Goal: Task Accomplishment & Management: Complete application form

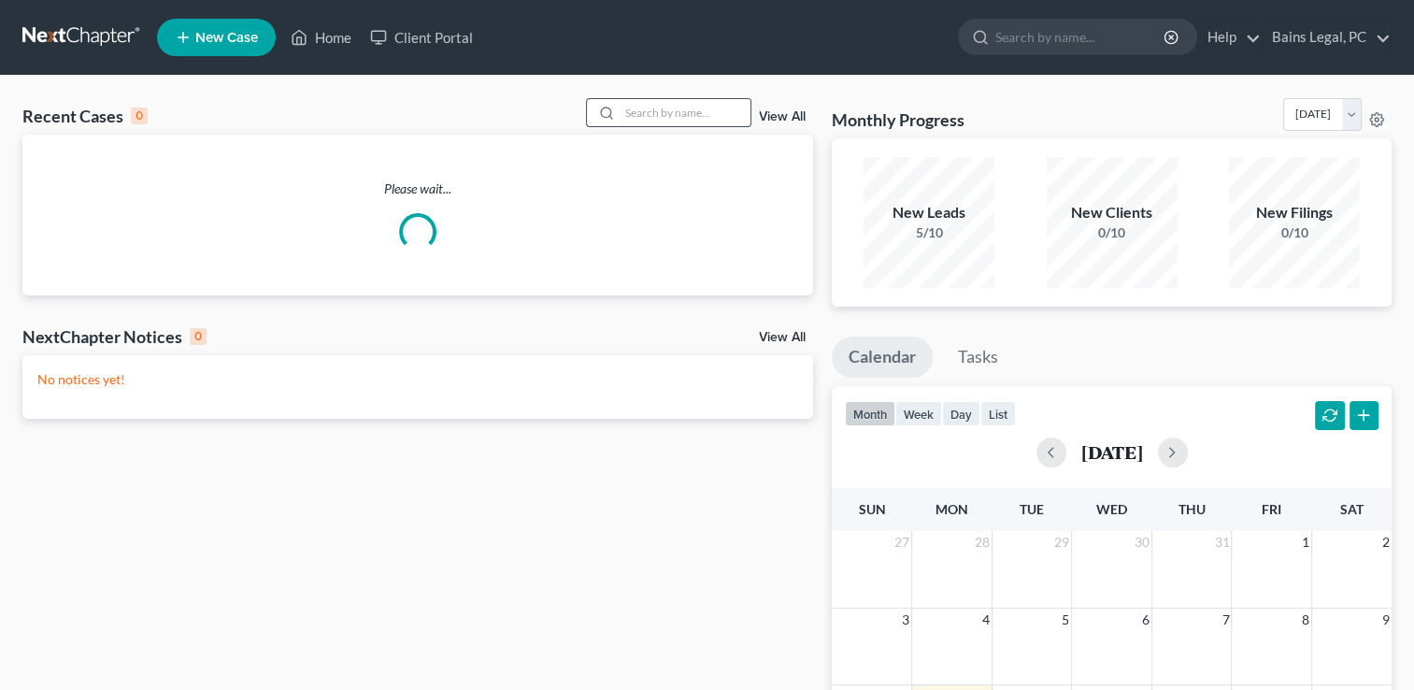
click at [687, 117] on input "search" at bounding box center [685, 112] width 131 height 27
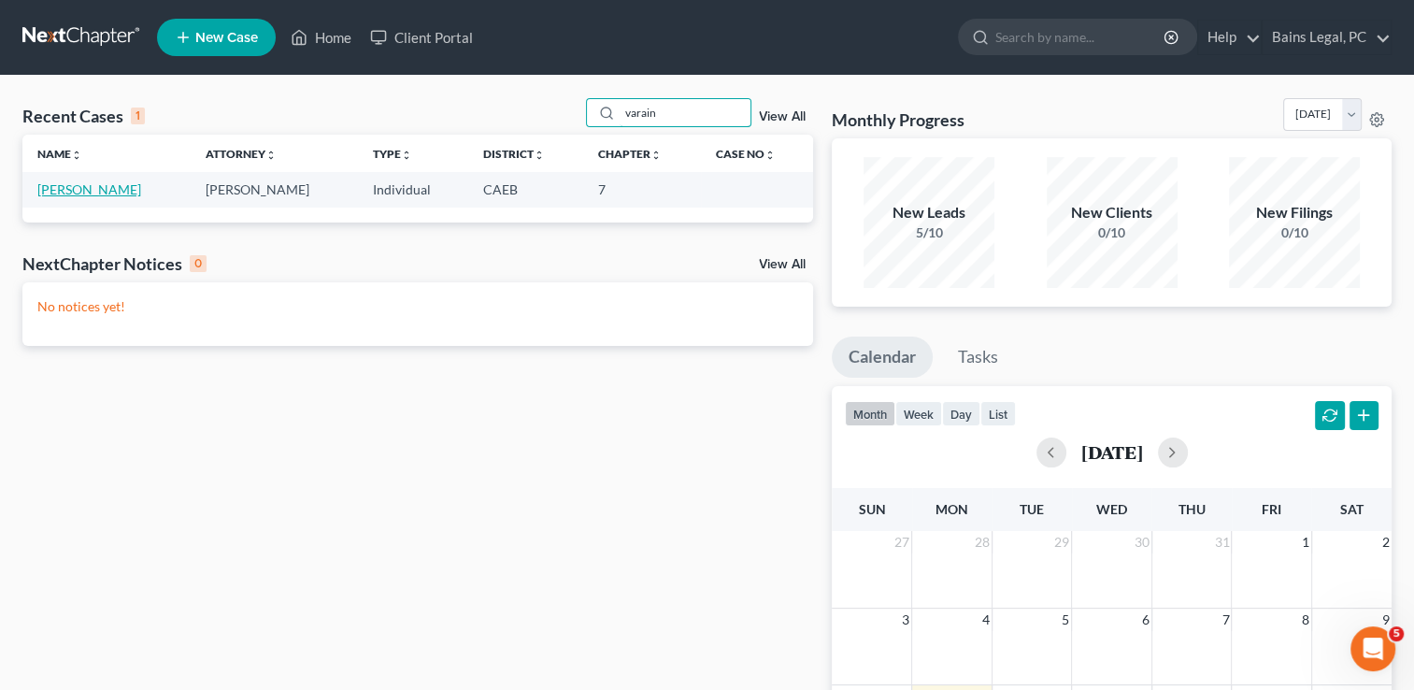
type input "varain"
click at [67, 193] on link "[PERSON_NAME]" at bounding box center [89, 189] width 104 height 16
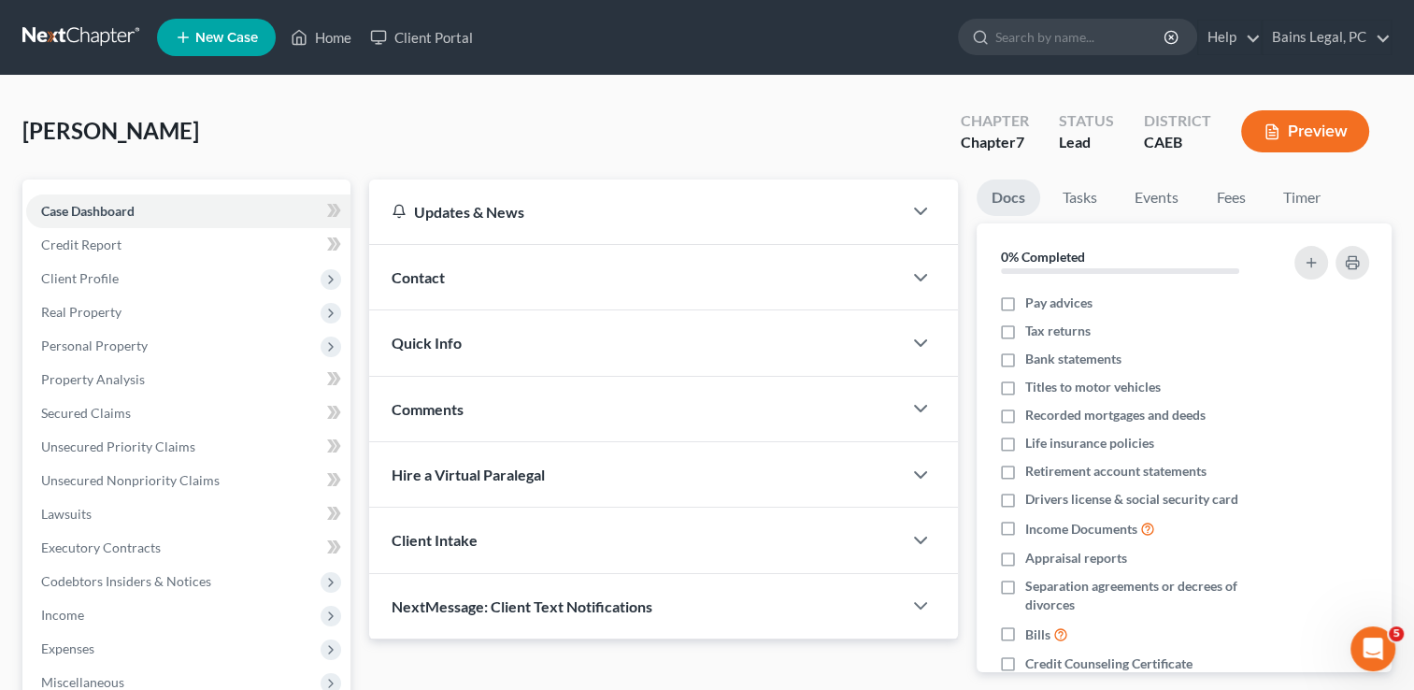
click at [434, 127] on div "[PERSON_NAME] Upgraded Chapter Chapter 7 Status Lead District CAEB Preview" at bounding box center [707, 138] width 1370 height 81
click at [138, 348] on span "Personal Property" at bounding box center [94, 345] width 107 height 16
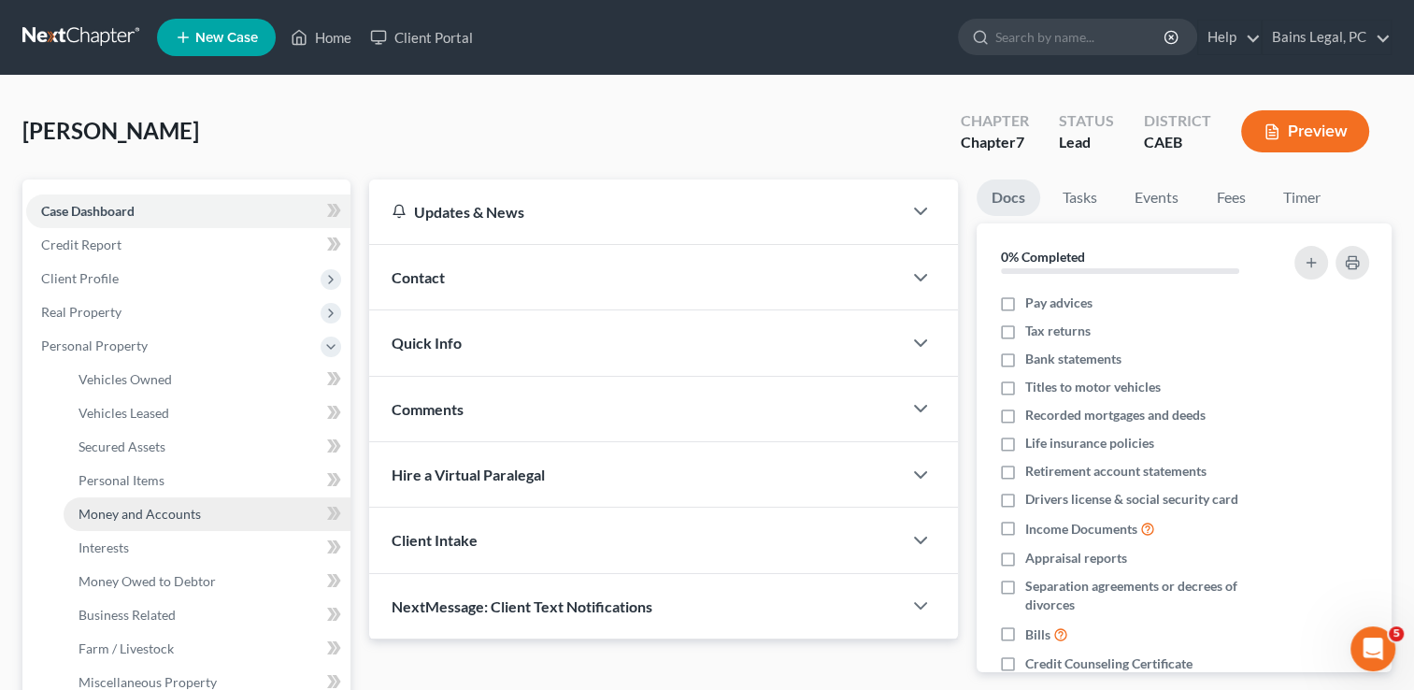
click at [145, 508] on span "Money and Accounts" at bounding box center [140, 514] width 122 height 16
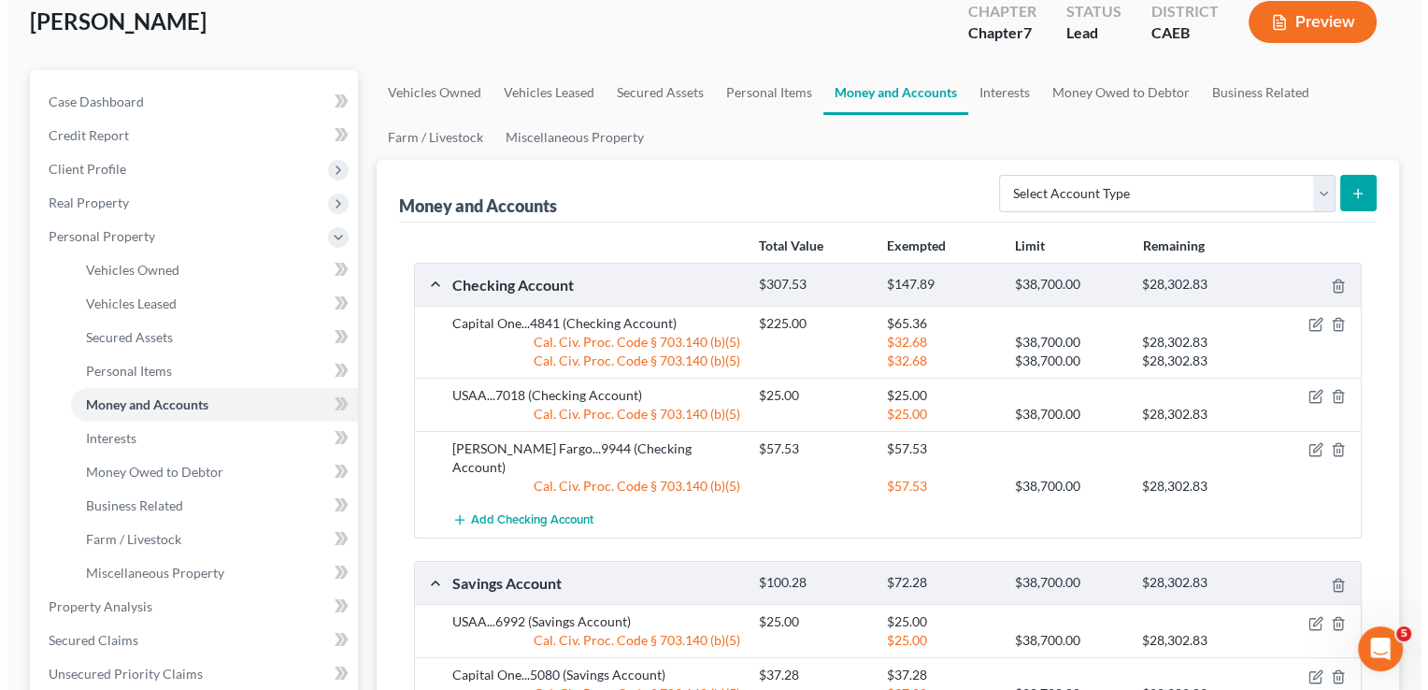
scroll to position [112, 0]
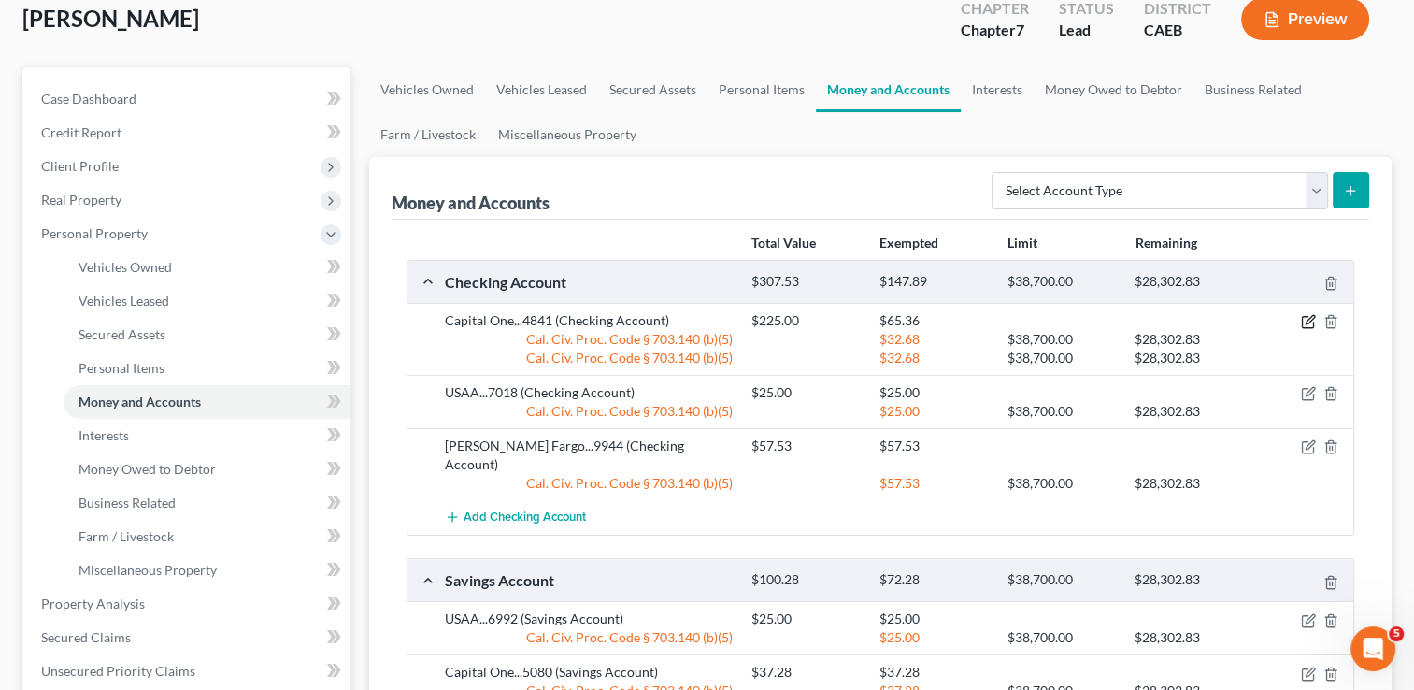
click at [1304, 323] on icon "button" at bounding box center [1308, 321] width 15 height 15
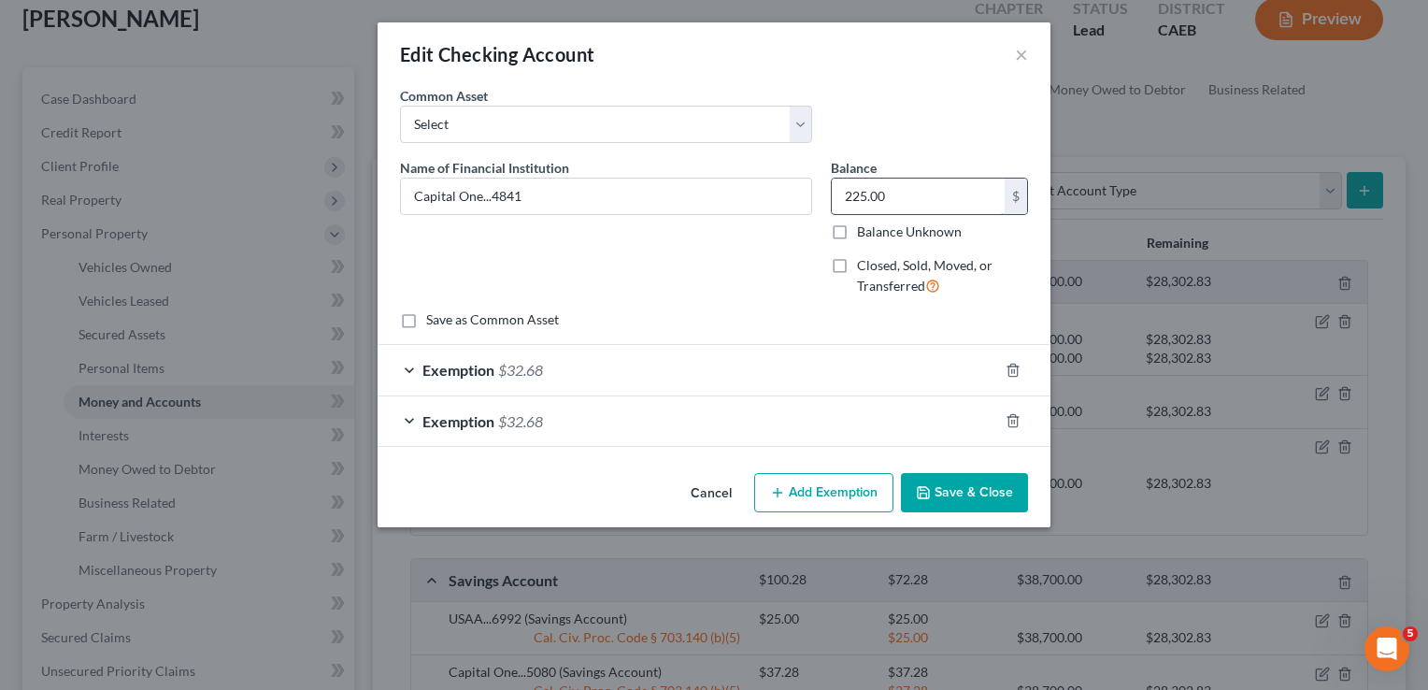
click at [902, 196] on input "225.00" at bounding box center [918, 197] width 173 height 36
type input "20.75"
click at [1010, 426] on icon "button" at bounding box center [1013, 421] width 8 height 12
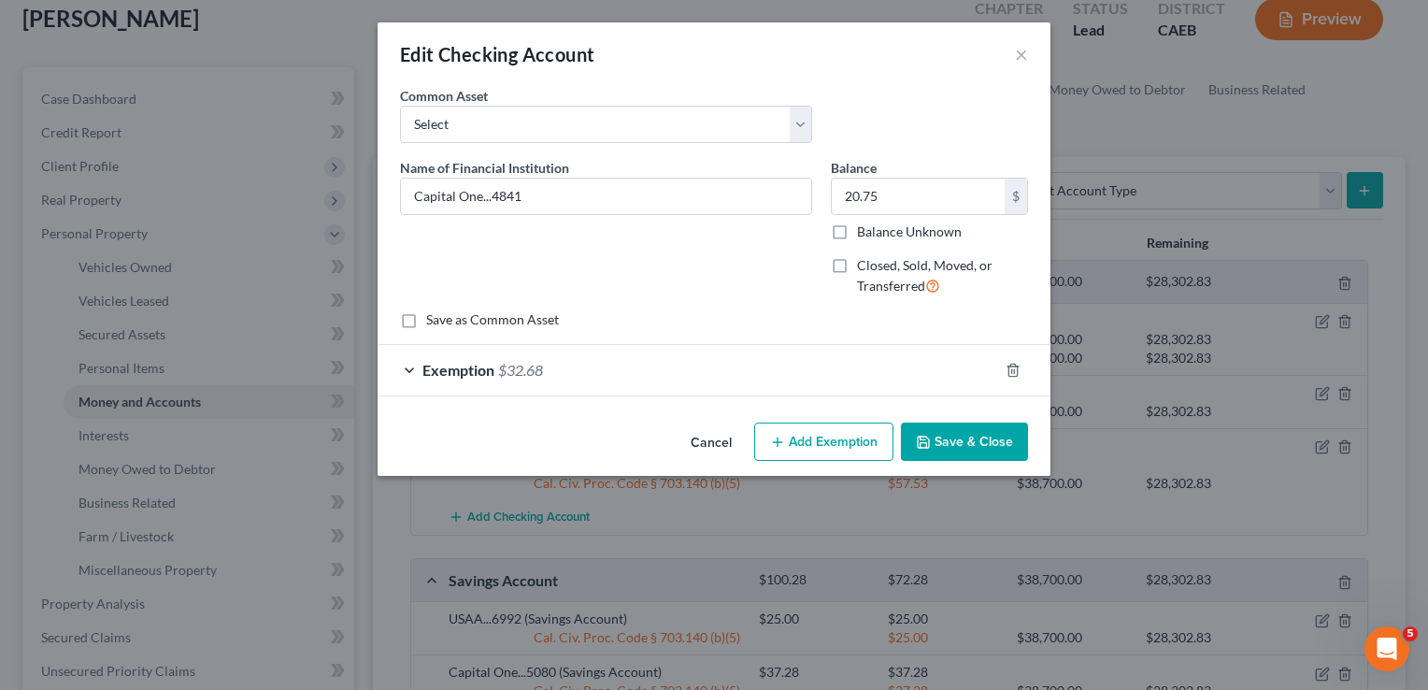
click at [1012, 380] on div at bounding box center [1024, 370] width 52 height 30
click at [1012, 371] on line "button" at bounding box center [1012, 371] width 0 height 4
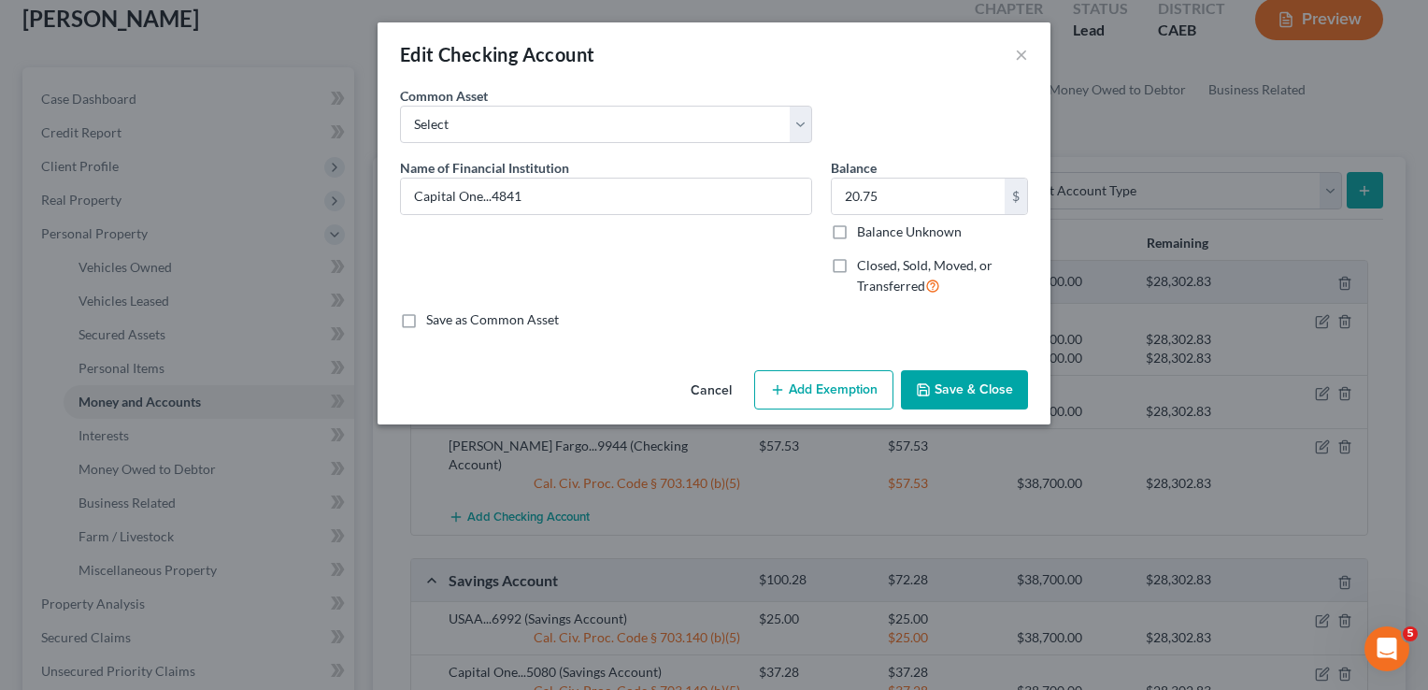
click at [793, 382] on button "Add Exemption" at bounding box center [823, 389] width 139 height 39
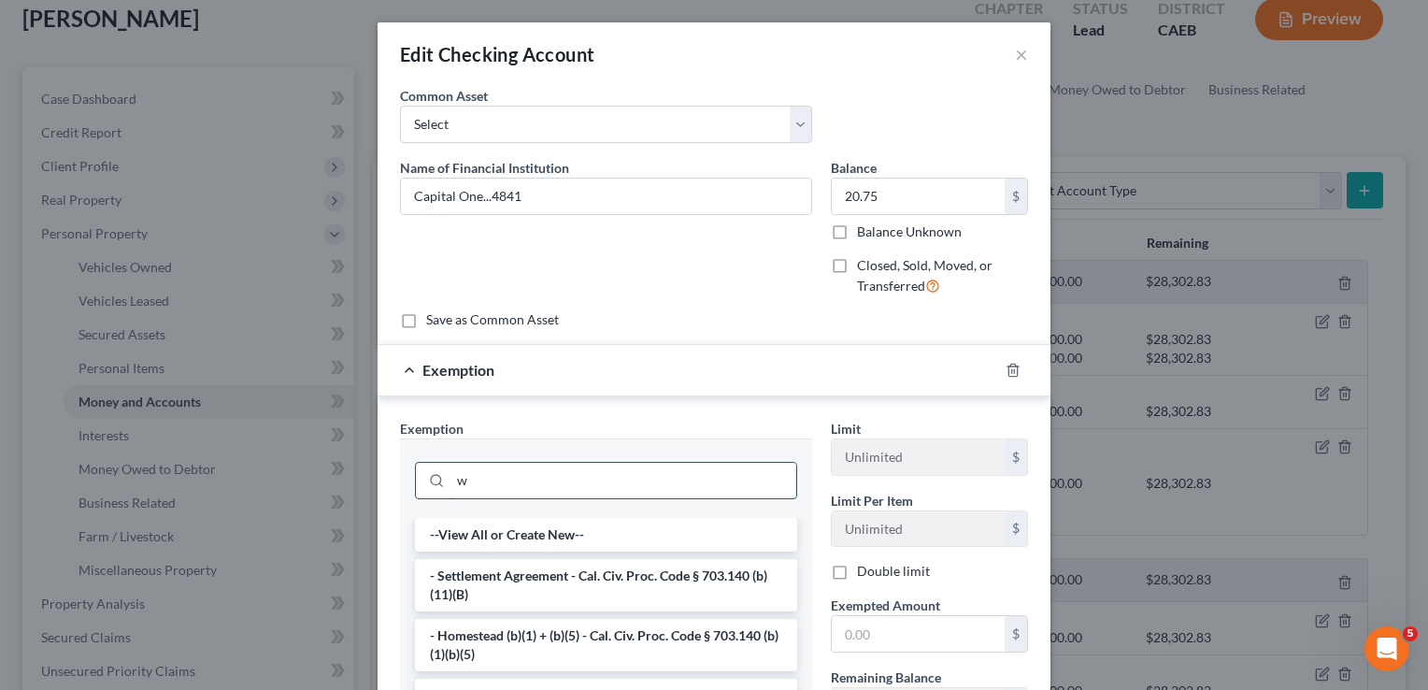
click at [729, 487] on input "w" at bounding box center [624, 481] width 346 height 36
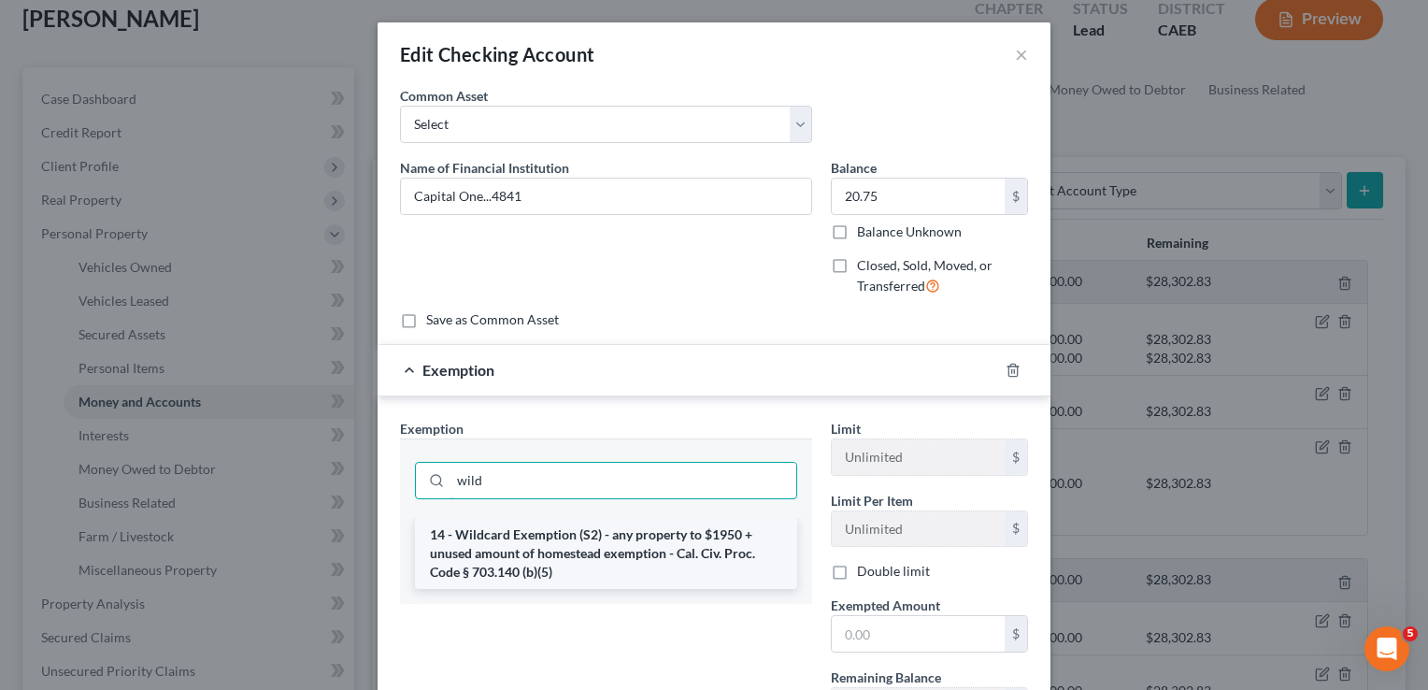
type input "wild"
click at [712, 534] on li "14 - Wildcard Exemption (S2) - any property to $1950 + unused amount of homeste…" at bounding box center [606, 553] width 382 height 71
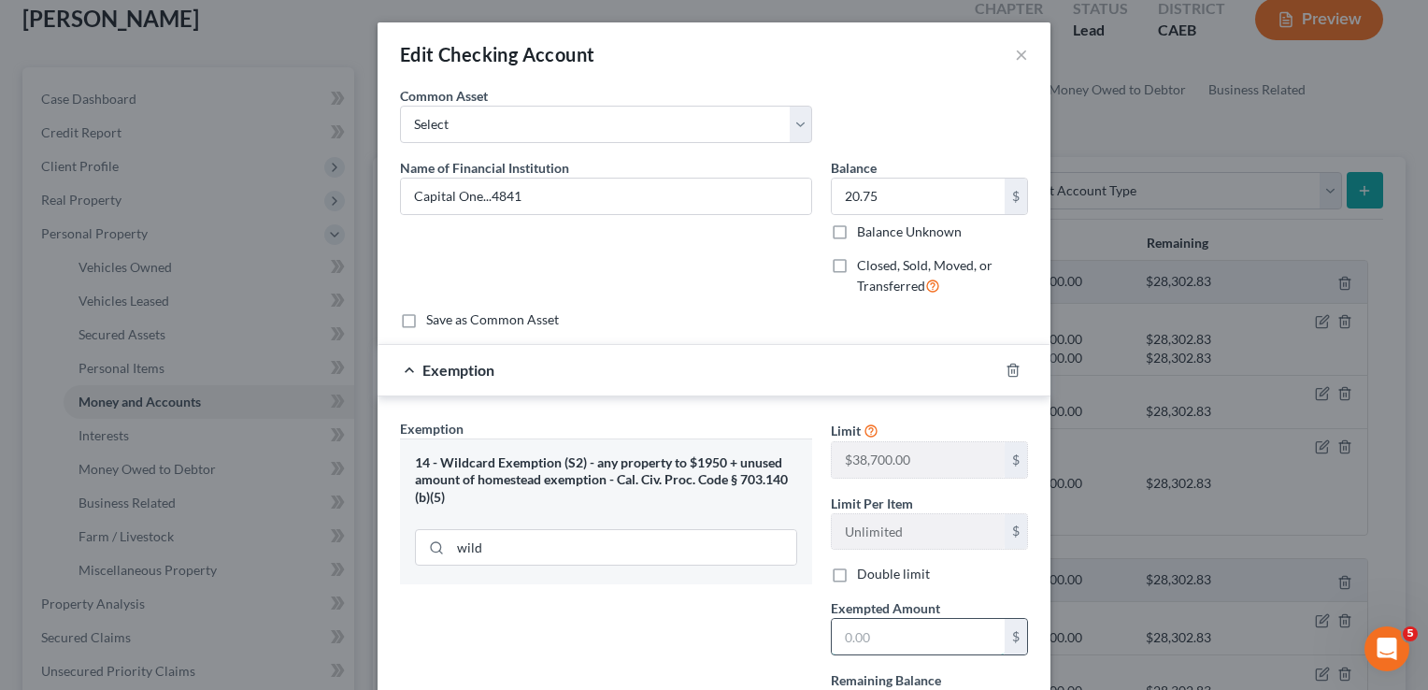
click at [869, 619] on input "text" at bounding box center [918, 637] width 173 height 36
type input "20.75"
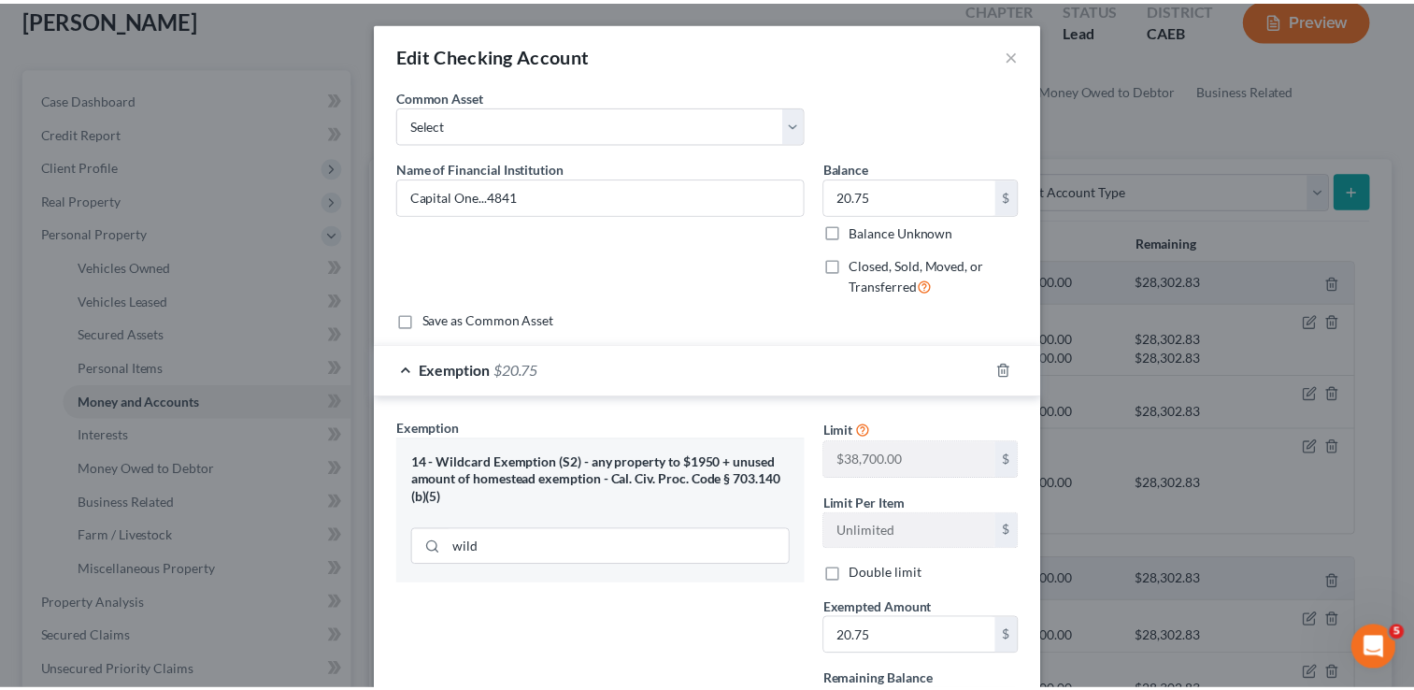
scroll to position [167, 0]
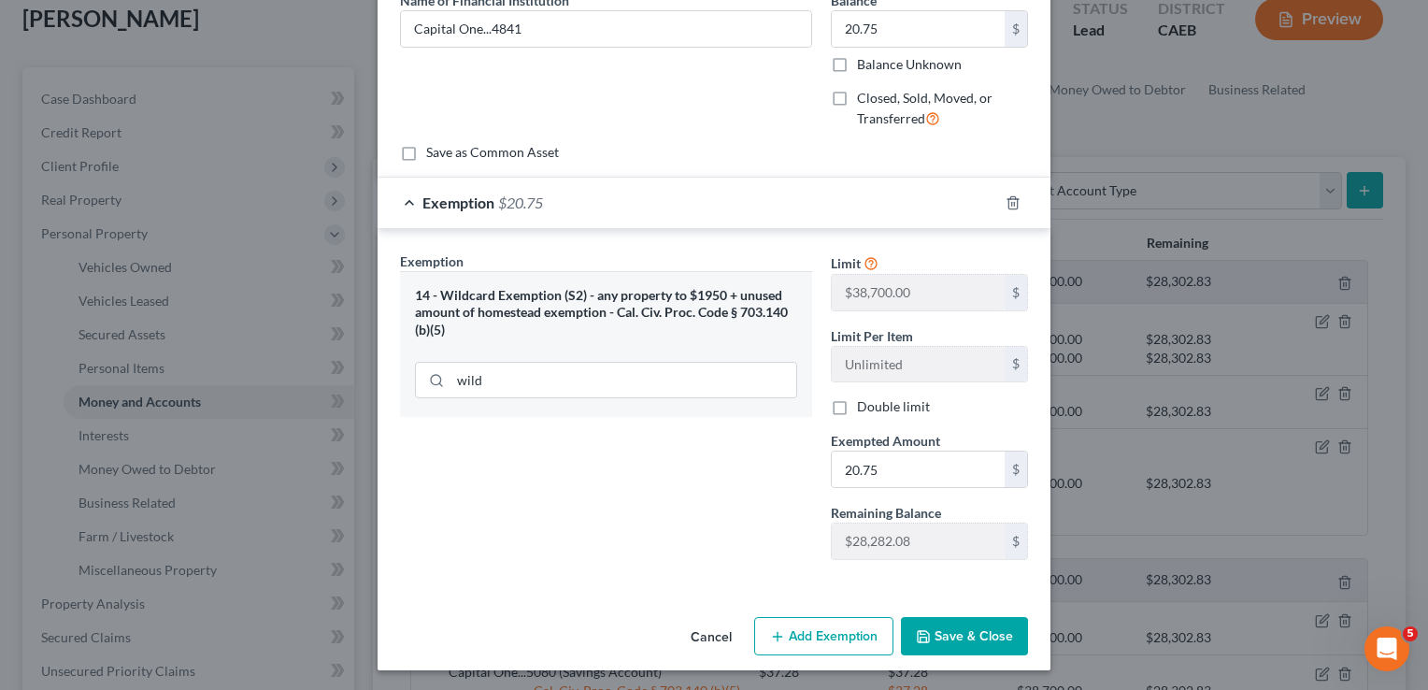
click at [995, 631] on button "Save & Close" at bounding box center [964, 636] width 127 height 39
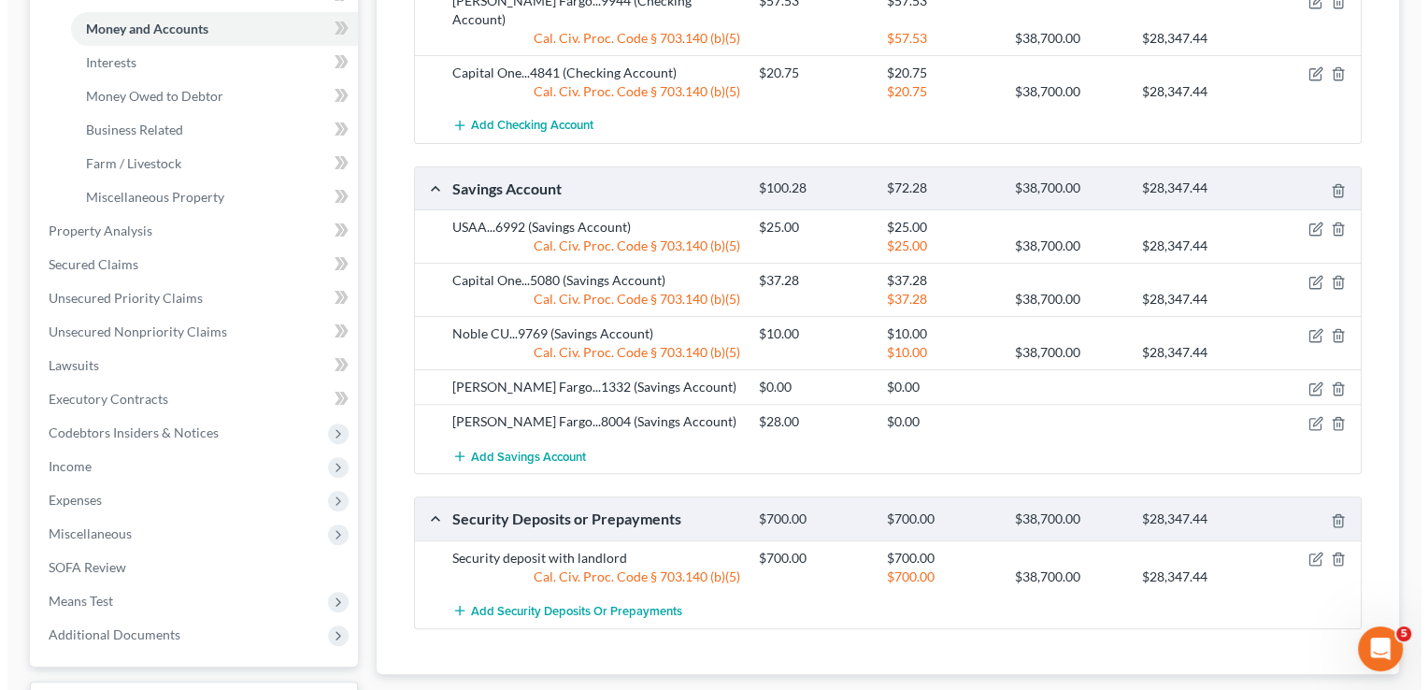
scroll to position [486, 0]
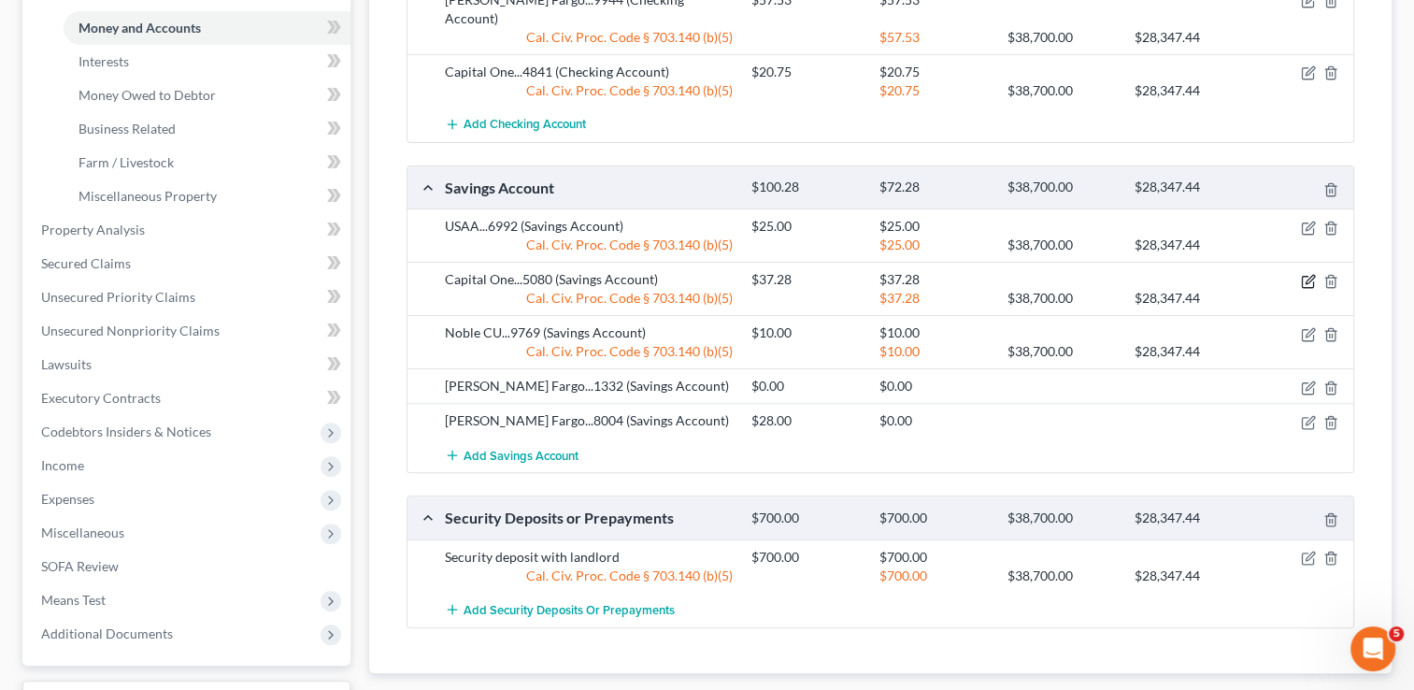
click at [1305, 274] on icon "button" at bounding box center [1308, 281] width 15 height 15
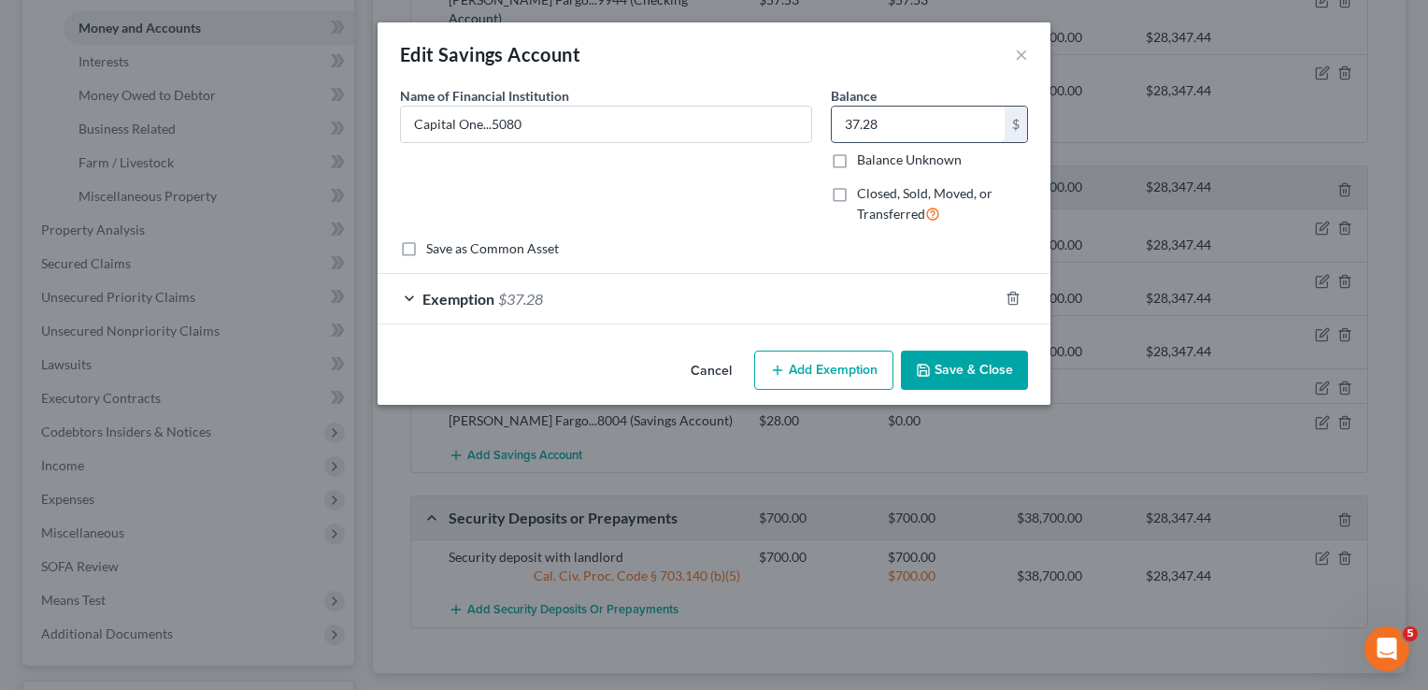
click at [916, 128] on input "37.28" at bounding box center [918, 125] width 173 height 36
type input "14.30"
click at [828, 292] on div "Exemption $37.28" at bounding box center [688, 299] width 621 height 50
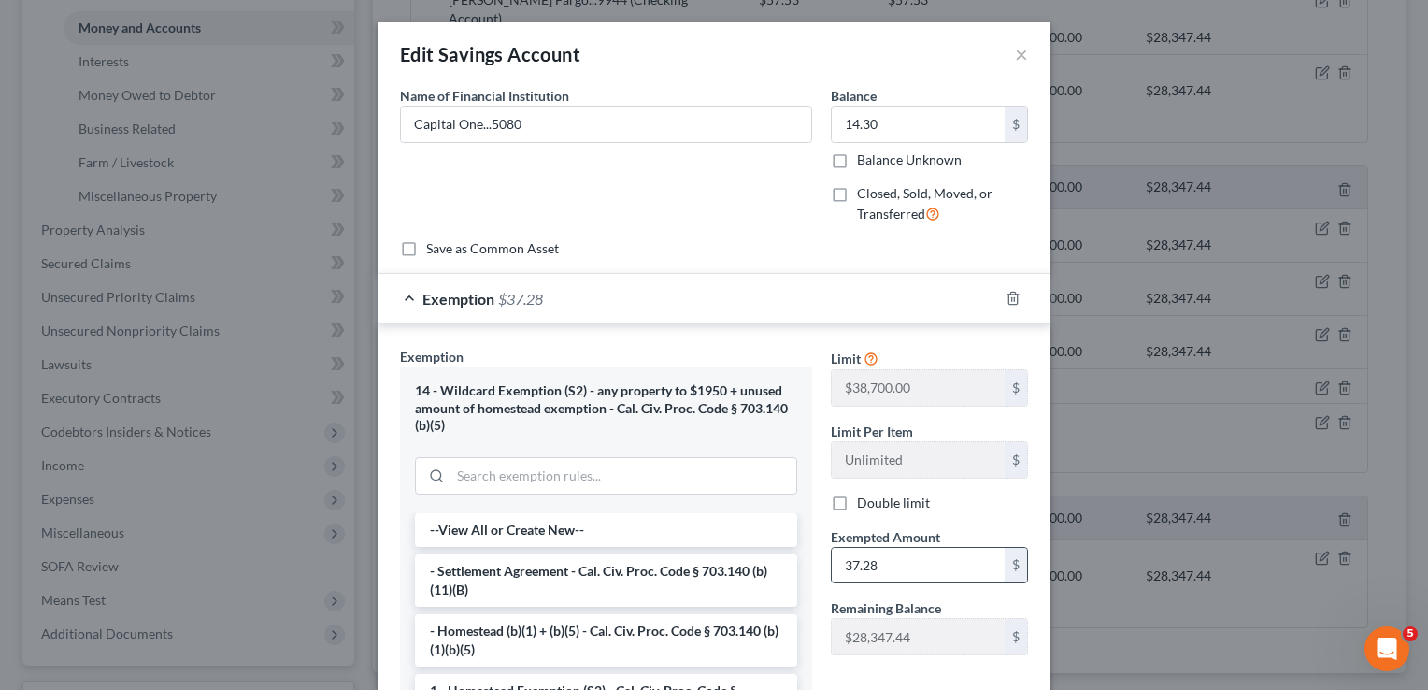
click at [905, 565] on input "37.28" at bounding box center [918, 566] width 173 height 36
type input "14.30"
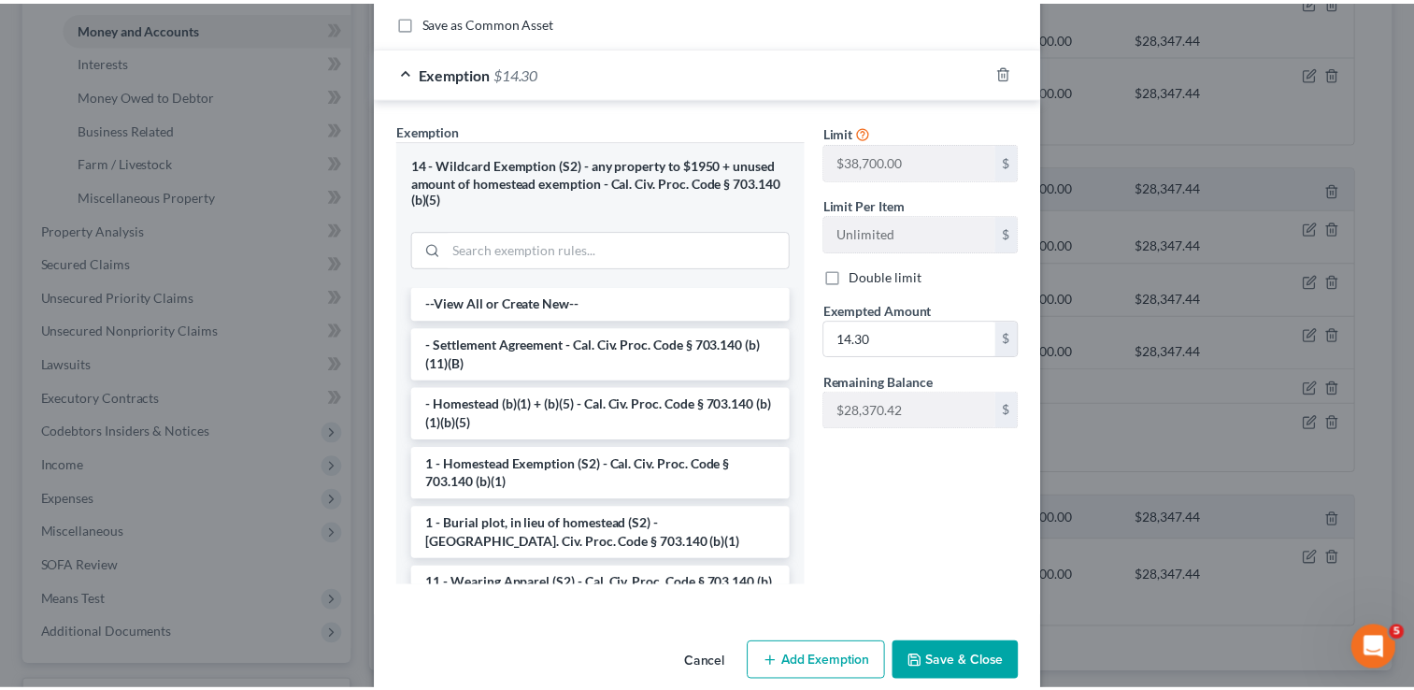
scroll to position [253, 0]
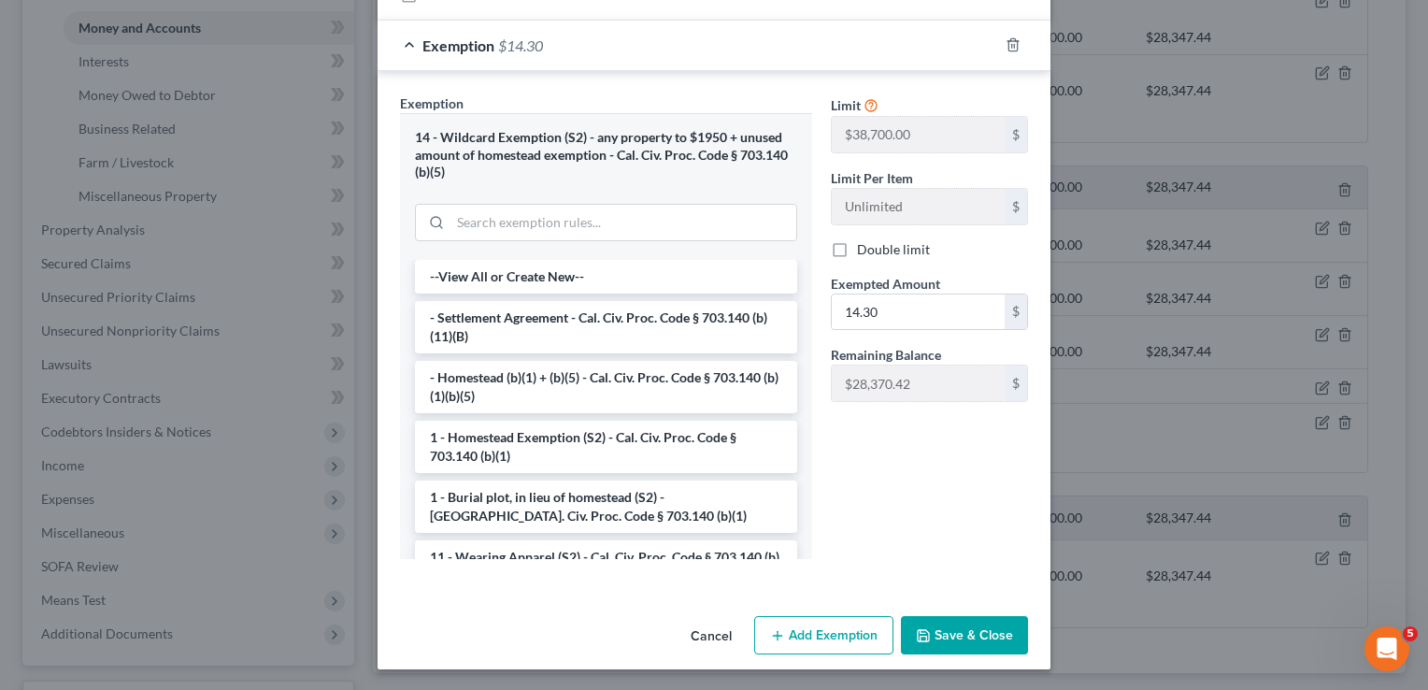
click at [999, 630] on button "Save & Close" at bounding box center [964, 635] width 127 height 39
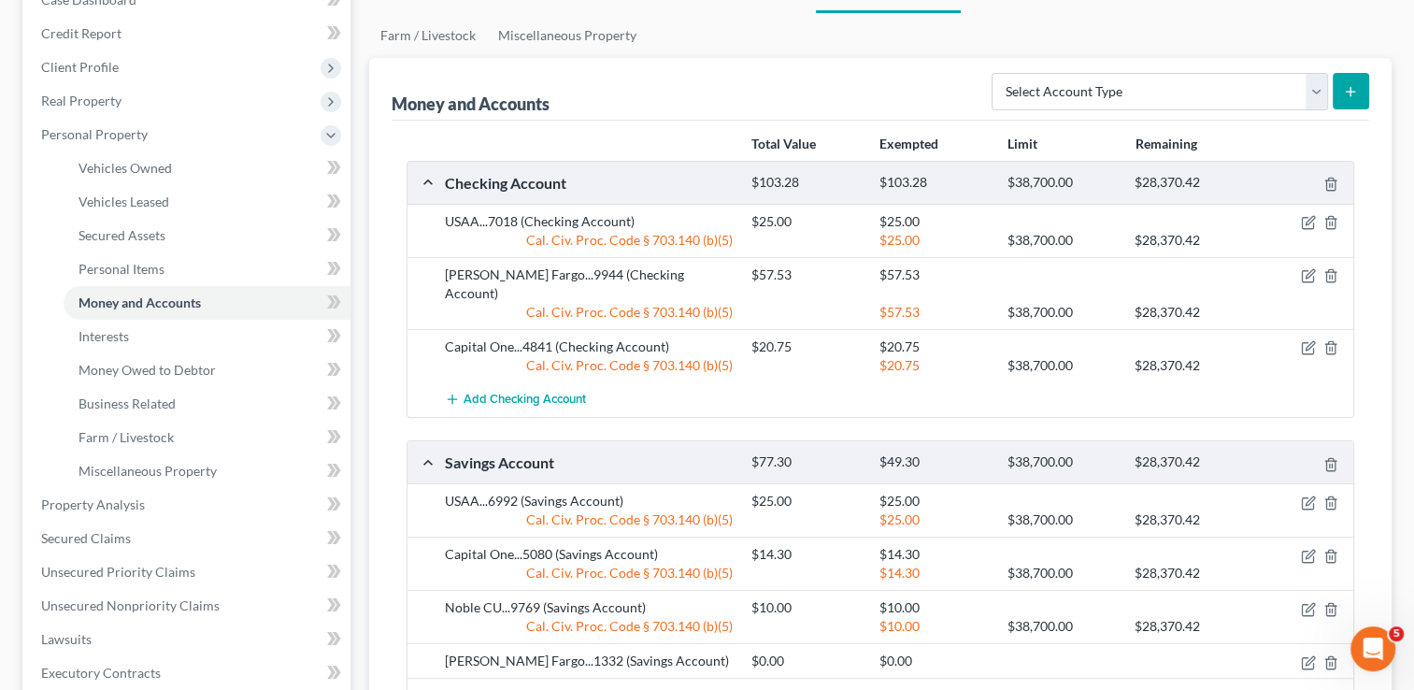
scroll to position [150, 0]
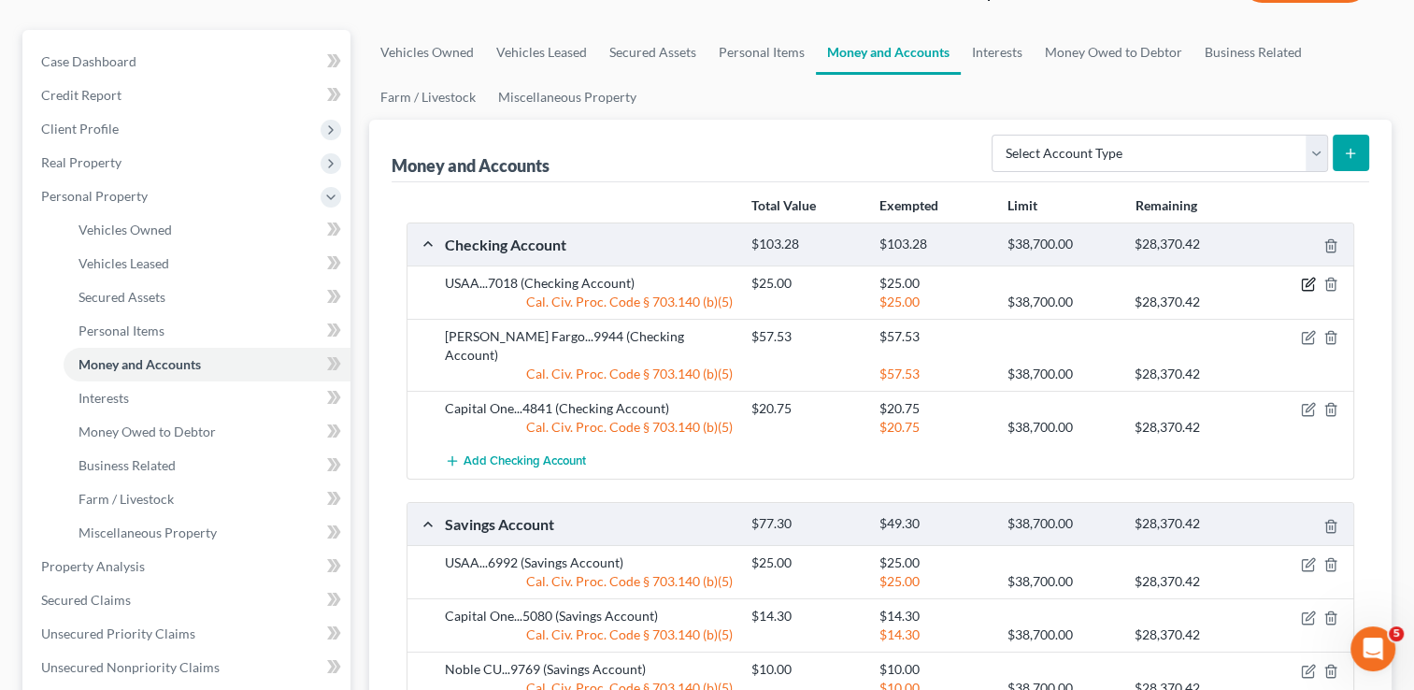
click at [1309, 279] on icon "button" at bounding box center [1308, 284] width 15 height 15
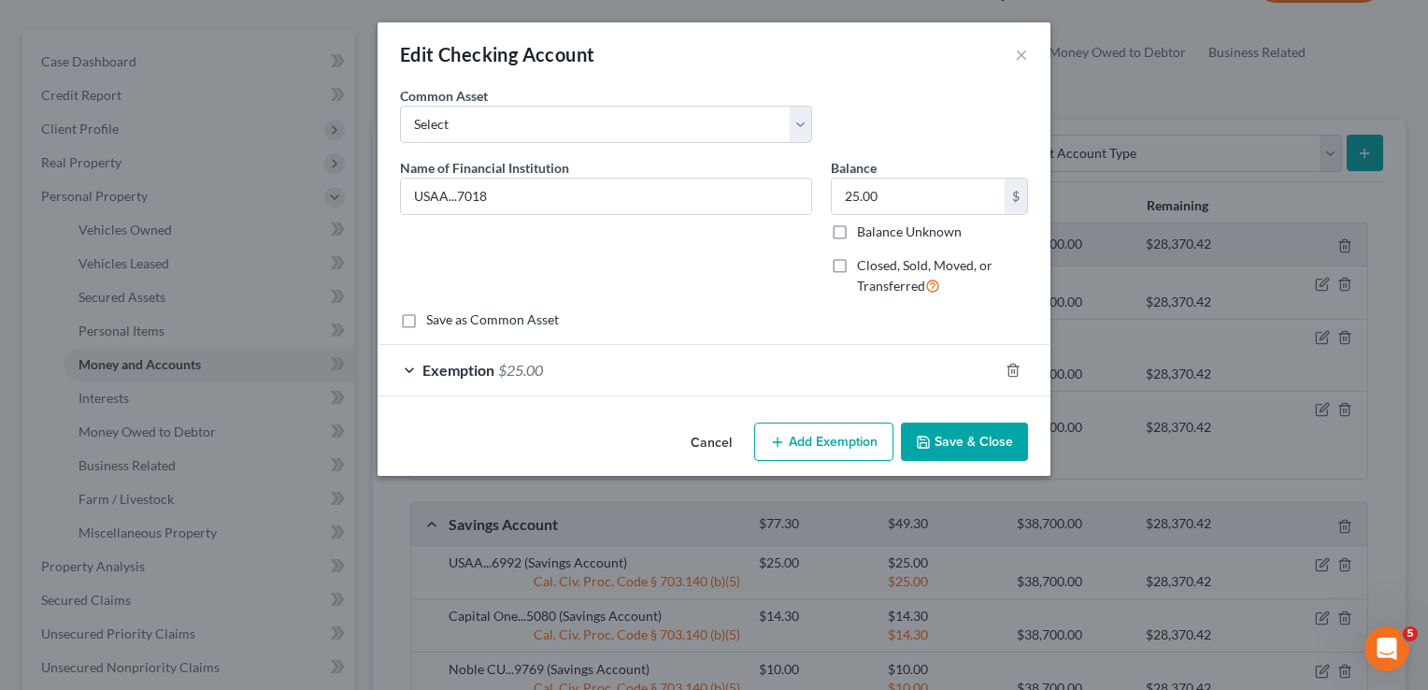
click at [925, 461] on div "Cancel Add Exemption Save & Close" at bounding box center [714, 446] width 673 height 62
click at [951, 439] on button "Save & Close" at bounding box center [964, 442] width 127 height 39
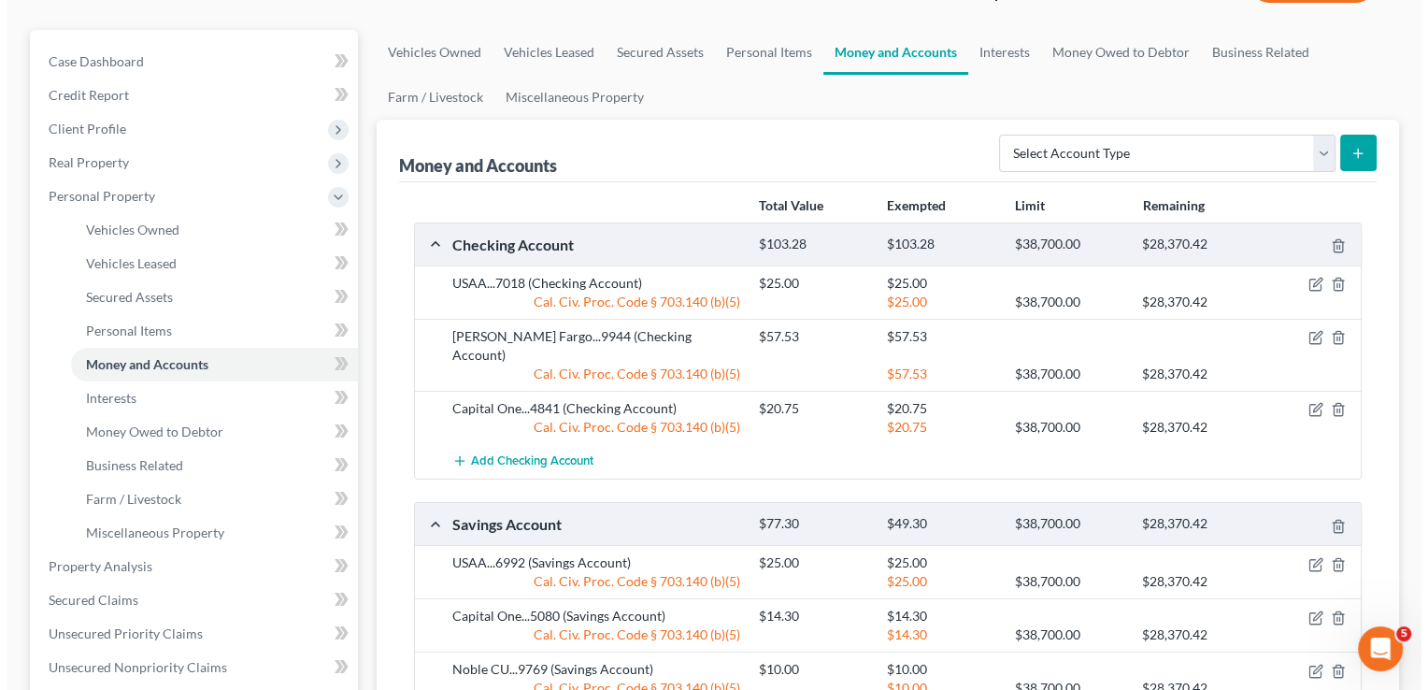
scroll to position [187, 0]
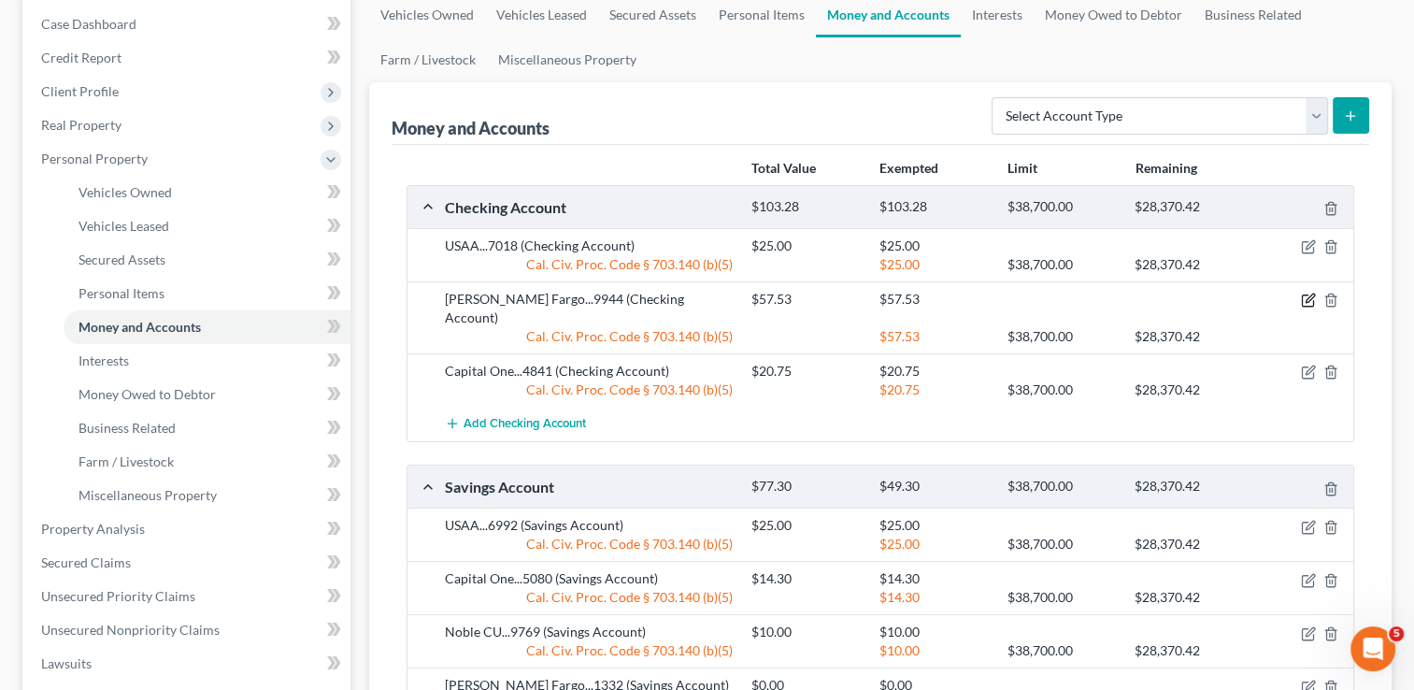
click at [1310, 301] on icon "button" at bounding box center [1308, 300] width 15 height 15
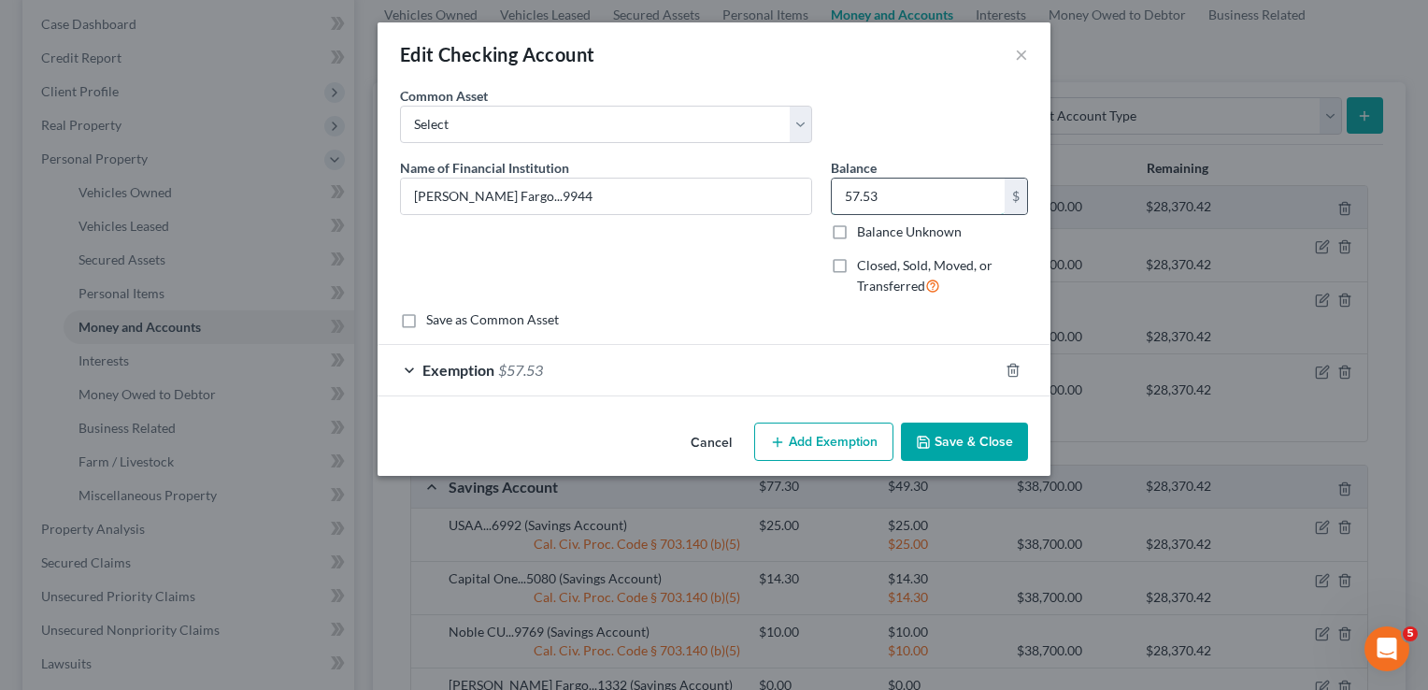
click at [931, 179] on input "57.53" at bounding box center [918, 197] width 173 height 36
type input "1,400"
click at [838, 376] on div "Exemption $57.53" at bounding box center [688, 370] width 621 height 50
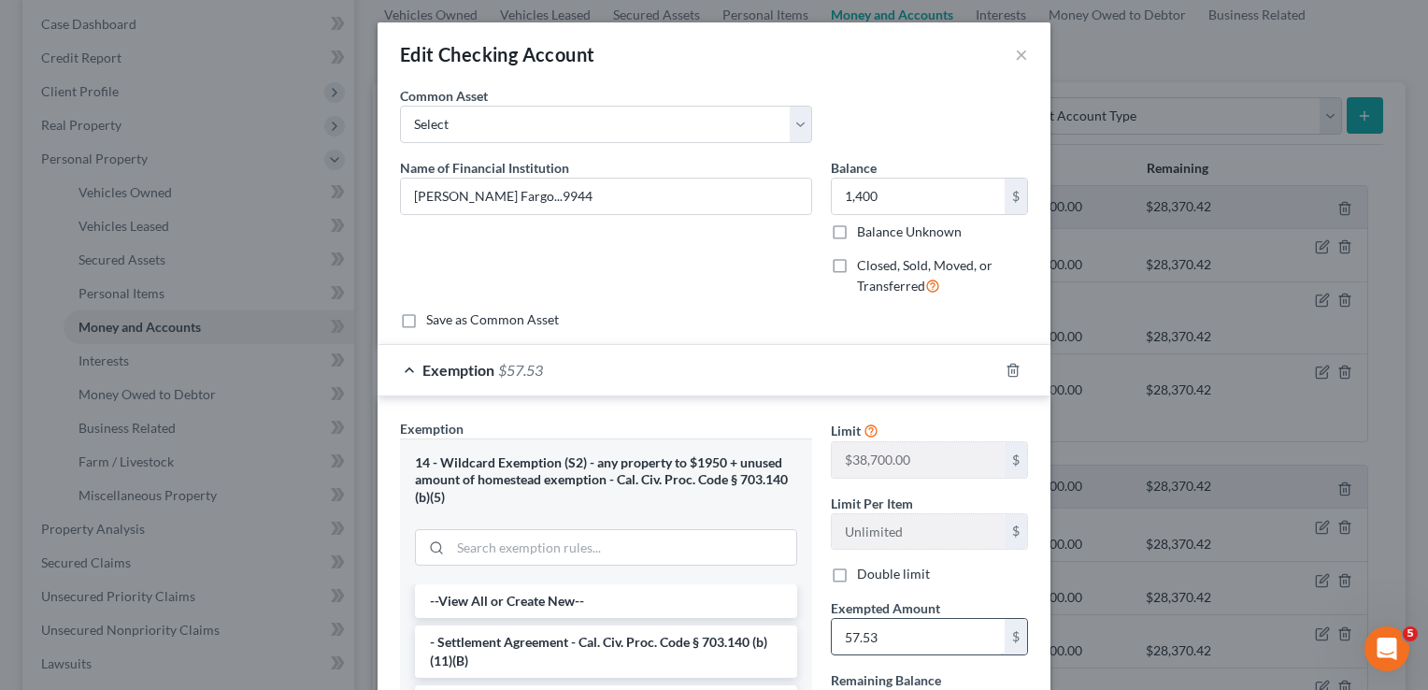
click at [892, 619] on input "57.53" at bounding box center [918, 637] width 173 height 36
type input "1,400"
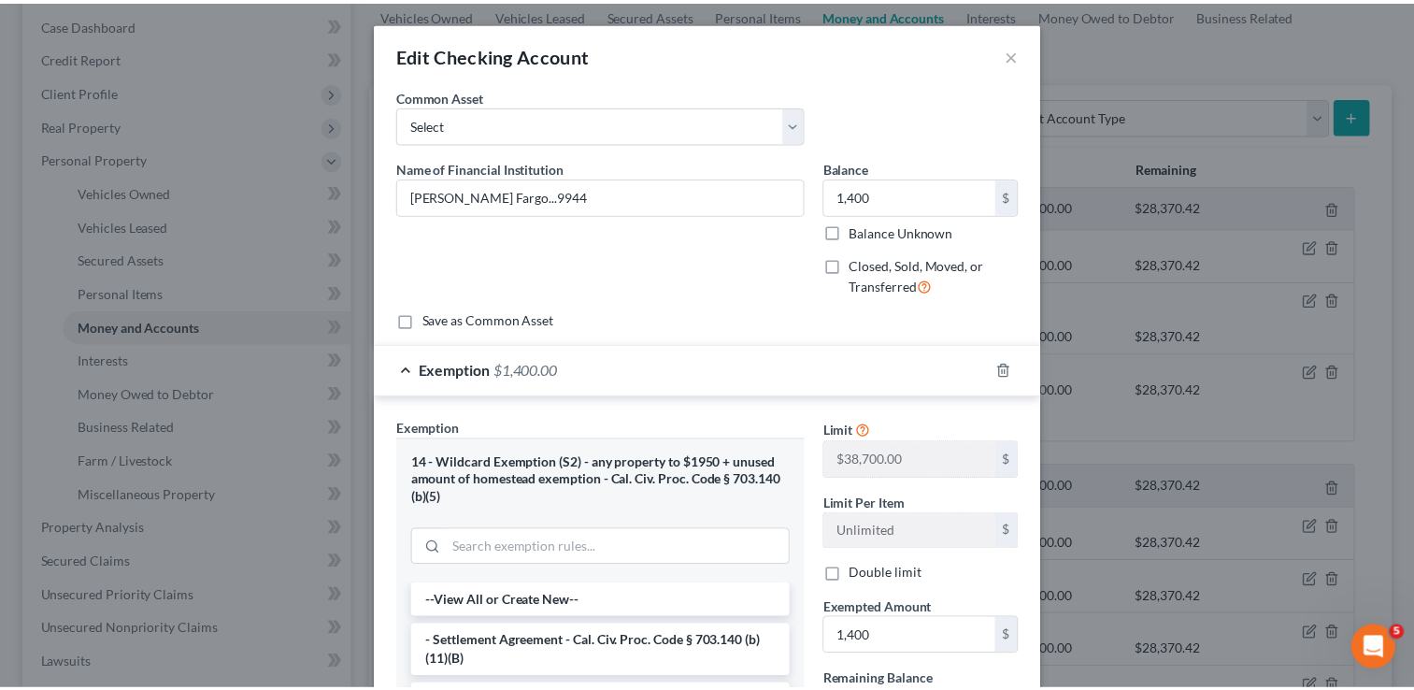
scroll to position [325, 0]
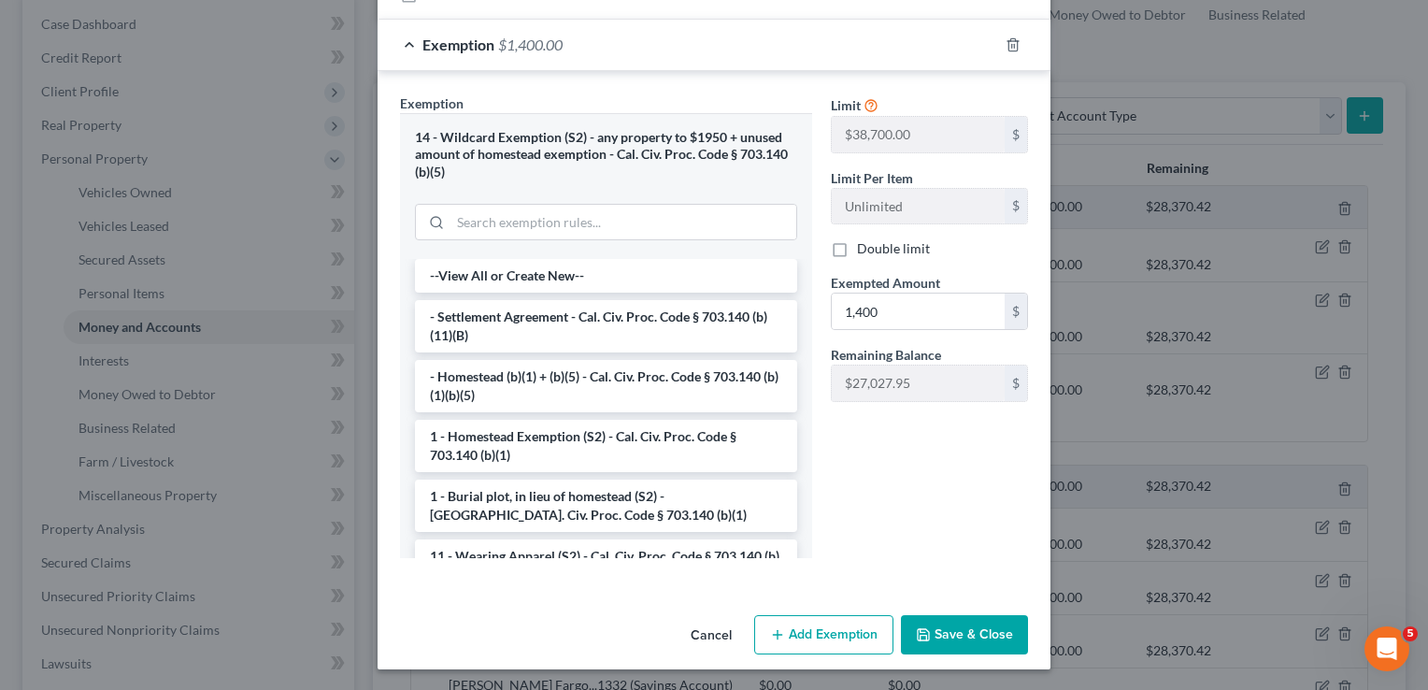
click at [995, 633] on button "Save & Close" at bounding box center [964, 634] width 127 height 39
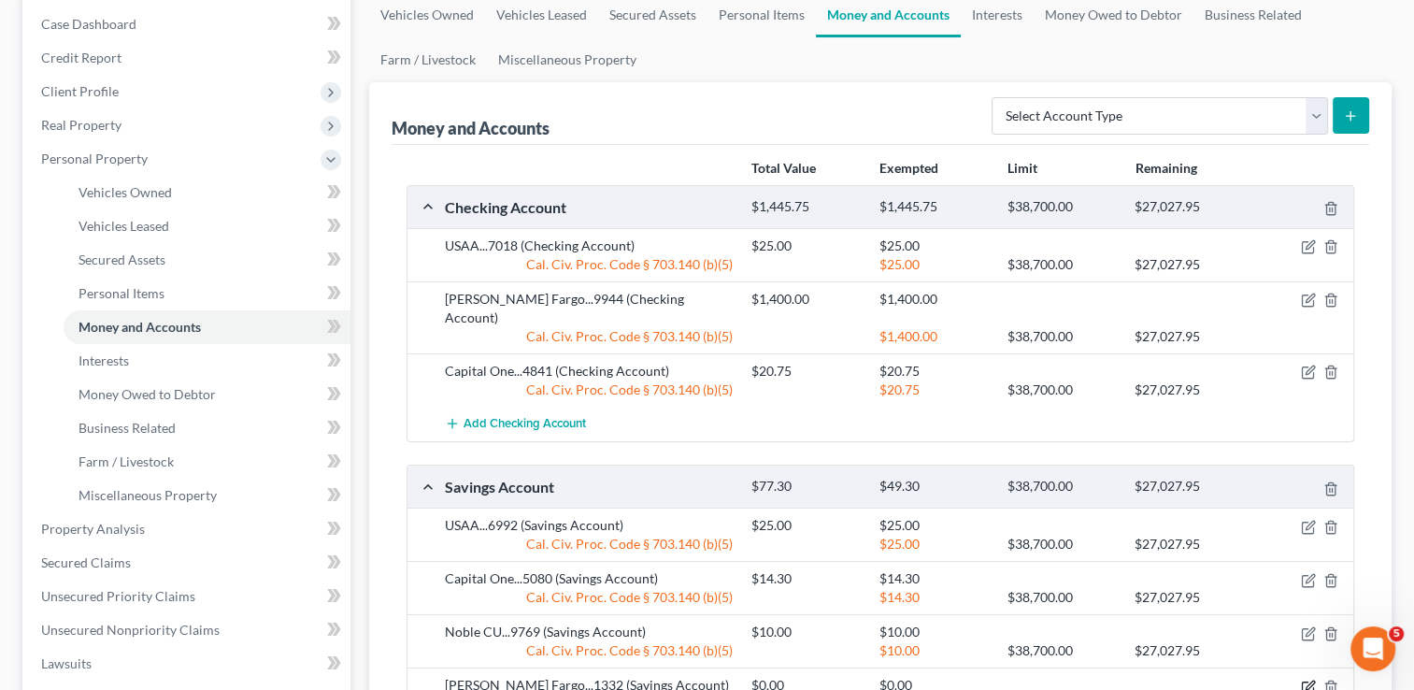
click at [1307, 680] on icon "button" at bounding box center [1308, 687] width 15 height 15
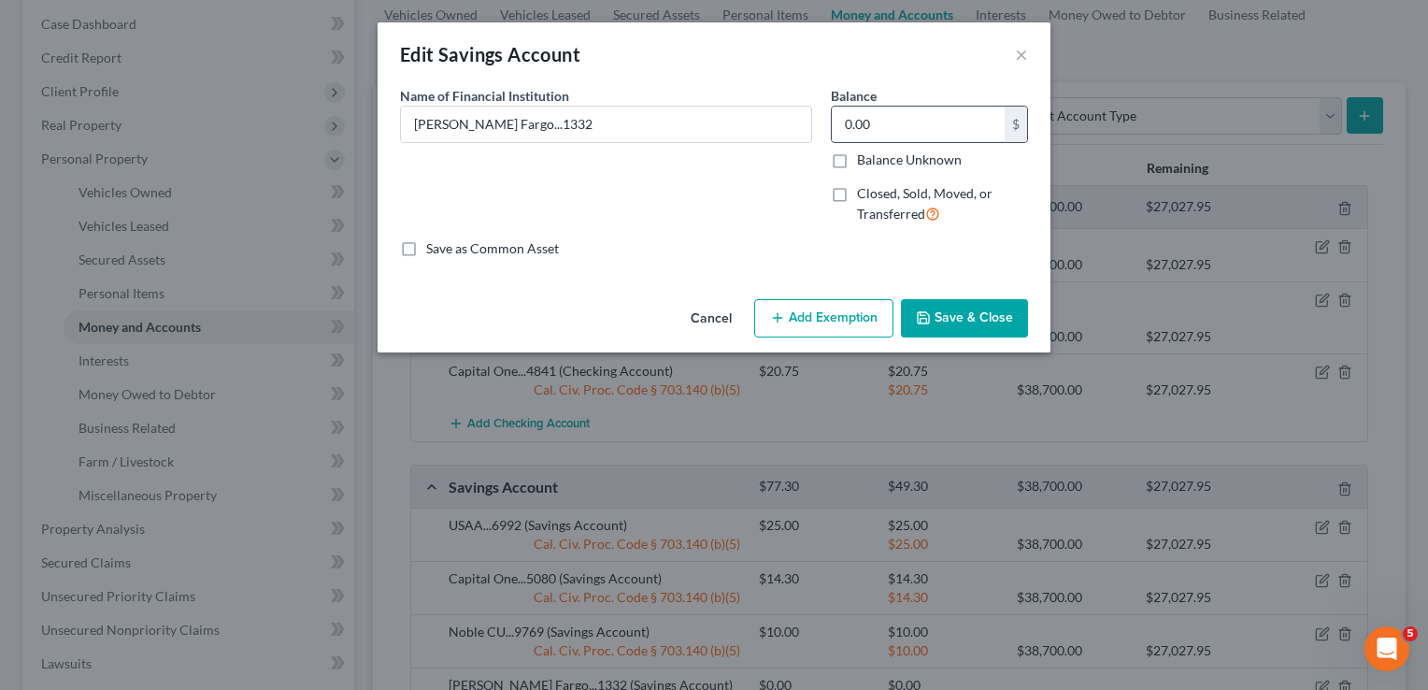
click at [892, 136] on input "0.00" at bounding box center [918, 125] width 173 height 36
click at [994, 313] on button "Save & Close" at bounding box center [964, 318] width 127 height 39
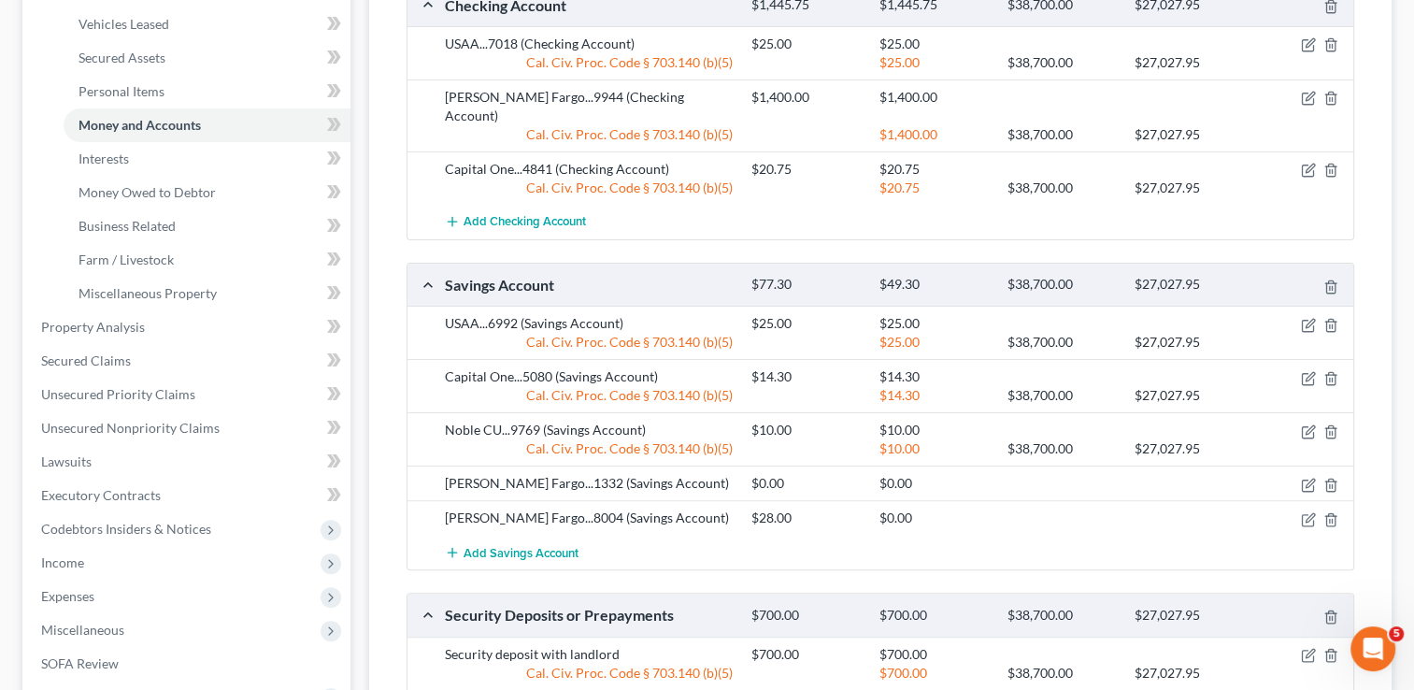
scroll to position [411, 0]
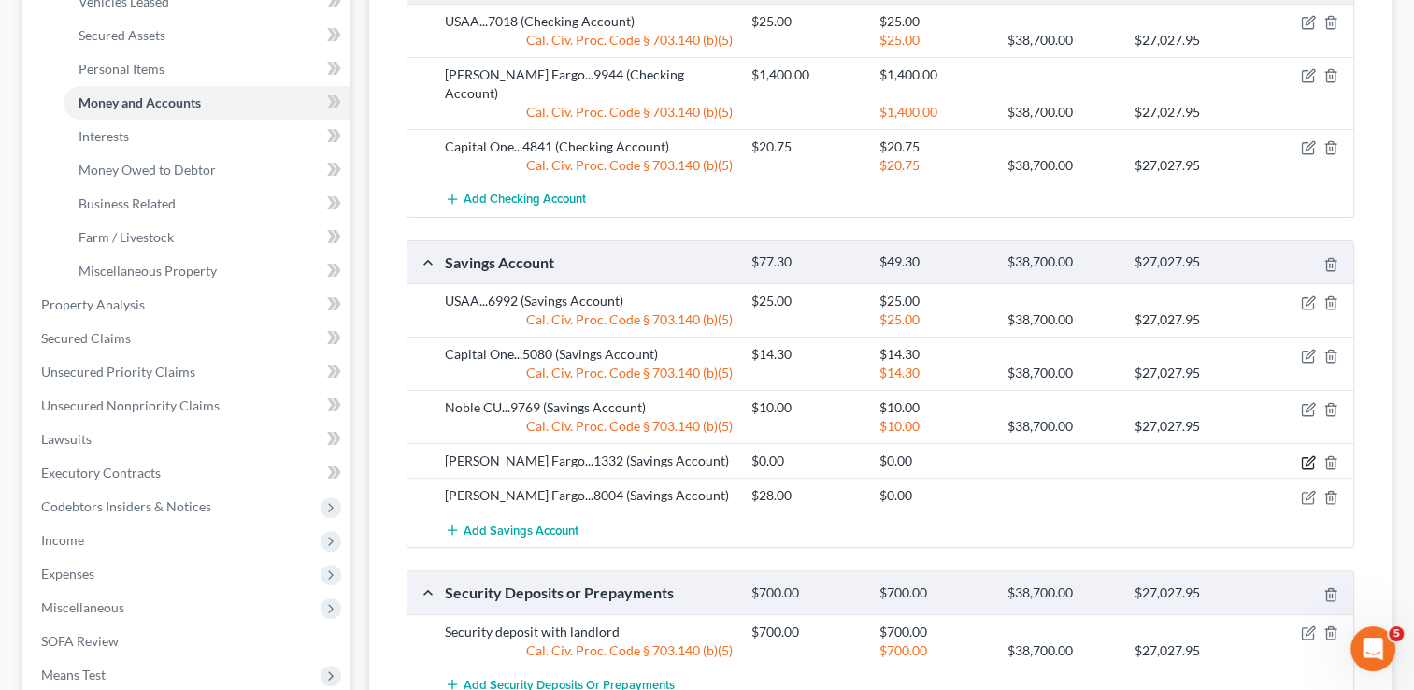
click at [1309, 457] on icon "button" at bounding box center [1307, 462] width 11 height 11
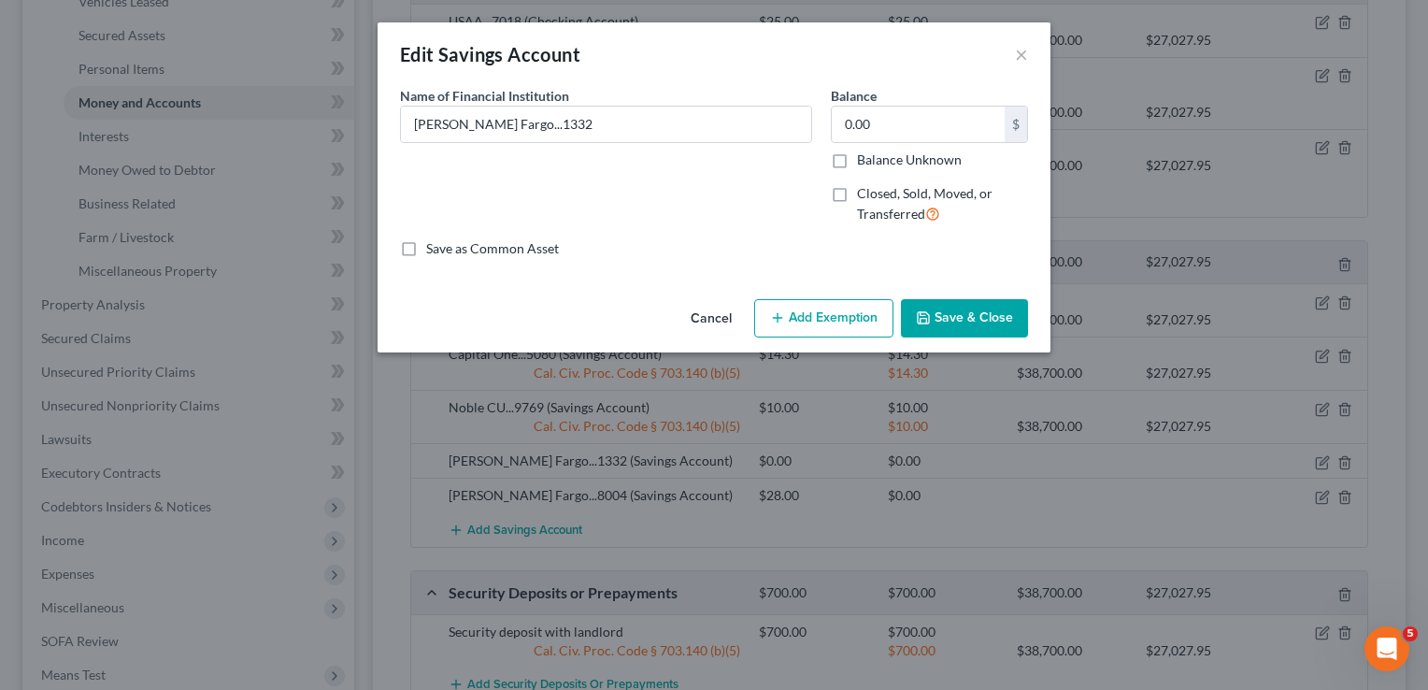
click at [994, 330] on button "Save & Close" at bounding box center [964, 318] width 127 height 39
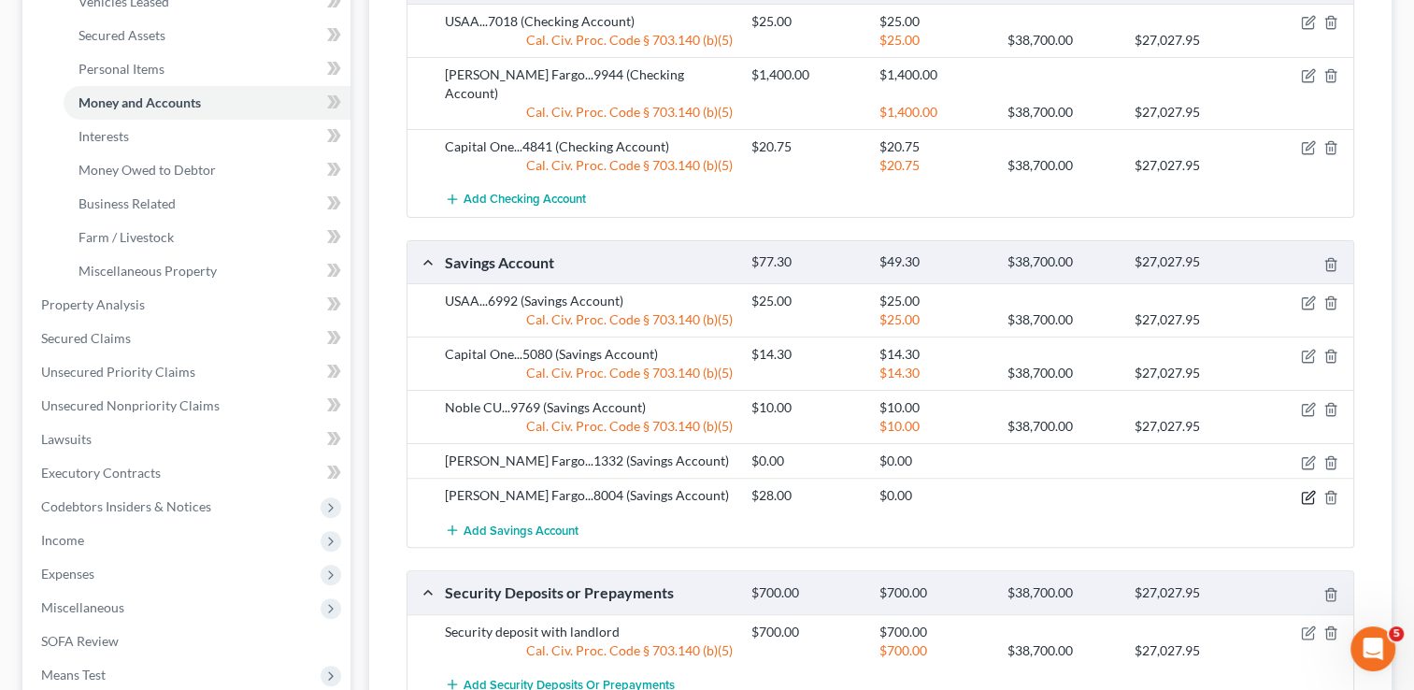
click at [1311, 491] on icon "button" at bounding box center [1310, 495] width 8 height 8
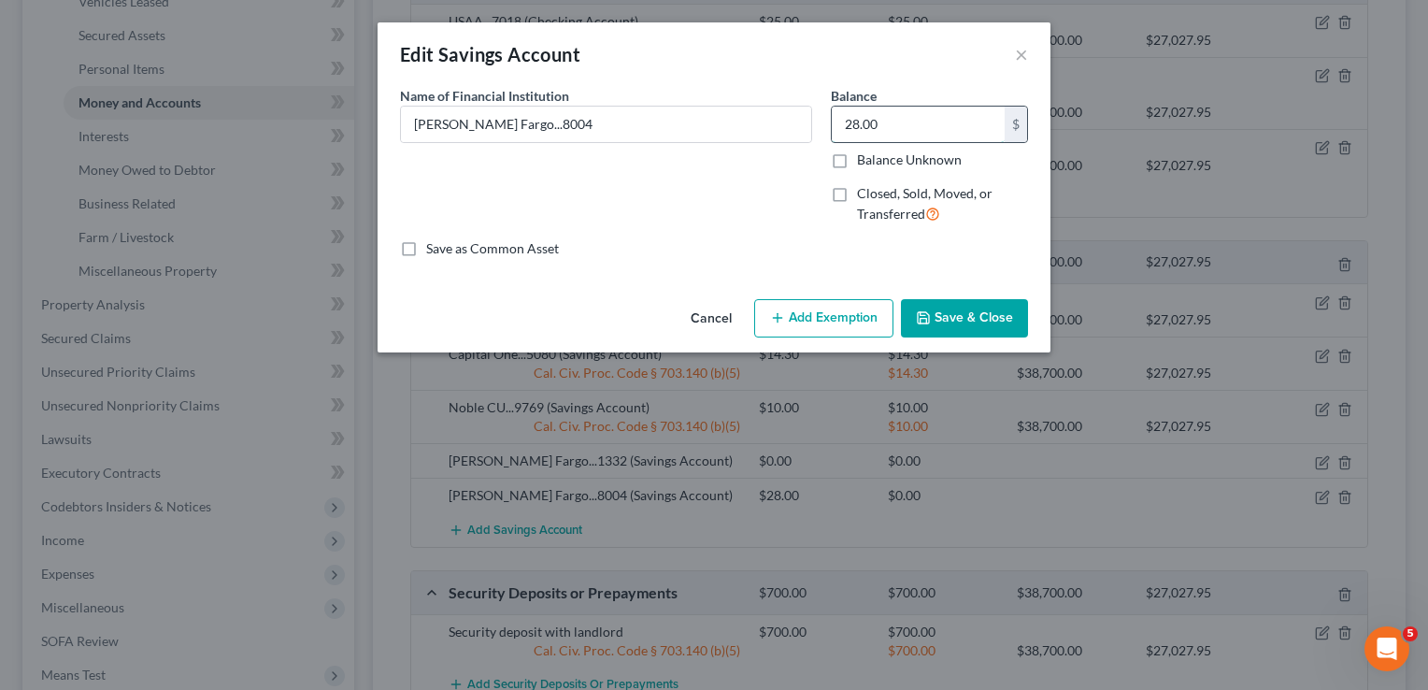
click at [898, 122] on input "28.00" at bounding box center [918, 125] width 173 height 36
type input "0"
click at [948, 304] on button "Save & Close" at bounding box center [964, 318] width 127 height 39
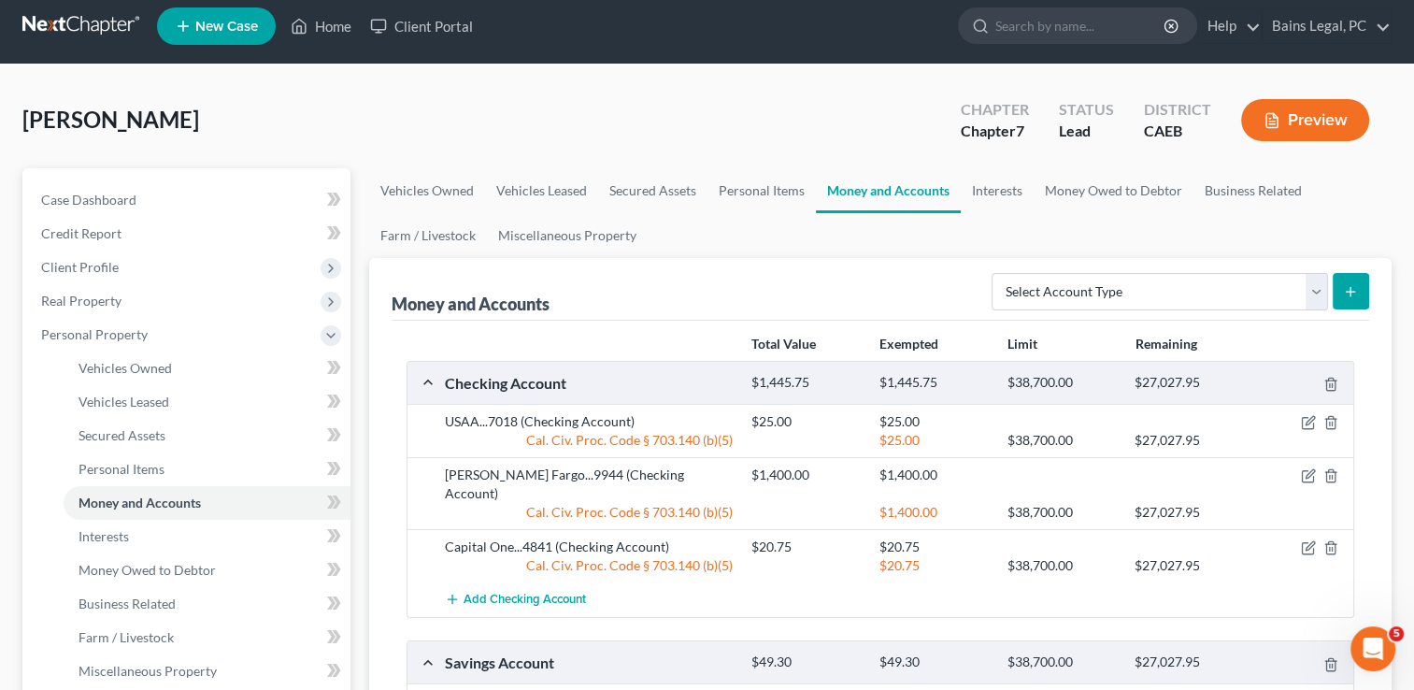
scroll to position [0, 0]
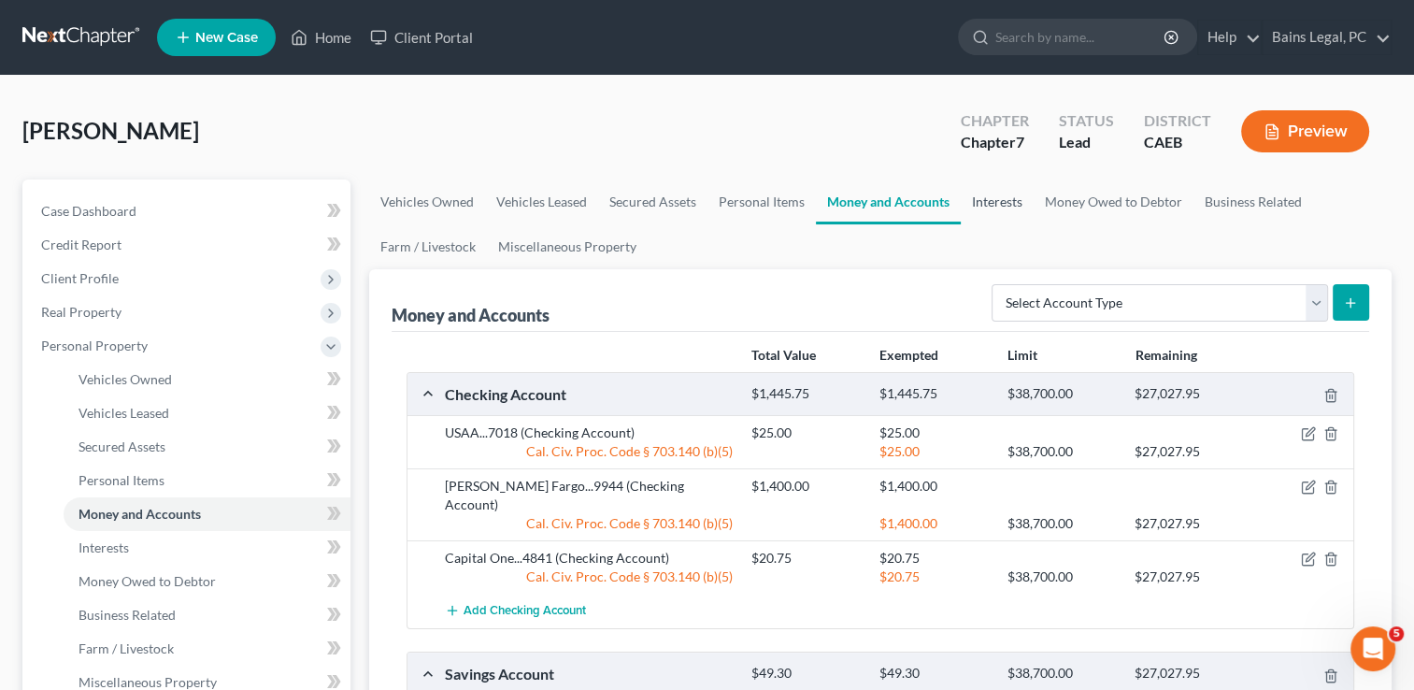
click at [996, 198] on link "Interests" at bounding box center [997, 201] width 73 height 45
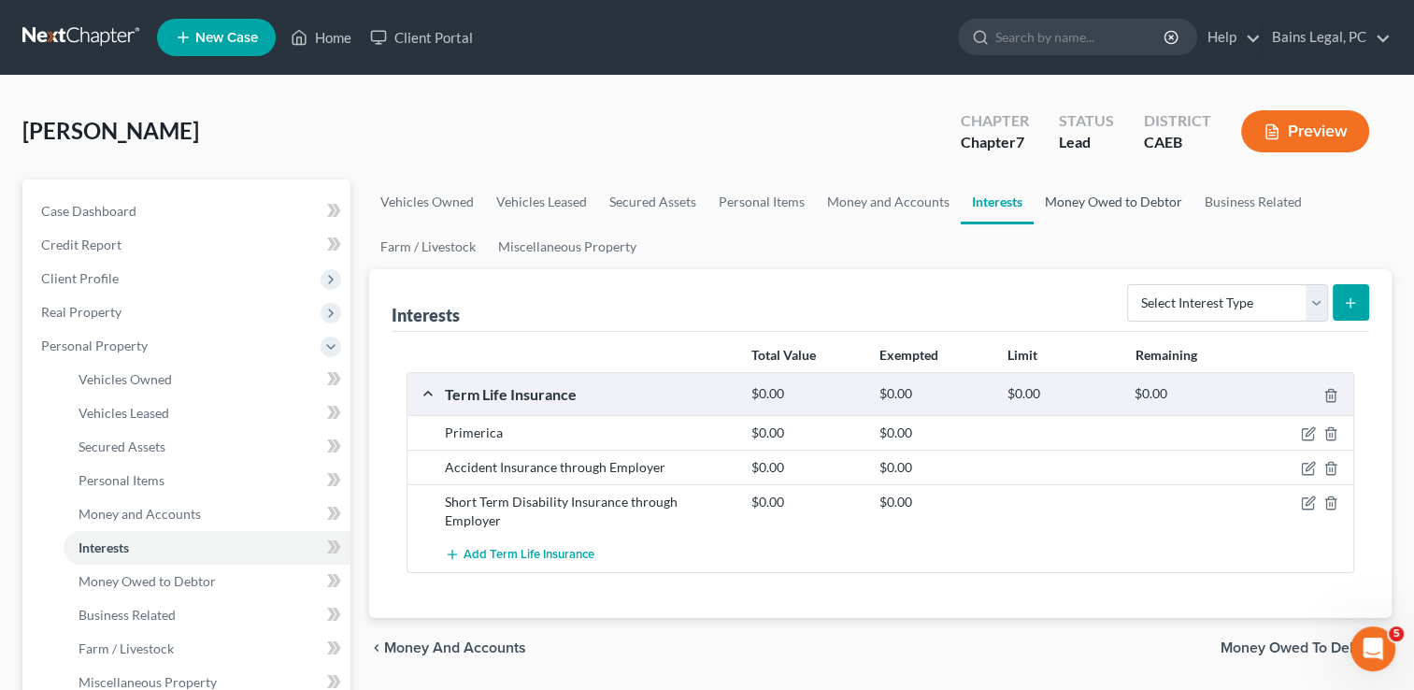
click at [1066, 207] on link "Money Owed to Debtor" at bounding box center [1114, 201] width 160 height 45
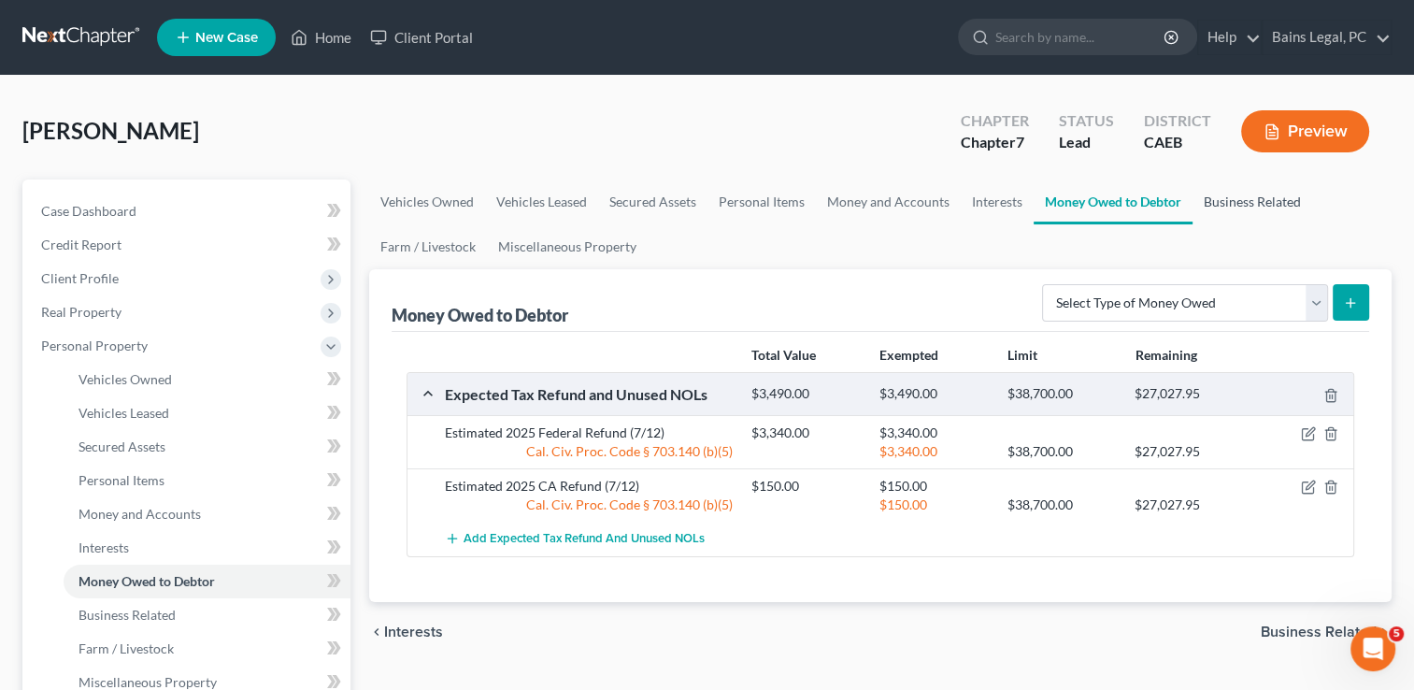
click at [1209, 194] on link "Business Related" at bounding box center [1253, 201] width 120 height 45
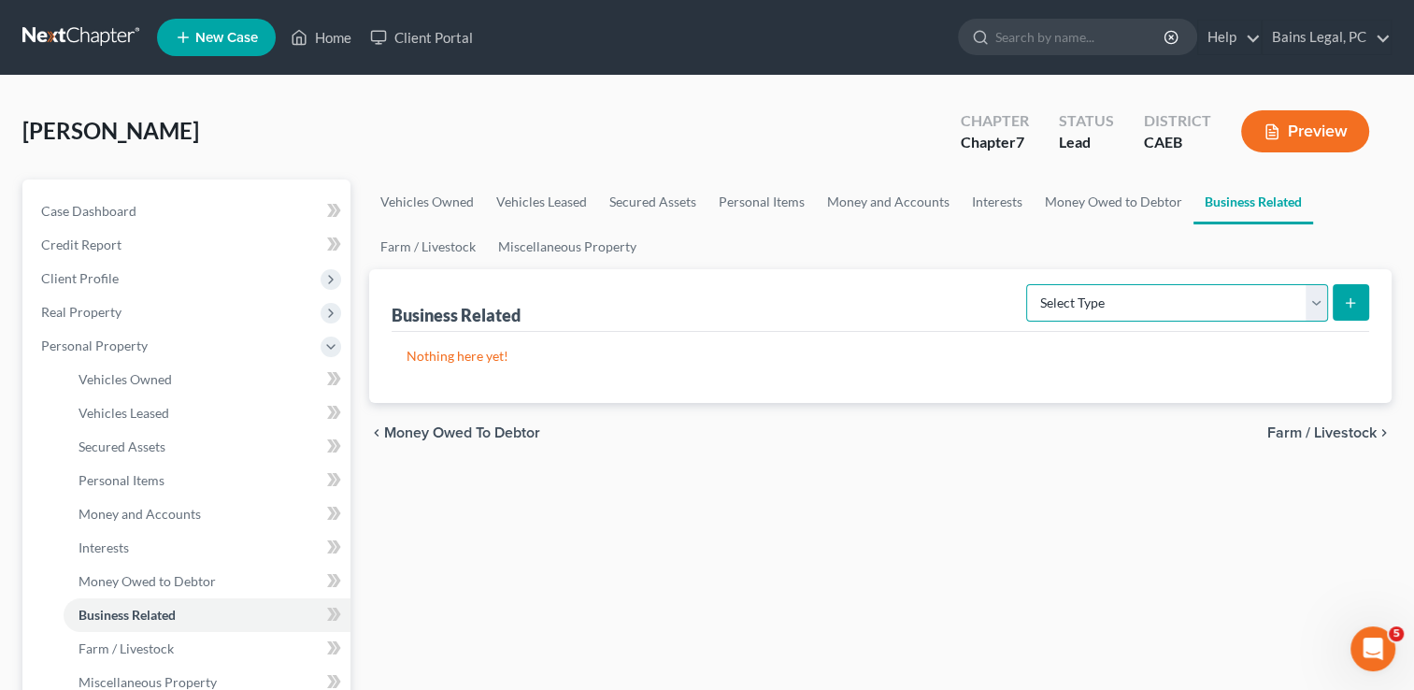
click at [1247, 306] on select "Select Type Customer Lists Franchises Inventory Licenses Machinery Office Equip…" at bounding box center [1177, 302] width 302 height 37
click at [444, 194] on link "Vehicles Owned" at bounding box center [427, 201] width 116 height 45
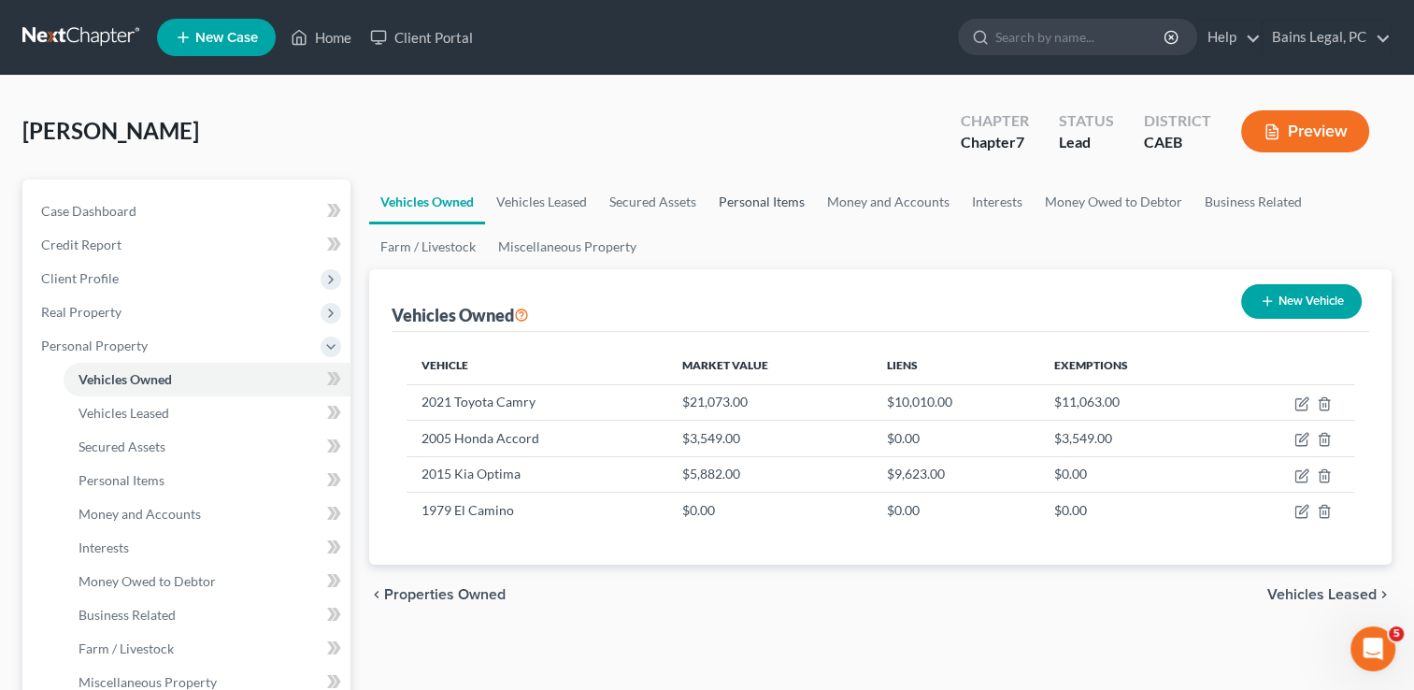
click at [775, 207] on link "Personal Items" at bounding box center [762, 201] width 108 height 45
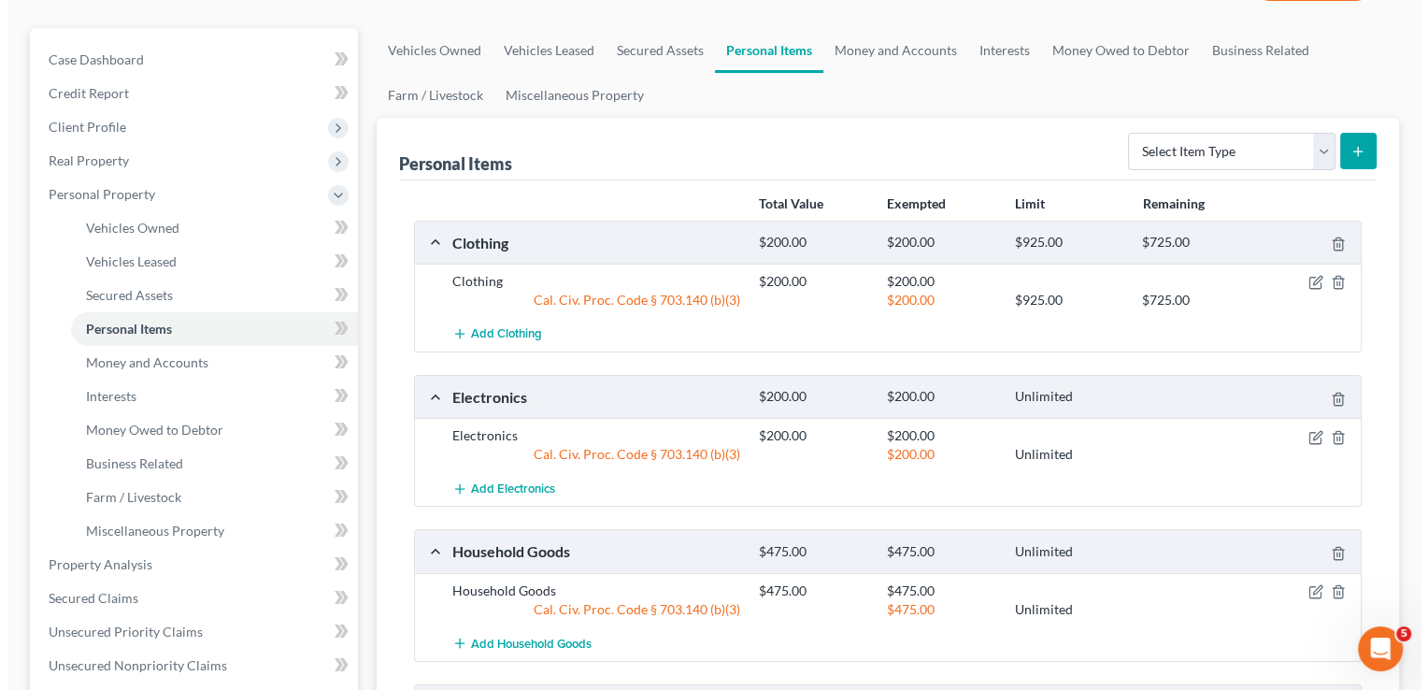
scroll to position [187, 0]
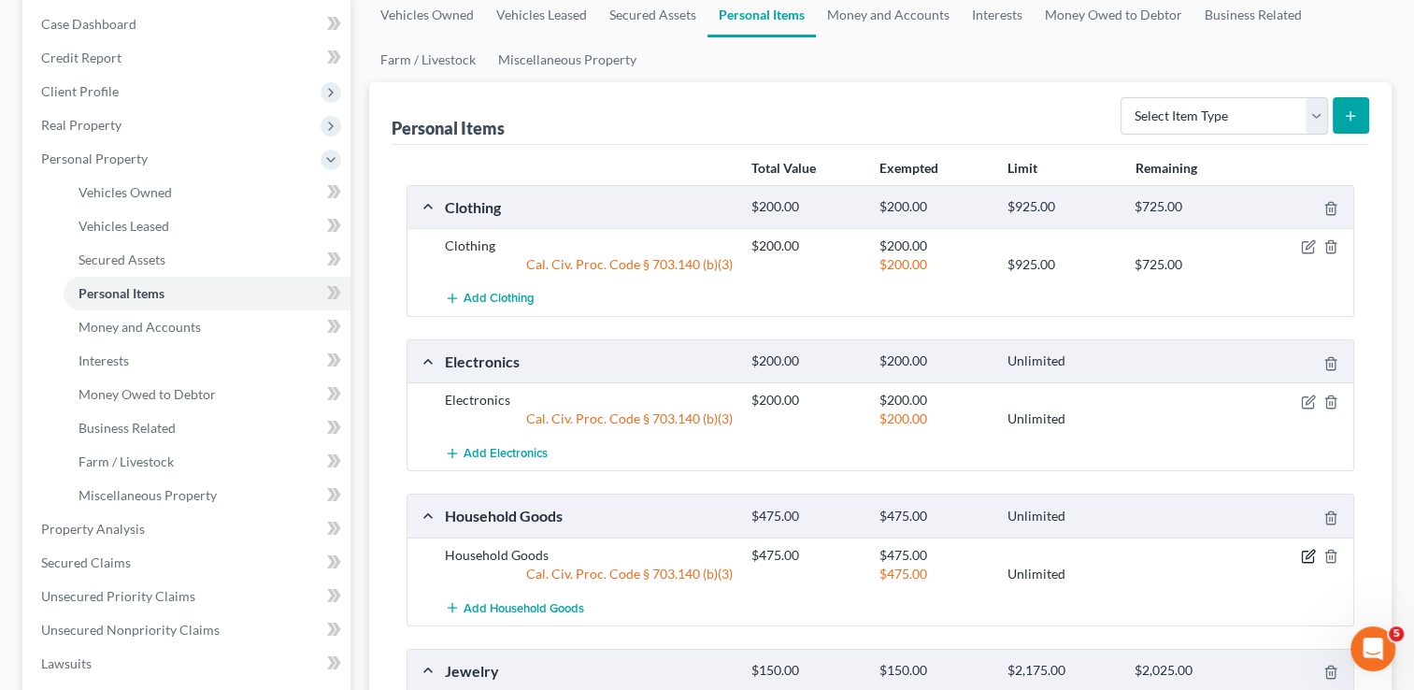
click at [1306, 549] on icon "button" at bounding box center [1308, 556] width 15 height 15
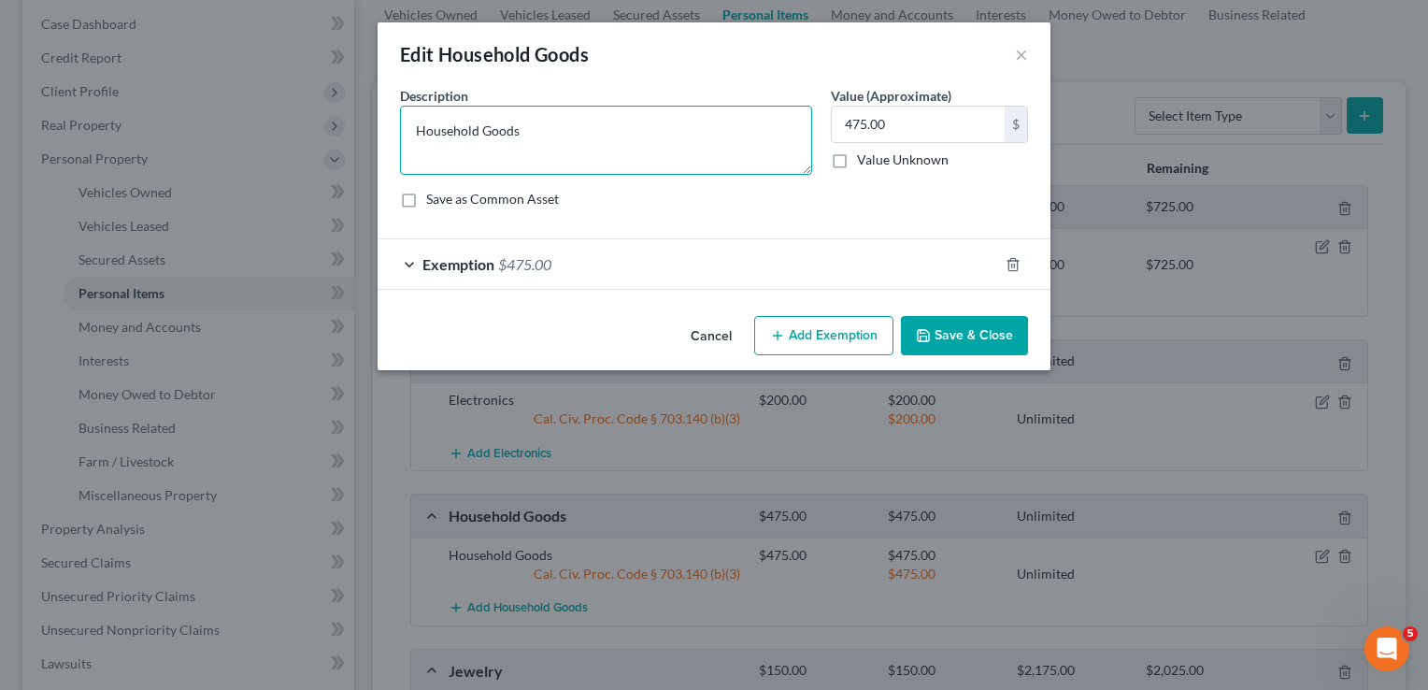
click at [667, 150] on textarea "Household Goods" at bounding box center [606, 140] width 412 height 69
type textarea "Household Goods (includes cleaning supplies)"
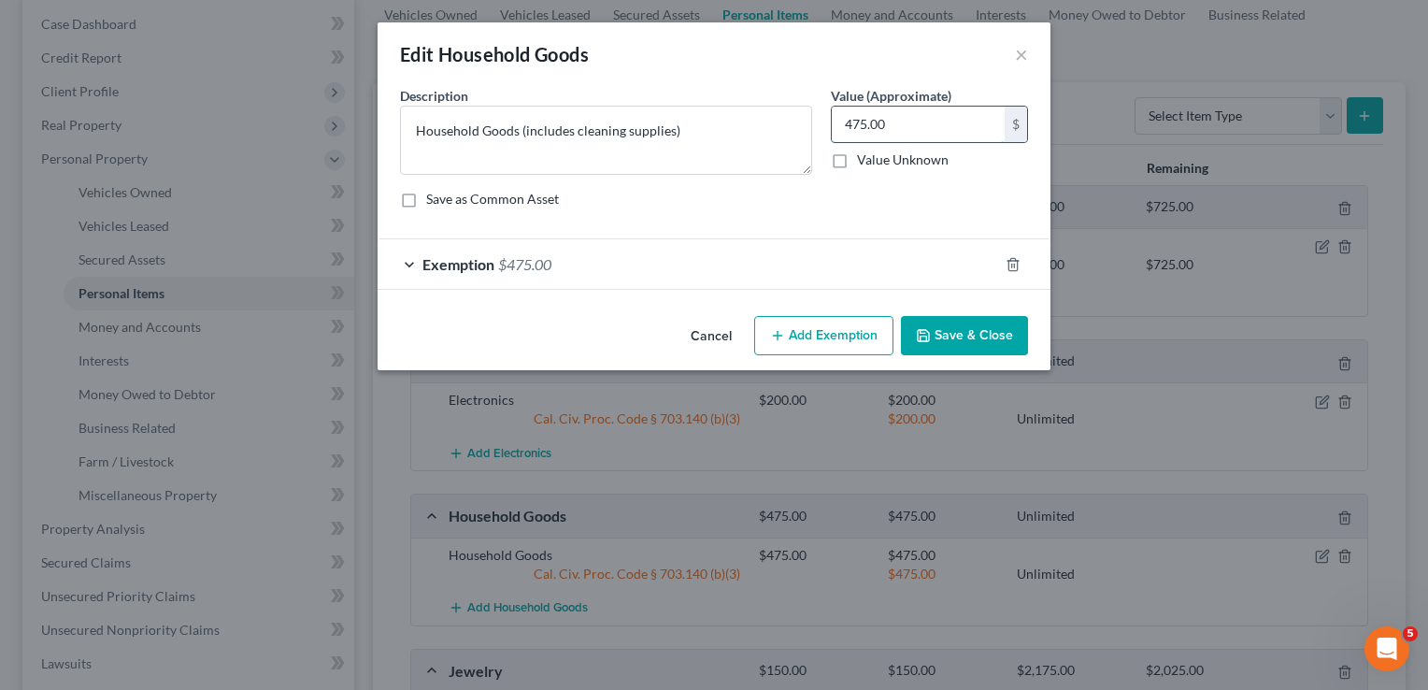
click at [930, 120] on input "475.00" at bounding box center [918, 125] width 173 height 36
type input "1,475"
click at [857, 258] on div "Exemption $475.00" at bounding box center [688, 264] width 621 height 50
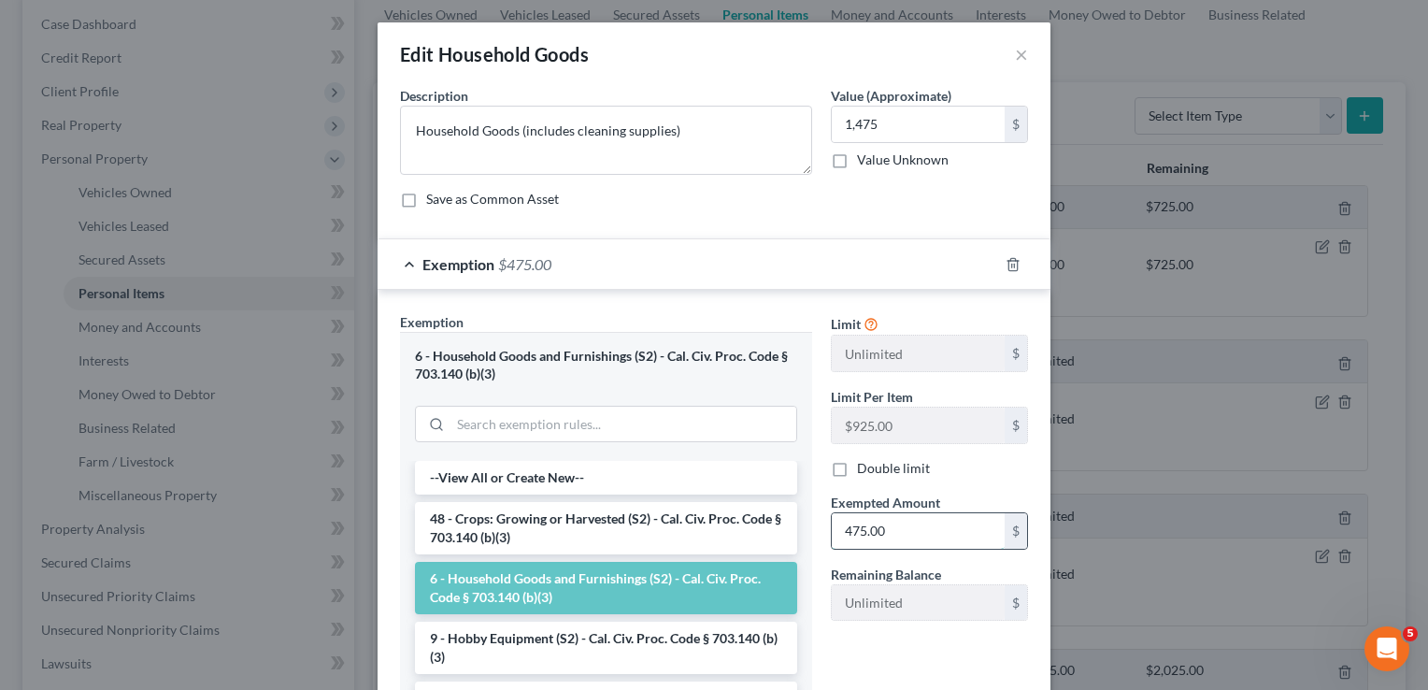
click at [917, 513] on input "475.00" at bounding box center [918, 531] width 173 height 36
type input "1,475"
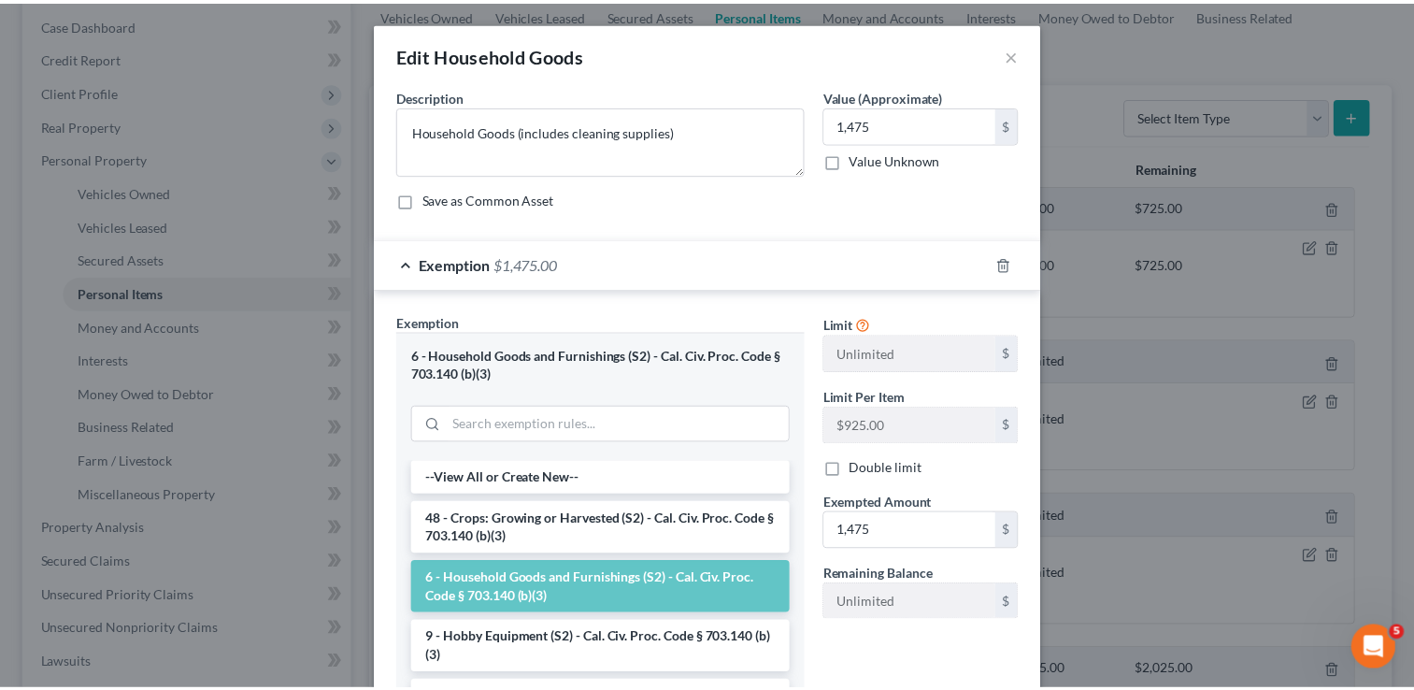
scroll to position [202, 0]
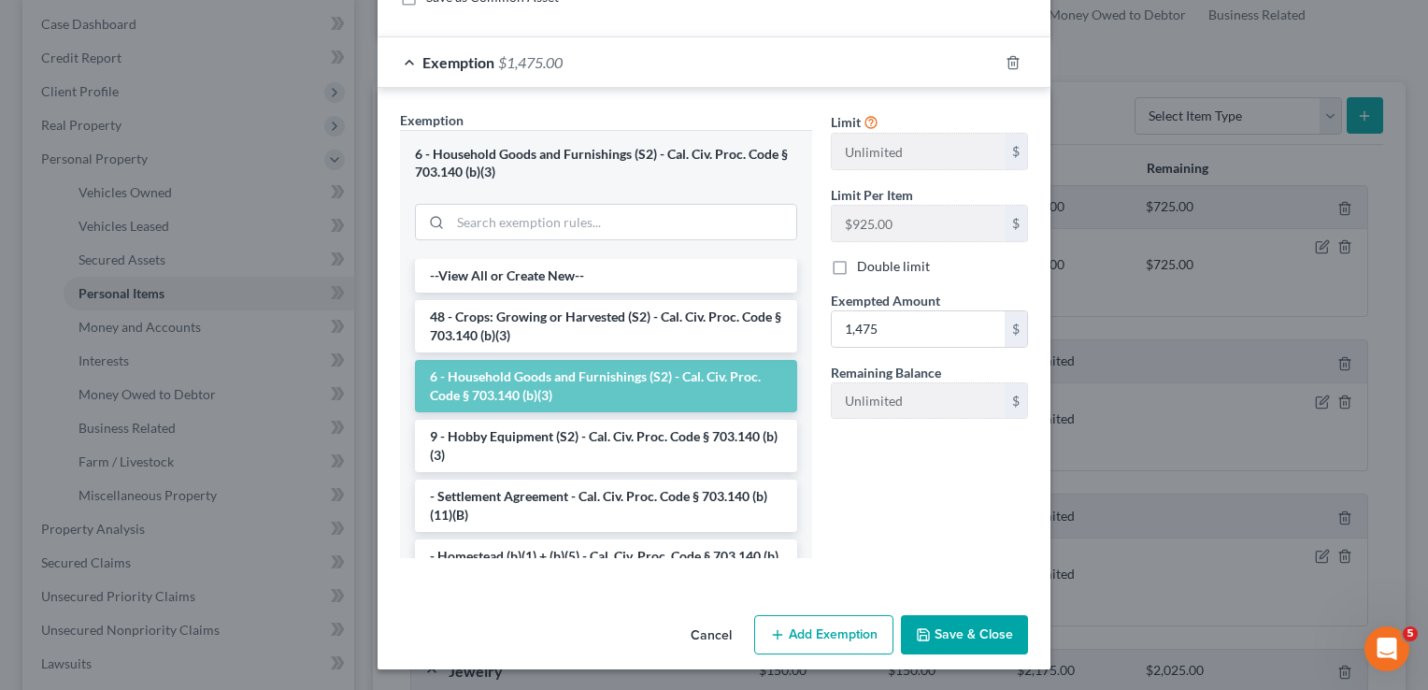
click at [986, 638] on button "Save & Close" at bounding box center [964, 634] width 127 height 39
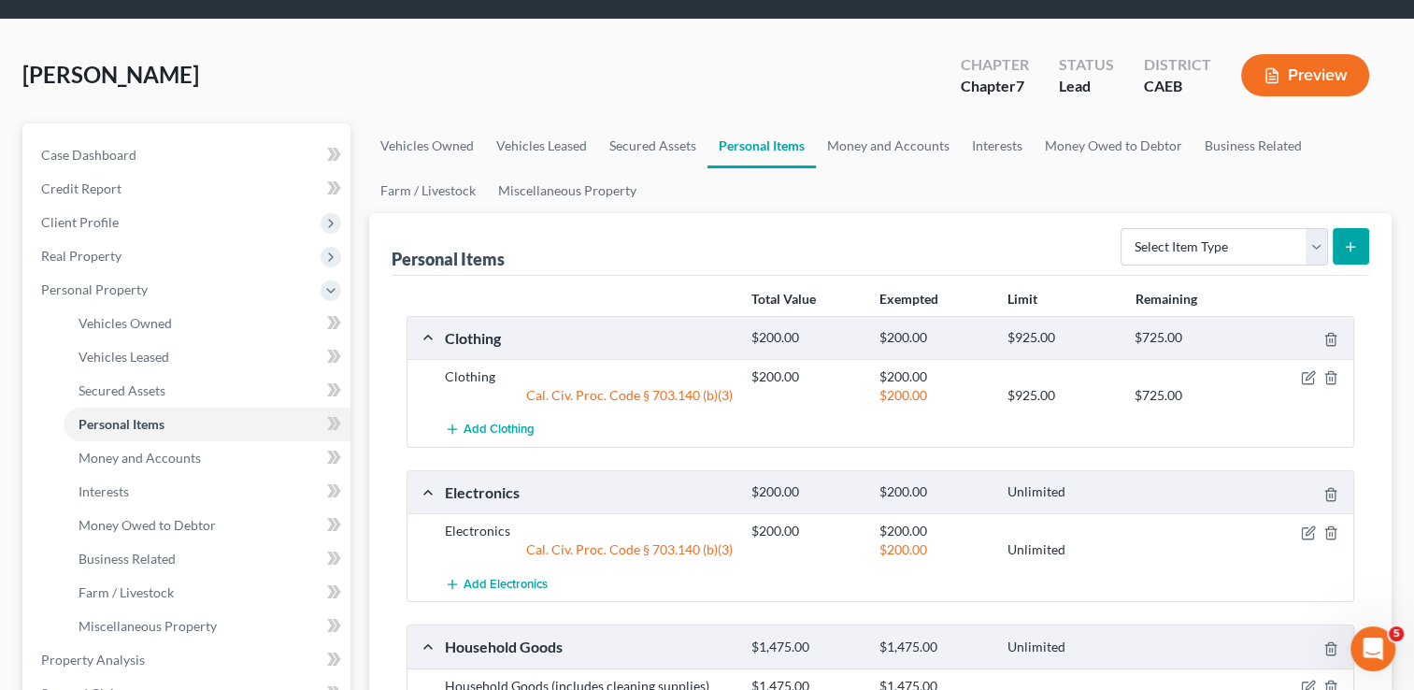
scroll to position [0, 0]
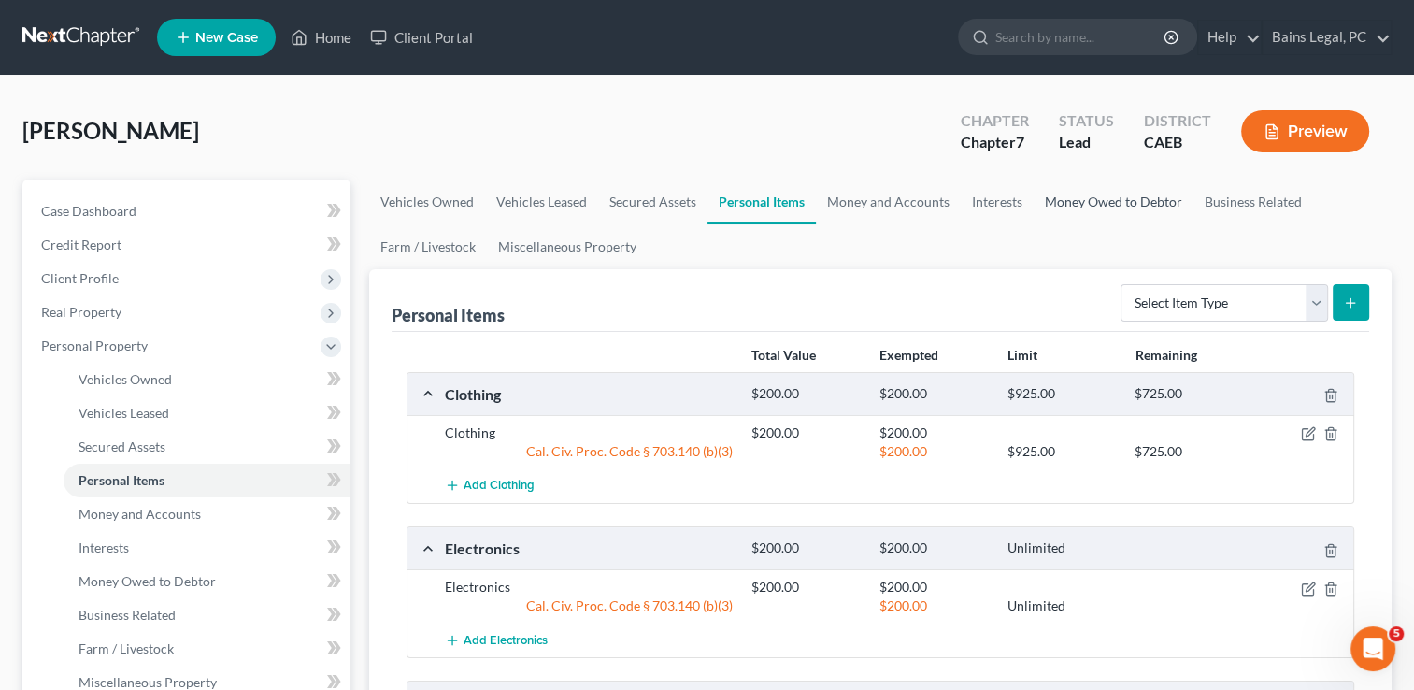
click at [1087, 200] on link "Money Owed to Debtor" at bounding box center [1114, 201] width 160 height 45
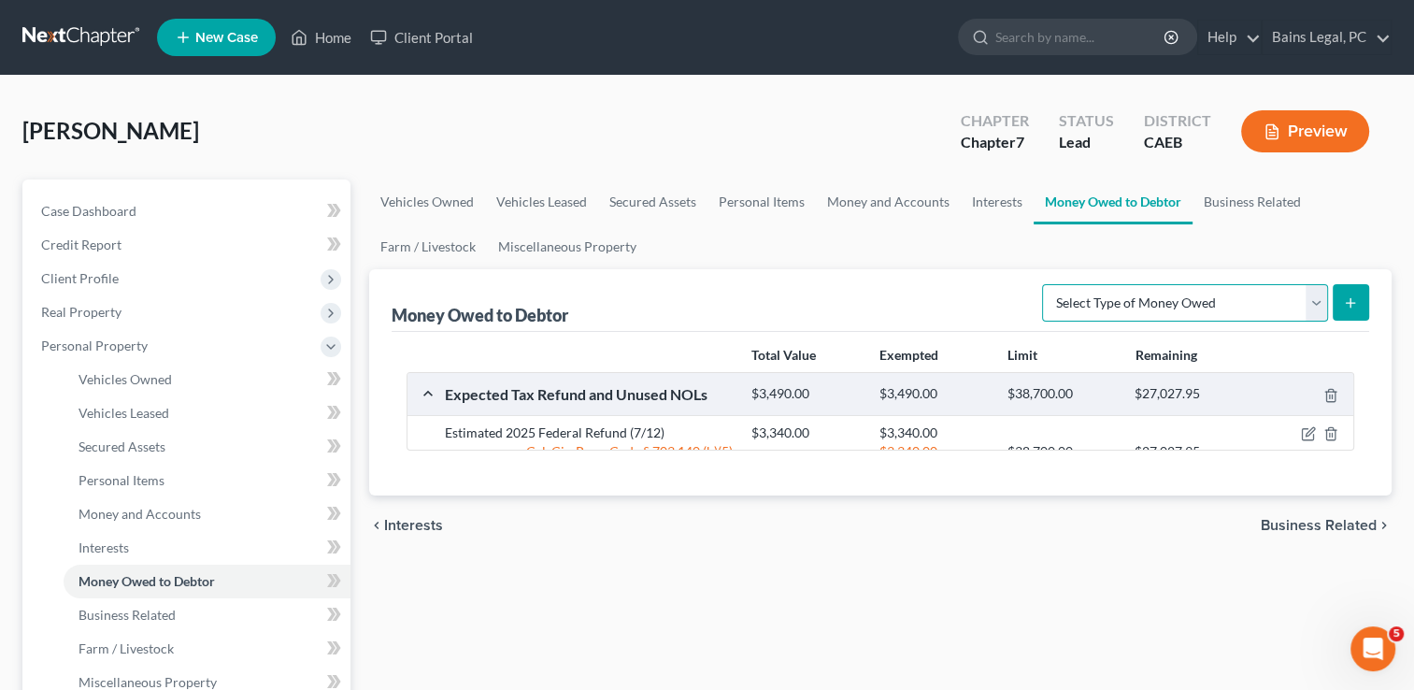
click at [1148, 305] on select "Select Type of Money Owed Accounts Receivable Alimony Child Support Claims Agai…" at bounding box center [1185, 302] width 286 height 37
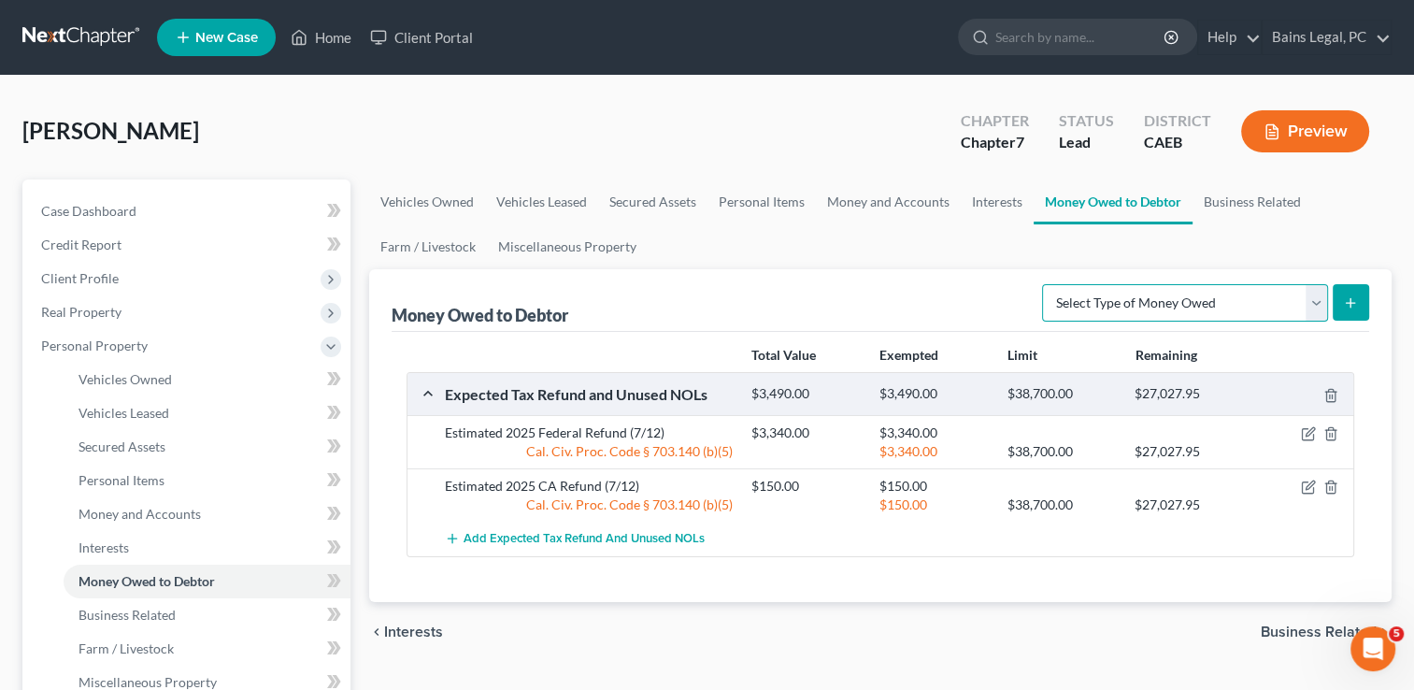
click at [1170, 305] on select "Select Type of Money Owed Accounts Receivable Alimony Child Support Claims Agai…" at bounding box center [1185, 302] width 286 height 37
select select "child_support"
click at [1046, 284] on select "Select Type of Money Owed Accounts Receivable Alimony Child Support Claims Agai…" at bounding box center [1185, 302] width 286 height 37
click at [1354, 293] on button "submit" at bounding box center [1351, 302] width 36 height 36
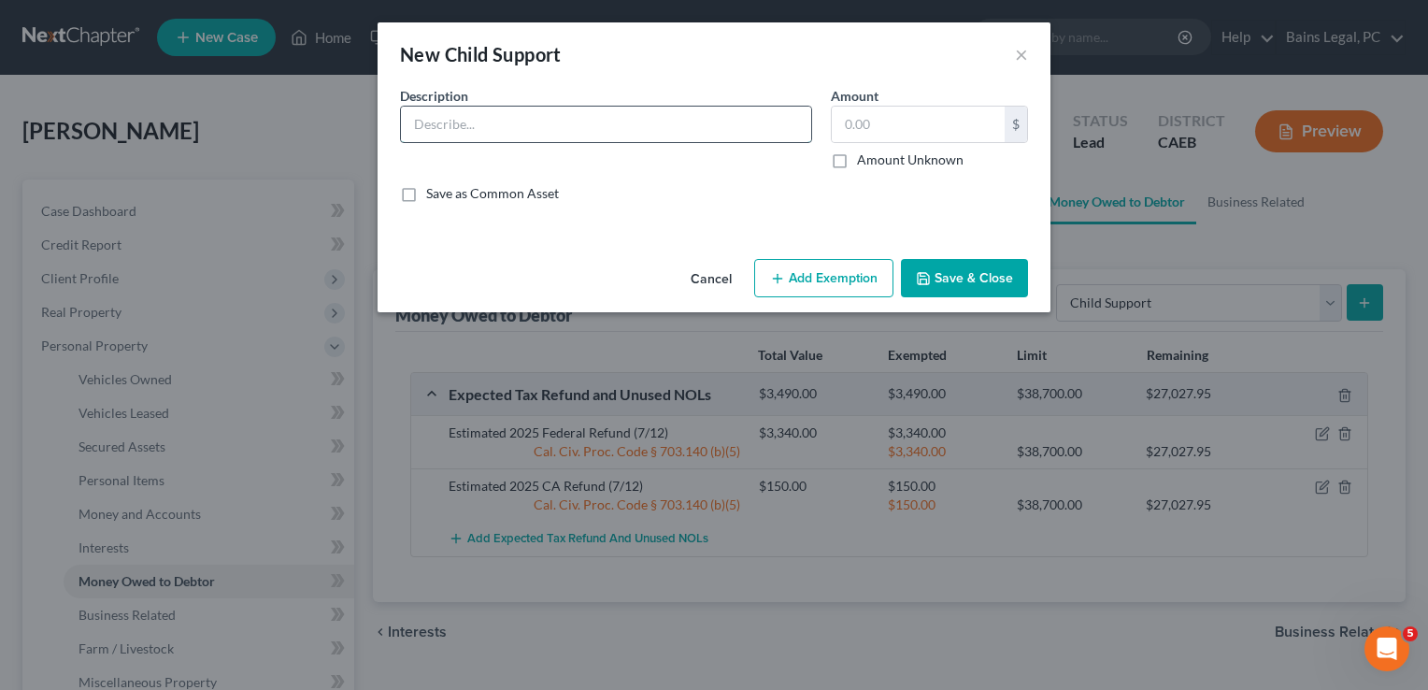
click at [678, 122] on input "text" at bounding box center [606, 125] width 410 height 36
type input "Support Payments owed to Debtor"
type input "4,500"
click at [847, 279] on button "Add Exemption" at bounding box center [823, 278] width 139 height 39
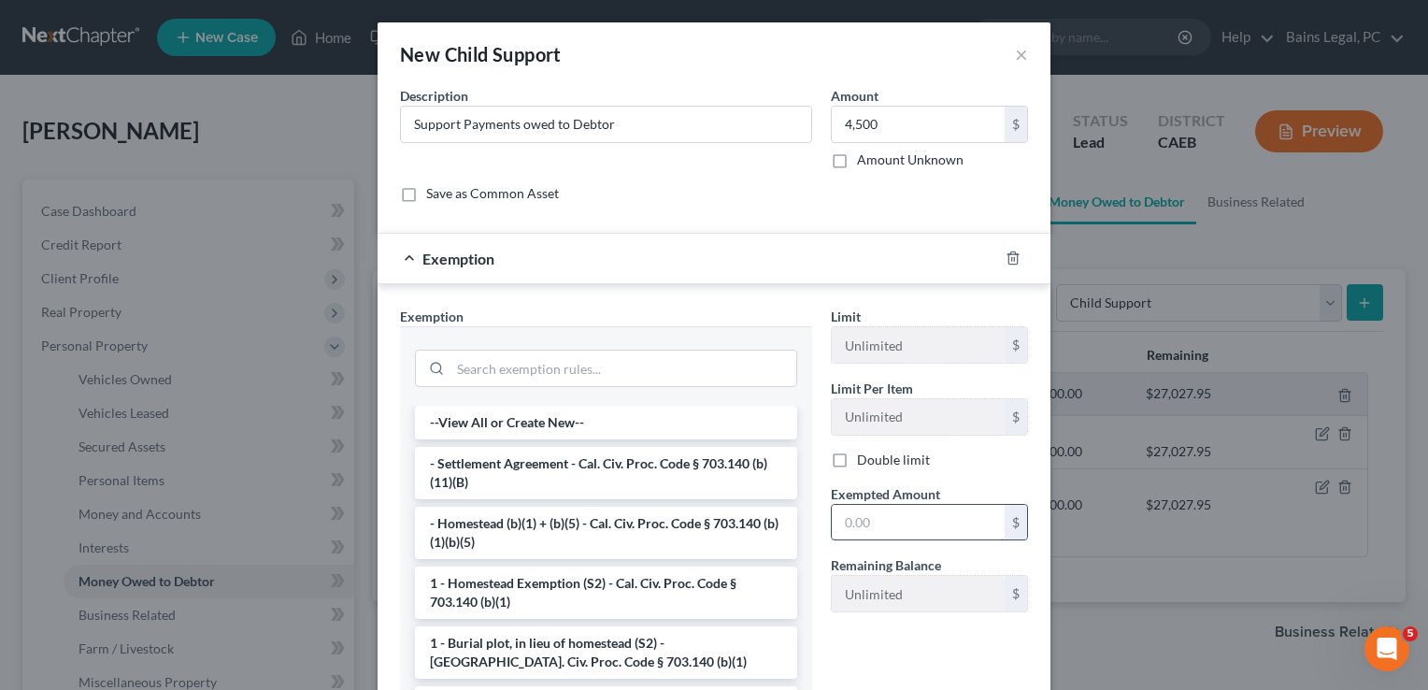
click at [886, 505] on input "text" at bounding box center [918, 523] width 173 height 36
type input "4,500"
click at [600, 364] on input "w" at bounding box center [624, 369] width 346 height 36
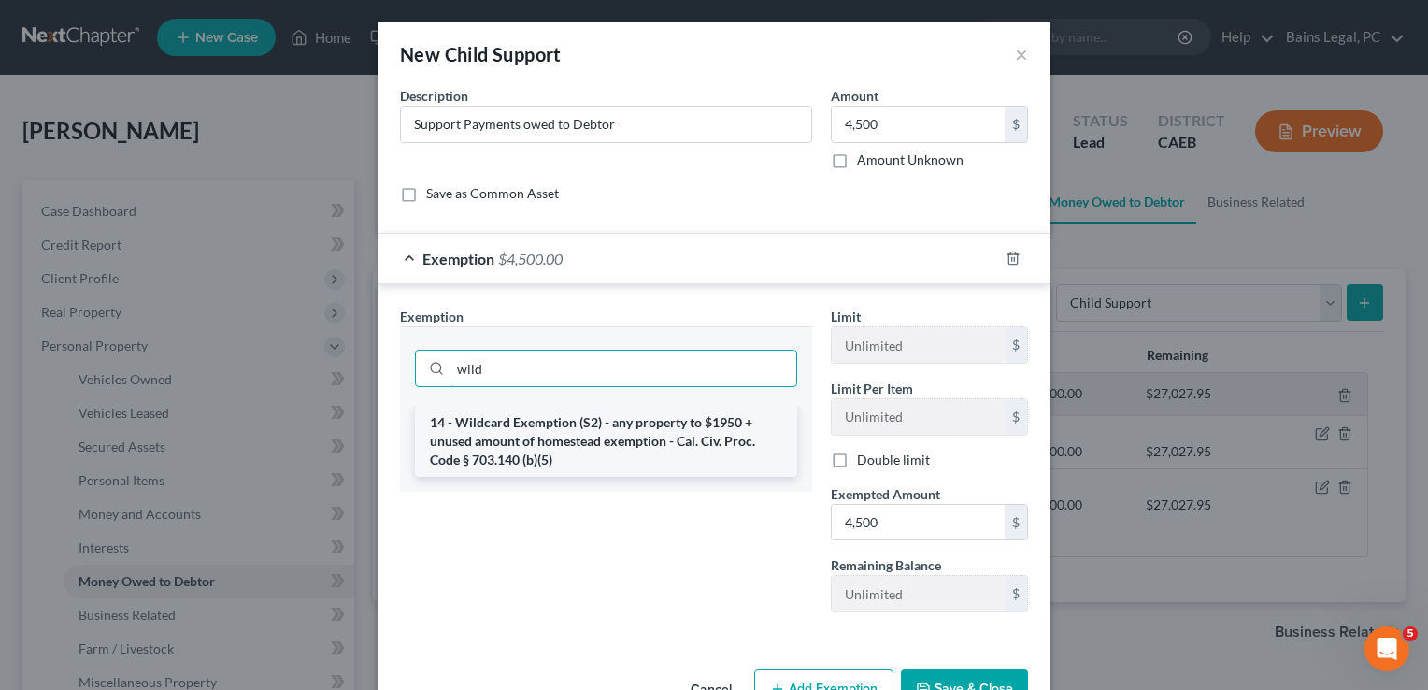
type input "wild"
click at [613, 439] on li "14 - Wildcard Exemption (S2) - any property to $1950 + unused amount of homeste…" at bounding box center [606, 441] width 382 height 71
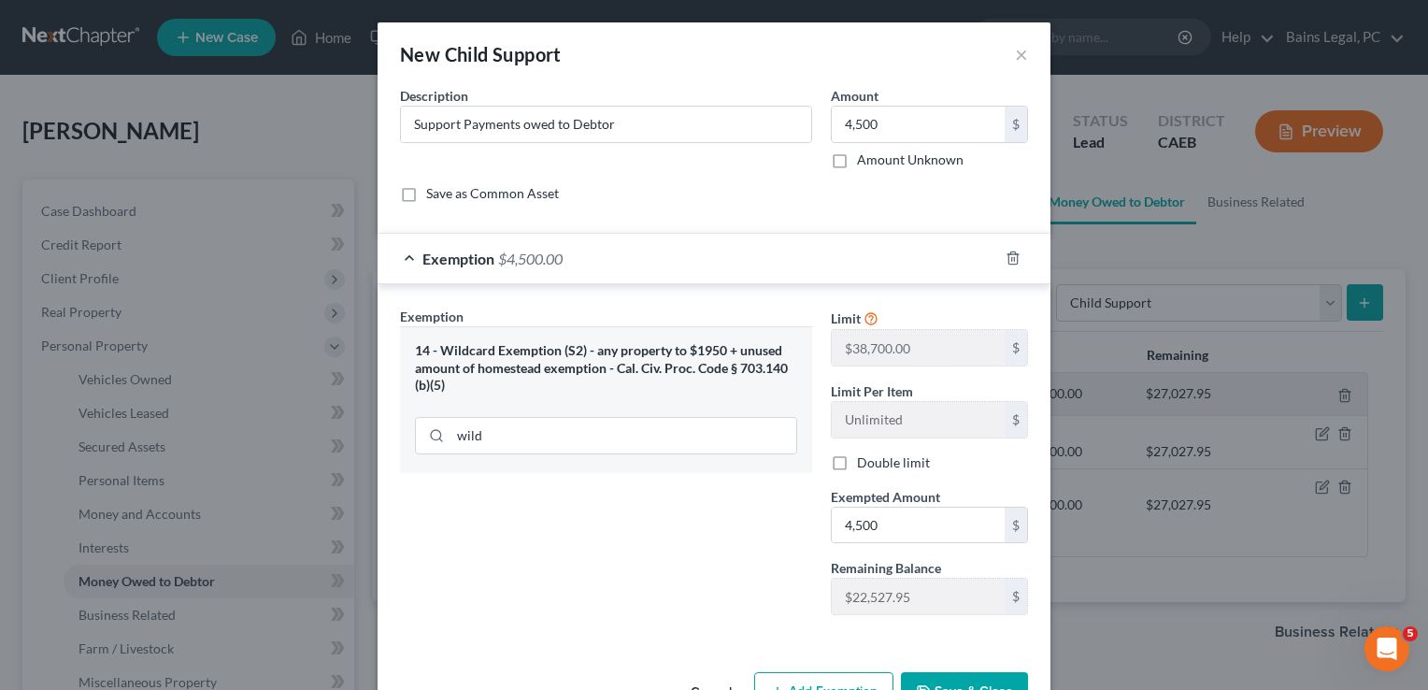
click at [983, 675] on button "Save & Close" at bounding box center [964, 691] width 127 height 39
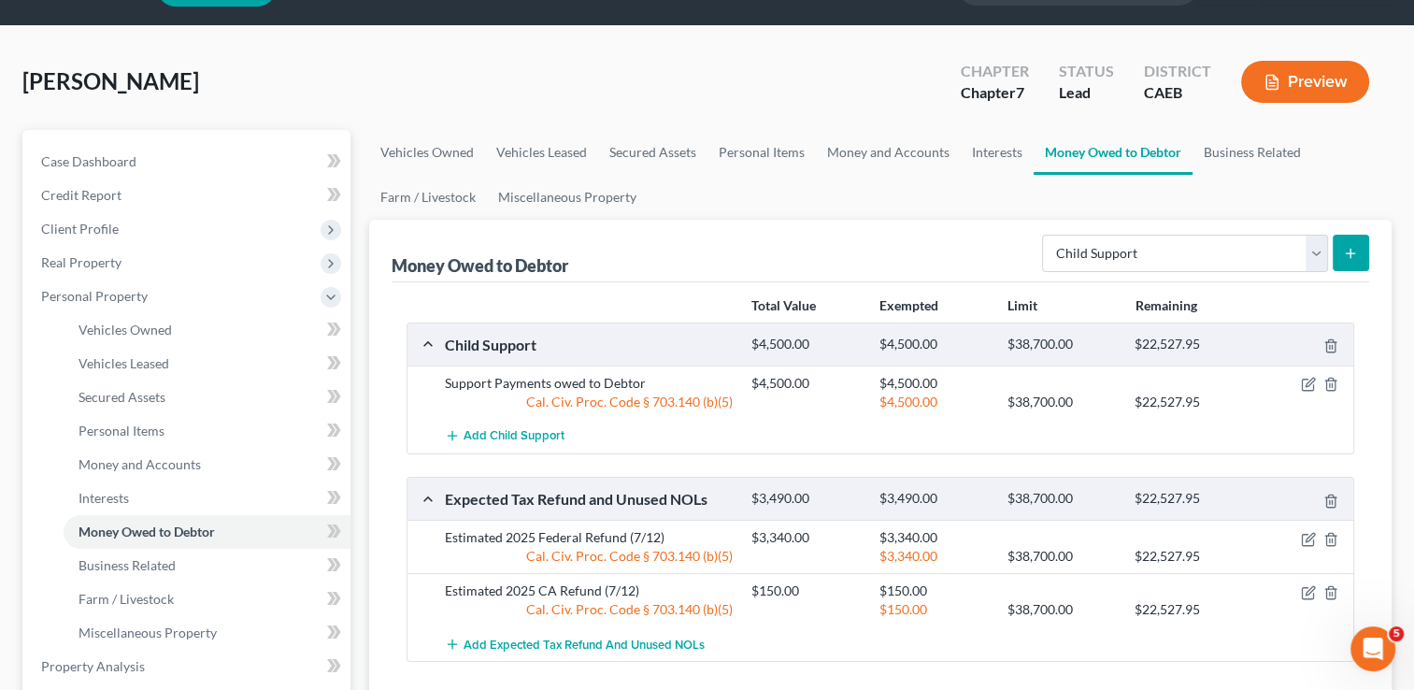
scroll to position [75, 0]
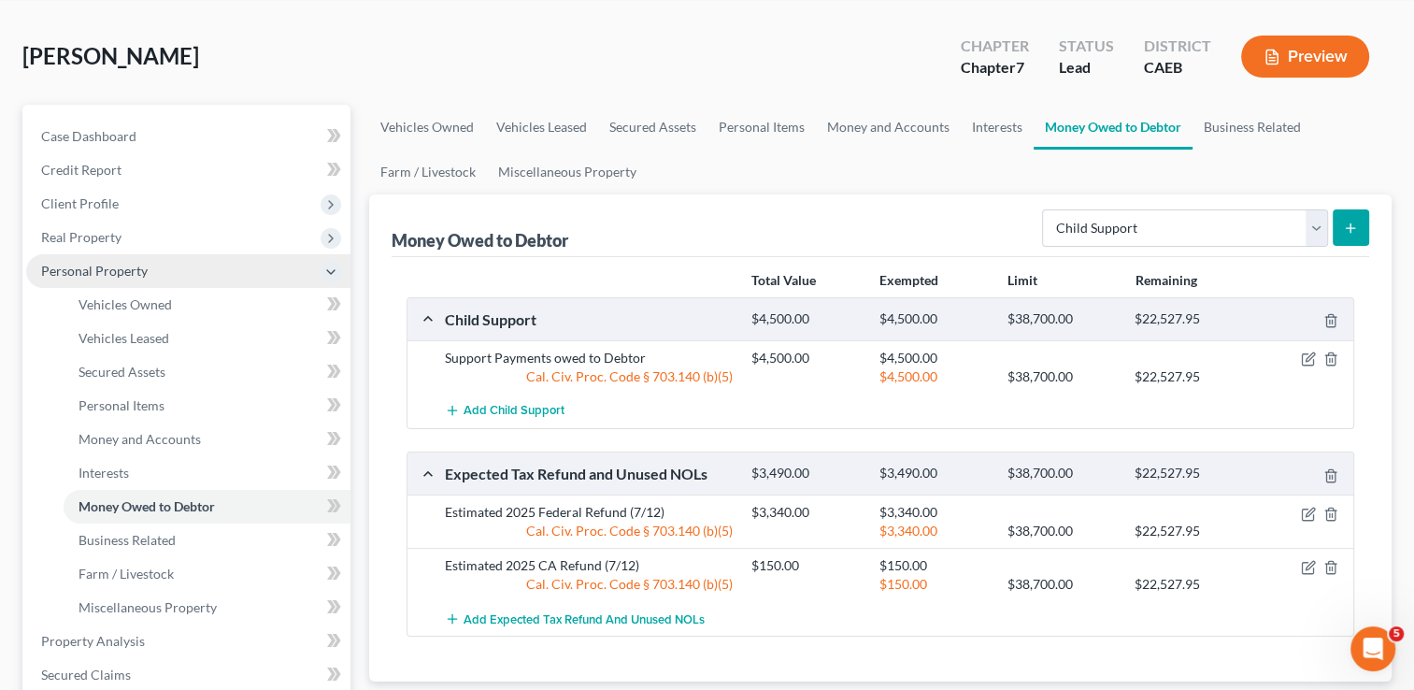
click at [75, 285] on span "Personal Property" at bounding box center [188, 271] width 324 height 34
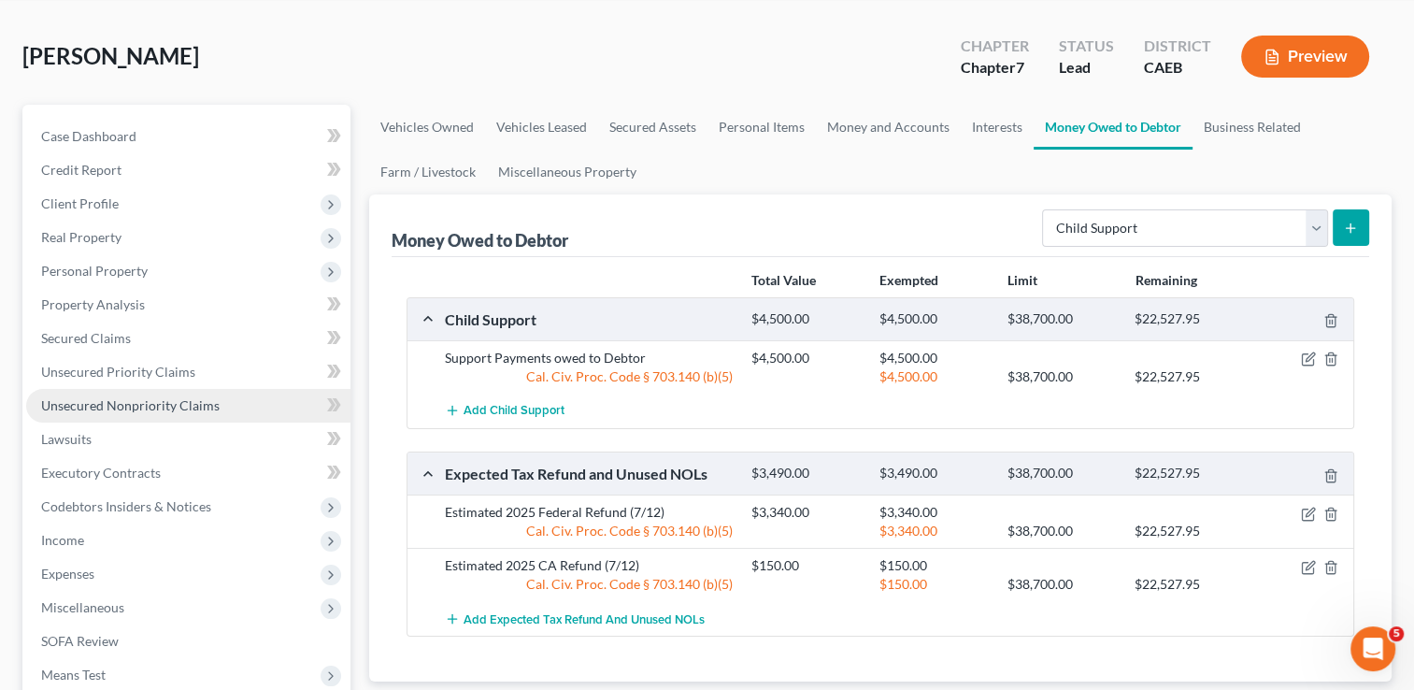
click at [120, 406] on span "Unsecured Nonpriority Claims" at bounding box center [130, 405] width 179 height 16
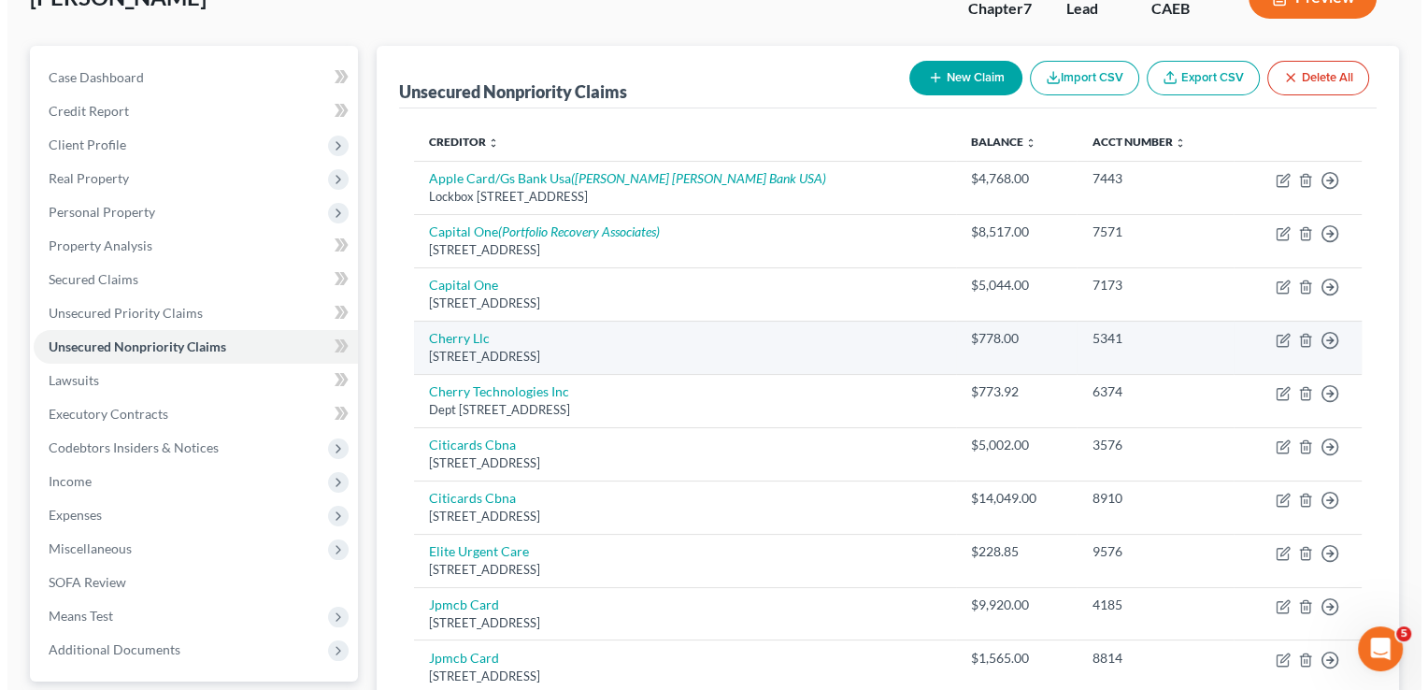
scroll to position [187, 0]
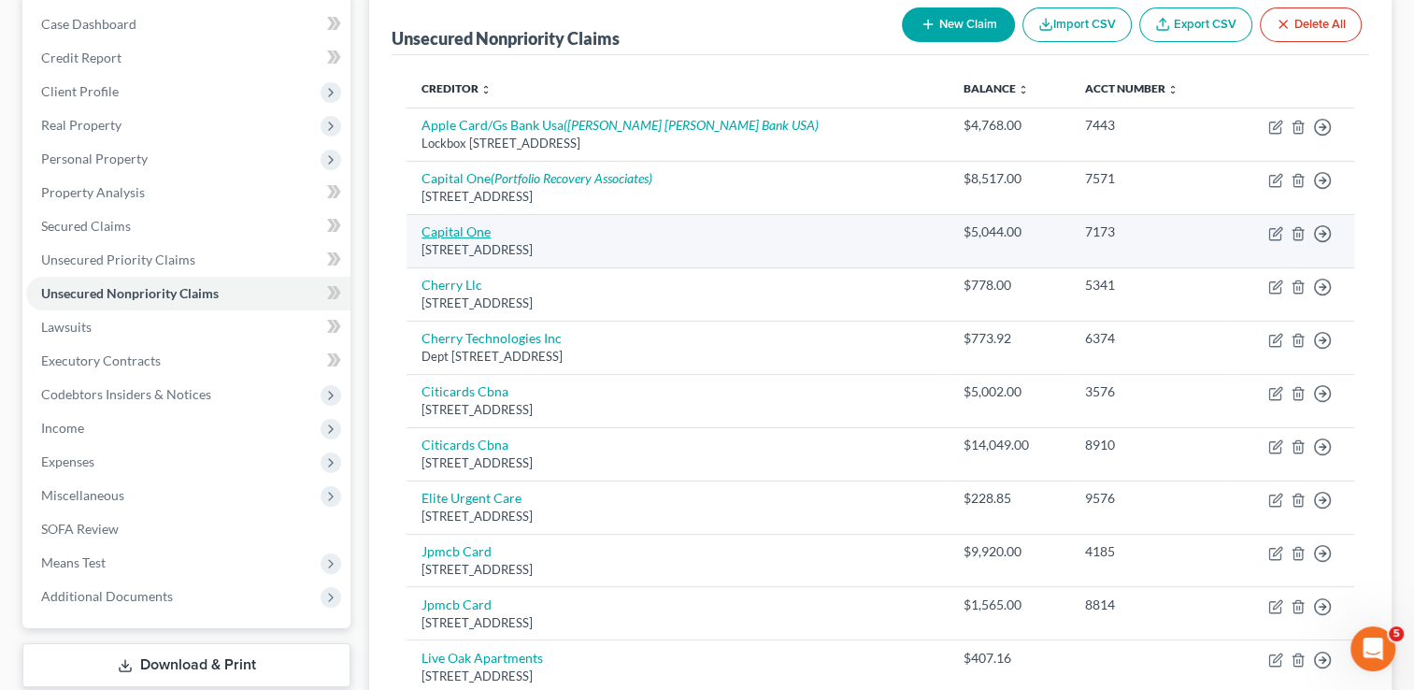
click at [455, 234] on link "Capital One" at bounding box center [456, 231] width 69 height 16
select select "46"
select select "0"
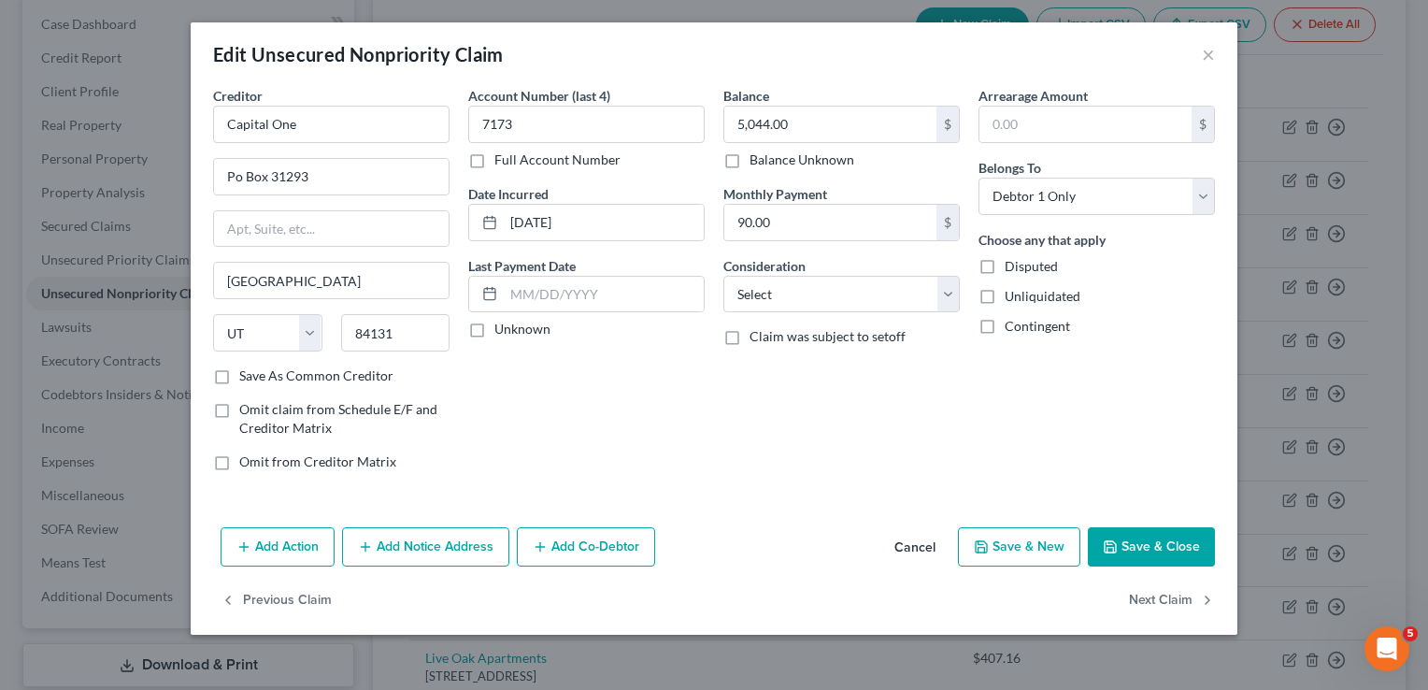
click at [484, 540] on button "Add Notice Address" at bounding box center [425, 546] width 167 height 39
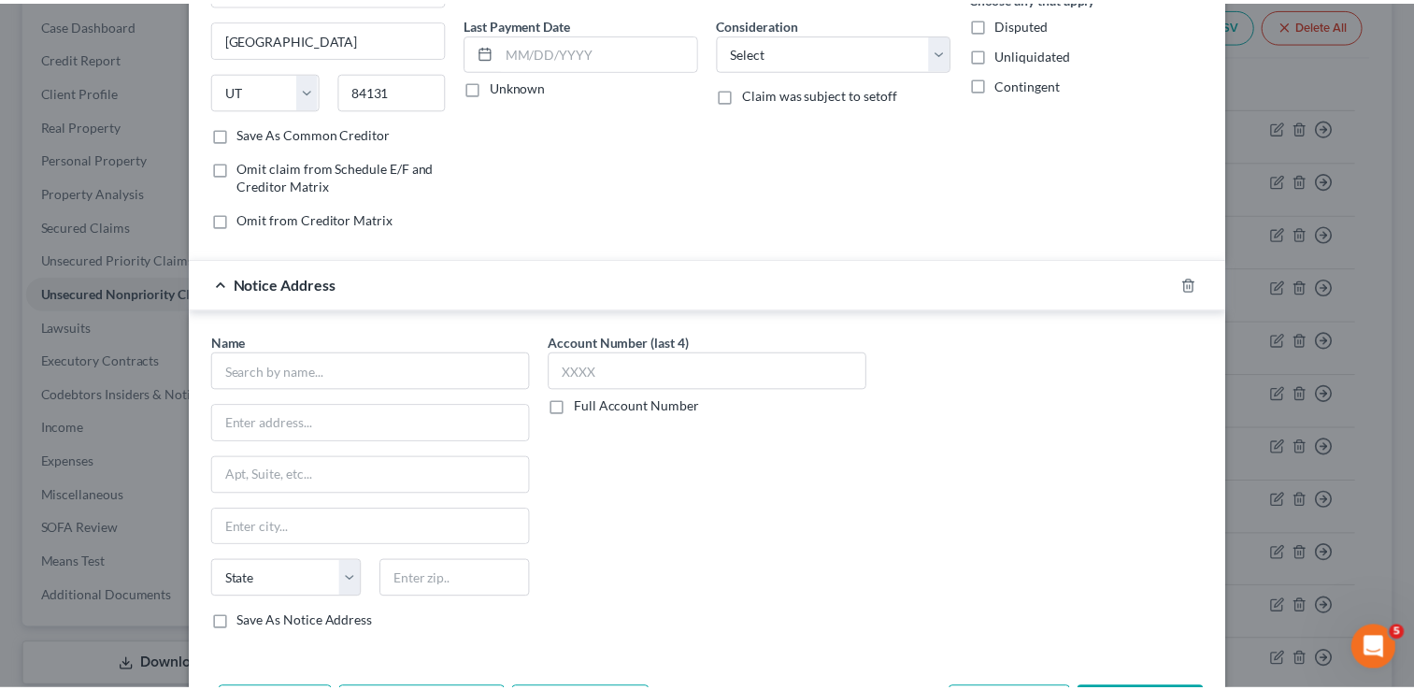
scroll to position [337, 0]
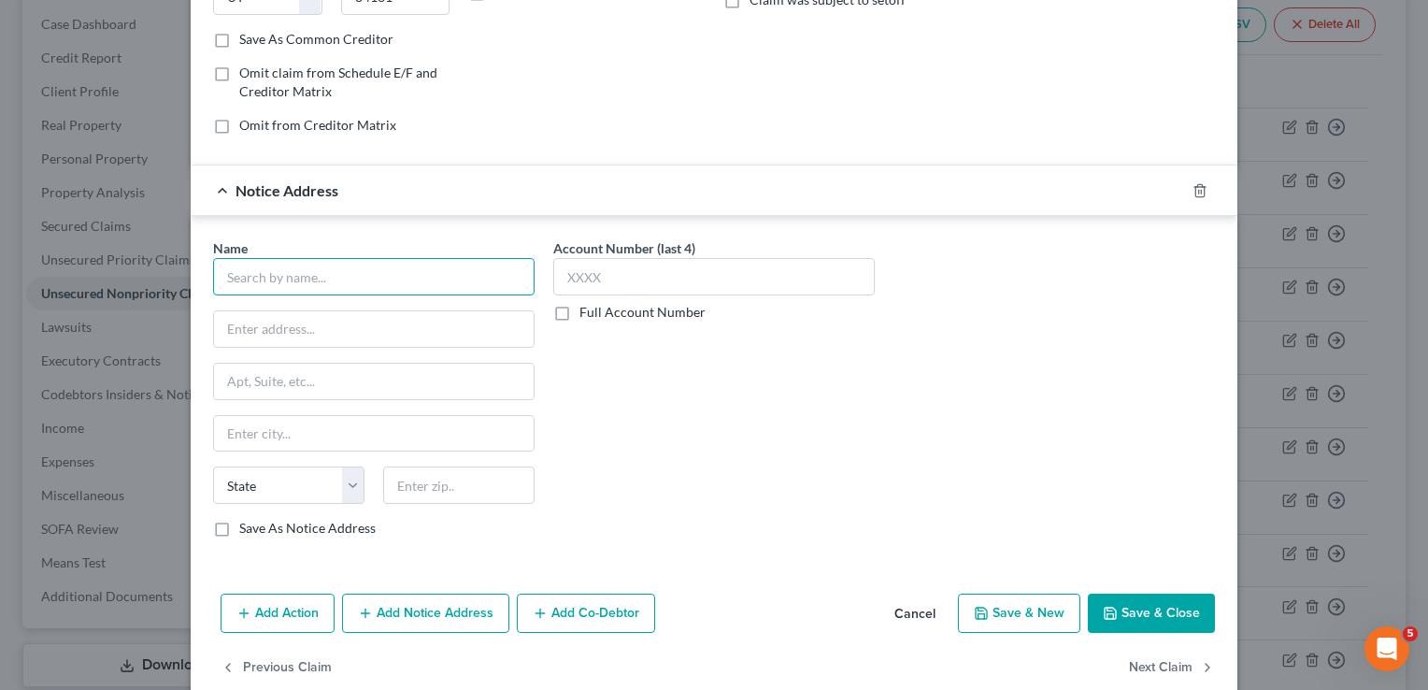
click at [329, 283] on input "text" at bounding box center [374, 276] width 322 height 37
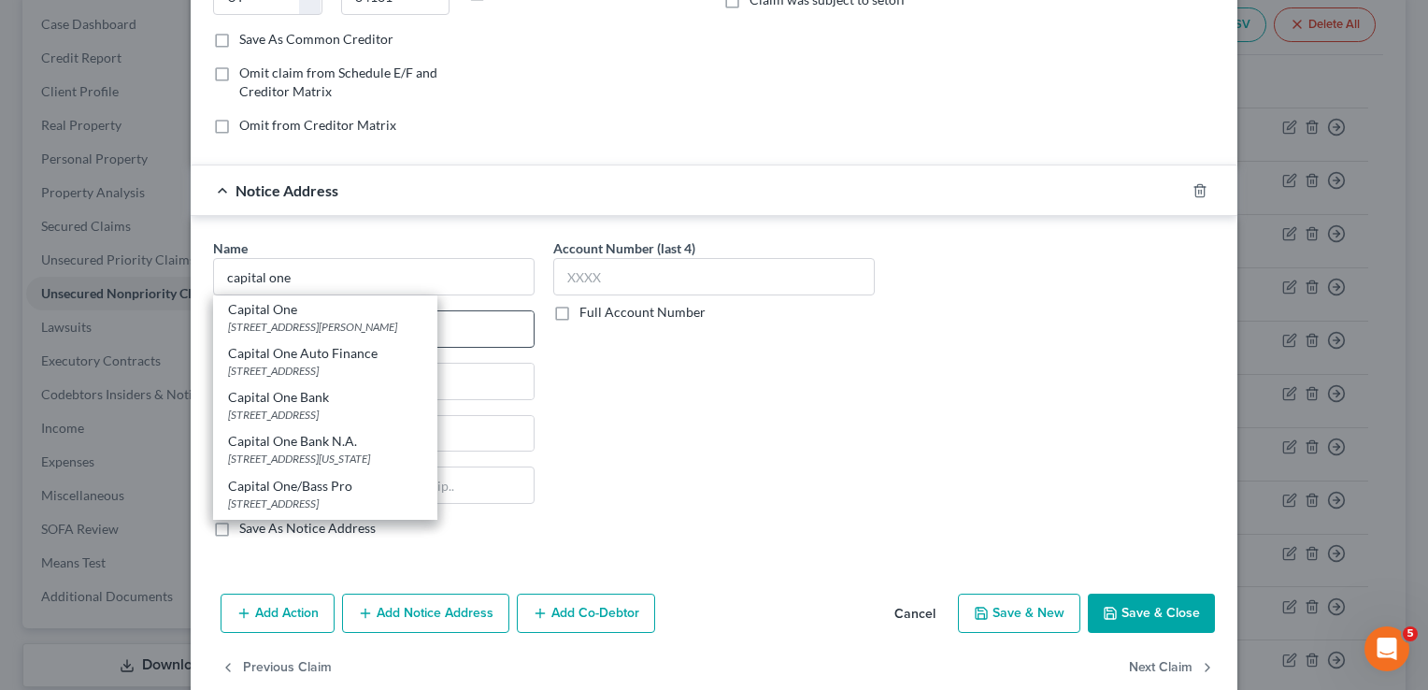
click at [314, 322] on div "[STREET_ADDRESS][PERSON_NAME]" at bounding box center [325, 327] width 194 height 16
type input "Capital One"
type input "[STREET_ADDRESS]"
type input "[PERSON_NAME]"
select select "48"
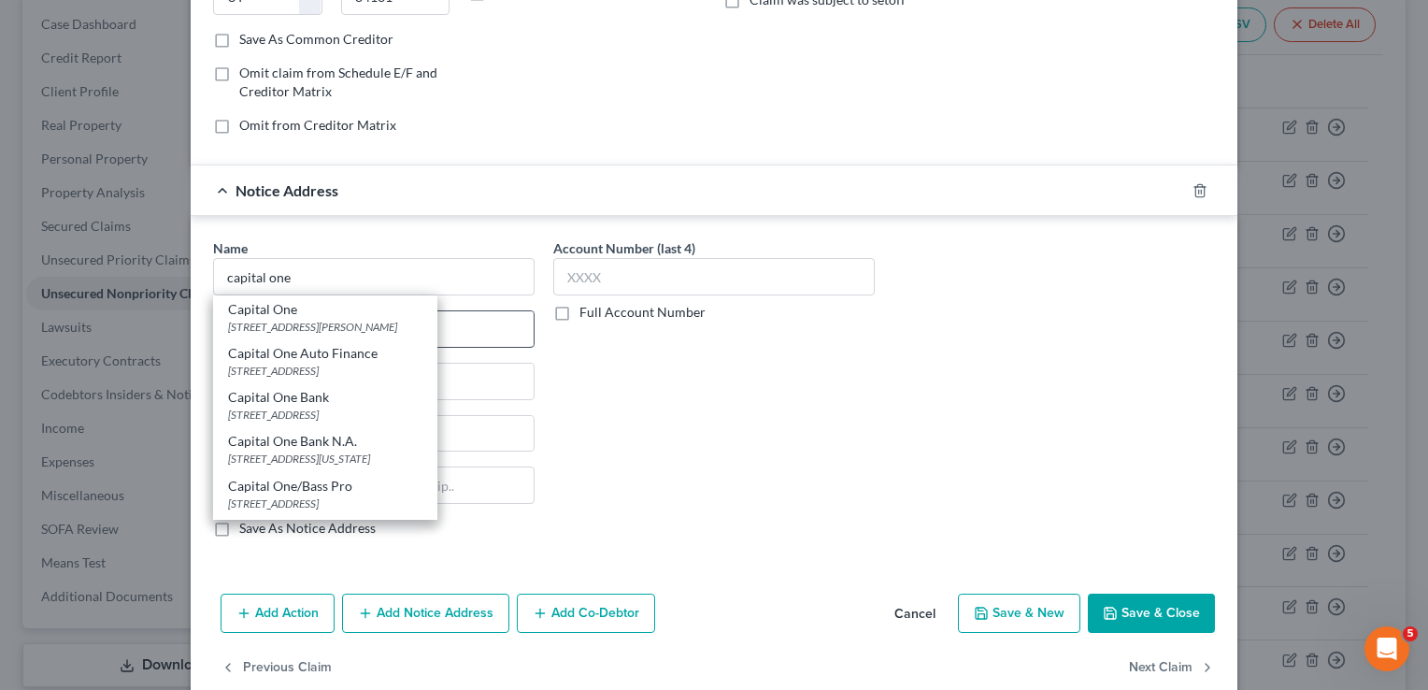
type input "22102-3491"
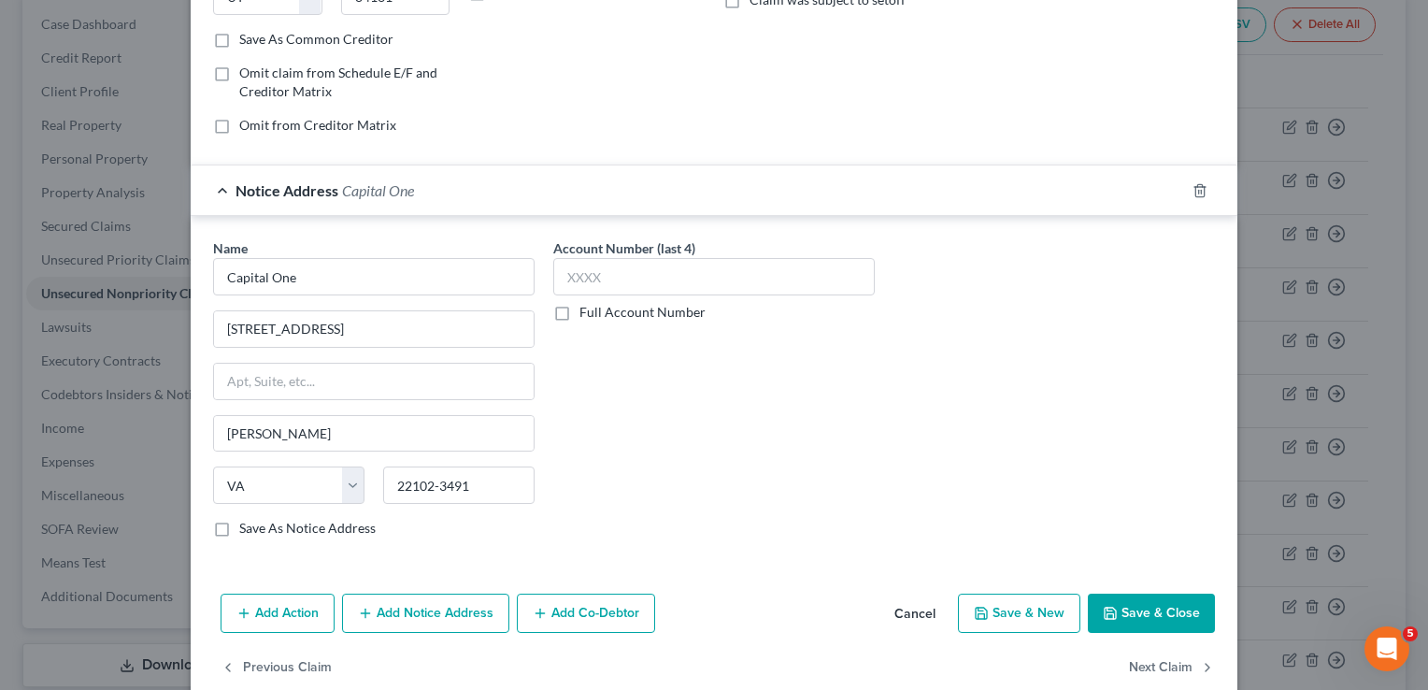
click at [1150, 605] on button "Save & Close" at bounding box center [1151, 613] width 127 height 39
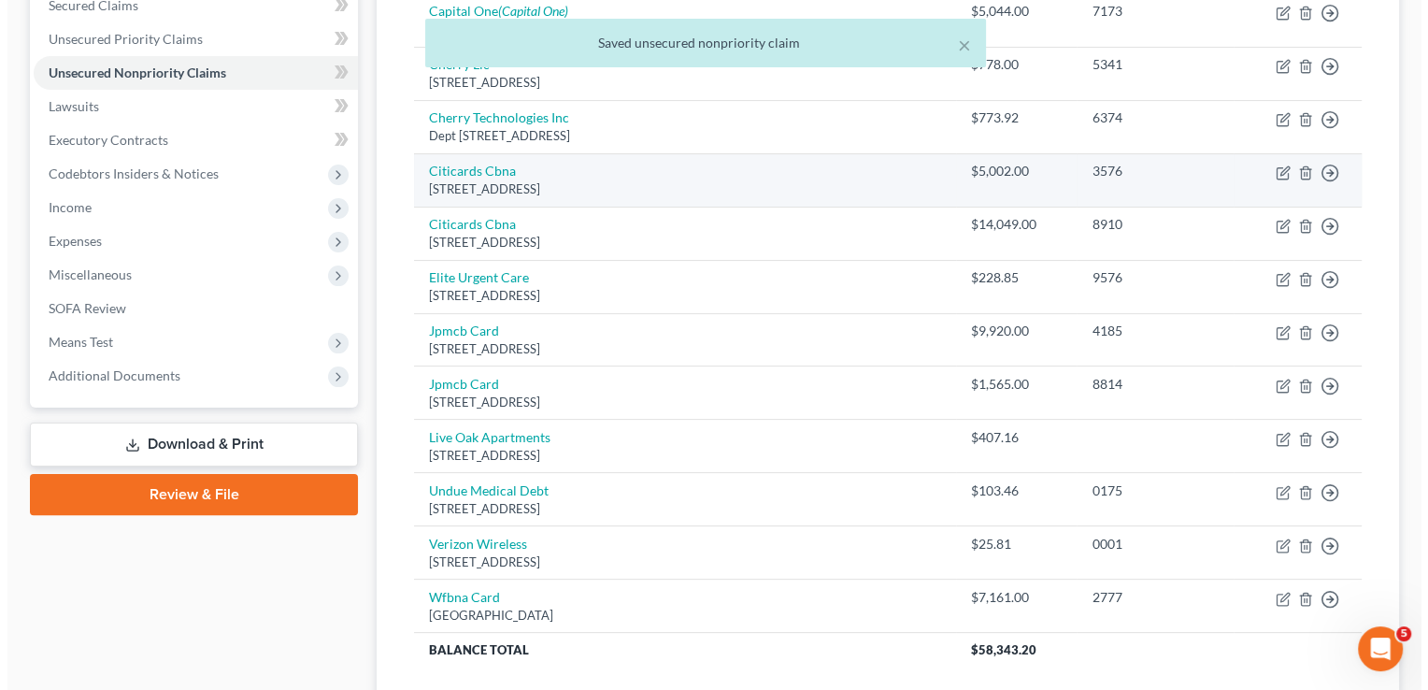
scroll to position [411, 0]
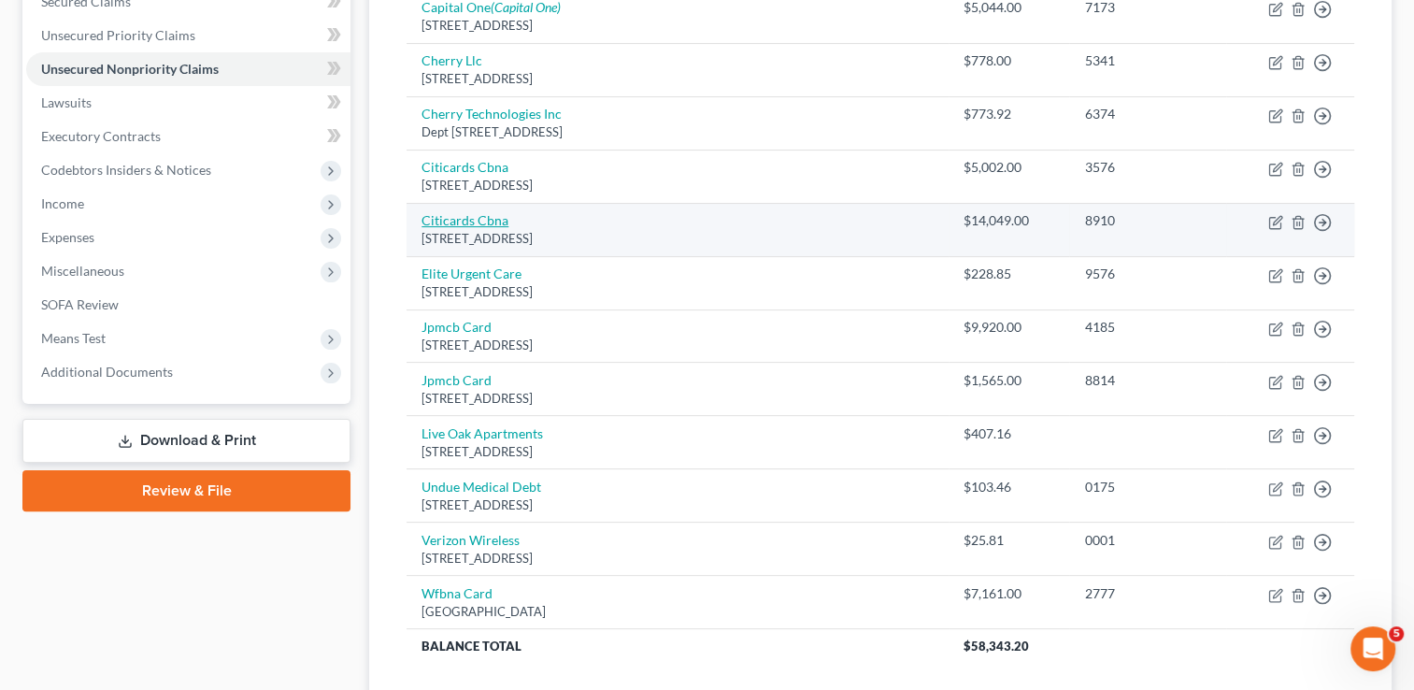
click at [475, 212] on link "Citicards Cbna" at bounding box center [465, 220] width 87 height 16
select select "43"
select select "2"
select select "0"
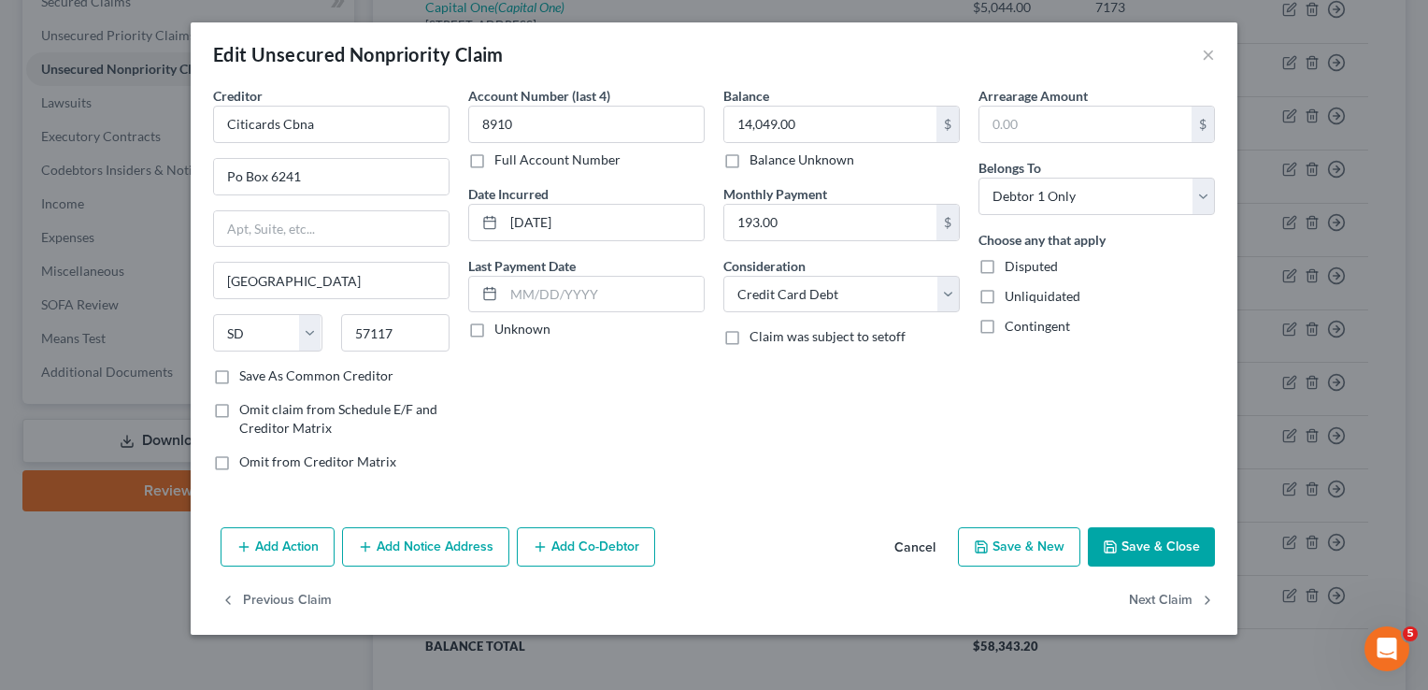
click at [491, 544] on button "Add Notice Address" at bounding box center [425, 546] width 167 height 39
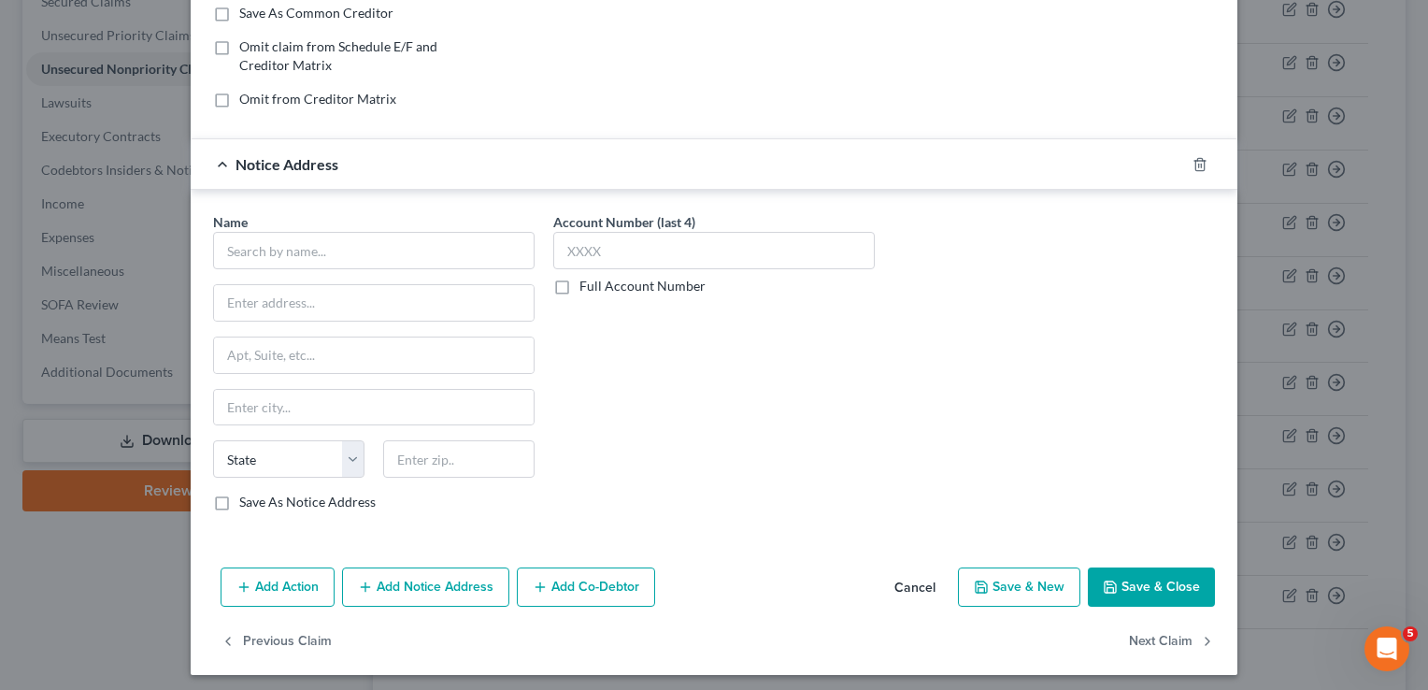
scroll to position [366, 0]
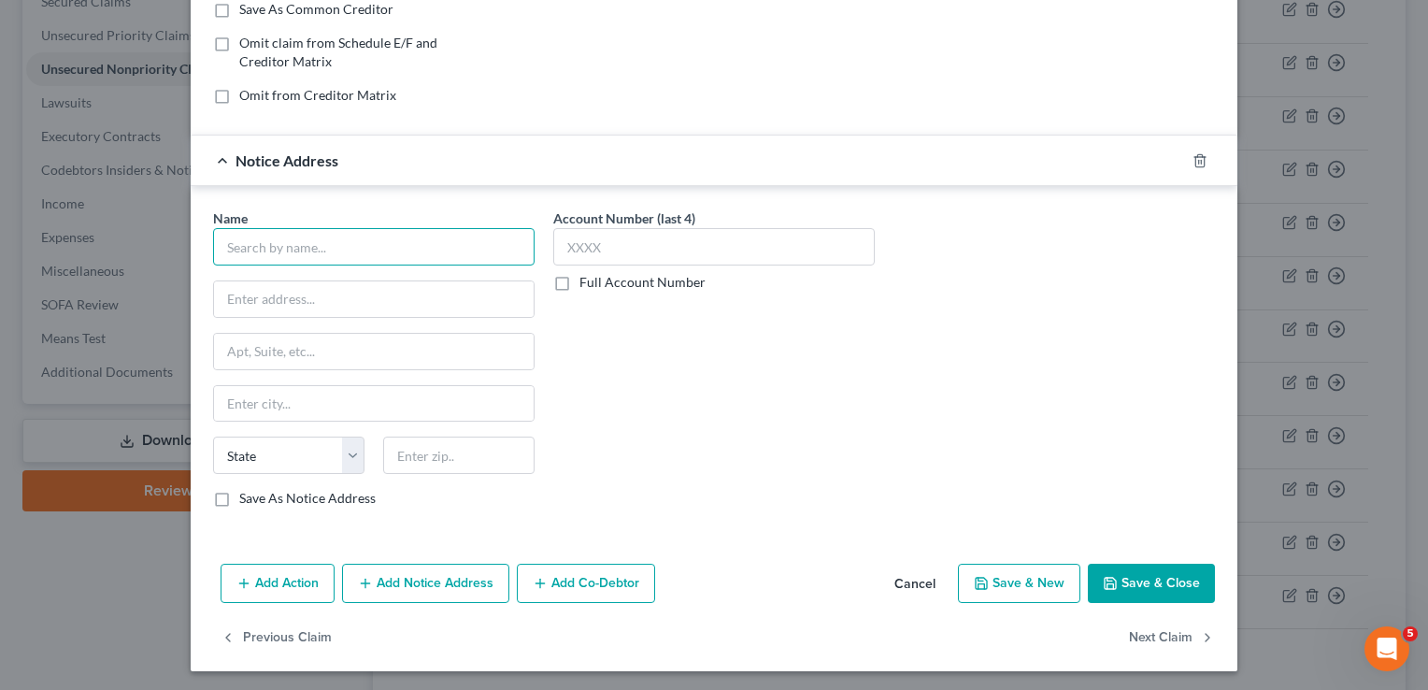
click at [344, 238] on input "text" at bounding box center [374, 246] width 322 height 37
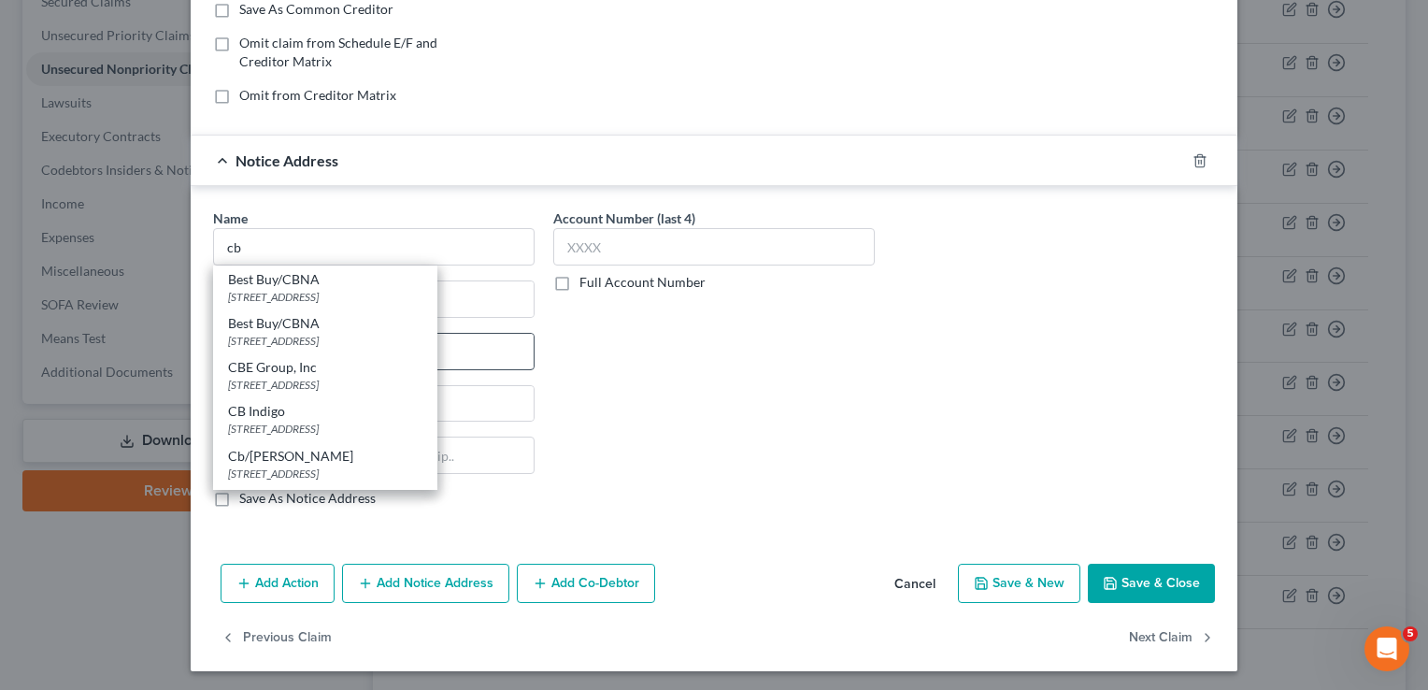
click at [329, 365] on div "CBE Group, Inc" at bounding box center [325, 367] width 194 height 19
type input "CBE Group, Inc"
type input "[STREET_ADDRESS]"
type input "[GEOGRAPHIC_DATA]"
select select "16"
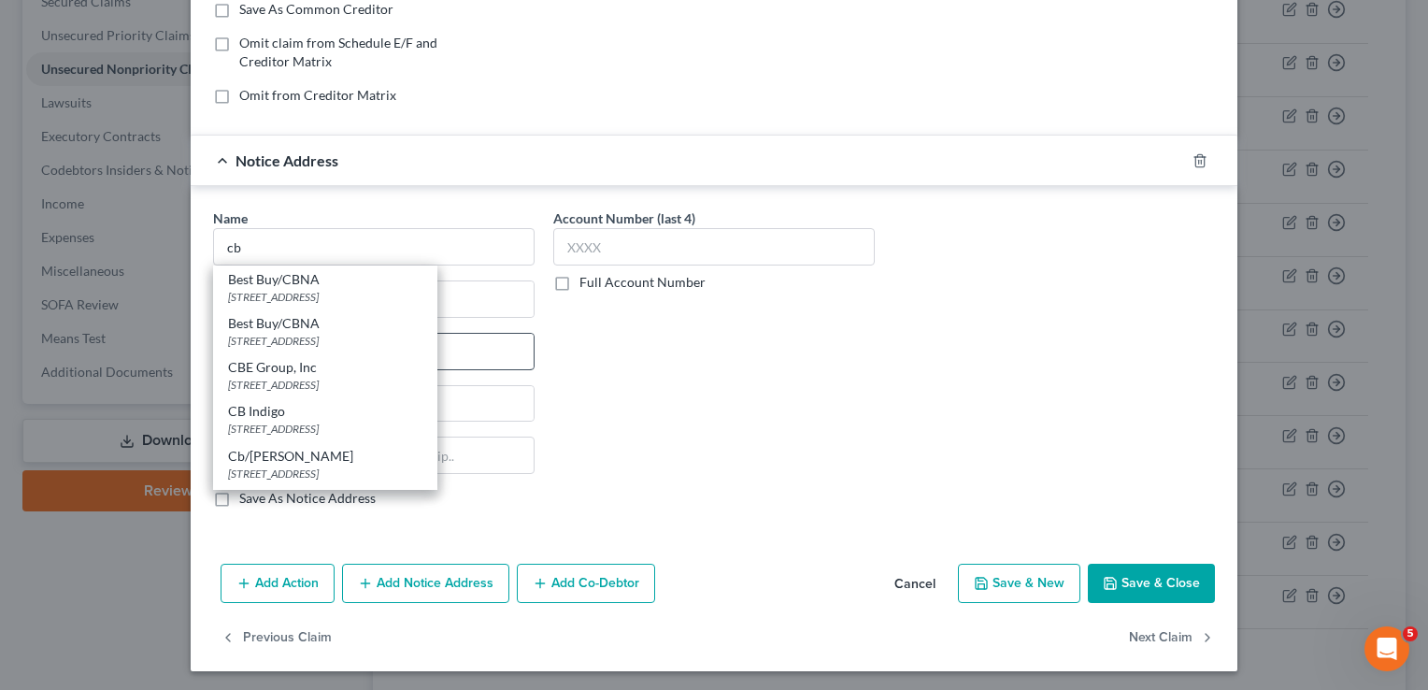
type input "50613"
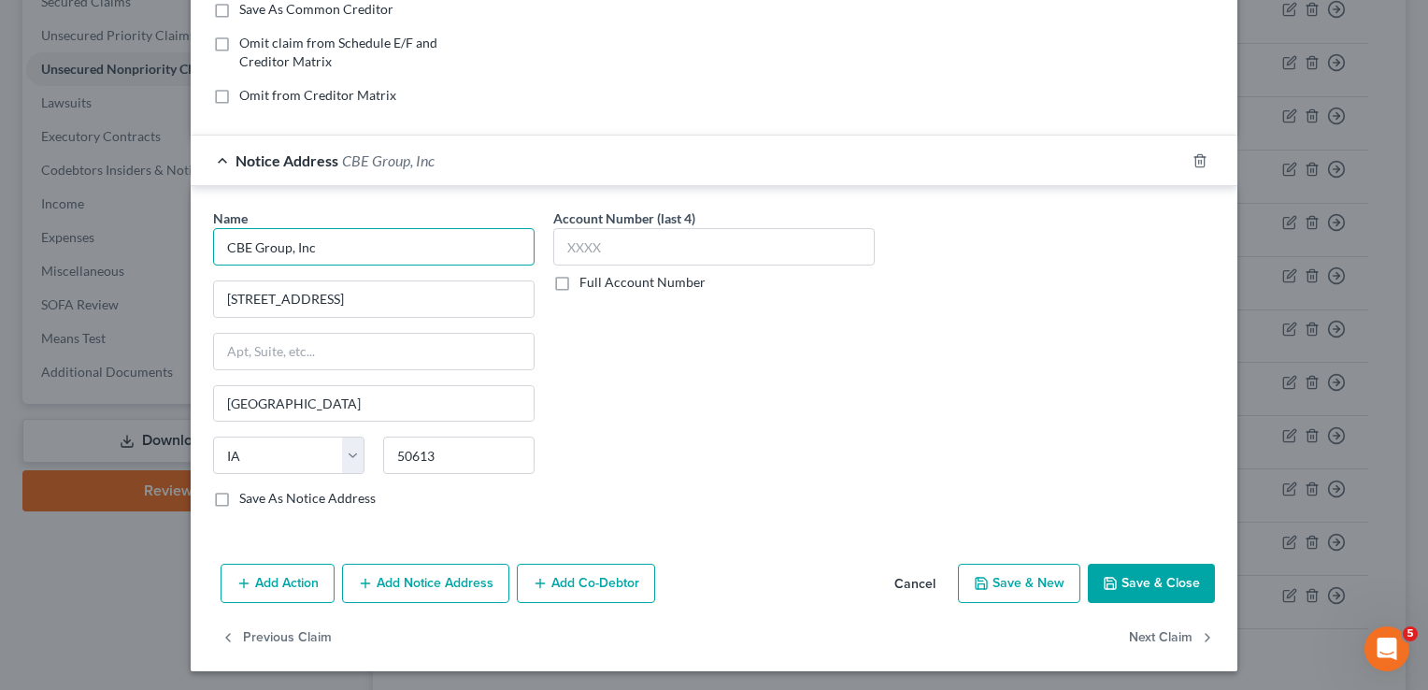
click at [411, 238] on input "CBE Group, Inc" at bounding box center [374, 246] width 322 height 37
drag, startPoint x: 411, startPoint y: 238, endPoint x: 426, endPoint y: 212, distance: 30.1
click at [426, 212] on div "Name * CBE Group, Inc" at bounding box center [374, 236] width 322 height 57
type input "C"
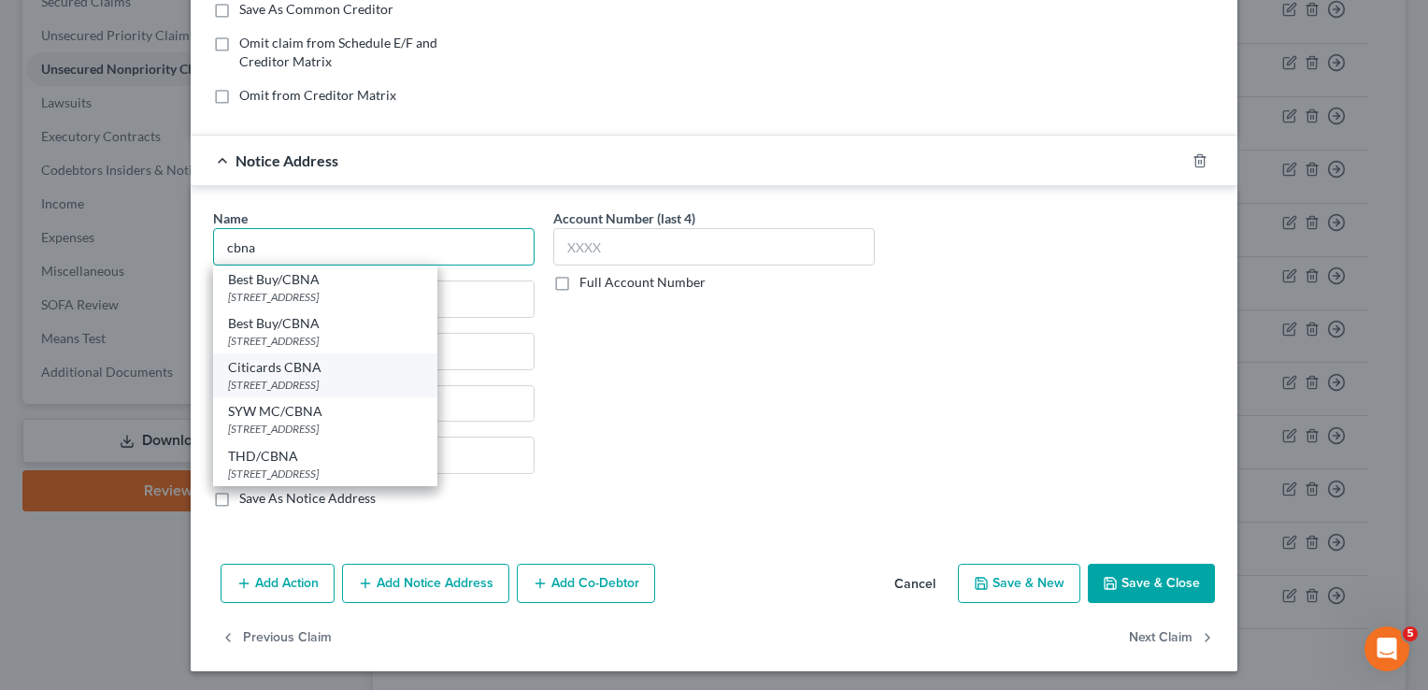
type input "cbna"
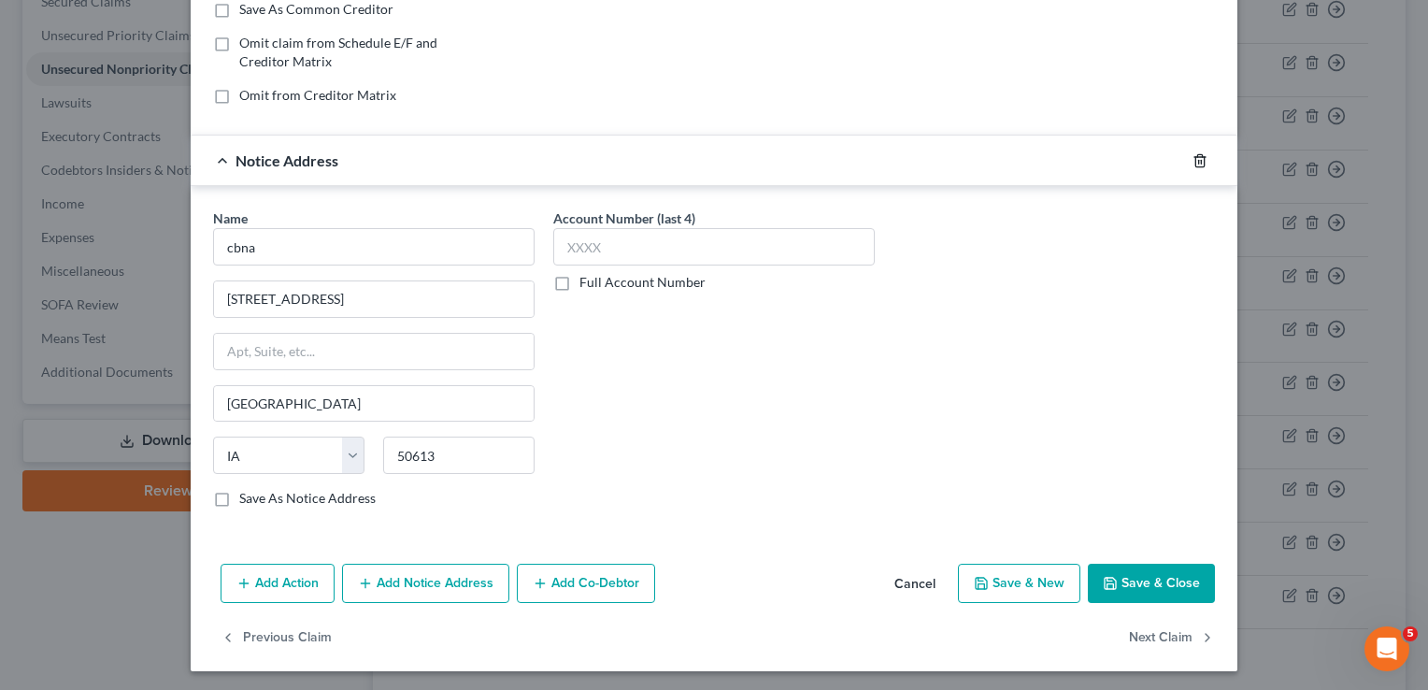
click at [1193, 153] on icon "button" at bounding box center [1200, 160] width 15 height 15
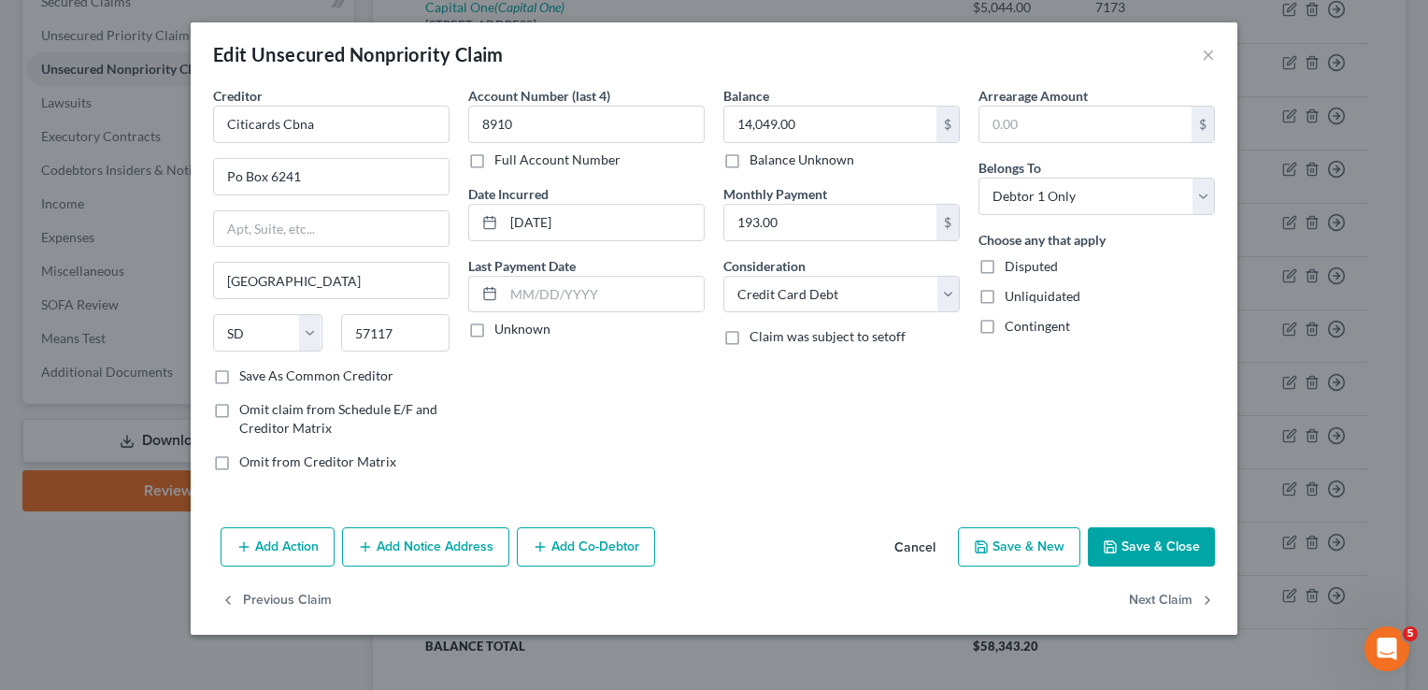
scroll to position [0, 0]
click at [445, 540] on button "Add Notice Address" at bounding box center [425, 546] width 167 height 39
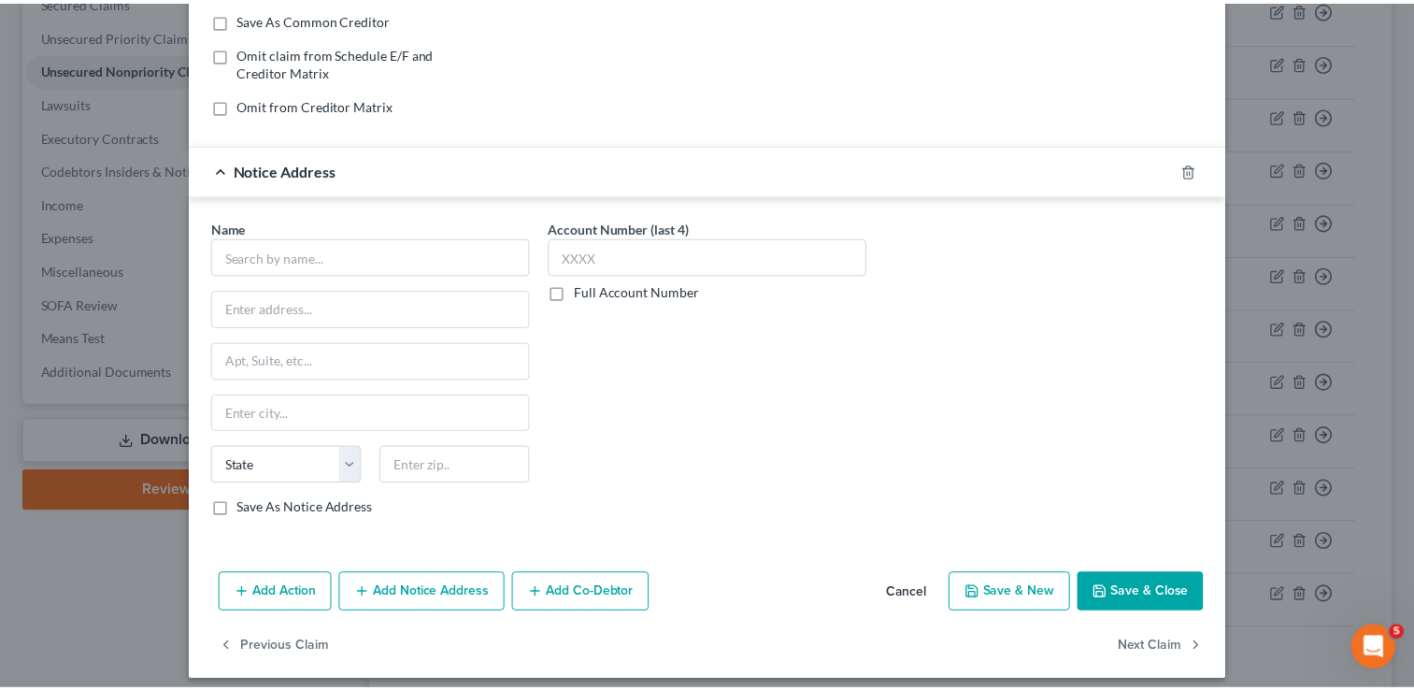
scroll to position [366, 0]
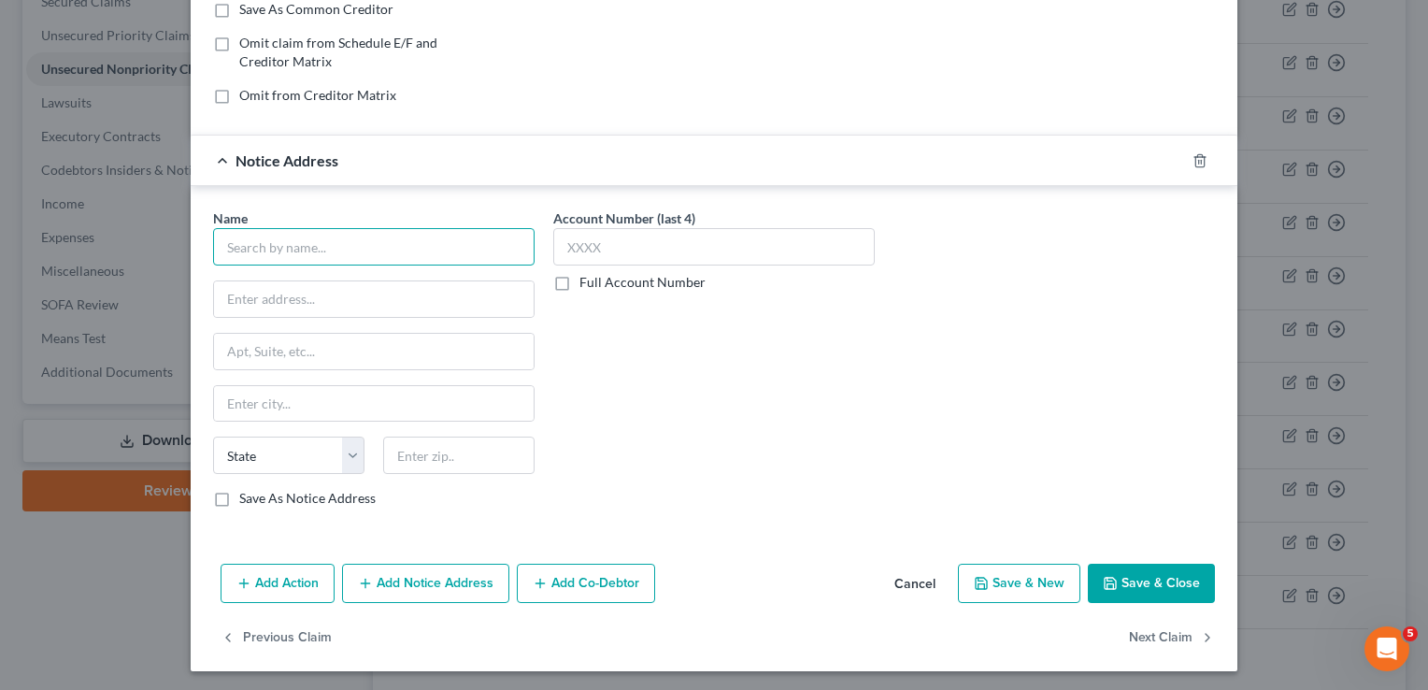
click at [283, 237] on input "text" at bounding box center [374, 246] width 322 height 37
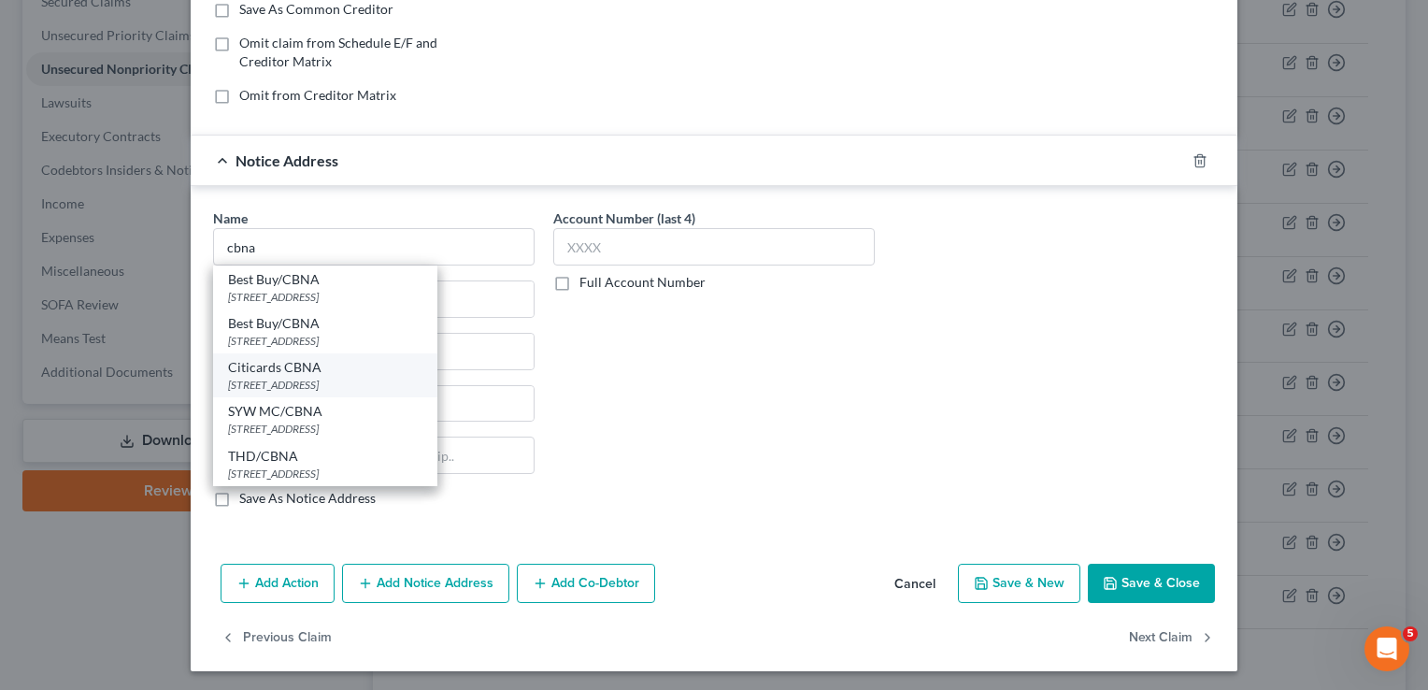
click at [277, 358] on div "Citicards CBNA" at bounding box center [325, 367] width 194 height 19
type input "Citicards CBNA"
type input "[STREET_ADDRESS]"
type input "[GEOGRAPHIC_DATA]"
select select "43"
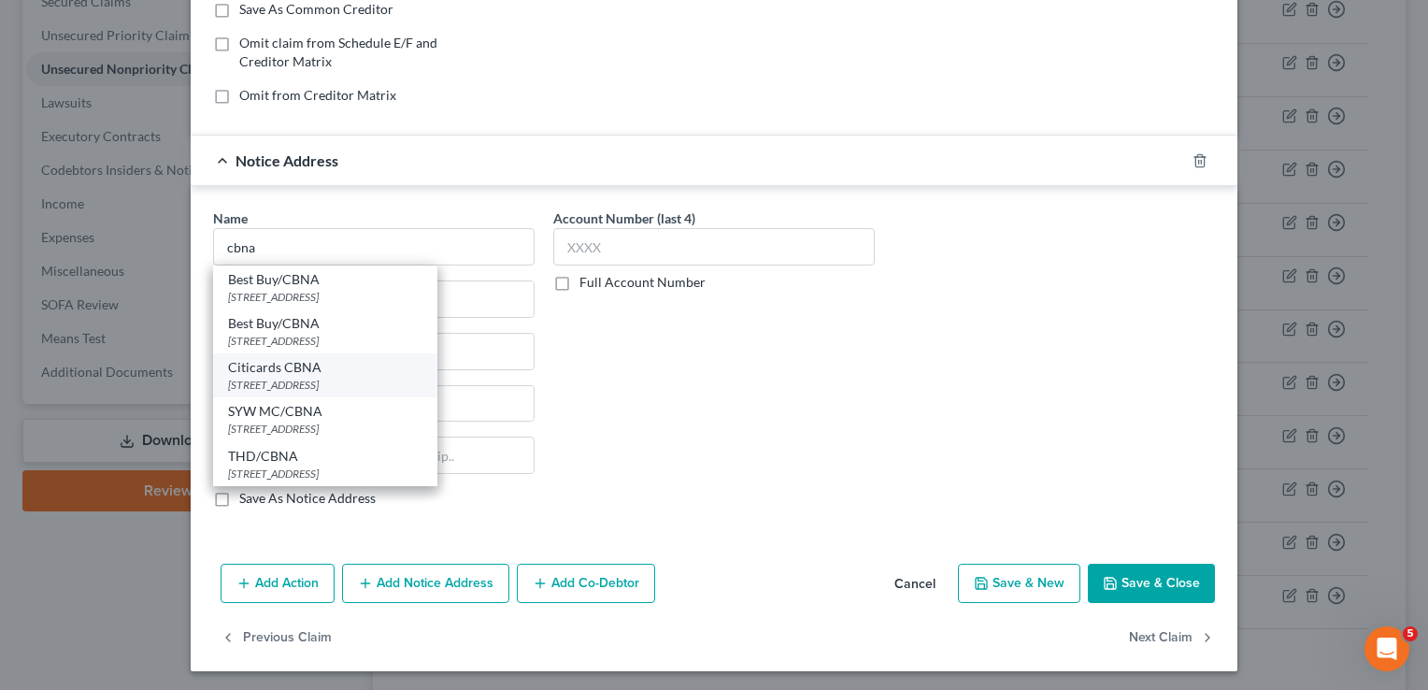
type input "57108"
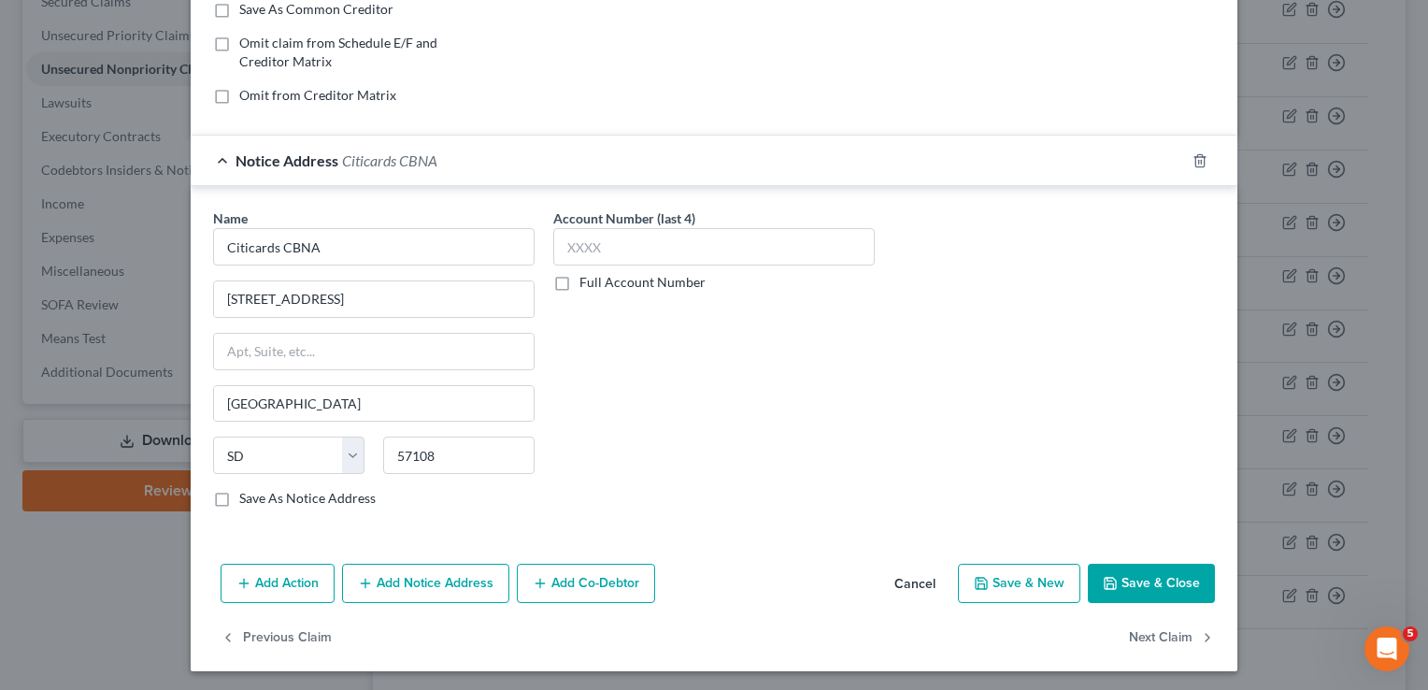
click at [1141, 581] on button "Save & Close" at bounding box center [1151, 583] width 127 height 39
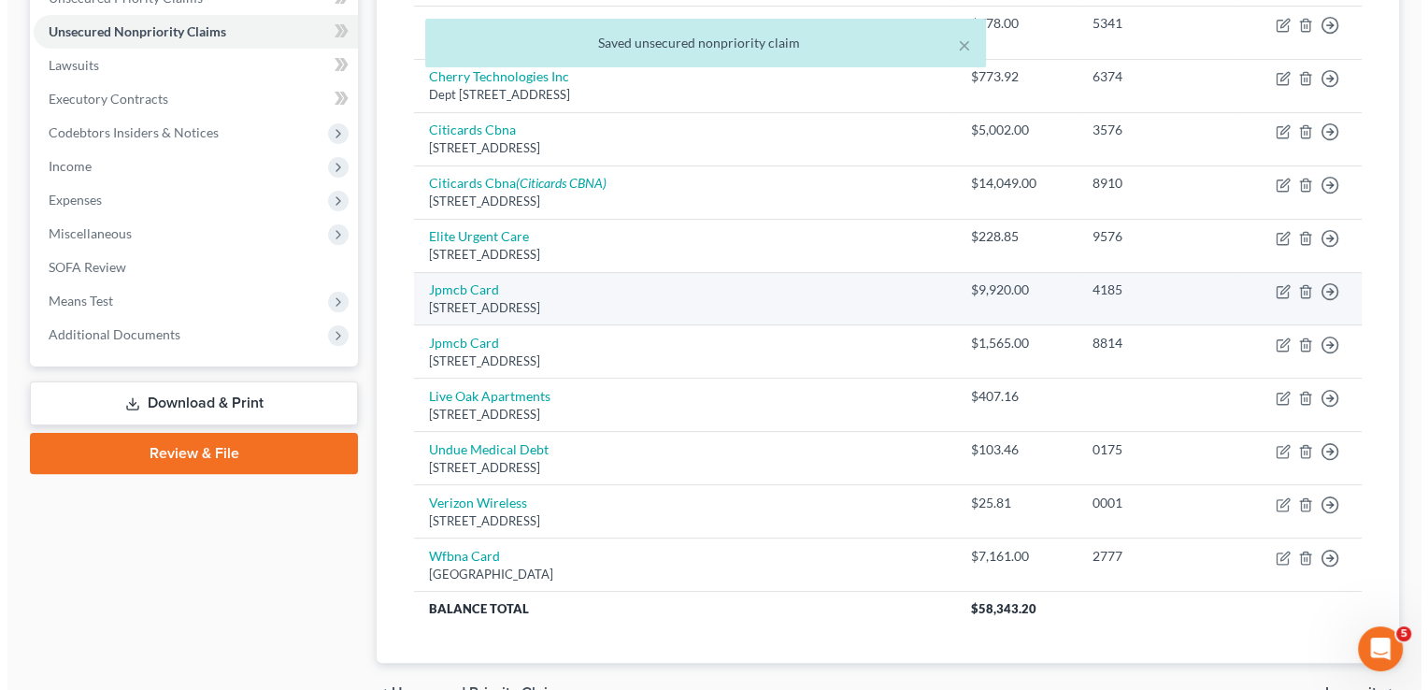
scroll to position [486, 0]
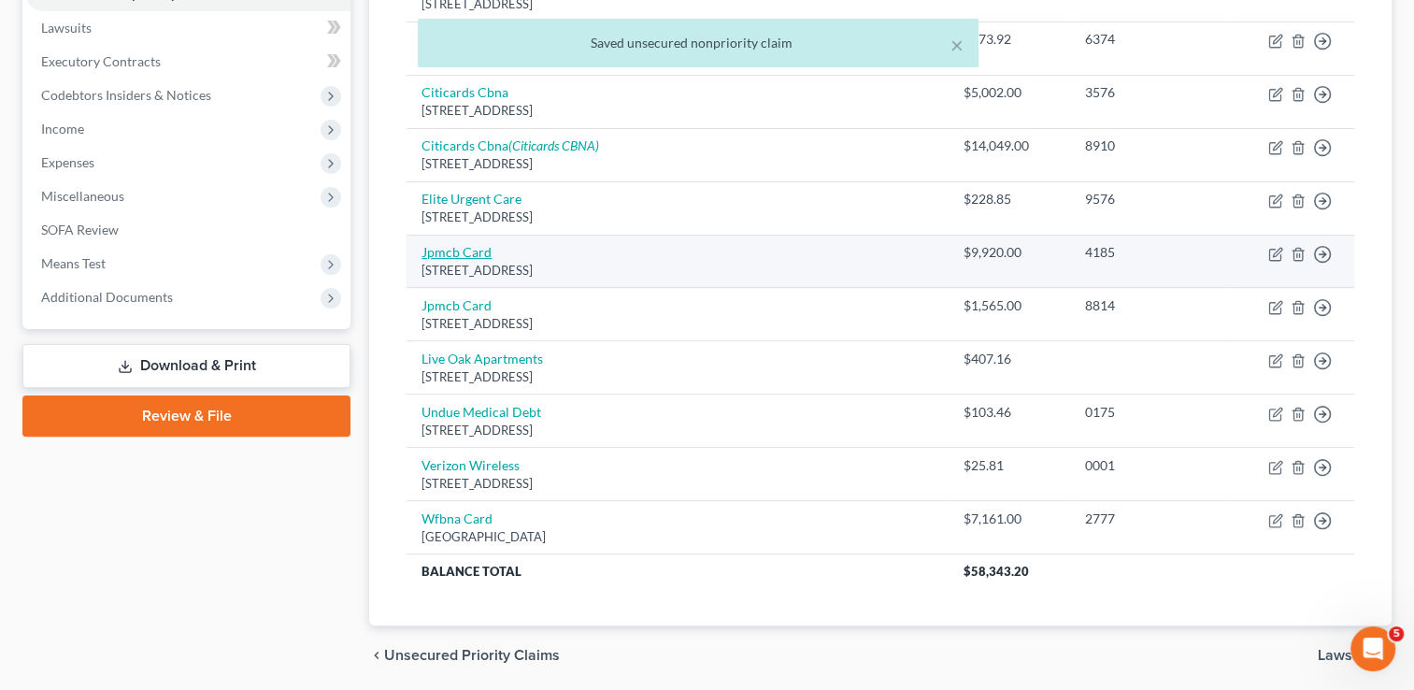
click at [454, 245] on link "Jpmcb Card" at bounding box center [457, 252] width 70 height 16
select select "7"
select select "0"
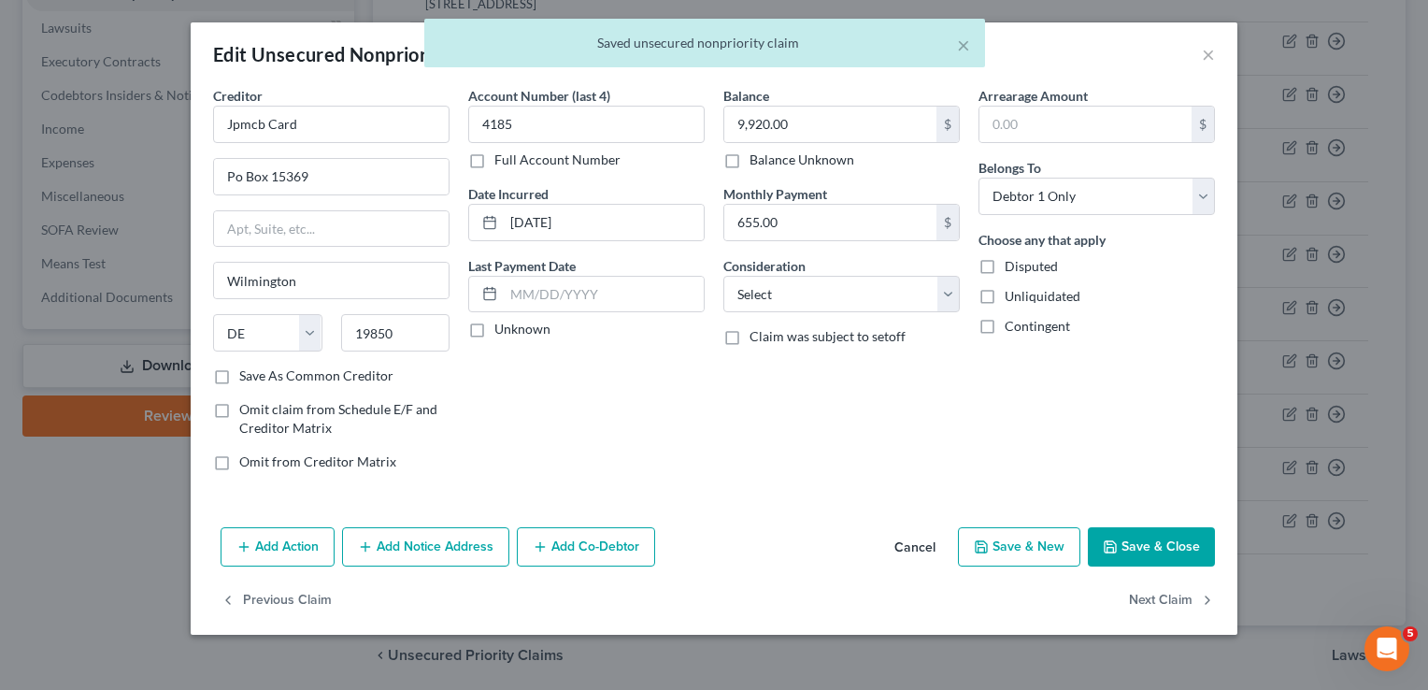
click at [460, 548] on button "Add Notice Address" at bounding box center [425, 546] width 167 height 39
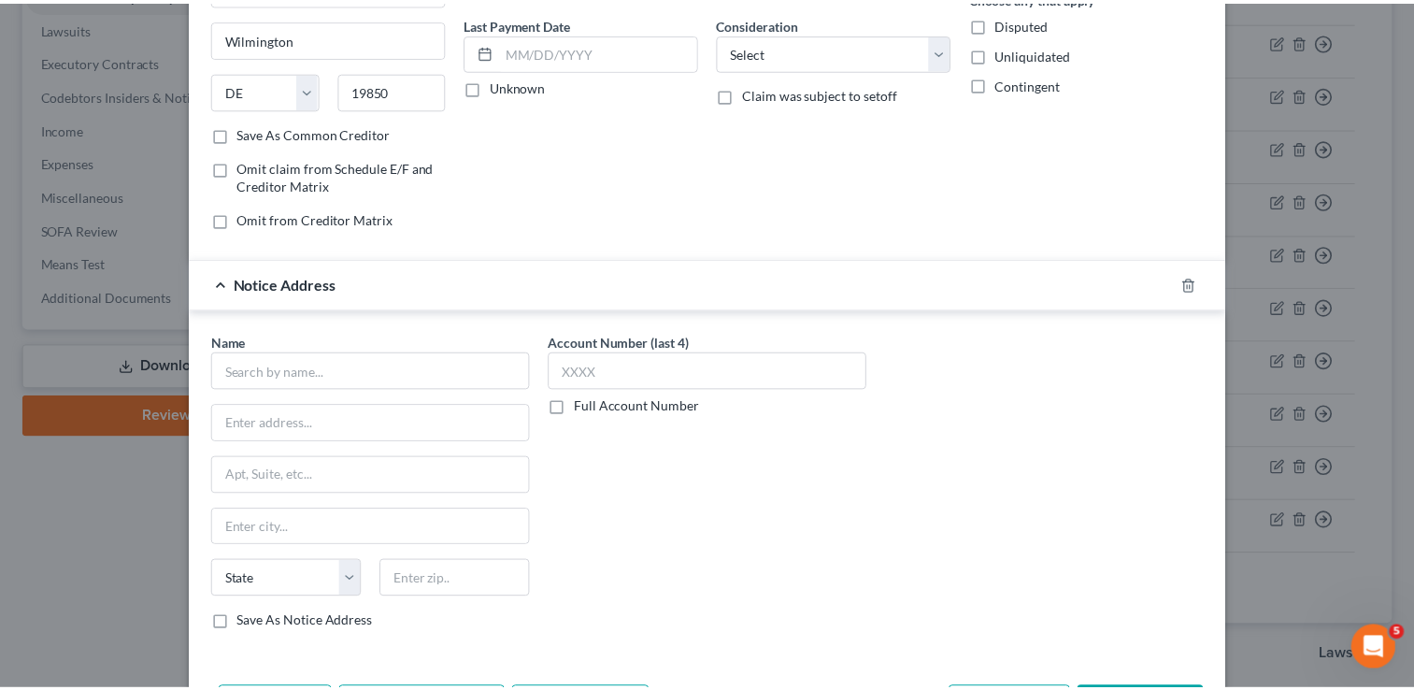
scroll to position [366, 0]
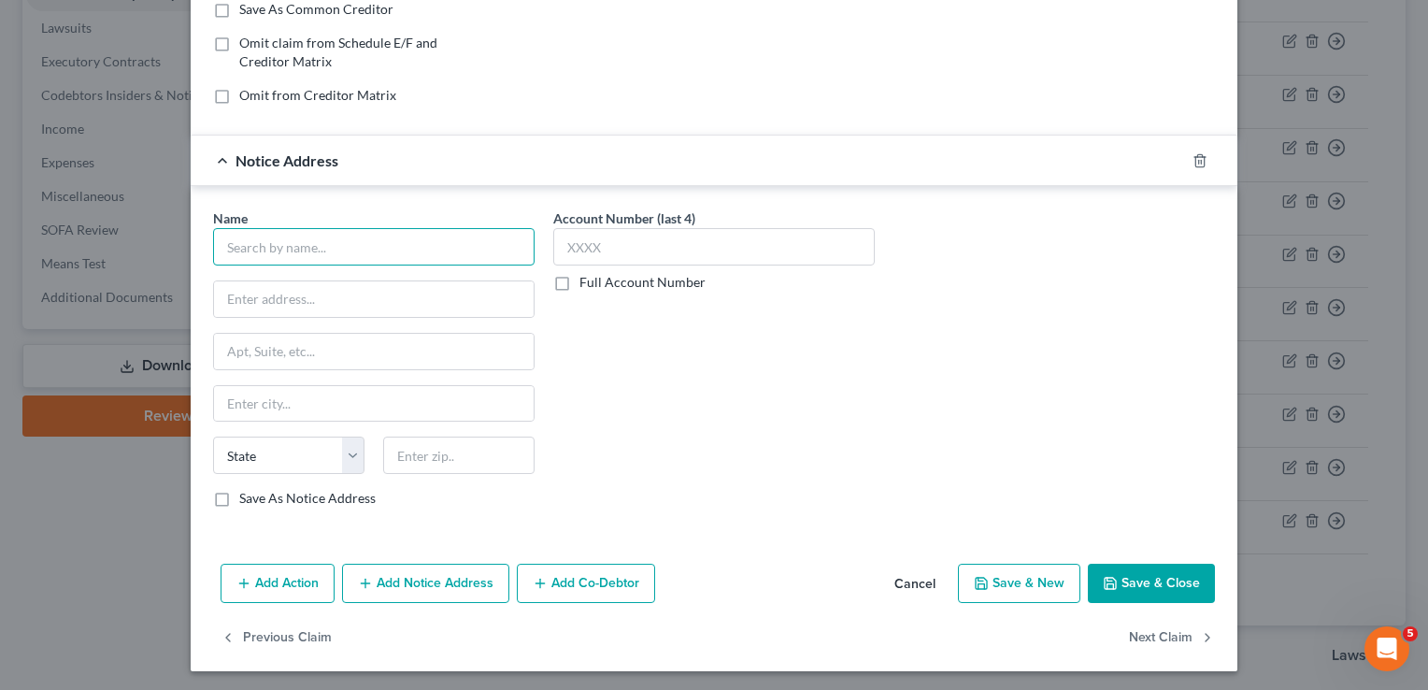
click at [366, 237] on input "text" at bounding box center [374, 246] width 322 height 37
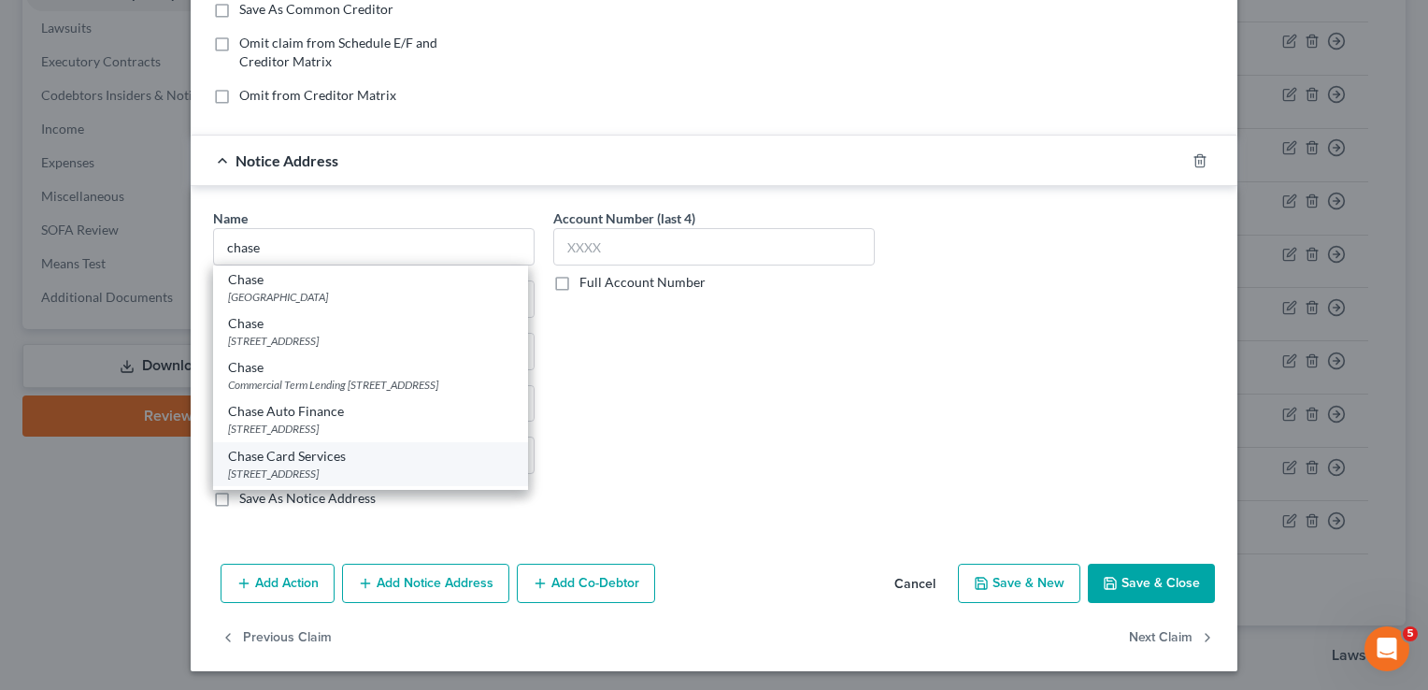
click at [319, 453] on div "Chase Card Services" at bounding box center [370, 456] width 285 height 19
type input "Chase Card Services"
type input "PO Box 6294"
type input "[PERSON_NAME] Stream"
select select "14"
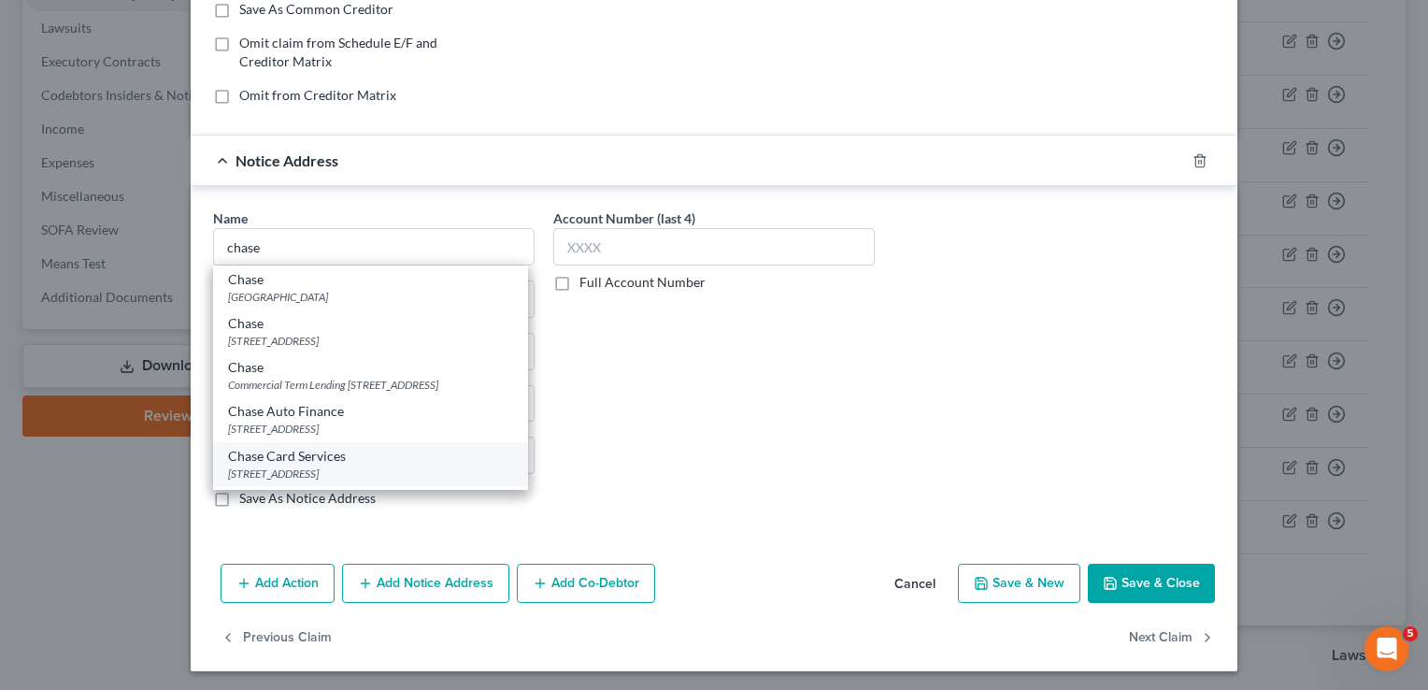
type input "60197"
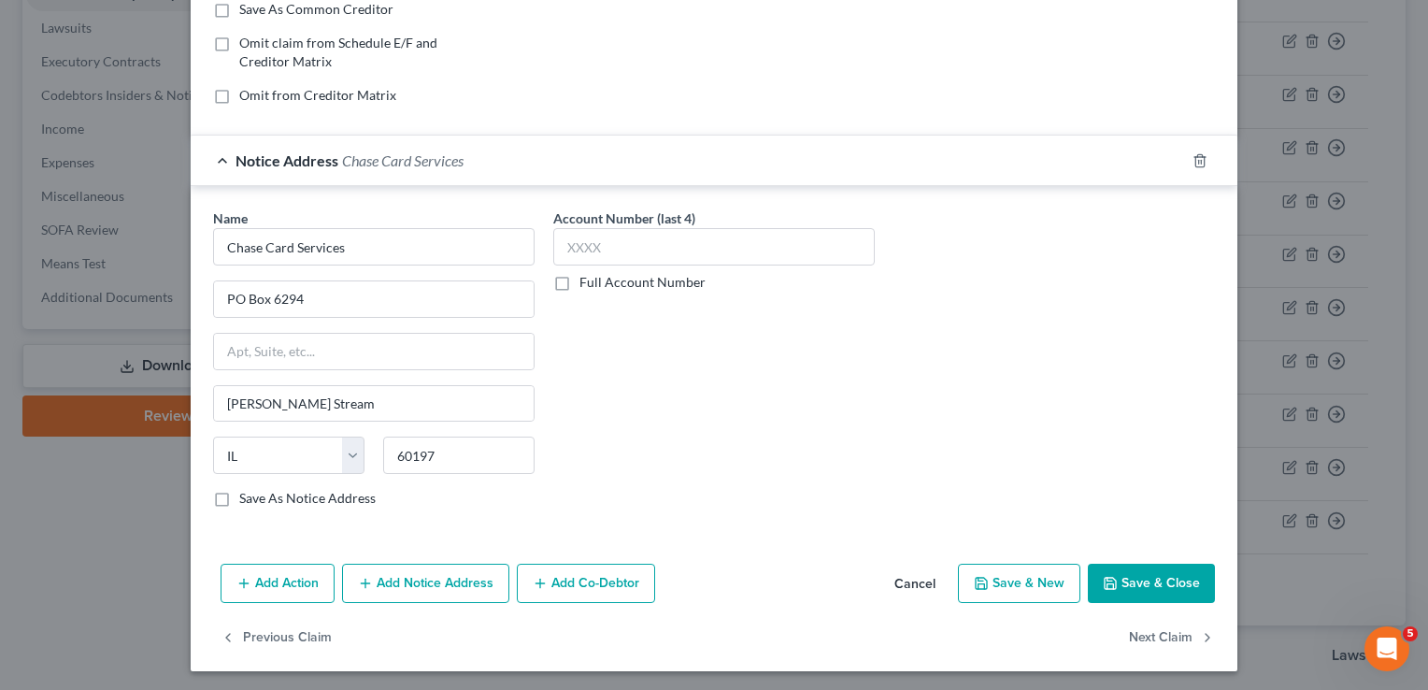
click at [1123, 576] on button "Save & Close" at bounding box center [1151, 583] width 127 height 39
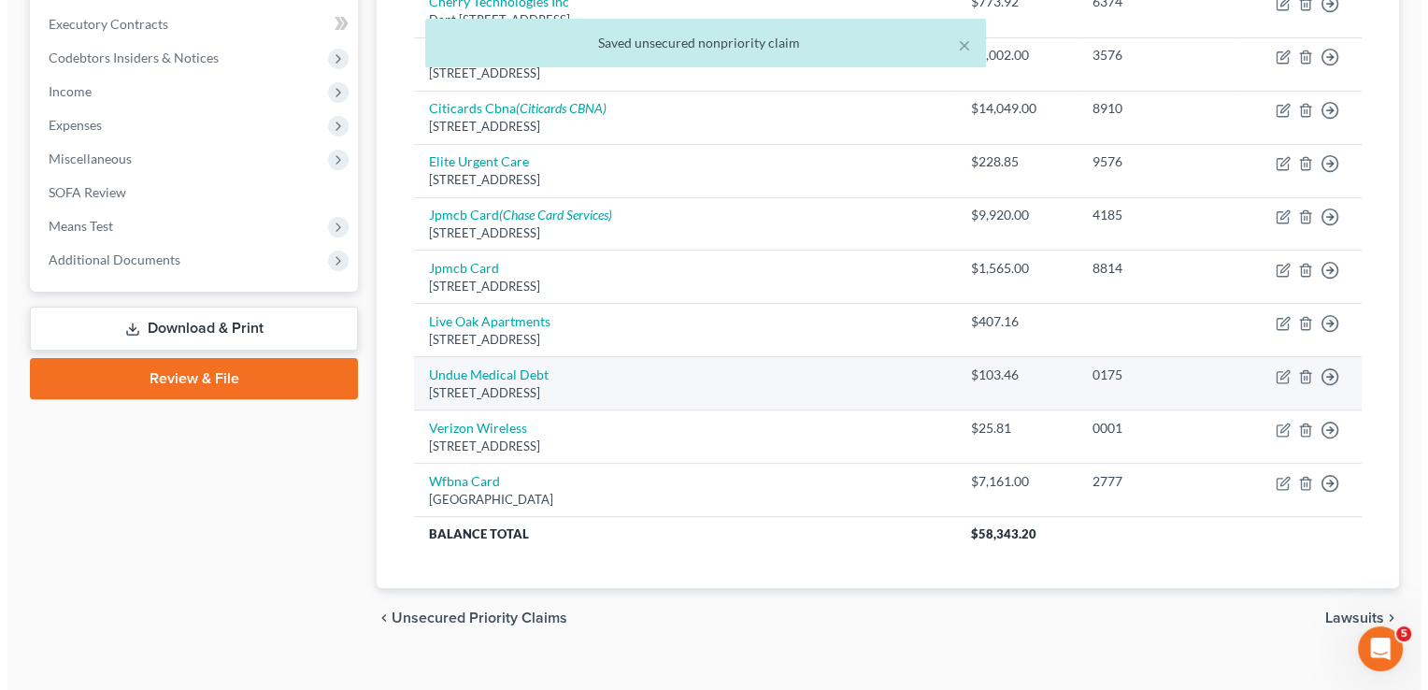
scroll to position [549, 0]
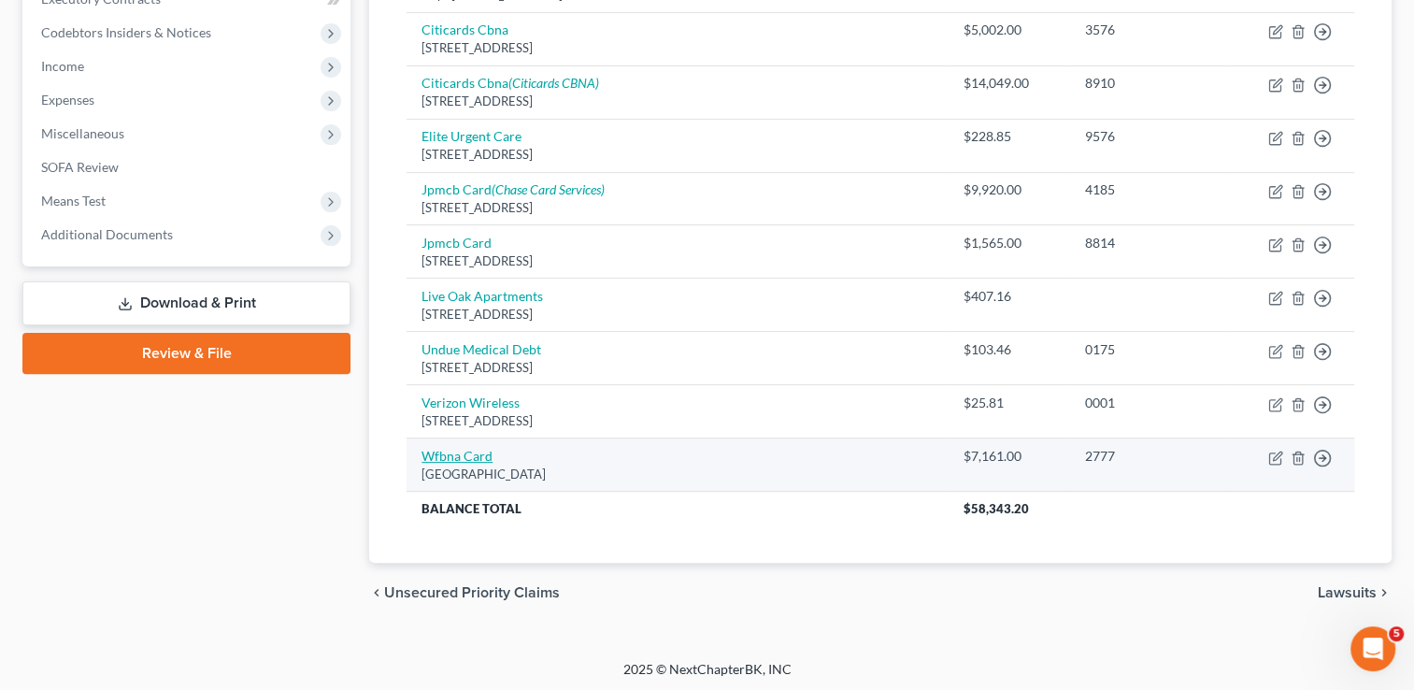
click at [467, 454] on link "Wfbna Card" at bounding box center [457, 456] width 71 height 16
select select "24"
select select "2"
select select "0"
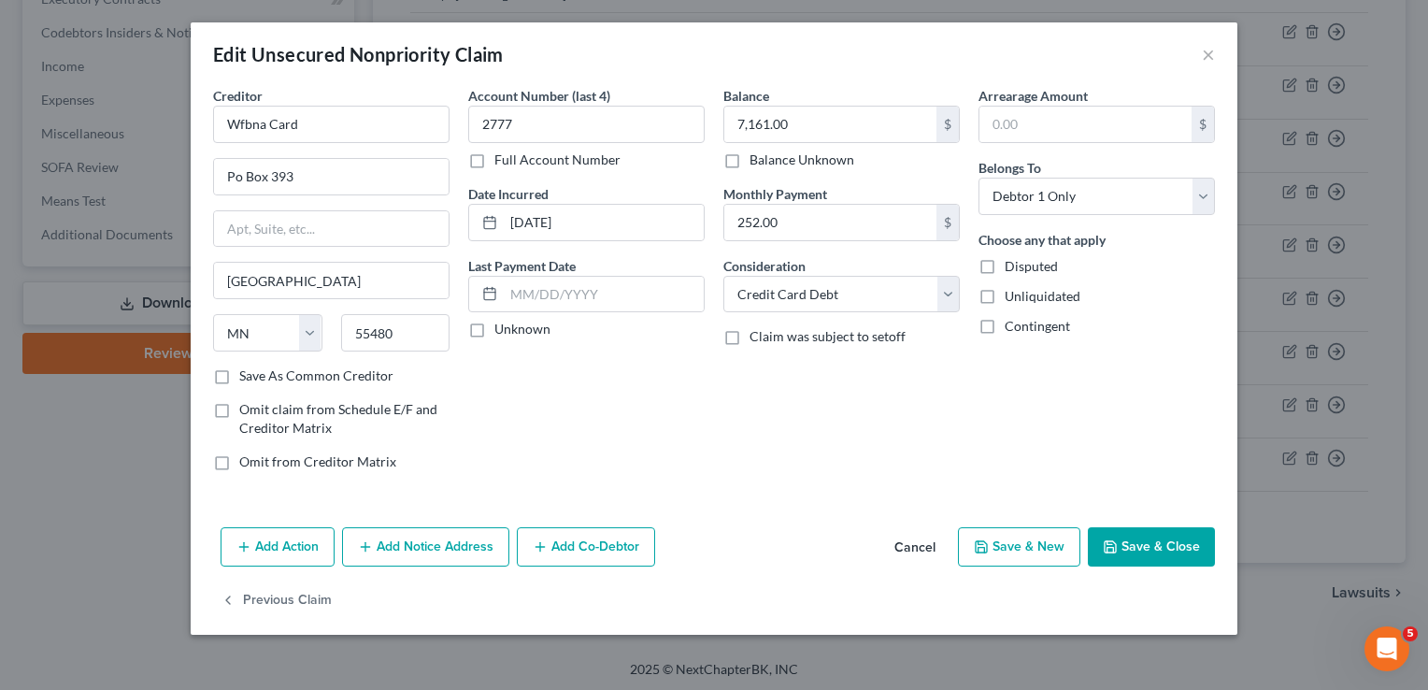
click at [469, 559] on button "Add Notice Address" at bounding box center [425, 546] width 167 height 39
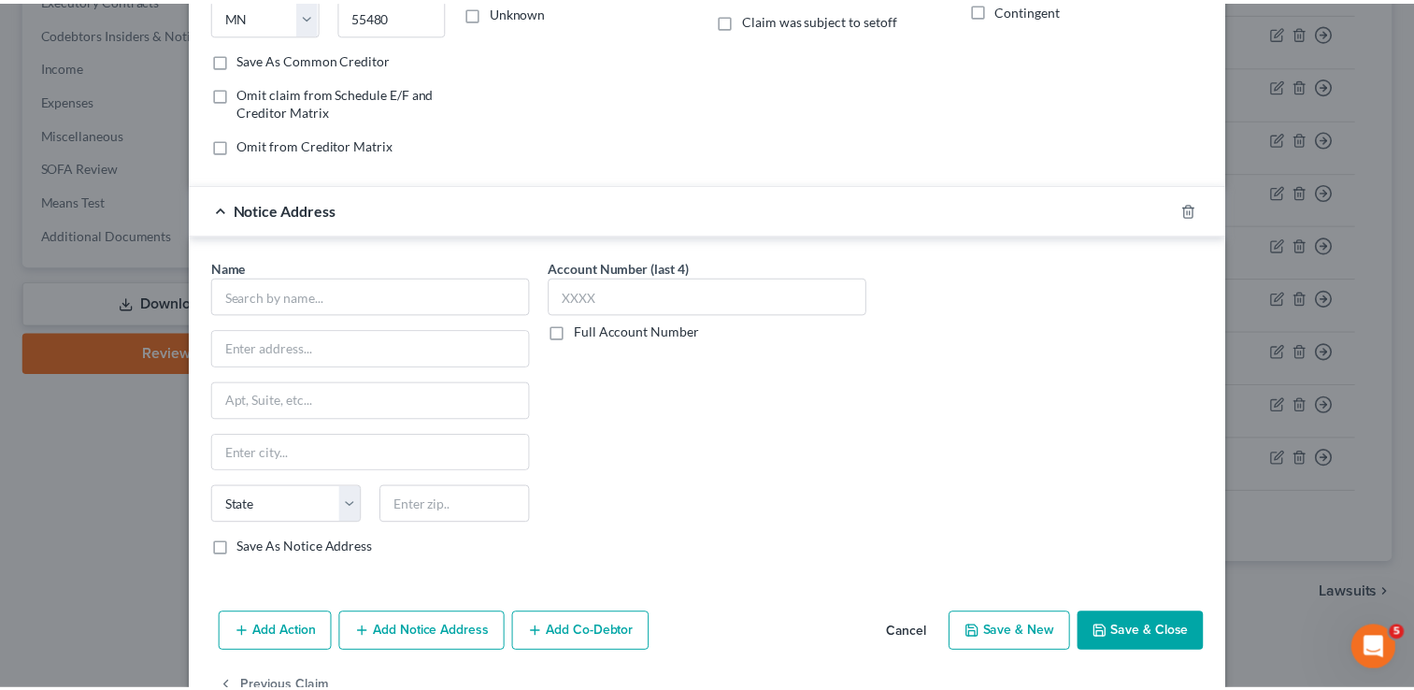
scroll to position [366, 0]
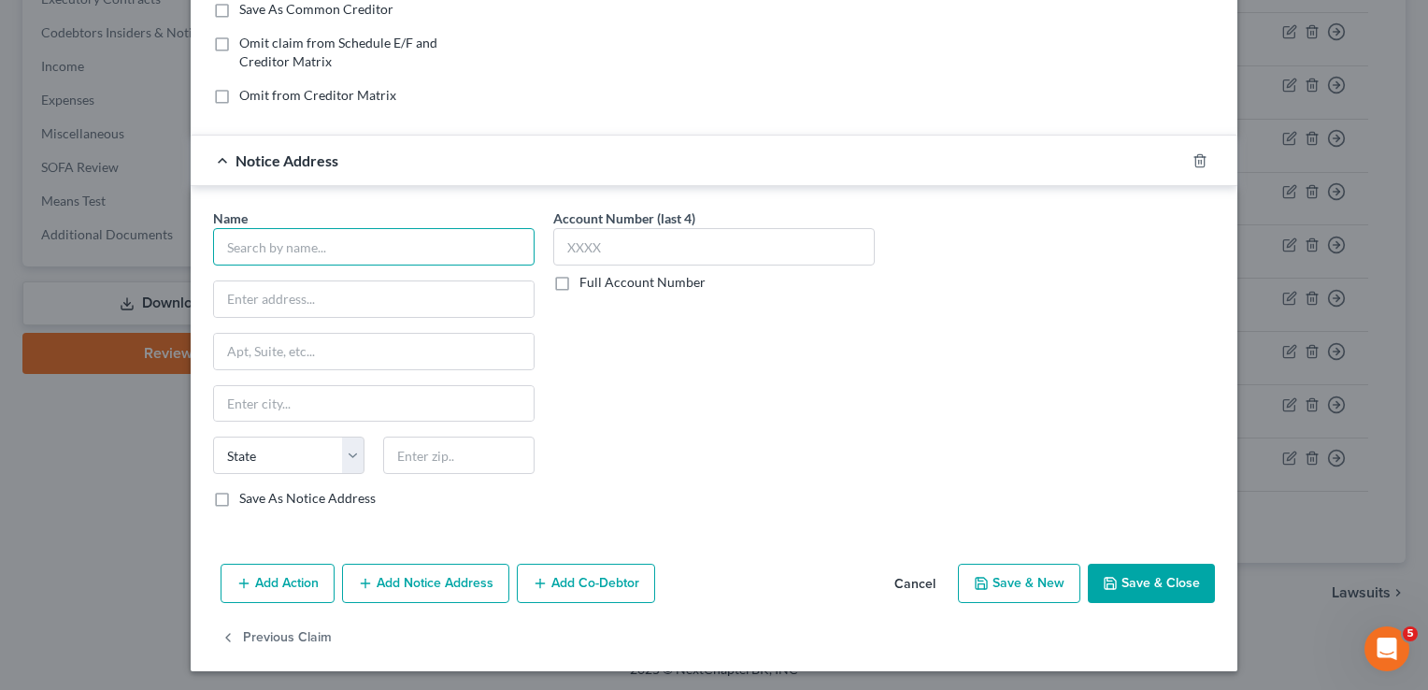
click at [340, 245] on input "text" at bounding box center [374, 246] width 322 height 37
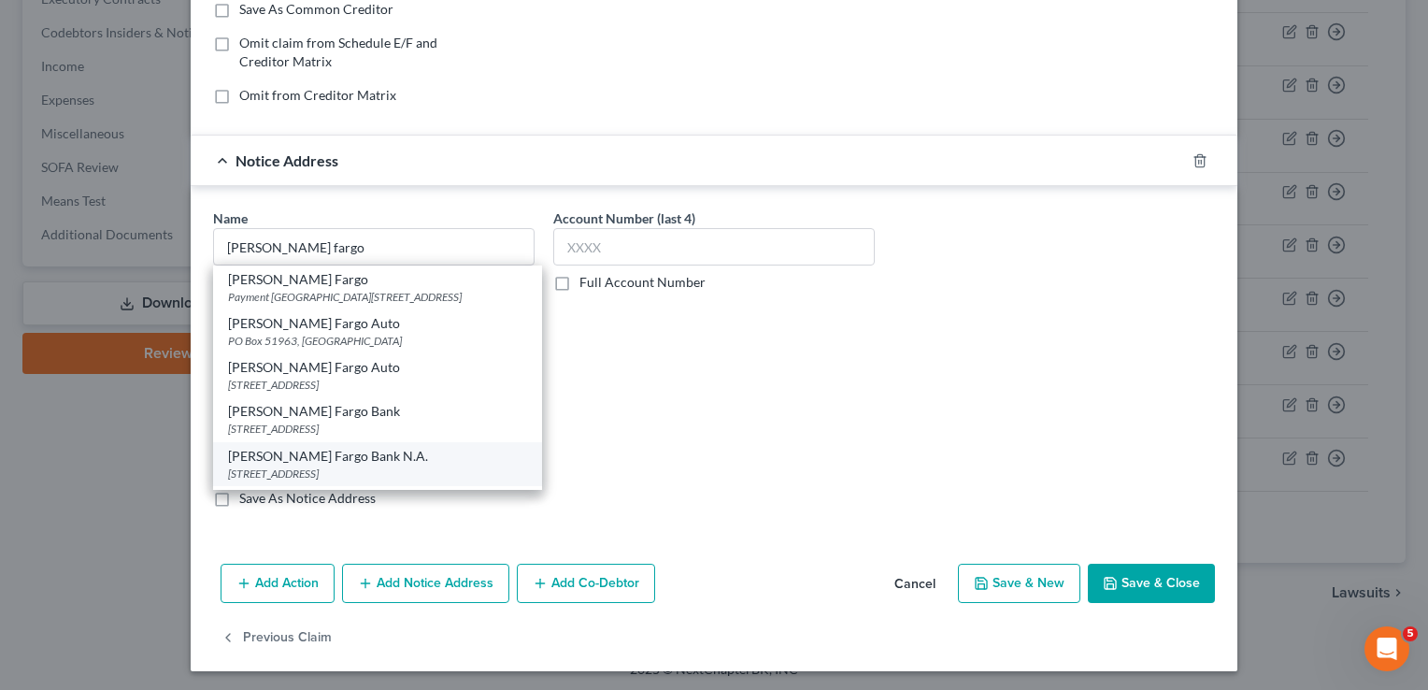
click at [339, 466] on div "[PERSON_NAME] Fargo Bank N.A." at bounding box center [377, 456] width 299 height 19
type input "[PERSON_NAME] Fargo Bank N.A."
type input "PO Box 10438, MAC F8235-02F"
type input "Des Moines"
select select "16"
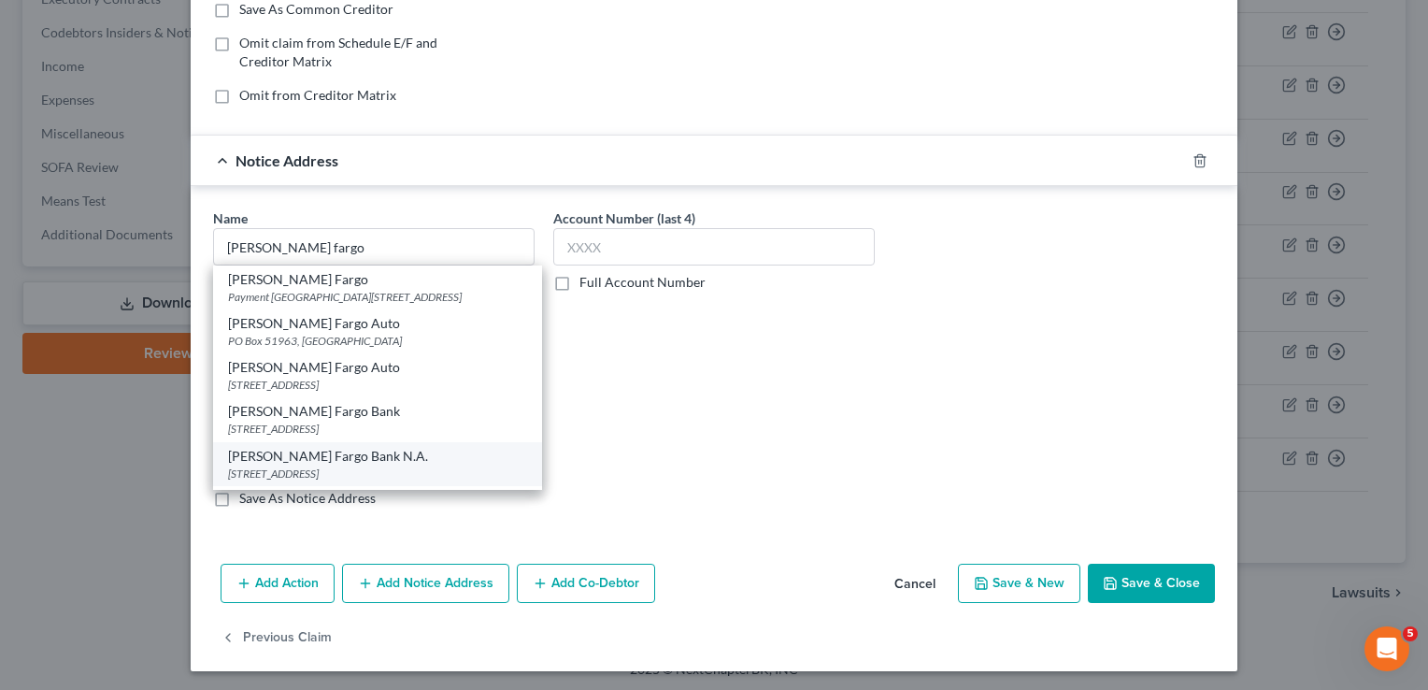
type input "50306"
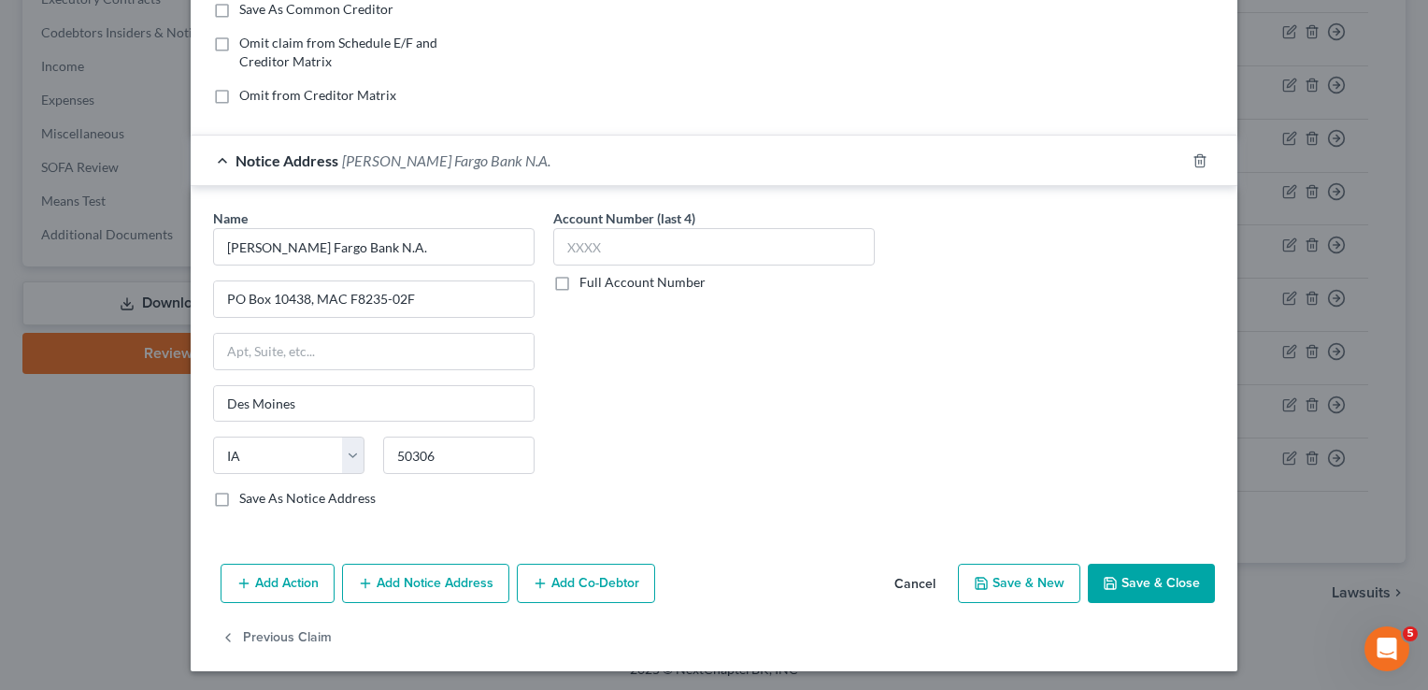
click at [1163, 578] on button "Save & Close" at bounding box center [1151, 583] width 127 height 39
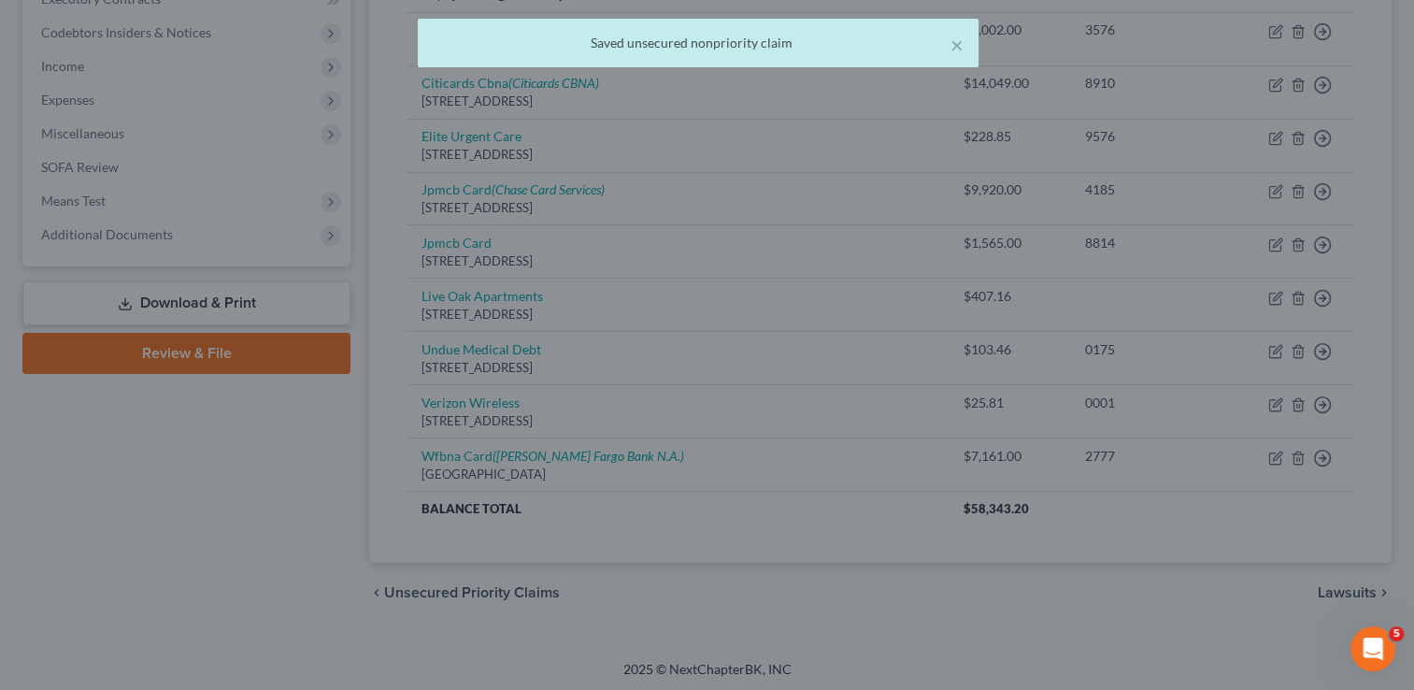
scroll to position [0, 0]
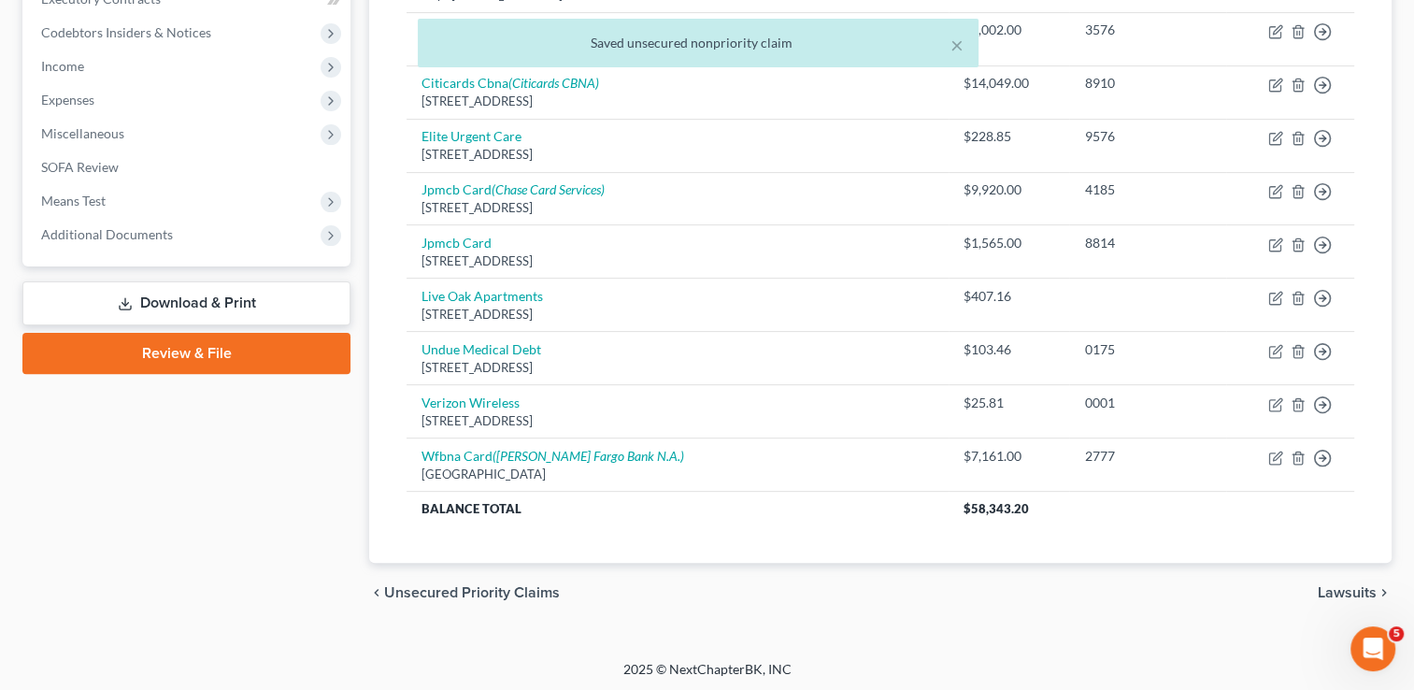
click at [323, 533] on div "Case Dashboard Payments Invoices Payments Payments Credit Report Client Profile" at bounding box center [186, 127] width 347 height 993
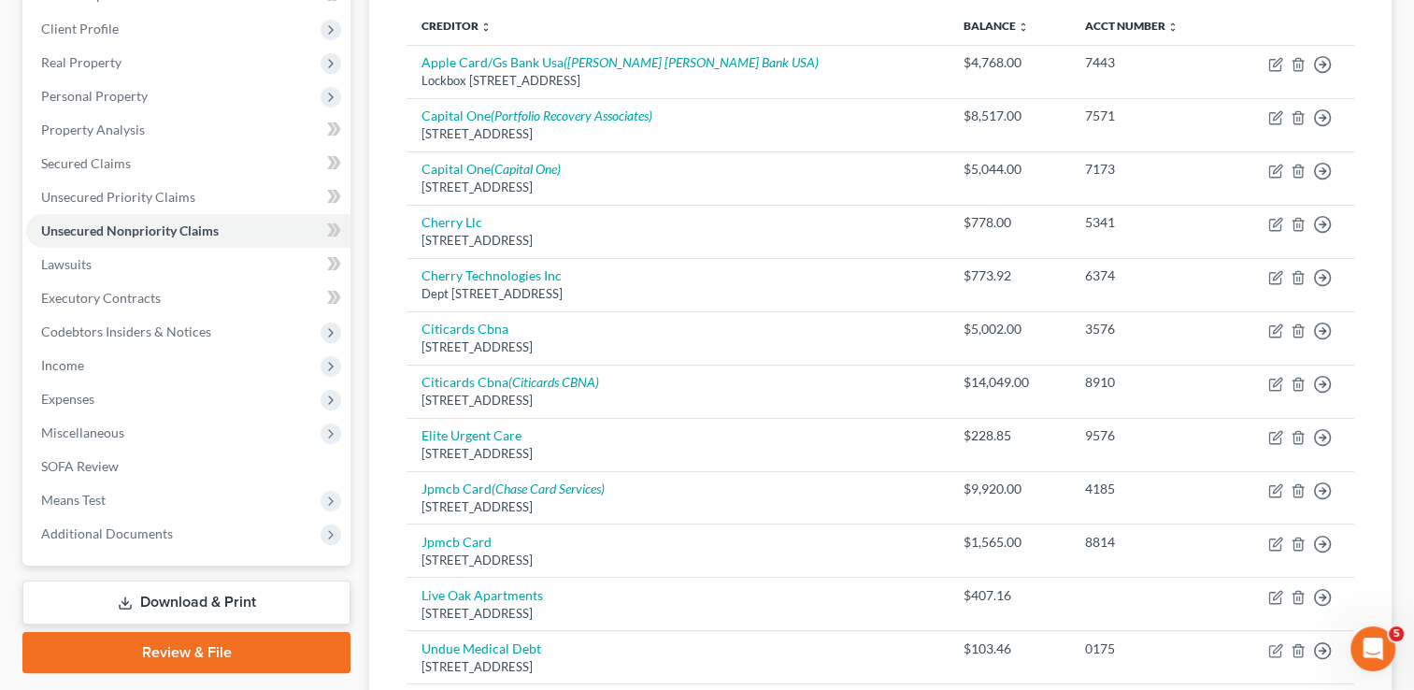
scroll to position [212, 0]
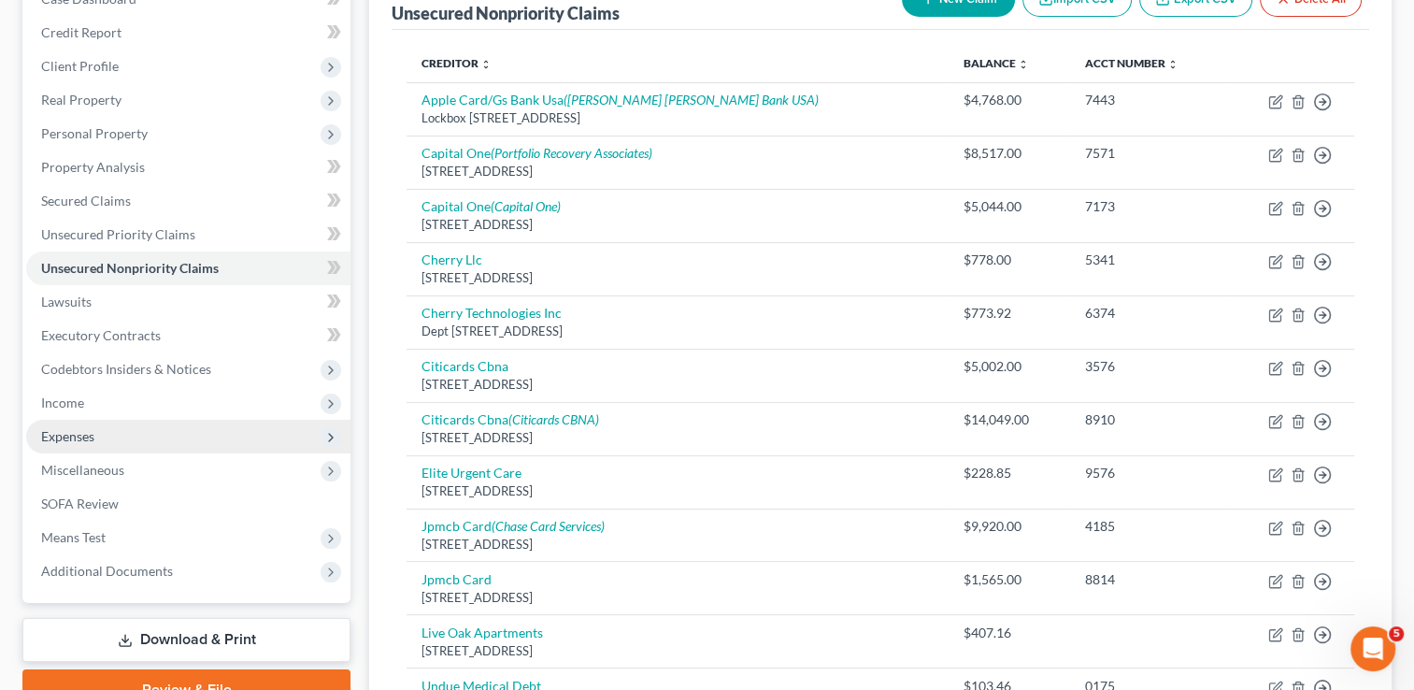
click at [79, 439] on span "Expenses" at bounding box center [67, 436] width 53 height 16
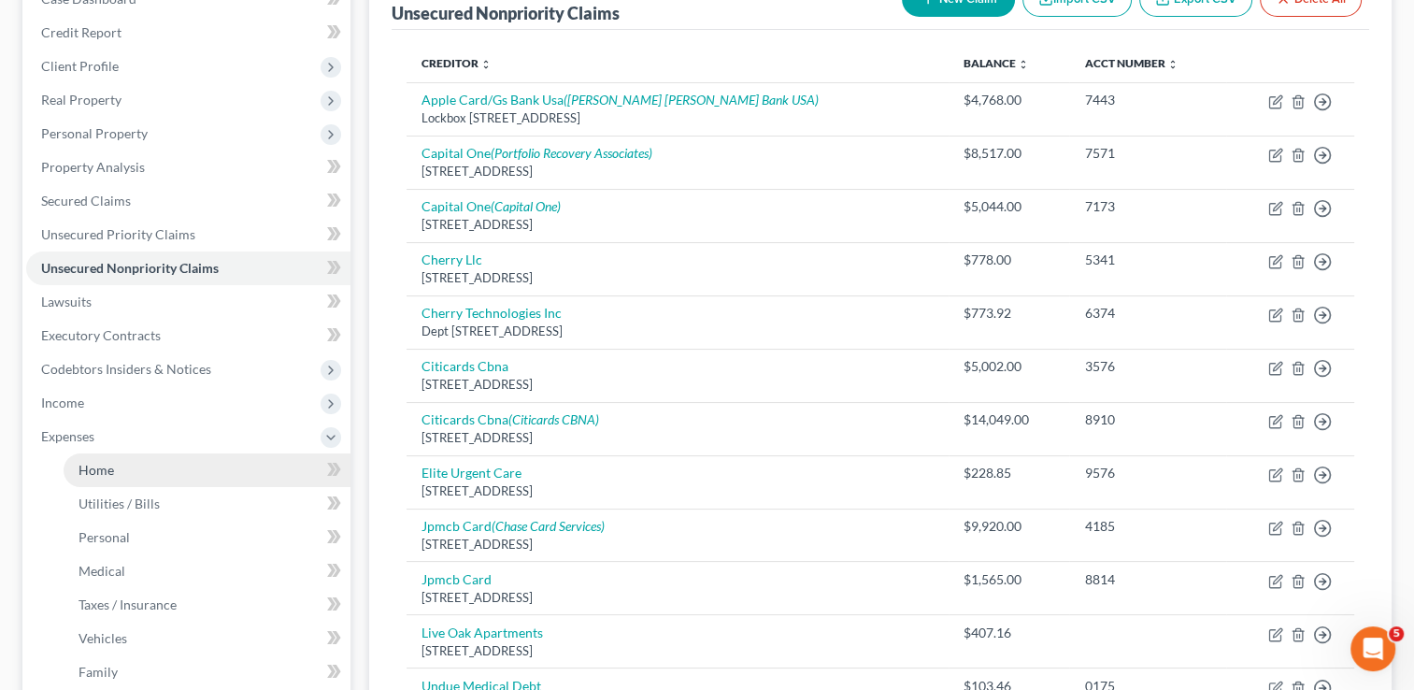
click at [100, 467] on span "Home" at bounding box center [97, 470] width 36 height 16
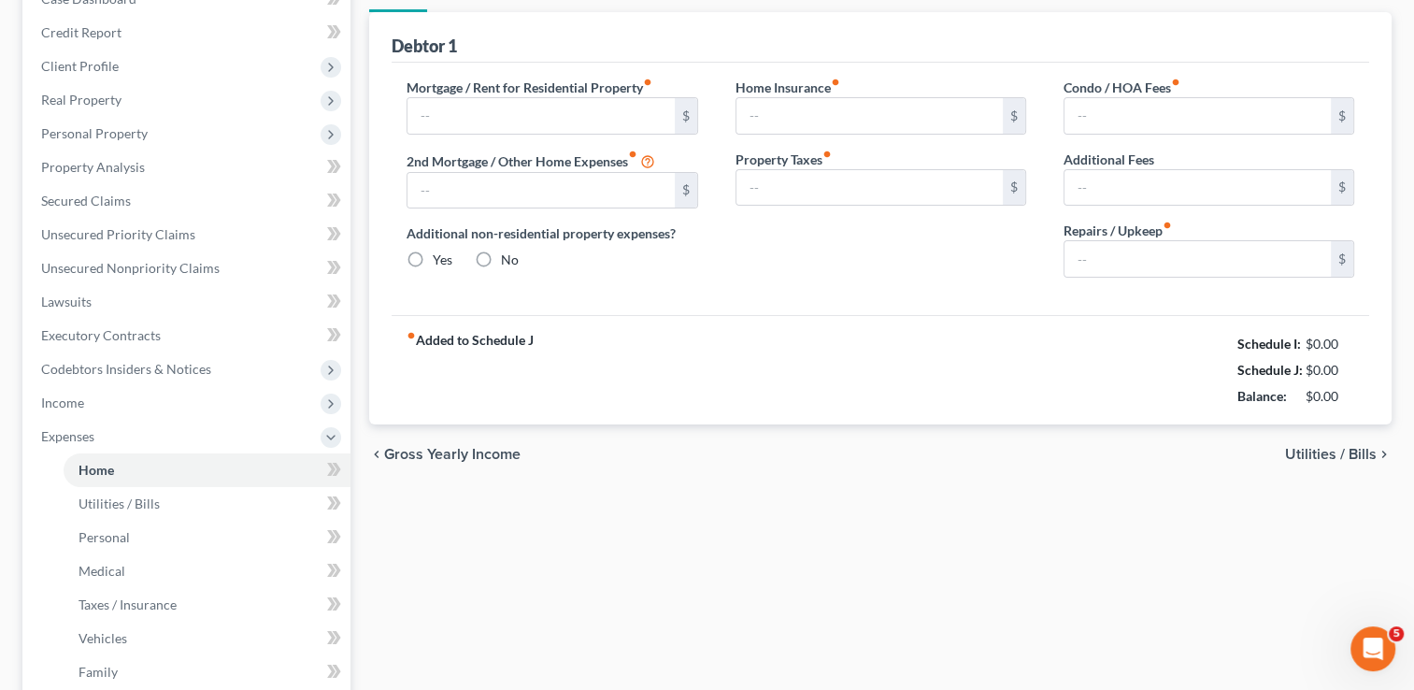
type input "1,755.00"
type input "0.00"
radio input "true"
type input "20.90"
type input "0.00"
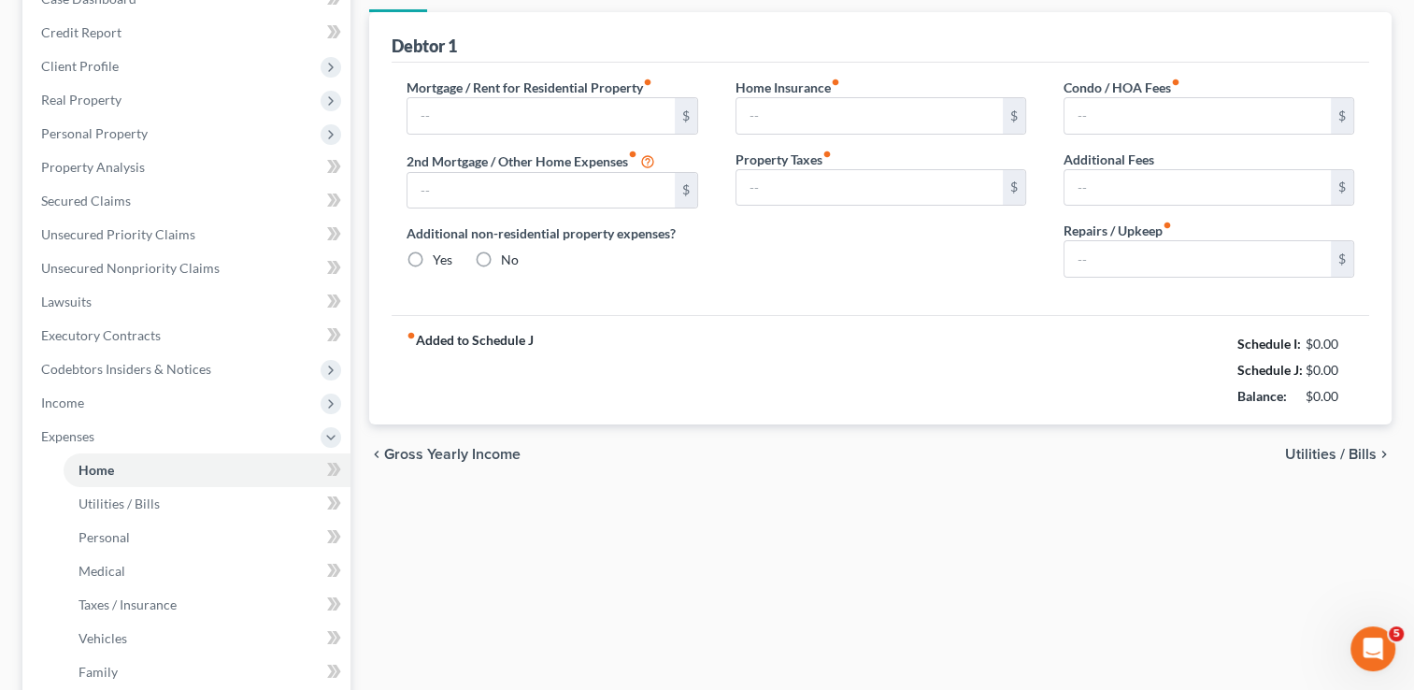
type input "0.00"
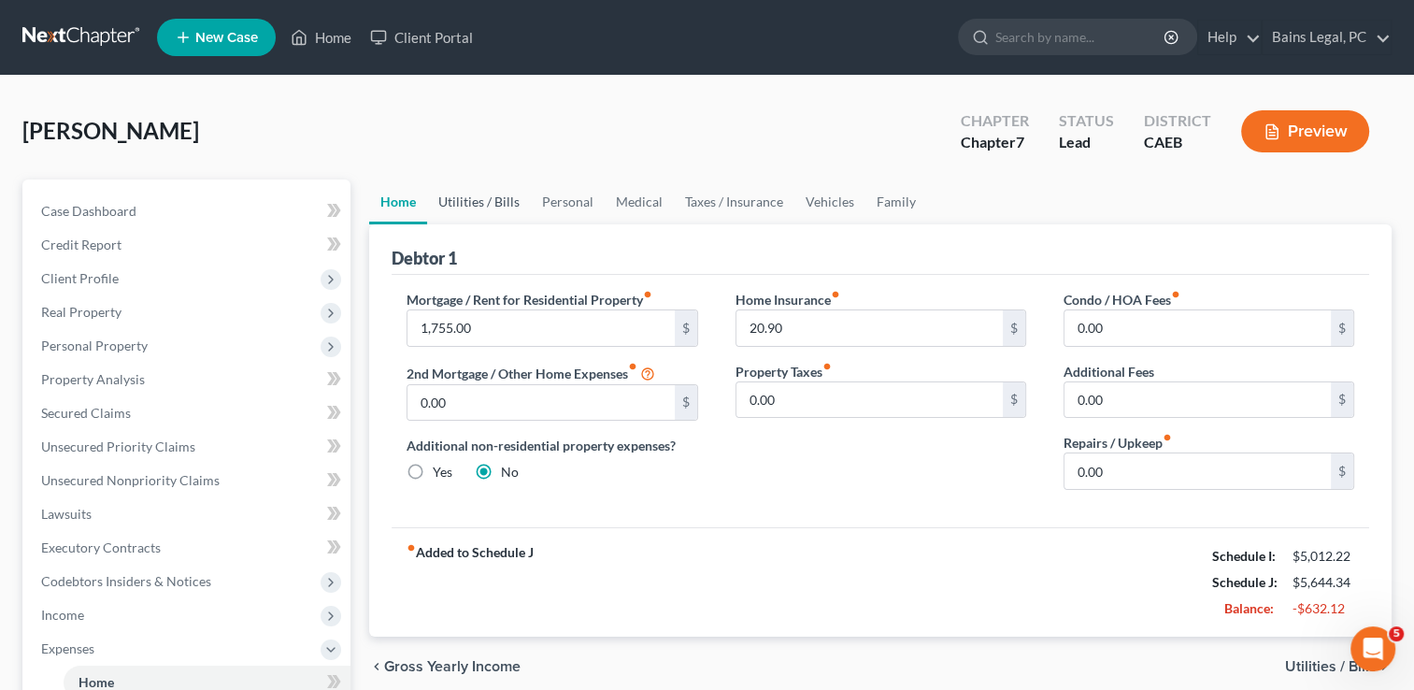
click at [457, 208] on link "Utilities / Bills" at bounding box center [479, 201] width 104 height 45
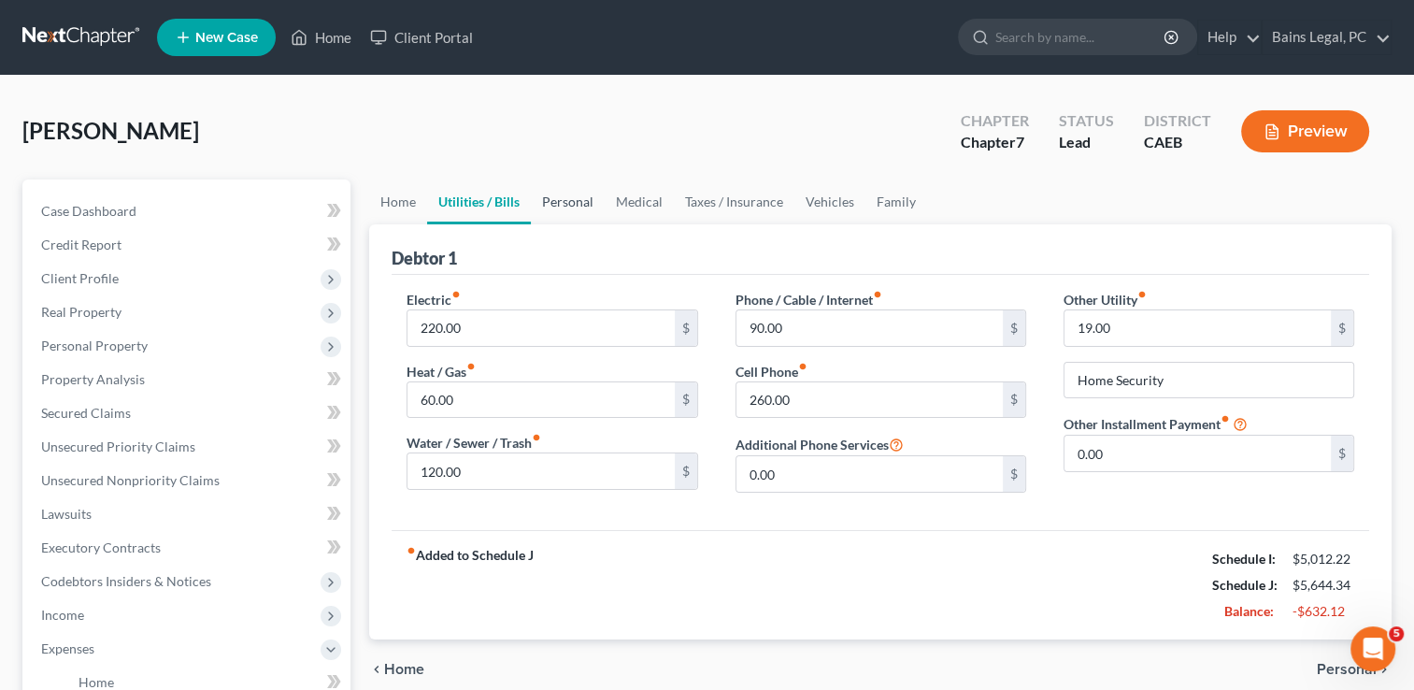
click at [540, 206] on link "Personal" at bounding box center [568, 201] width 74 height 45
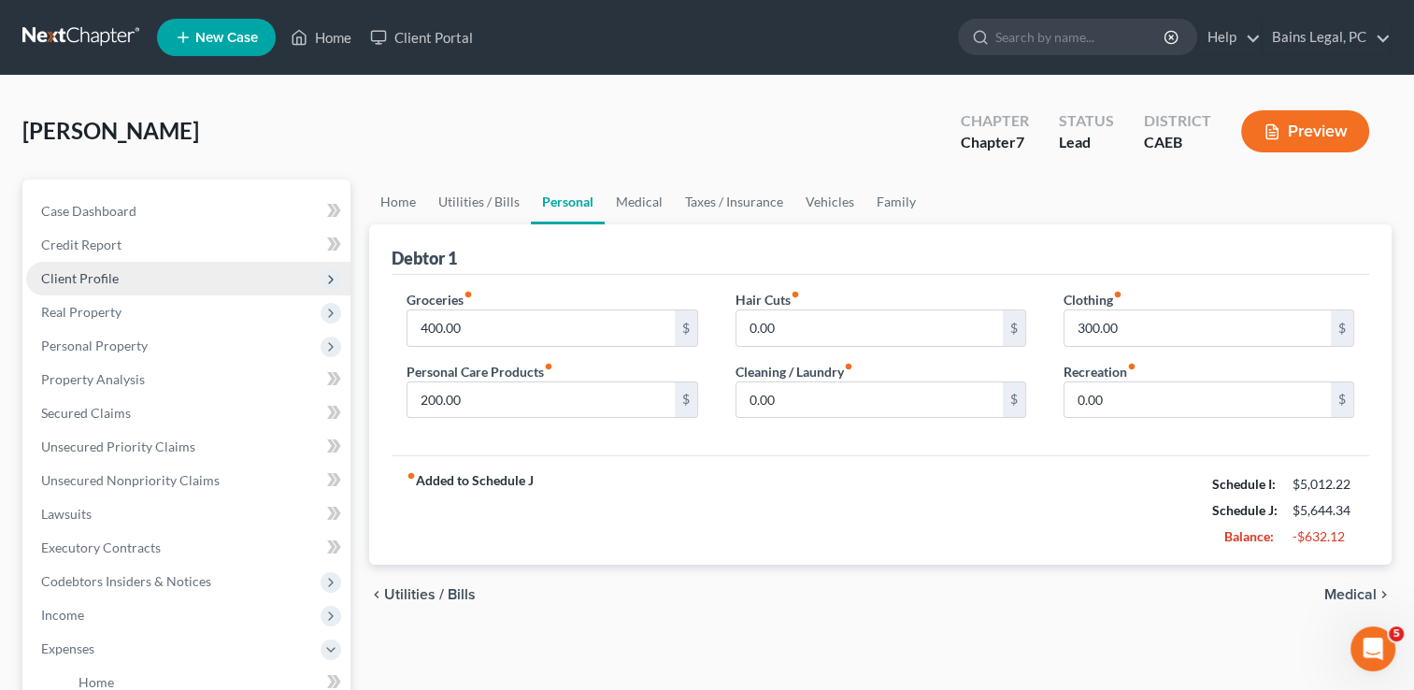
click at [108, 276] on span "Client Profile" at bounding box center [80, 278] width 78 height 16
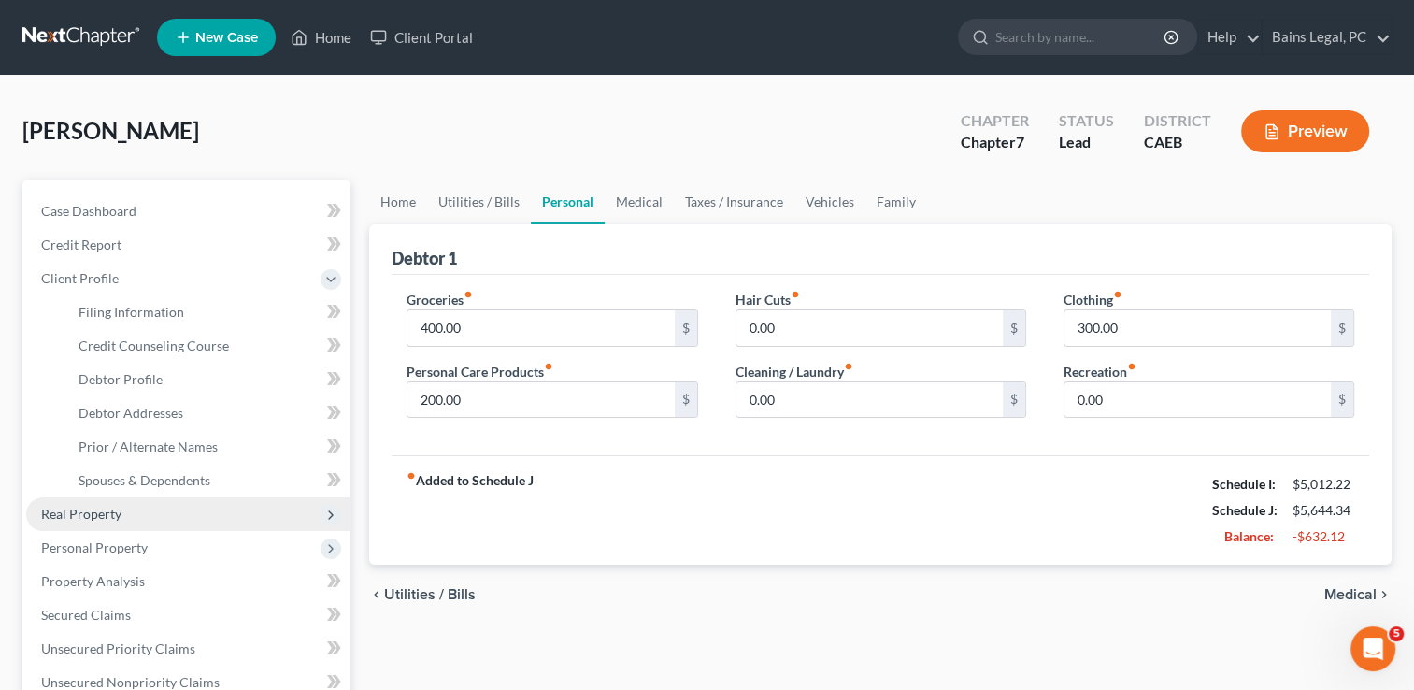
click at [145, 497] on span "Real Property" at bounding box center [188, 514] width 324 height 34
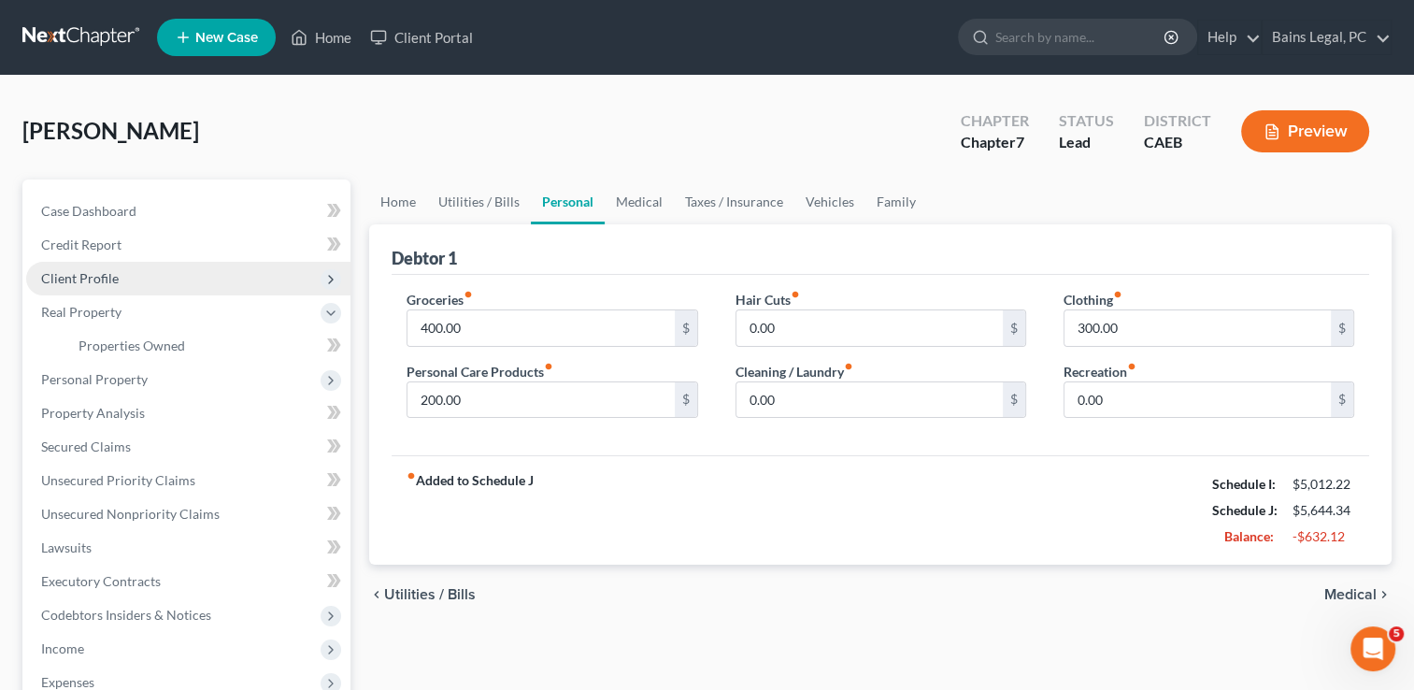
click at [94, 276] on span "Client Profile" at bounding box center [80, 278] width 78 height 16
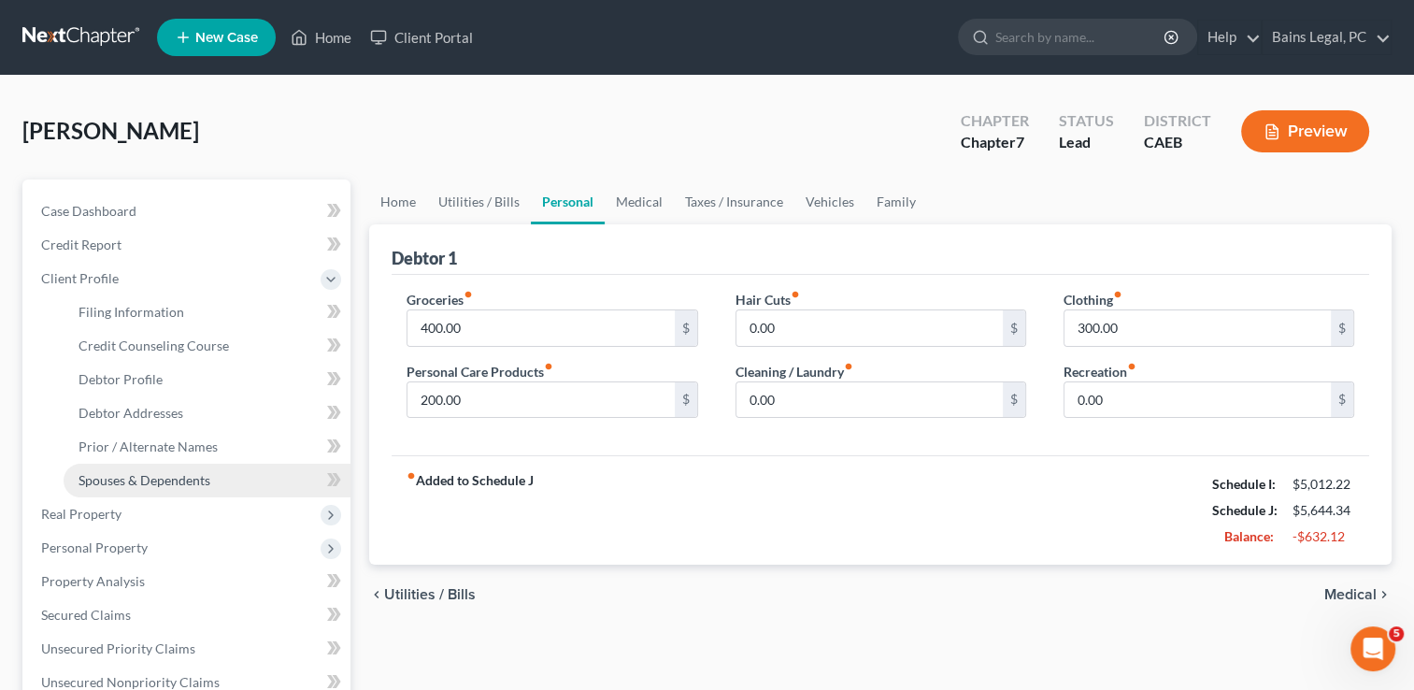
click at [159, 473] on span "Spouses & Dependents" at bounding box center [145, 480] width 132 height 16
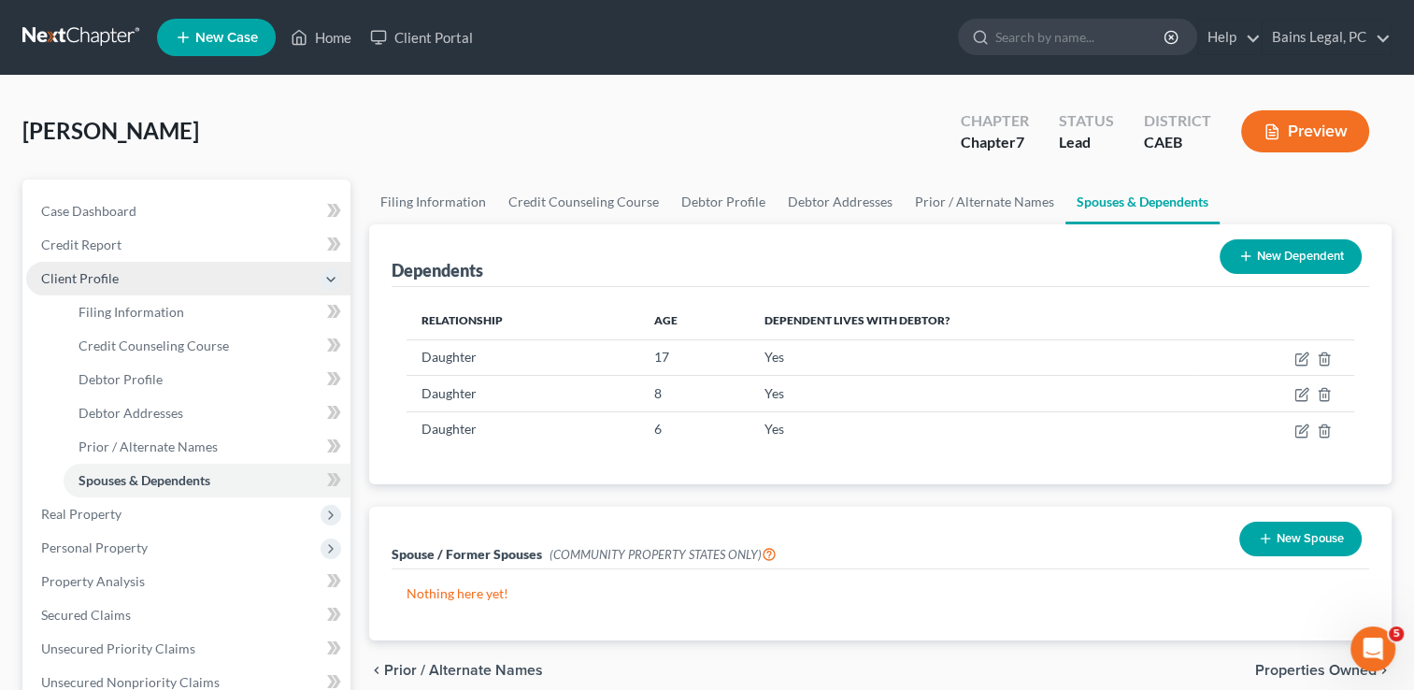
click at [103, 271] on span "Client Profile" at bounding box center [80, 278] width 78 height 16
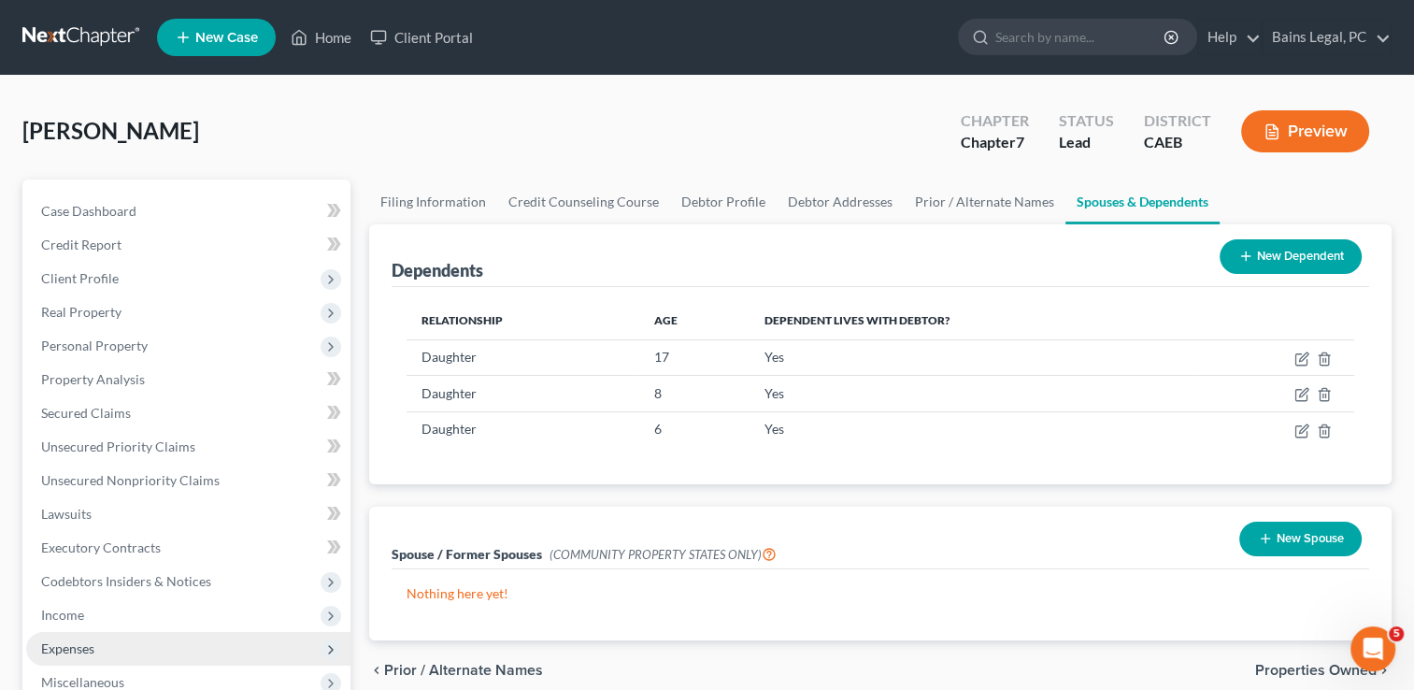
click at [114, 652] on span "Expenses" at bounding box center [188, 649] width 324 height 34
click at [120, 675] on link "Home" at bounding box center [207, 683] width 287 height 34
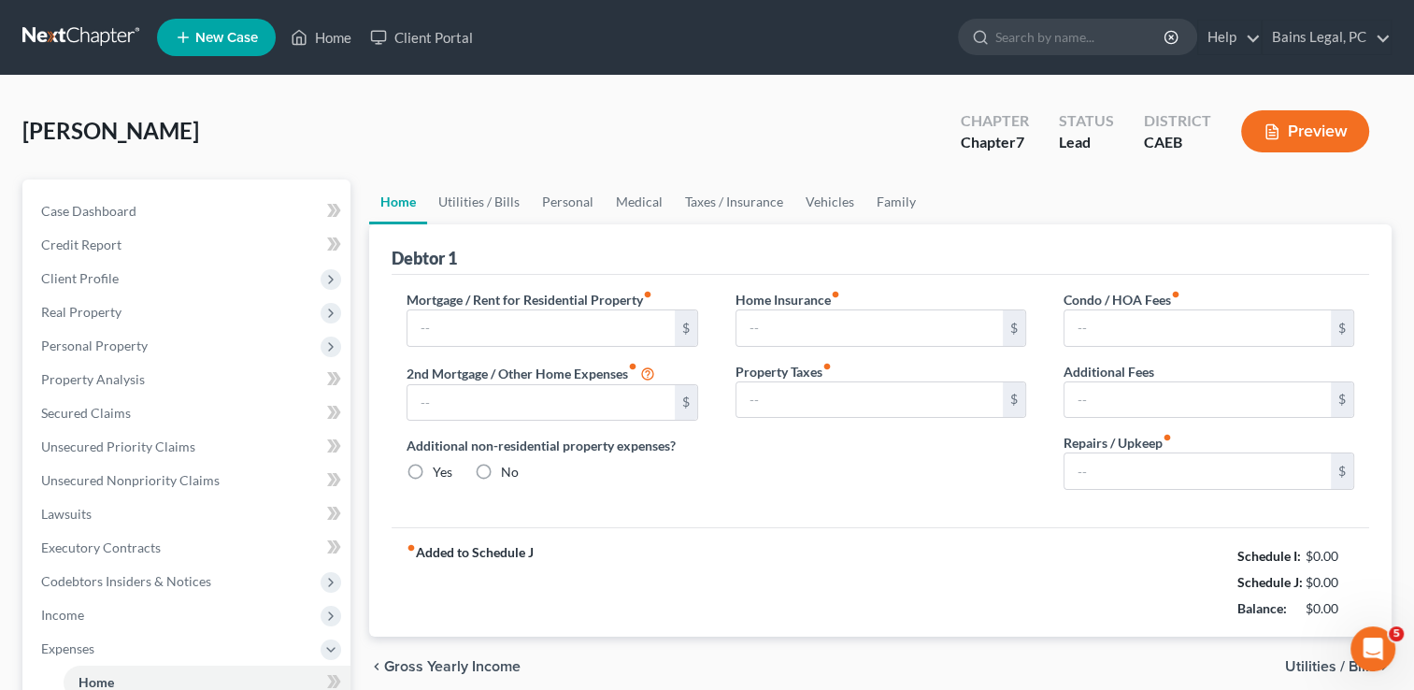
type input "1,755.00"
type input "0.00"
radio input "true"
type input "20.90"
type input "0.00"
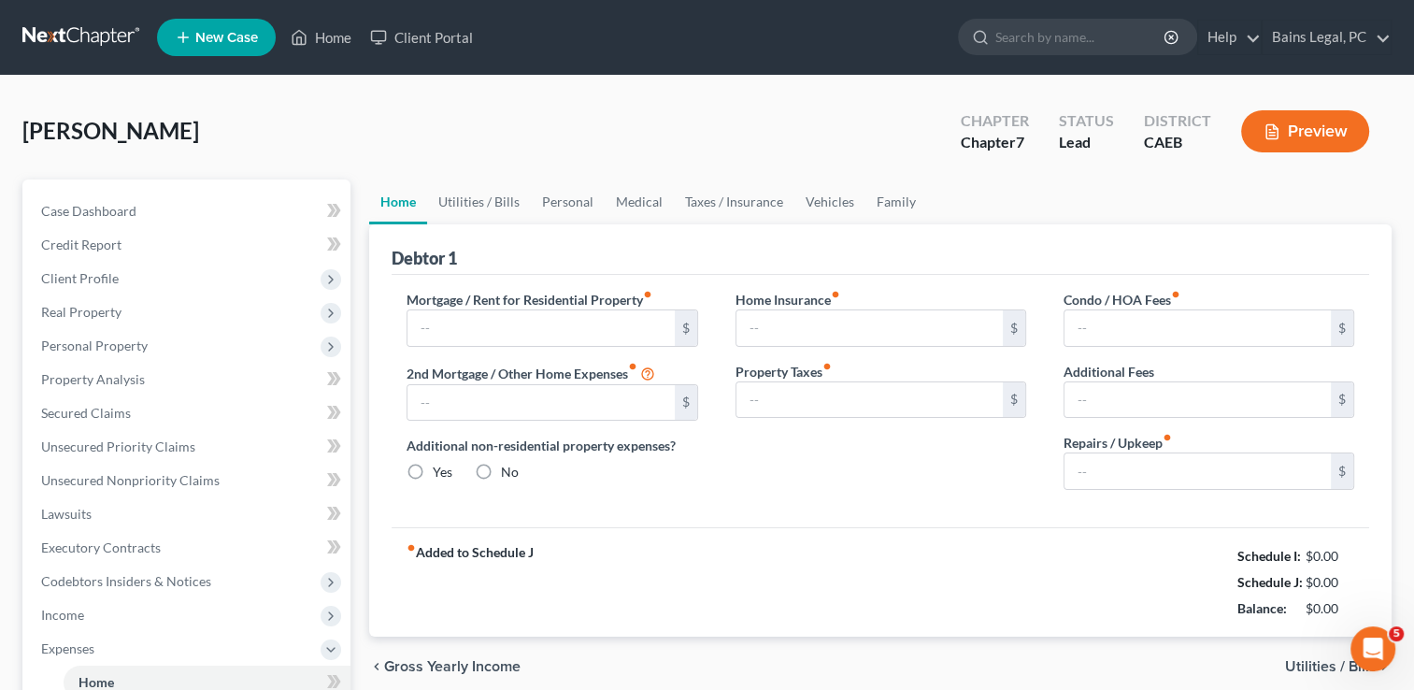
type input "0.00"
click at [553, 182] on link "Personal" at bounding box center [568, 201] width 74 height 45
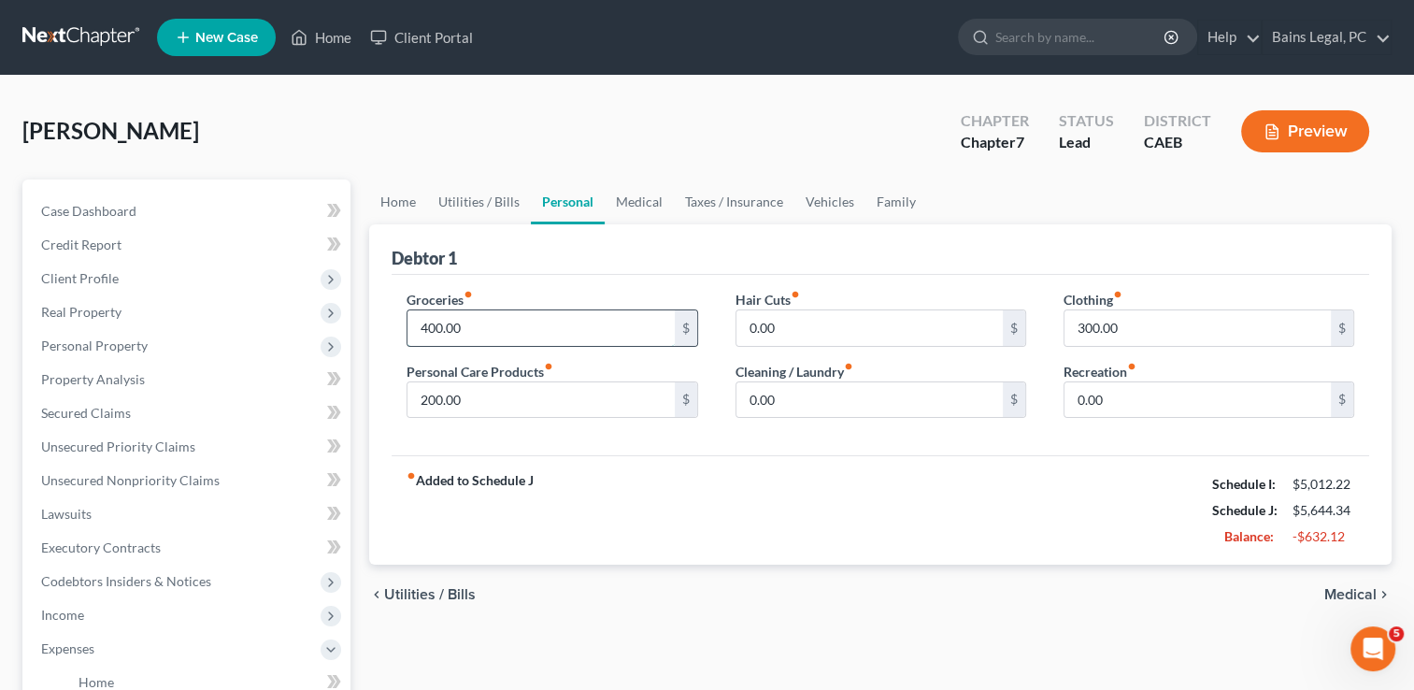
click at [481, 318] on input "400.00" at bounding box center [541, 328] width 266 height 36
type input "800"
type input "150"
click at [639, 205] on link "Medical" at bounding box center [639, 201] width 69 height 45
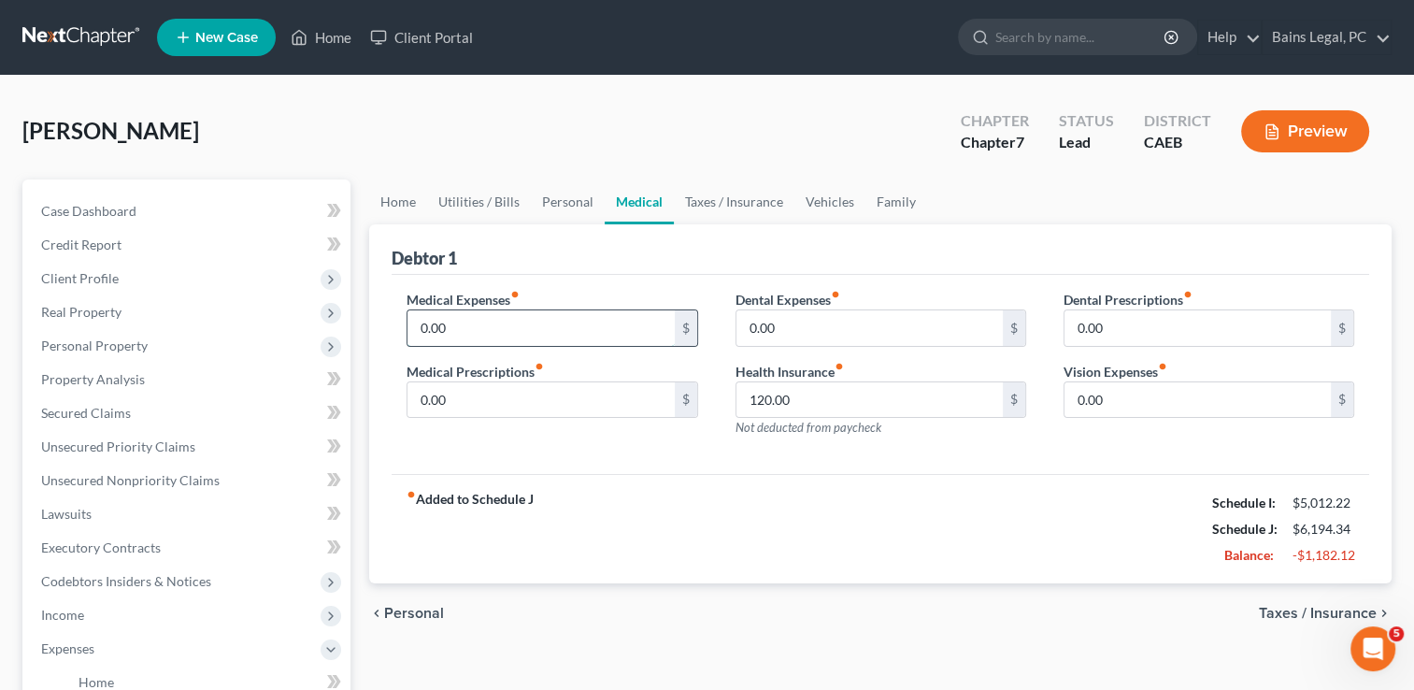
click at [589, 316] on input "0.00" at bounding box center [541, 328] width 266 height 36
click at [587, 327] on input "17" at bounding box center [541, 328] width 266 height 36
type input "170"
click at [841, 201] on link "Vehicles" at bounding box center [830, 201] width 71 height 45
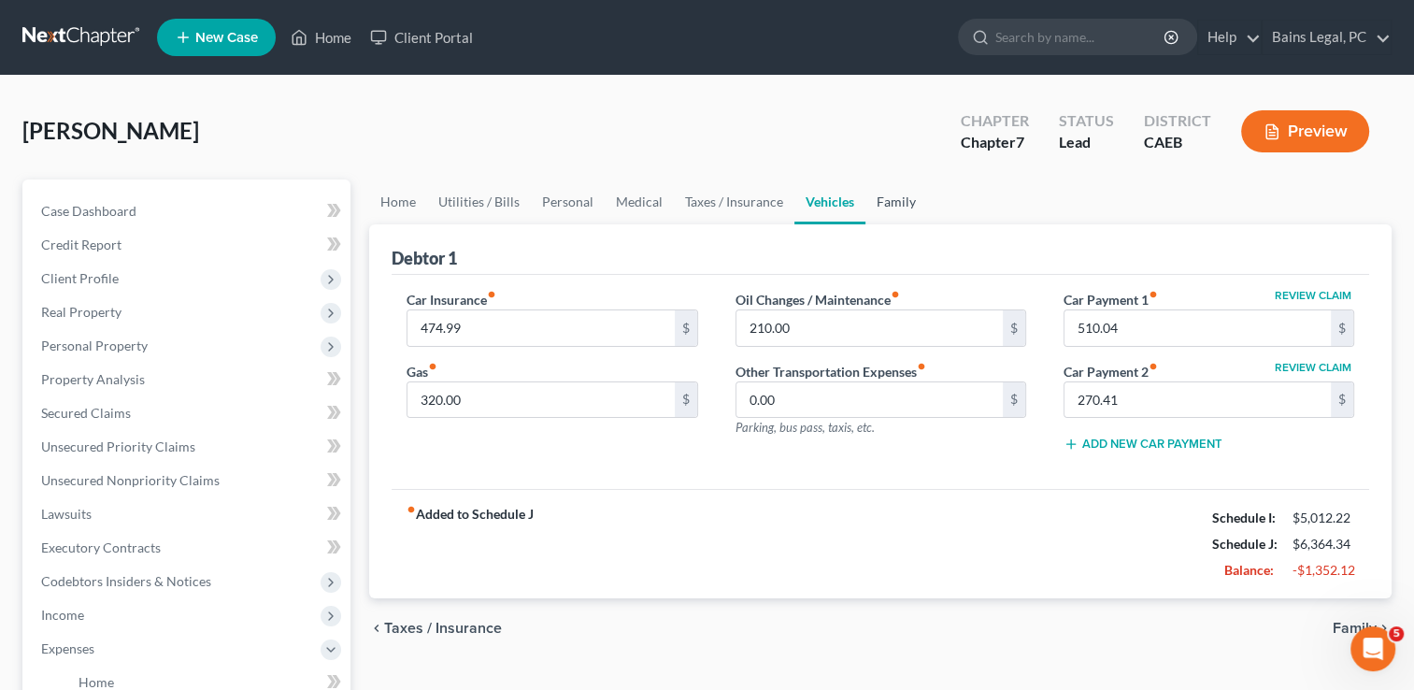
click at [882, 201] on link "Family" at bounding box center [897, 201] width 62 height 45
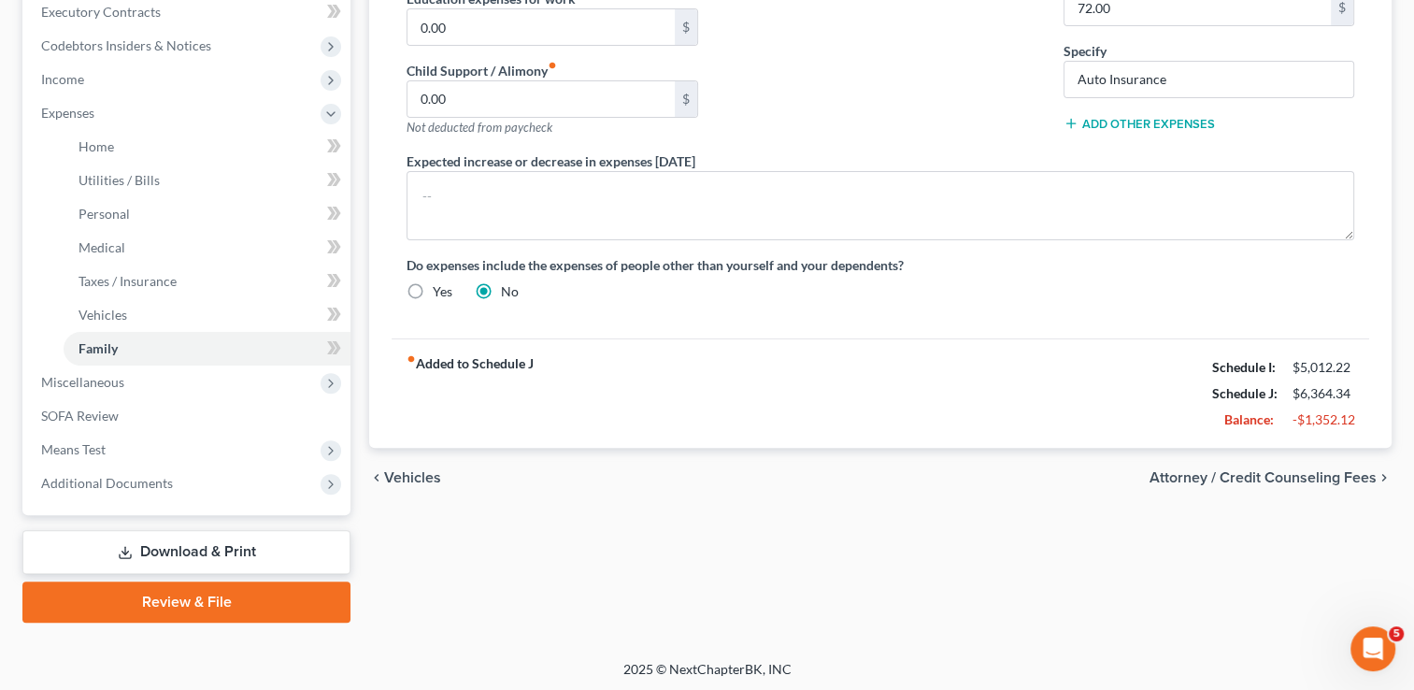
scroll to position [538, 0]
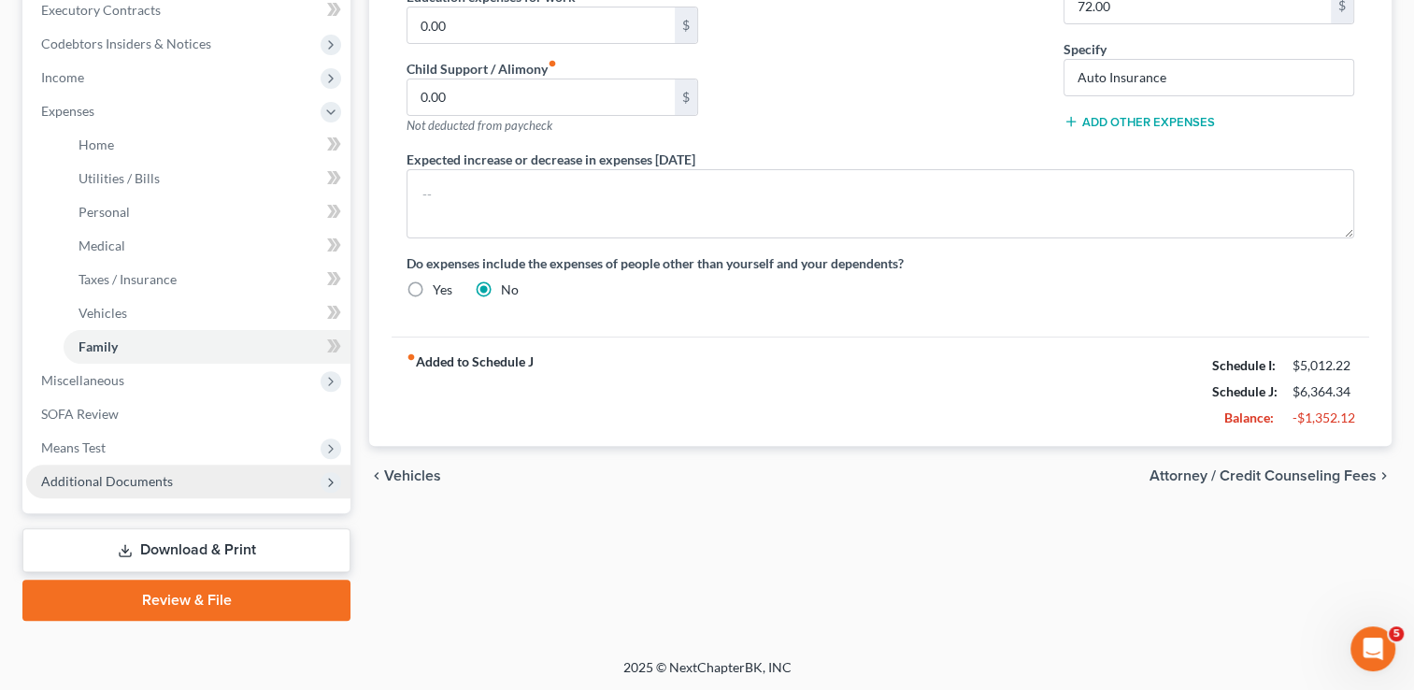
click at [114, 474] on span "Additional Documents" at bounding box center [107, 481] width 132 height 16
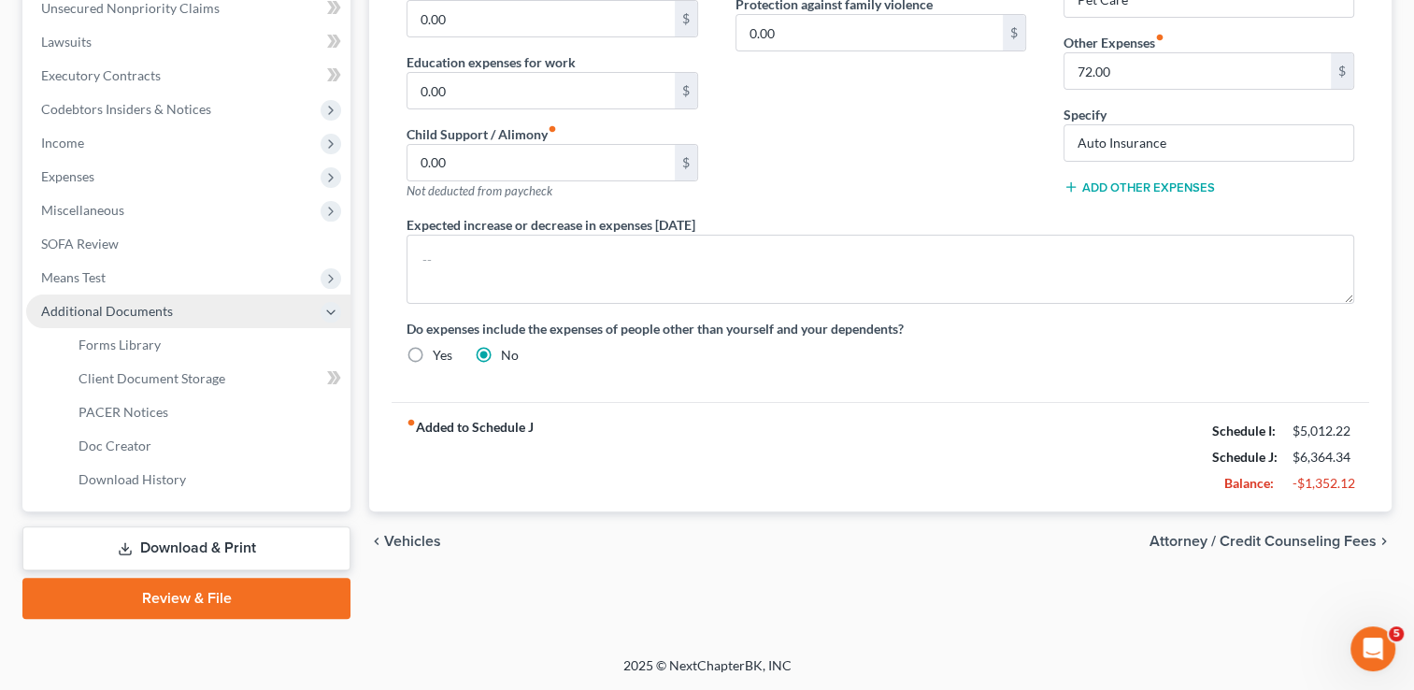
scroll to position [470, 0]
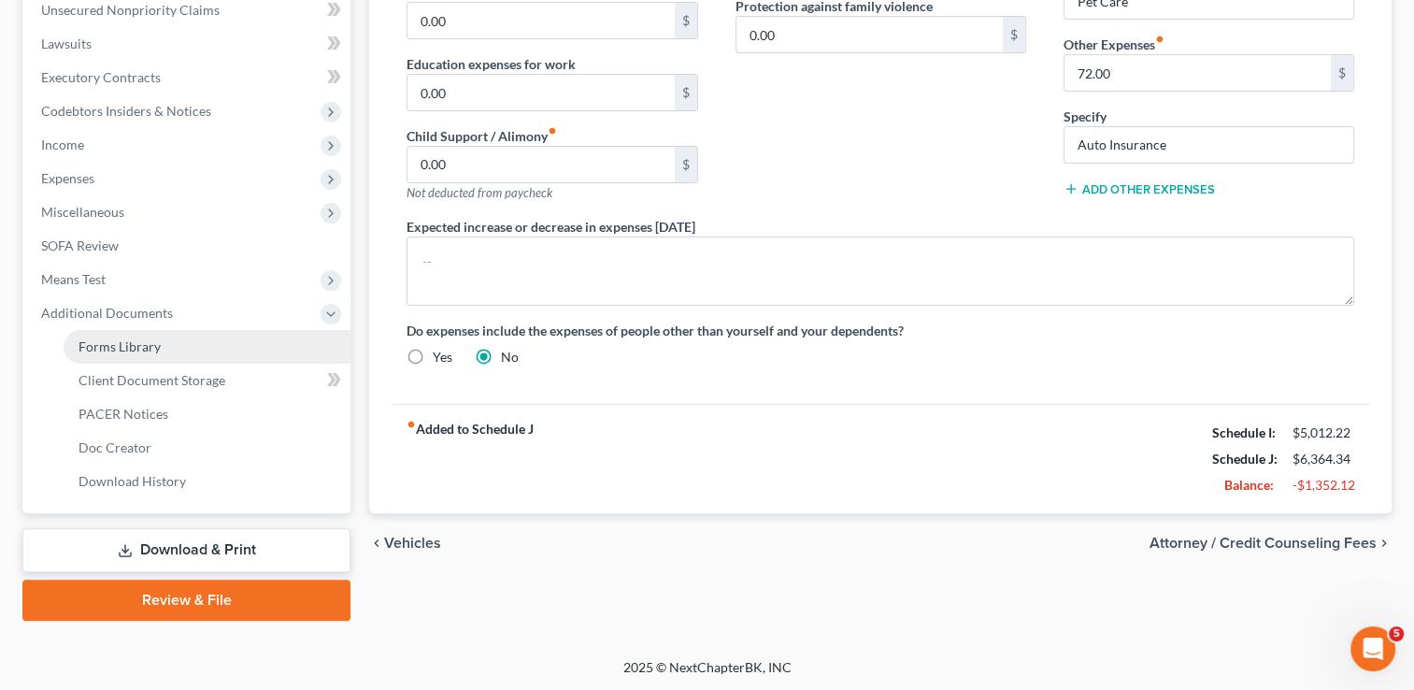
click at [122, 353] on span "Forms Library" at bounding box center [120, 346] width 82 height 16
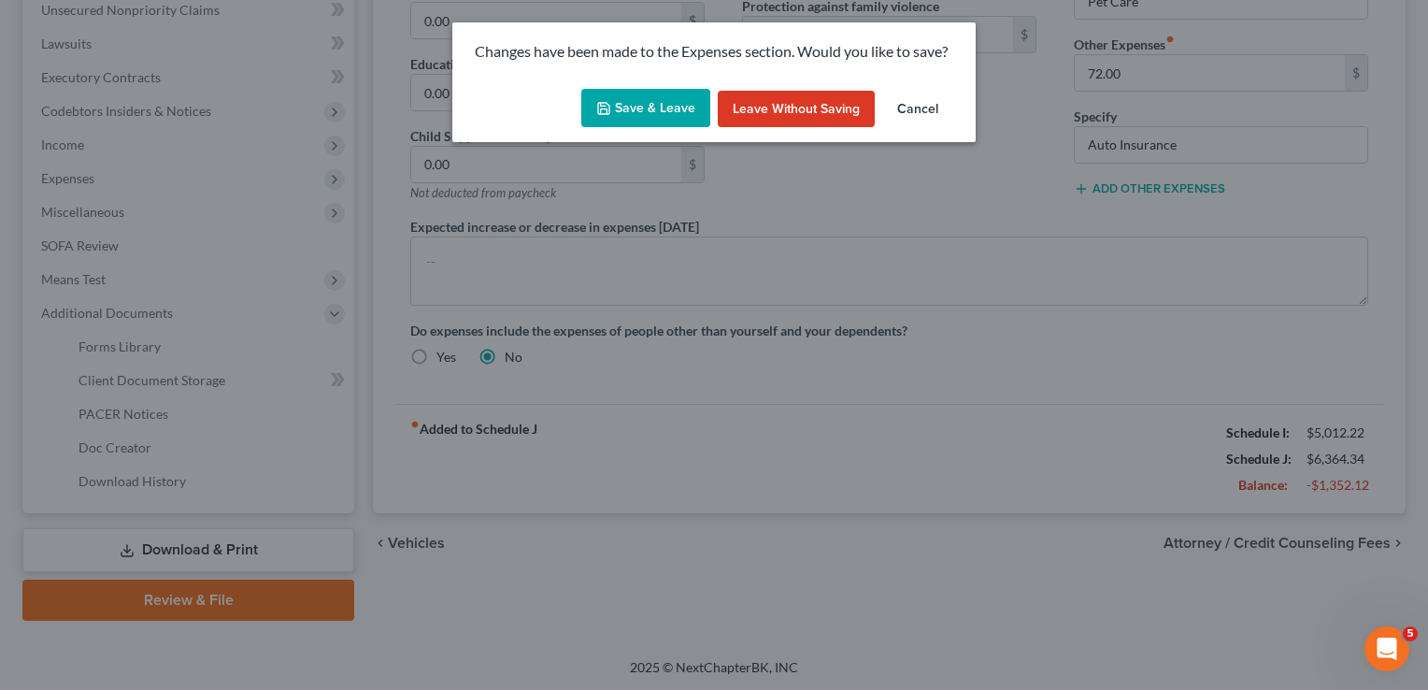
click at [618, 96] on button "Save & Leave" at bounding box center [645, 108] width 129 height 39
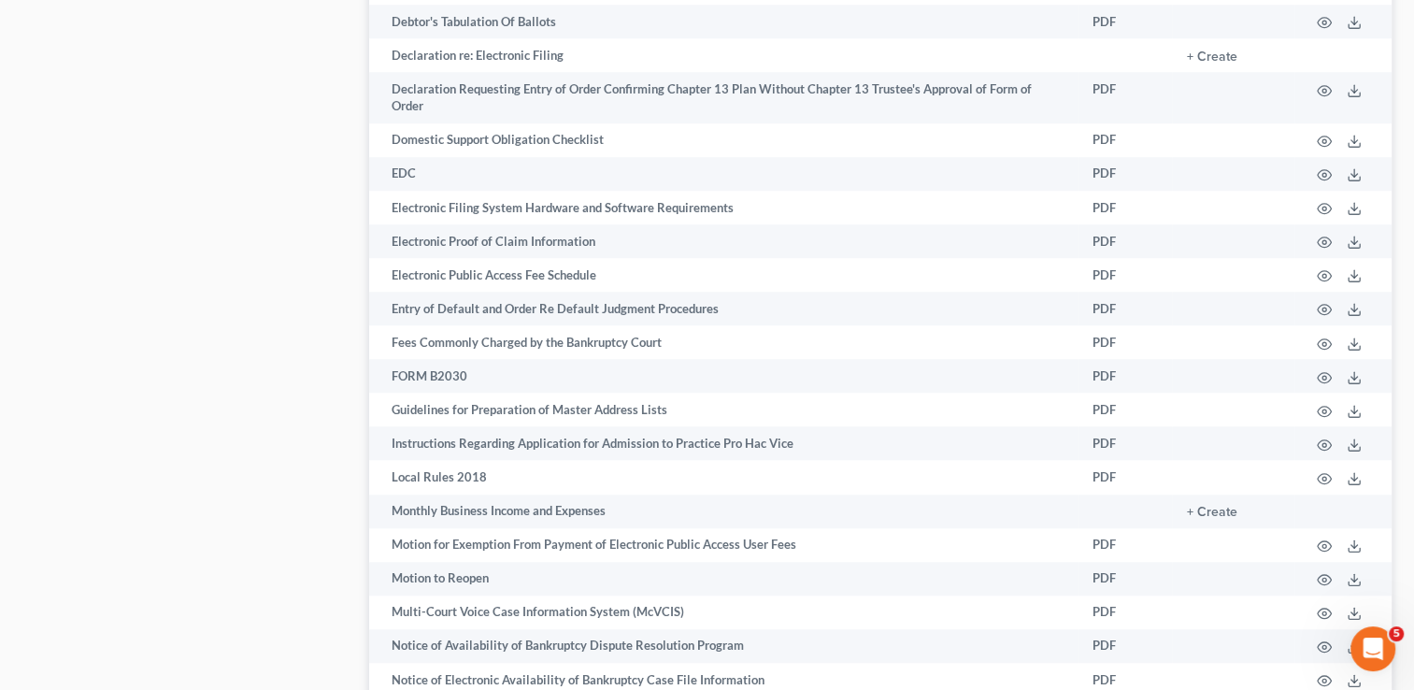
scroll to position [2924, 0]
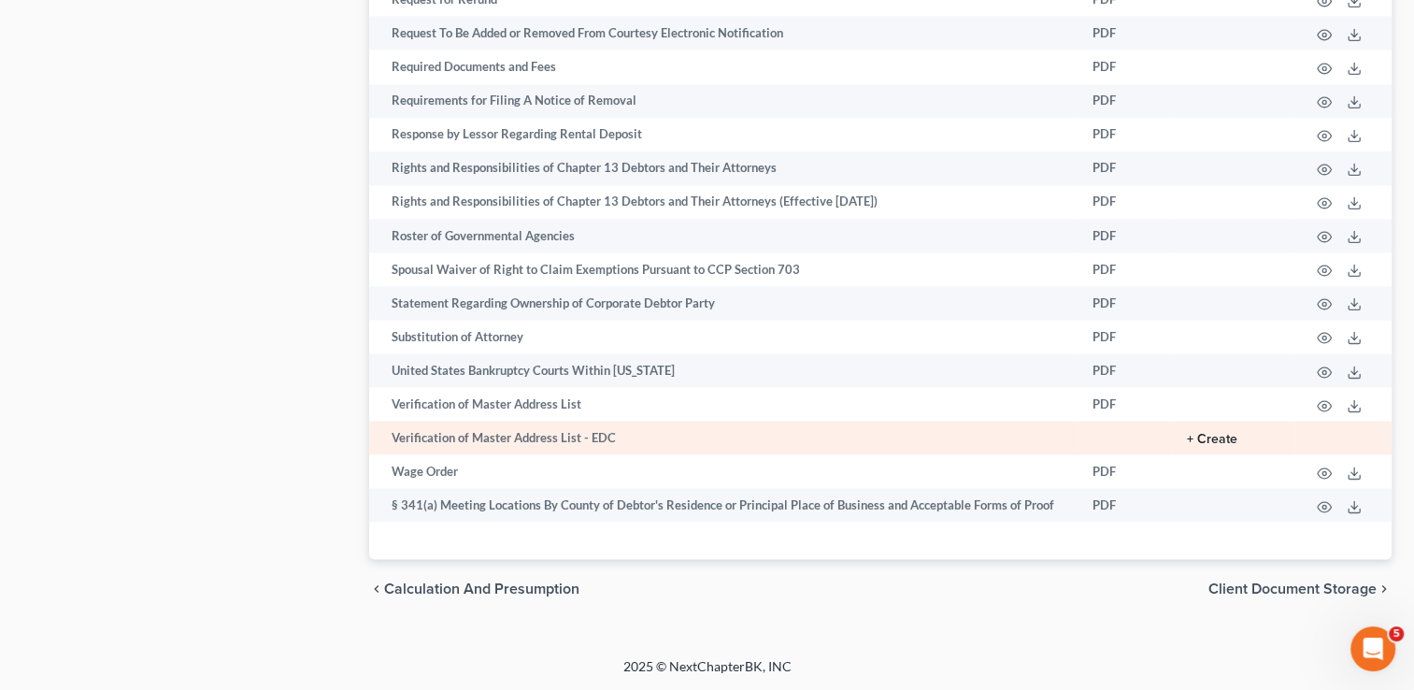
click at [1209, 436] on button "+ Create" at bounding box center [1212, 439] width 50 height 13
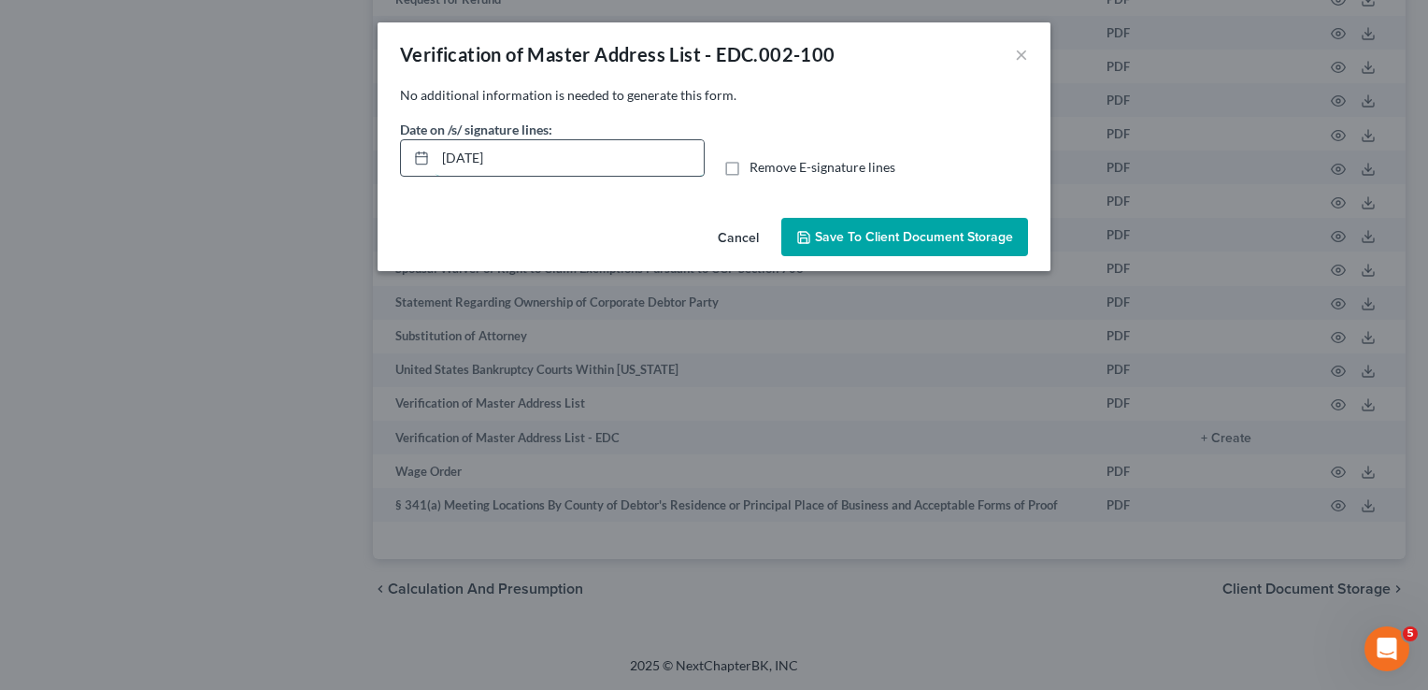
click at [643, 163] on input "[DATE]" at bounding box center [570, 158] width 268 height 36
click at [643, 163] on input "text" at bounding box center [570, 158] width 268 height 36
click at [750, 166] on label "Remove E-signature lines" at bounding box center [823, 167] width 146 height 19
click at [757, 166] on input "Remove E-signature lines" at bounding box center [763, 164] width 12 height 12
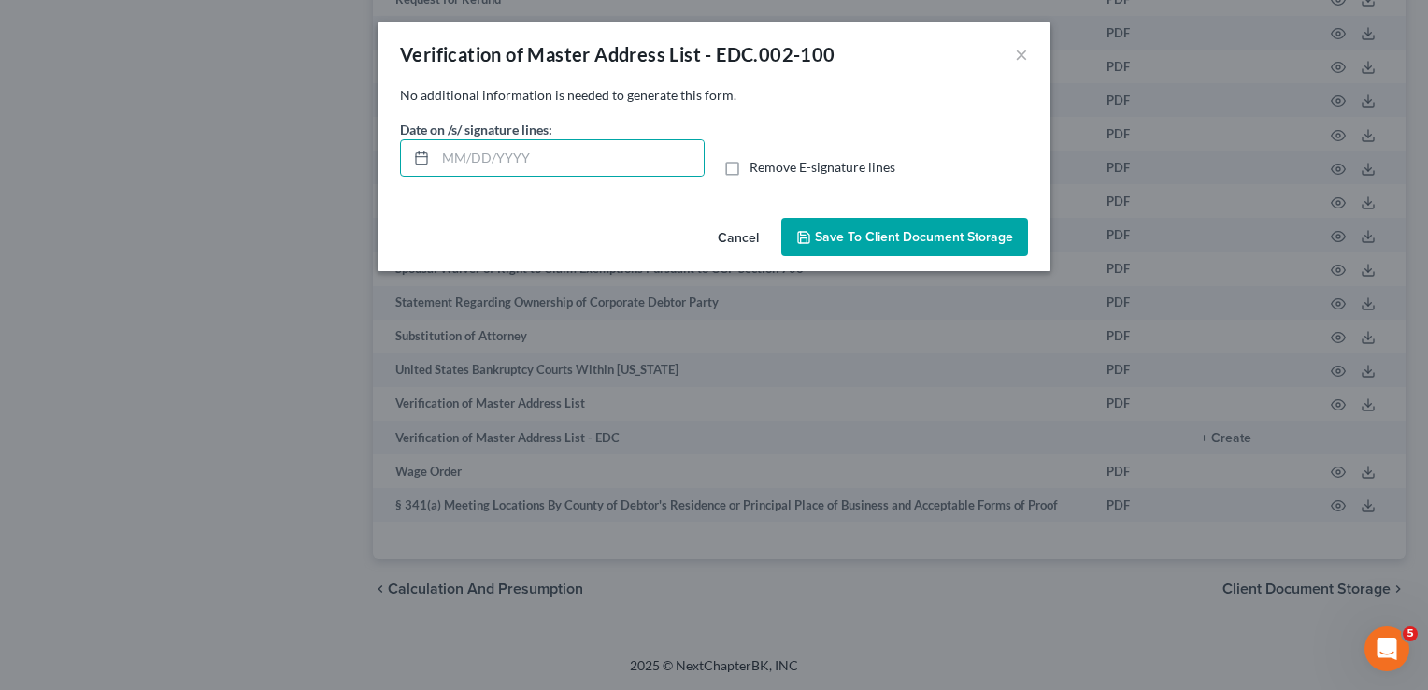
checkbox input "true"
click at [814, 218] on button "Save to Client Document Storage" at bounding box center [905, 237] width 247 height 39
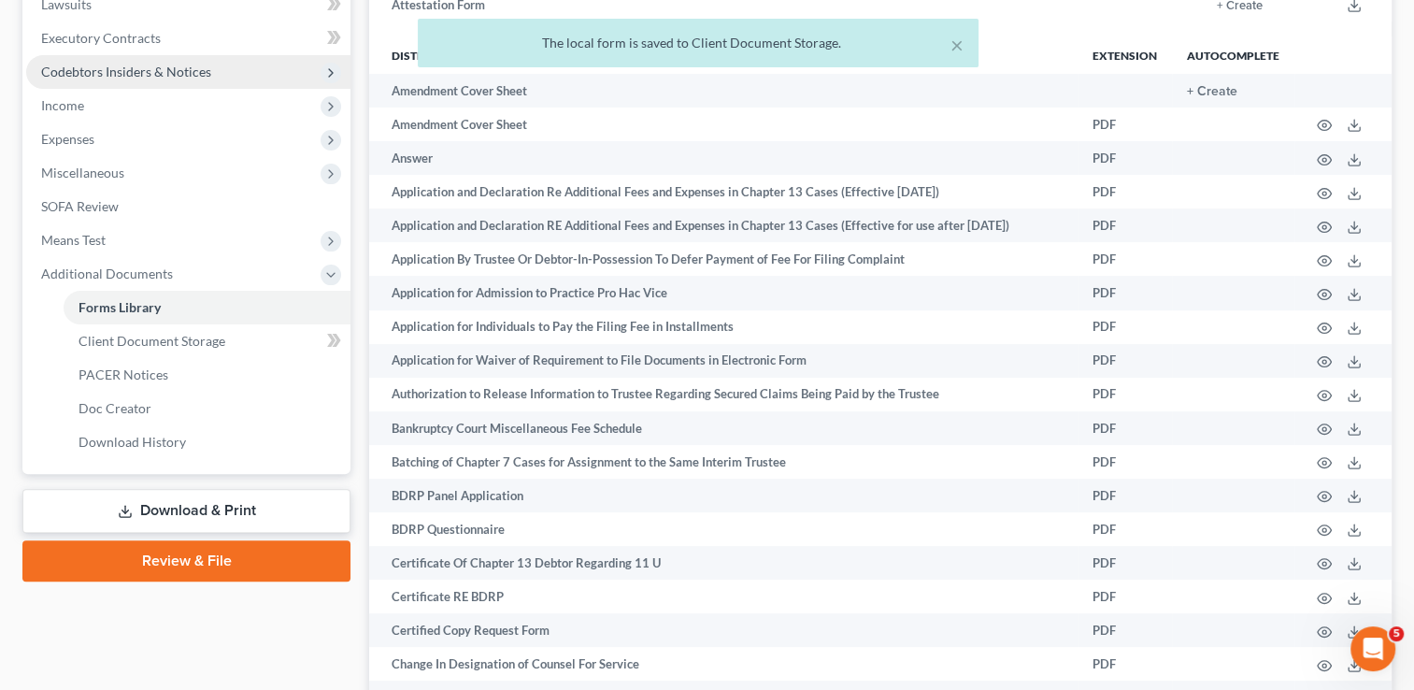
scroll to position [524, 0]
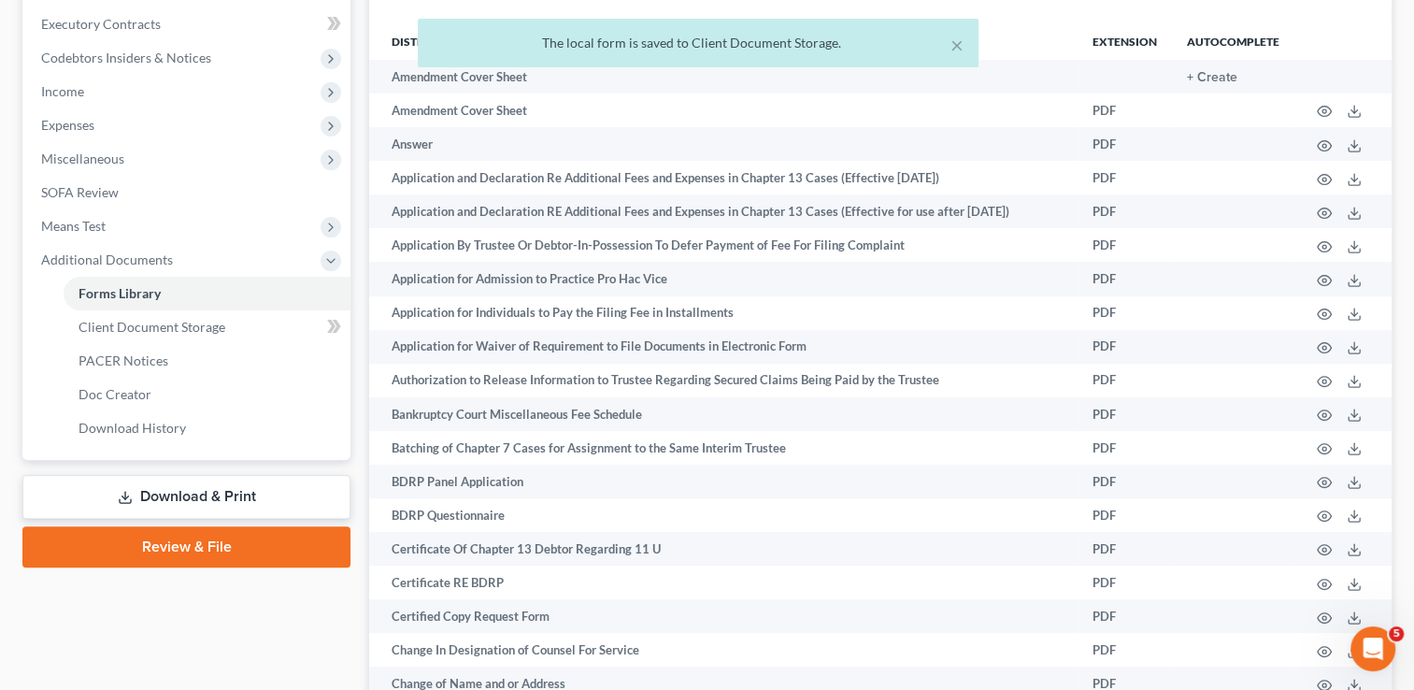
click at [183, 491] on link "Download & Print" at bounding box center [186, 497] width 328 height 44
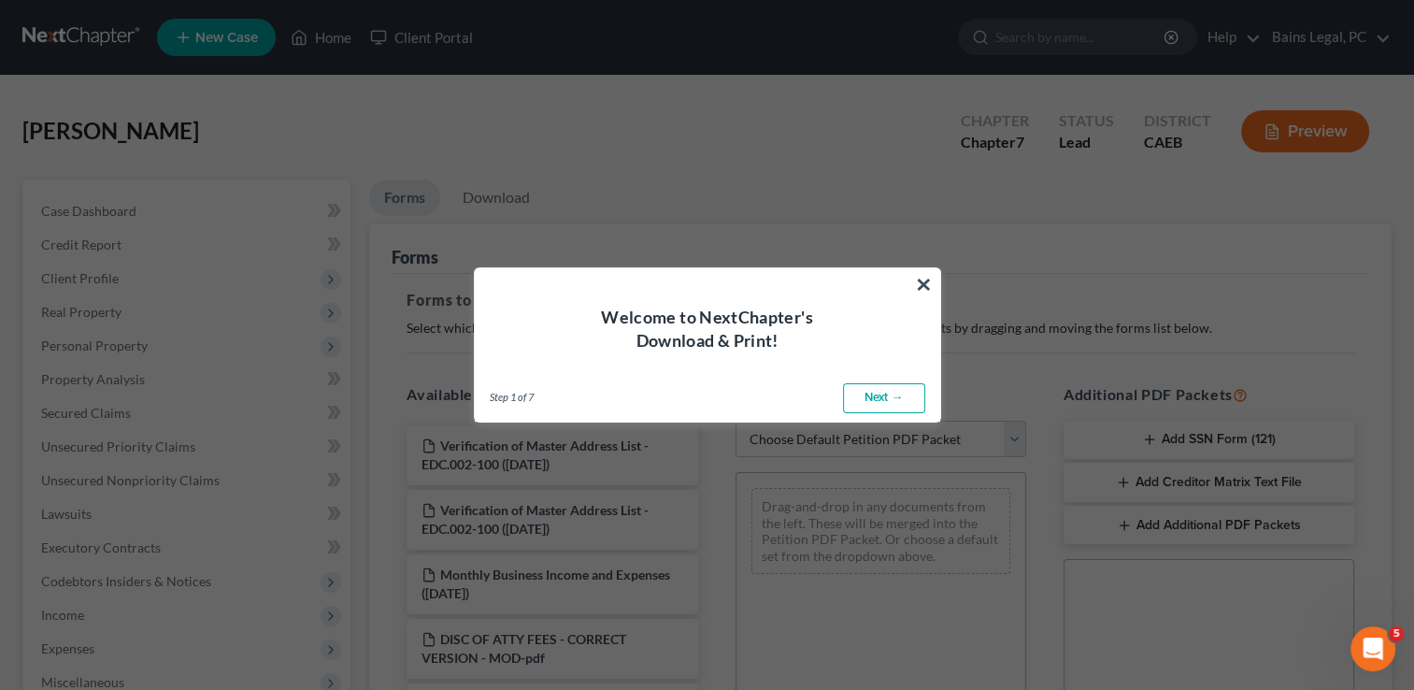
click at [882, 385] on link "Next →" at bounding box center [884, 398] width 82 height 30
select select "0"
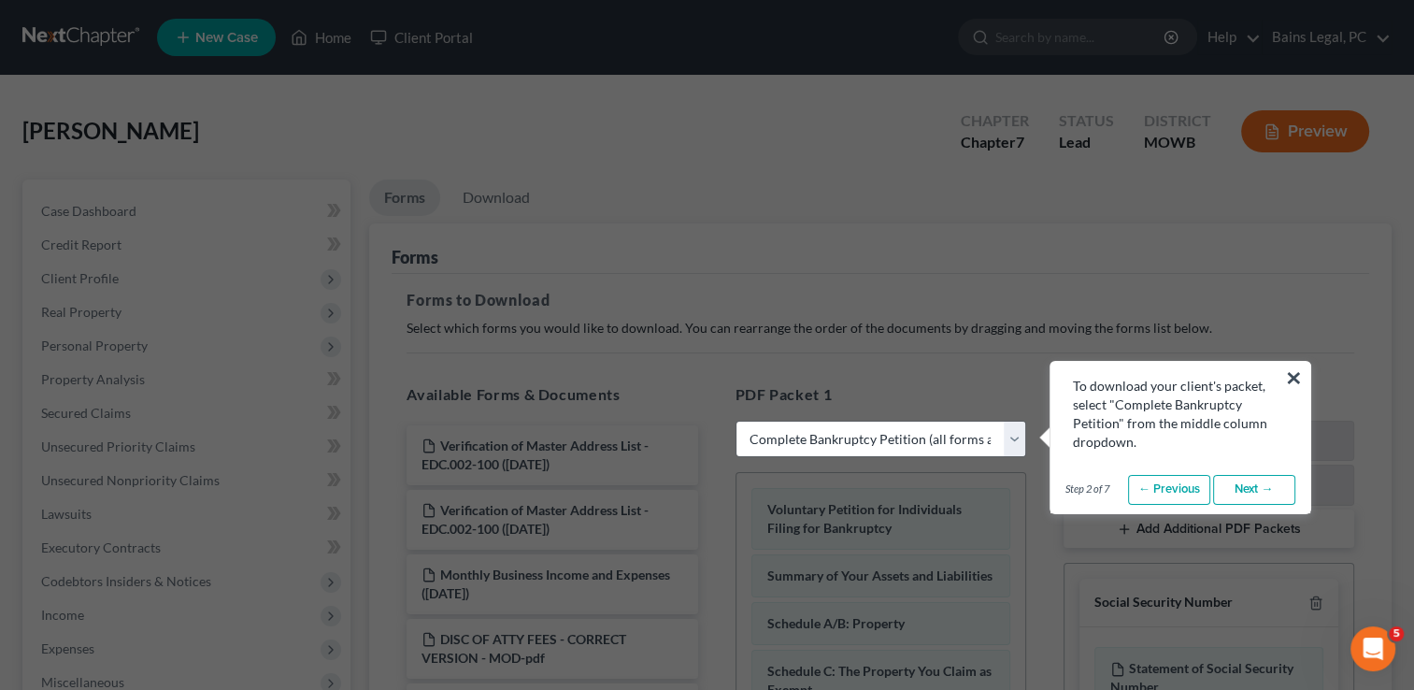
click at [1248, 485] on link "Next →" at bounding box center [1254, 490] width 82 height 30
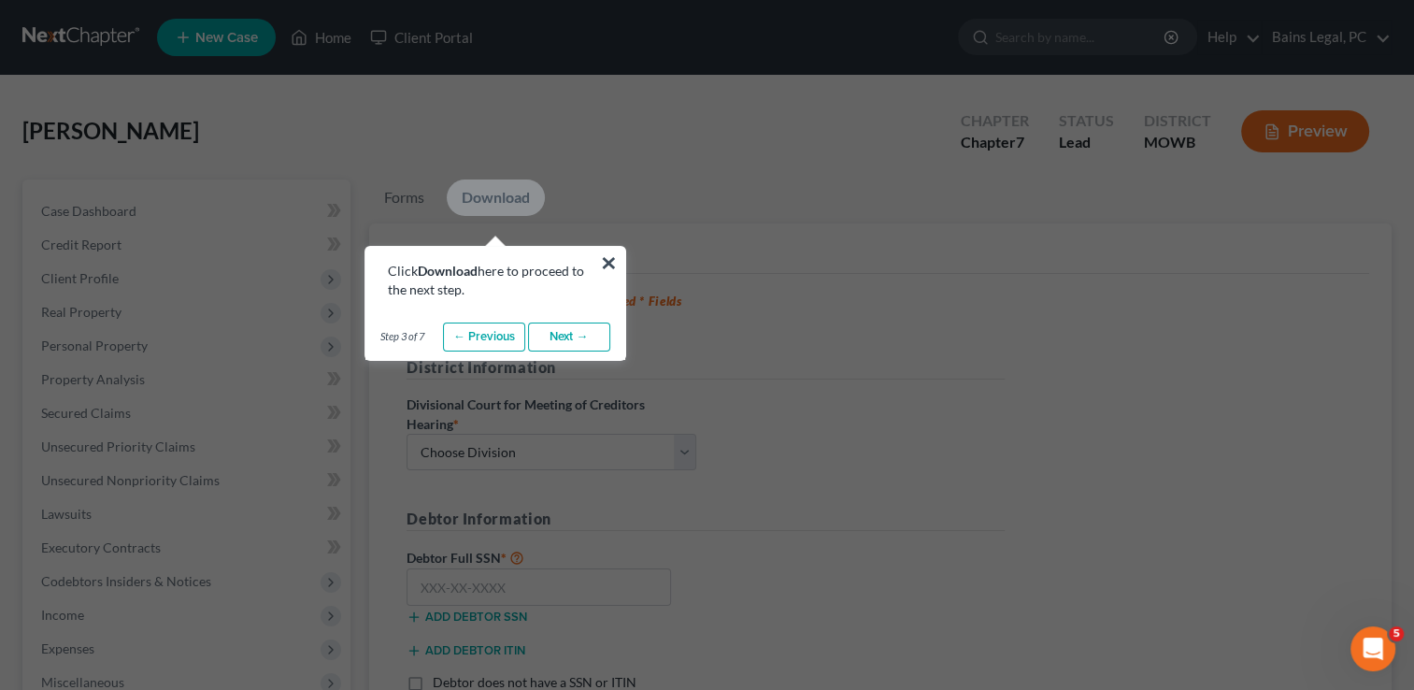
click at [572, 346] on link "Next →" at bounding box center [569, 338] width 82 height 30
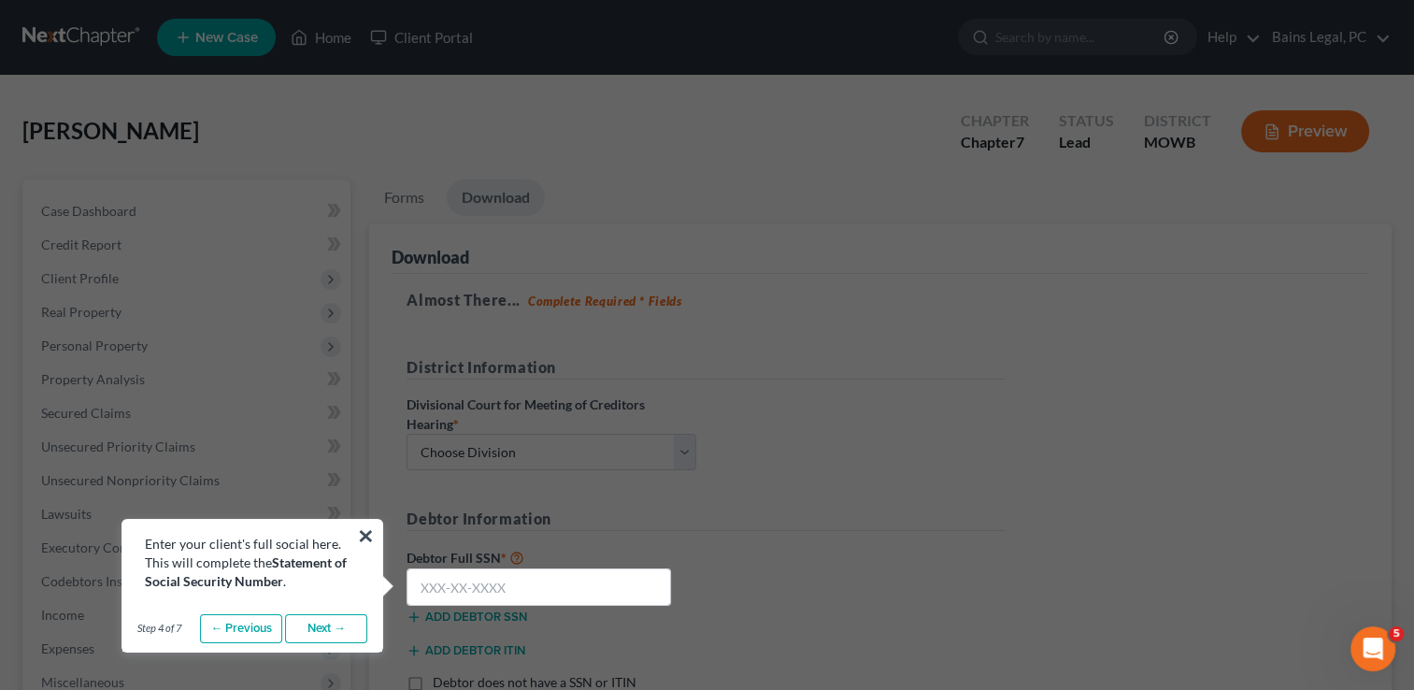
click at [314, 630] on link "Next →" at bounding box center [326, 629] width 82 height 30
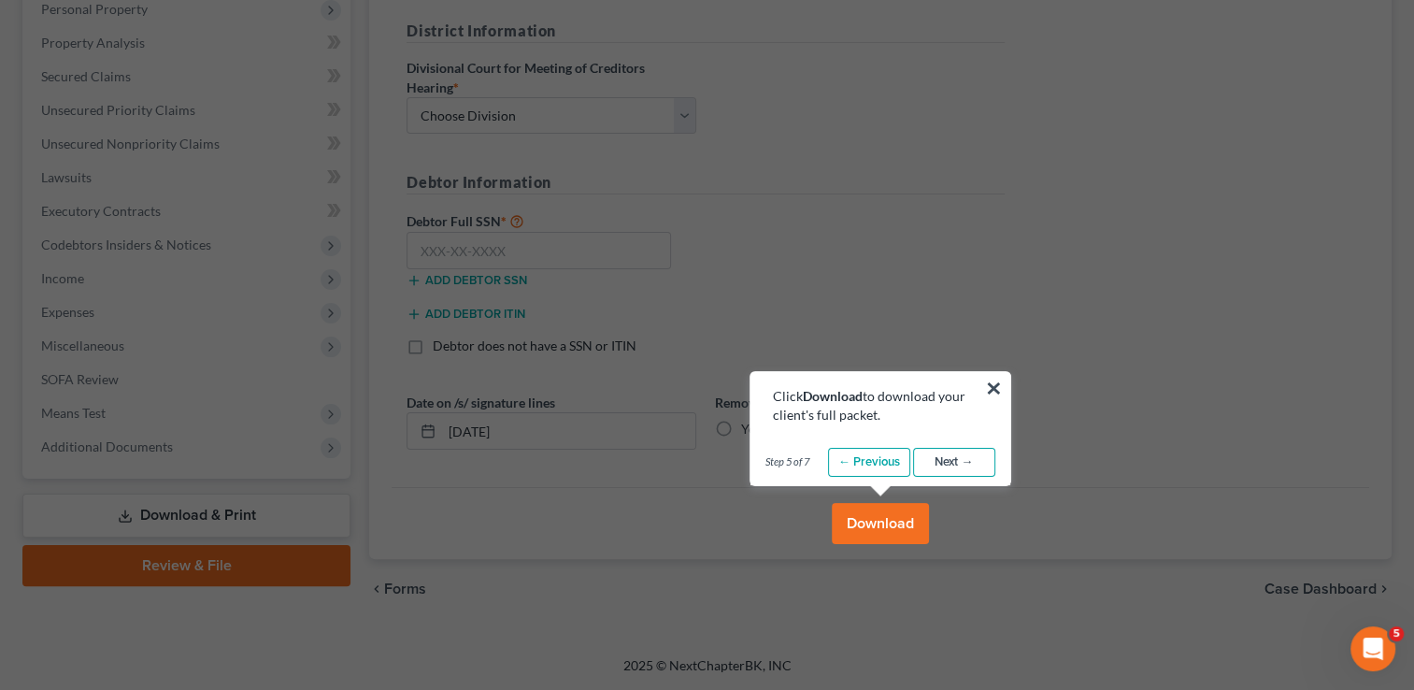
scroll to position [449, 0]
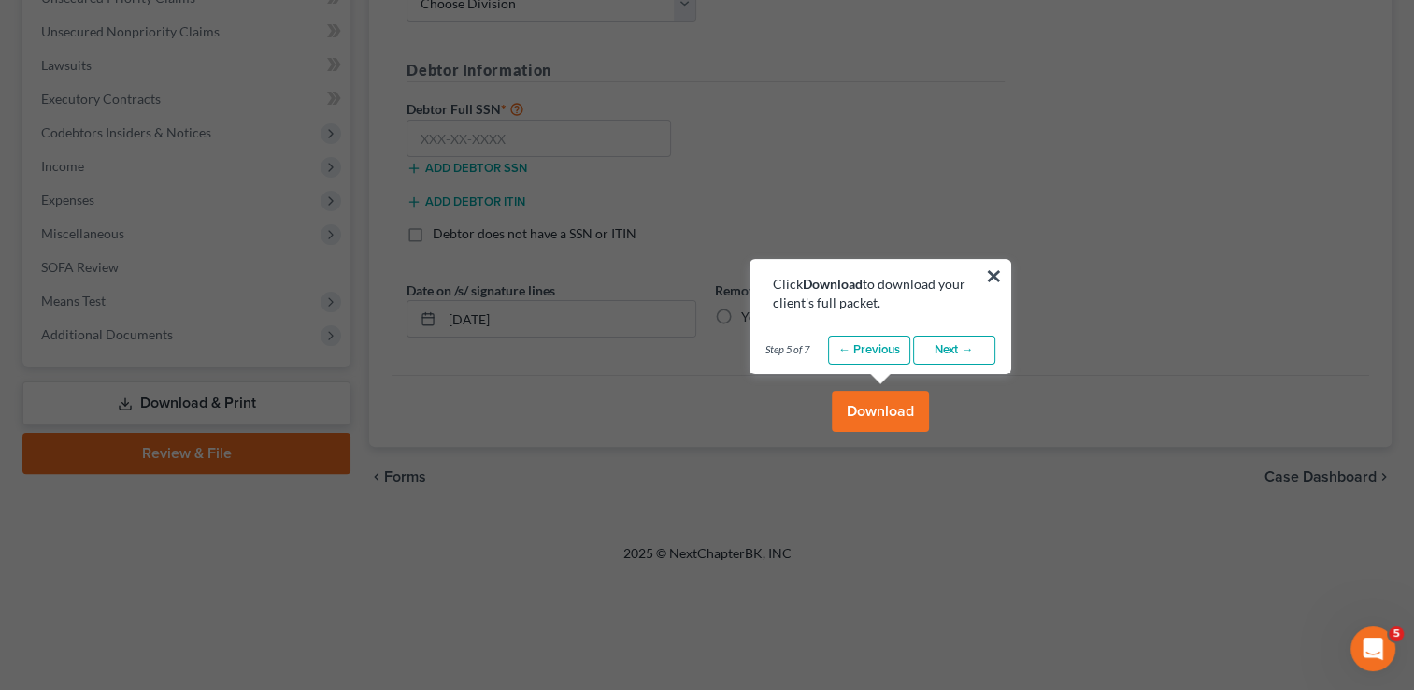
click at [956, 343] on link "Next →" at bounding box center [954, 351] width 82 height 30
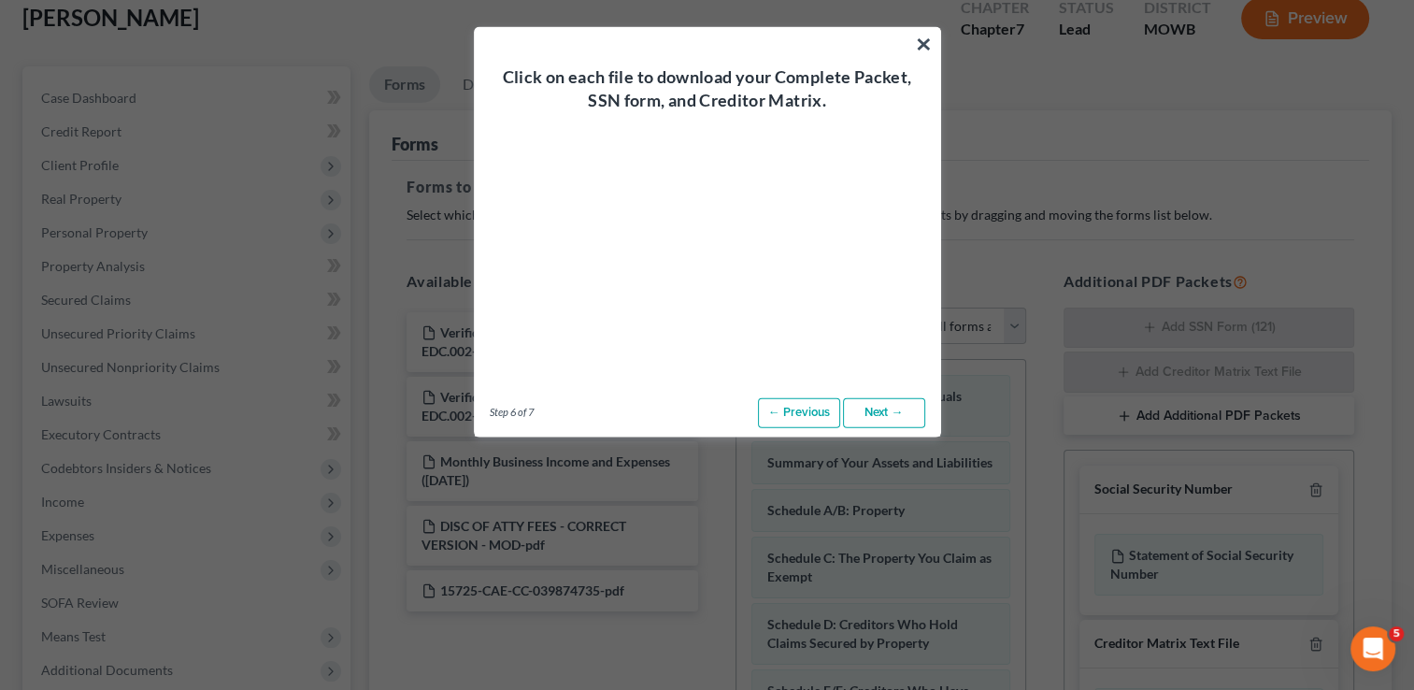
scroll to position [112, 0]
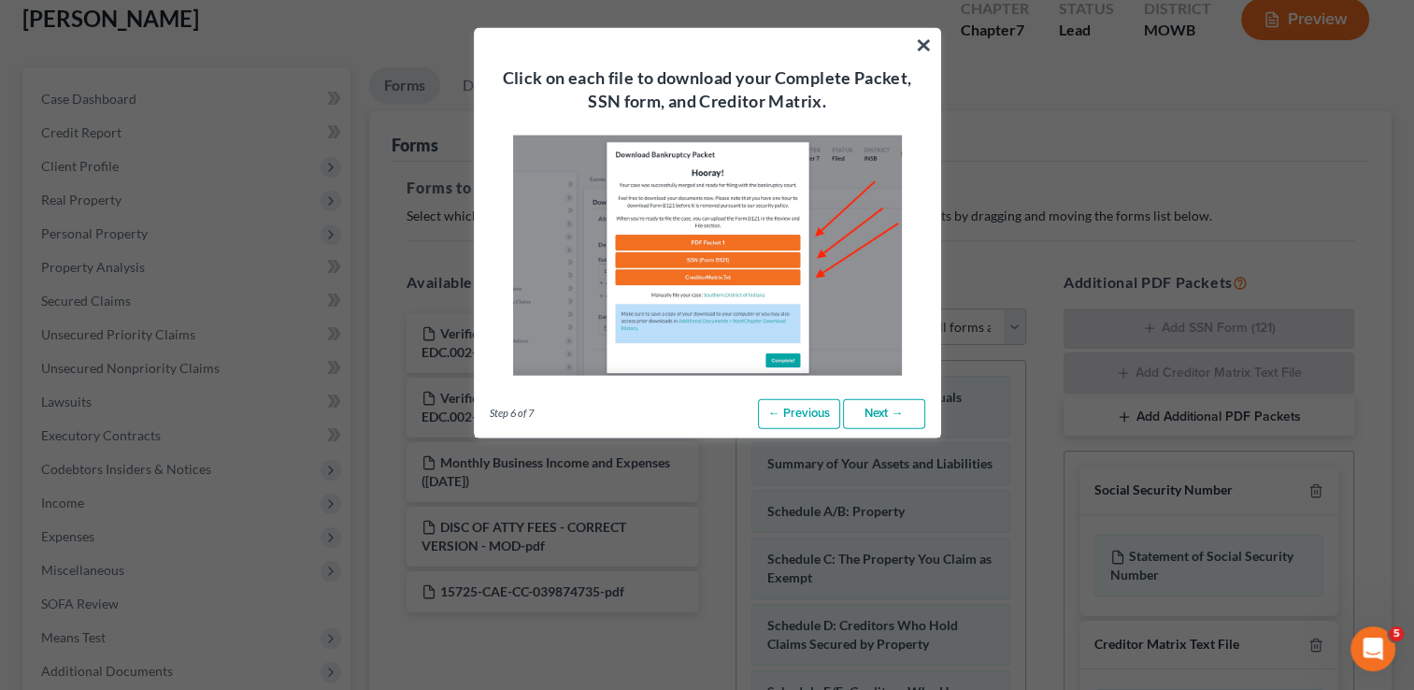
click at [881, 411] on link "Next →" at bounding box center [884, 414] width 82 height 30
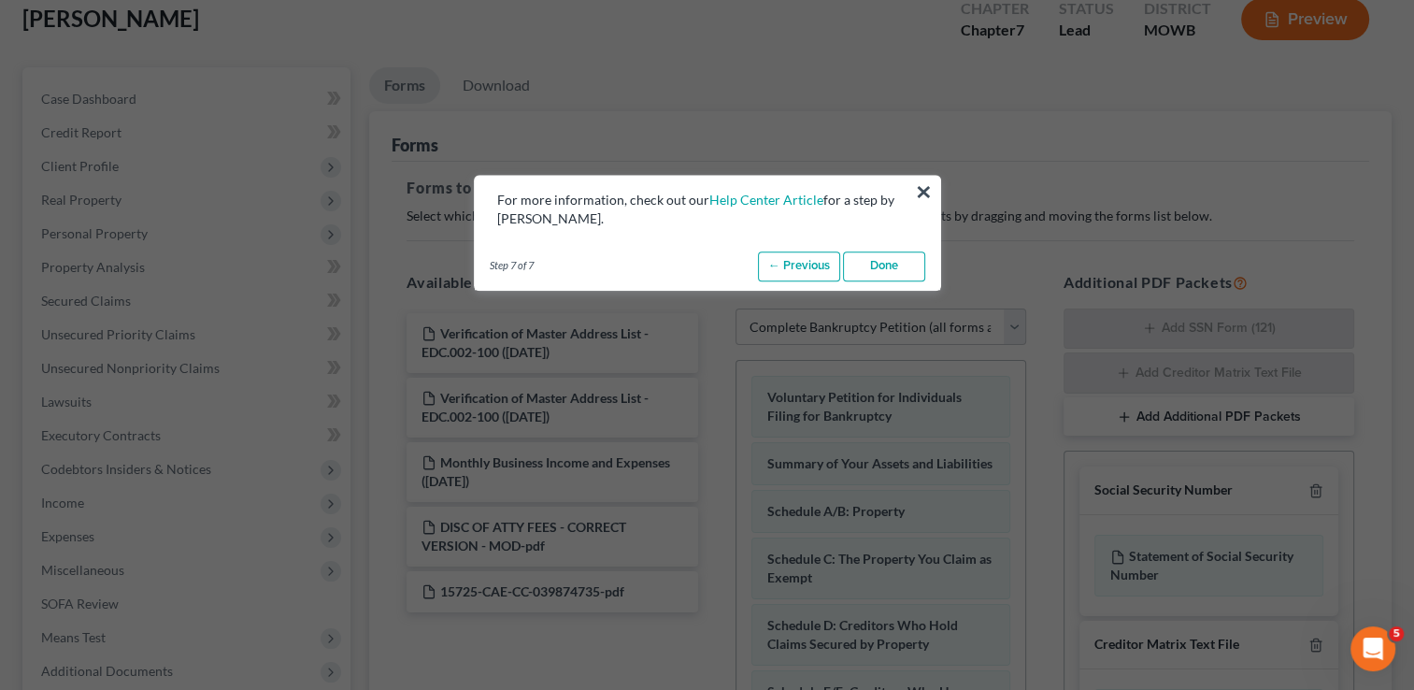
click at [911, 252] on link "Done" at bounding box center [884, 266] width 82 height 30
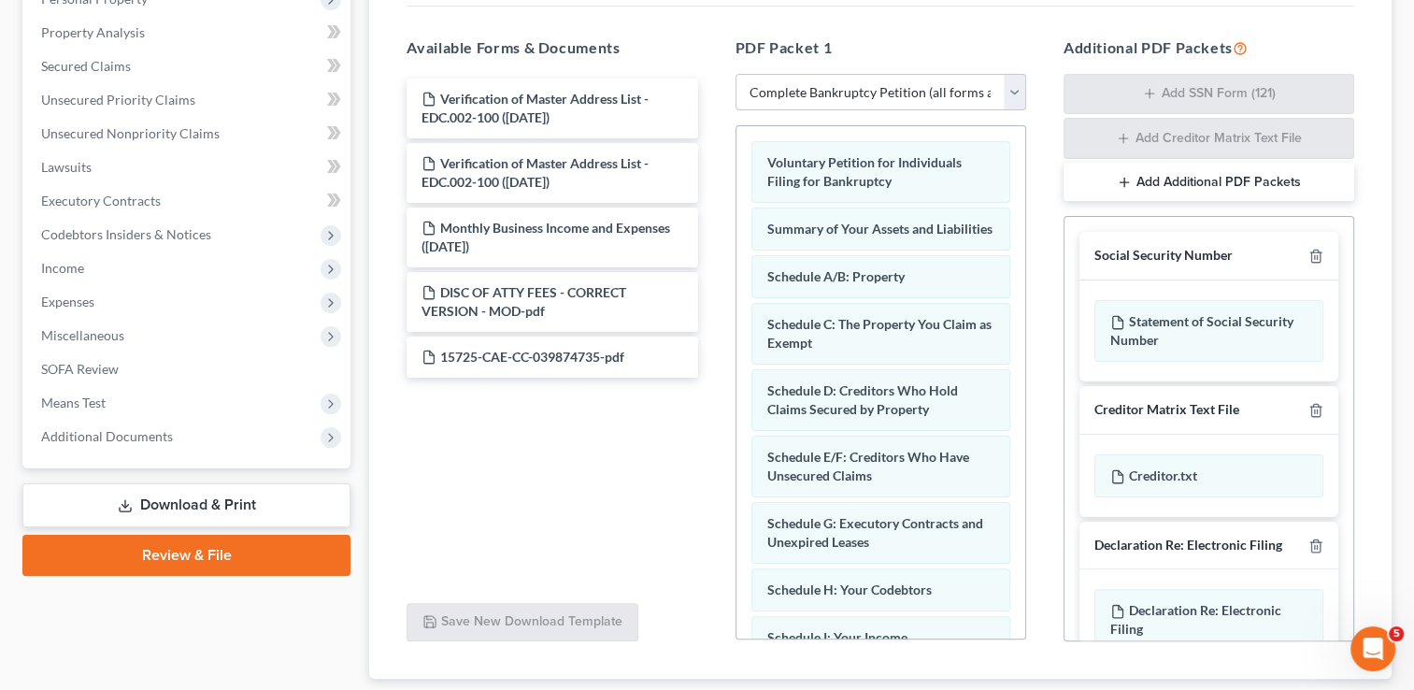
scroll to position [374, 0]
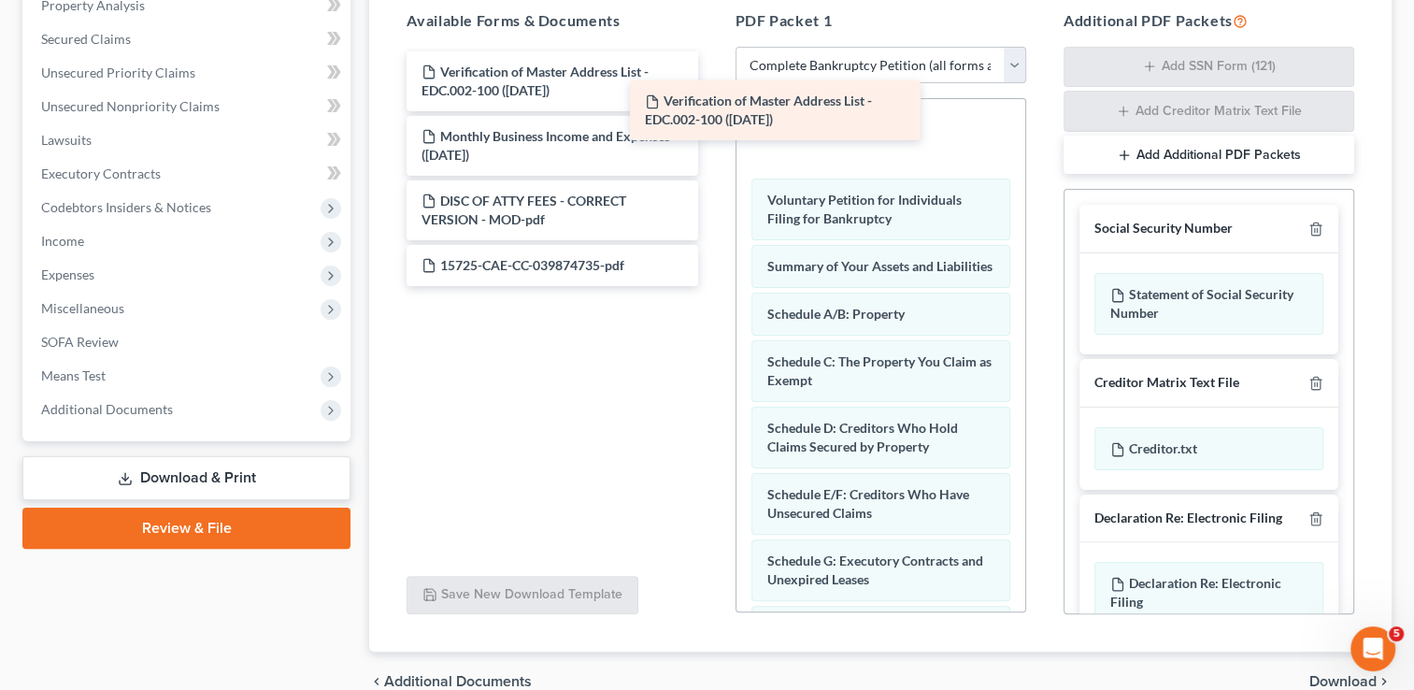
drag, startPoint x: 562, startPoint y: 62, endPoint x: 785, endPoint y: 93, distance: 225.6
click at [712, 93] on div "Verification of Master Address List - EDC.002-100 ([DATE]) Verification of Mast…" at bounding box center [552, 168] width 321 height 235
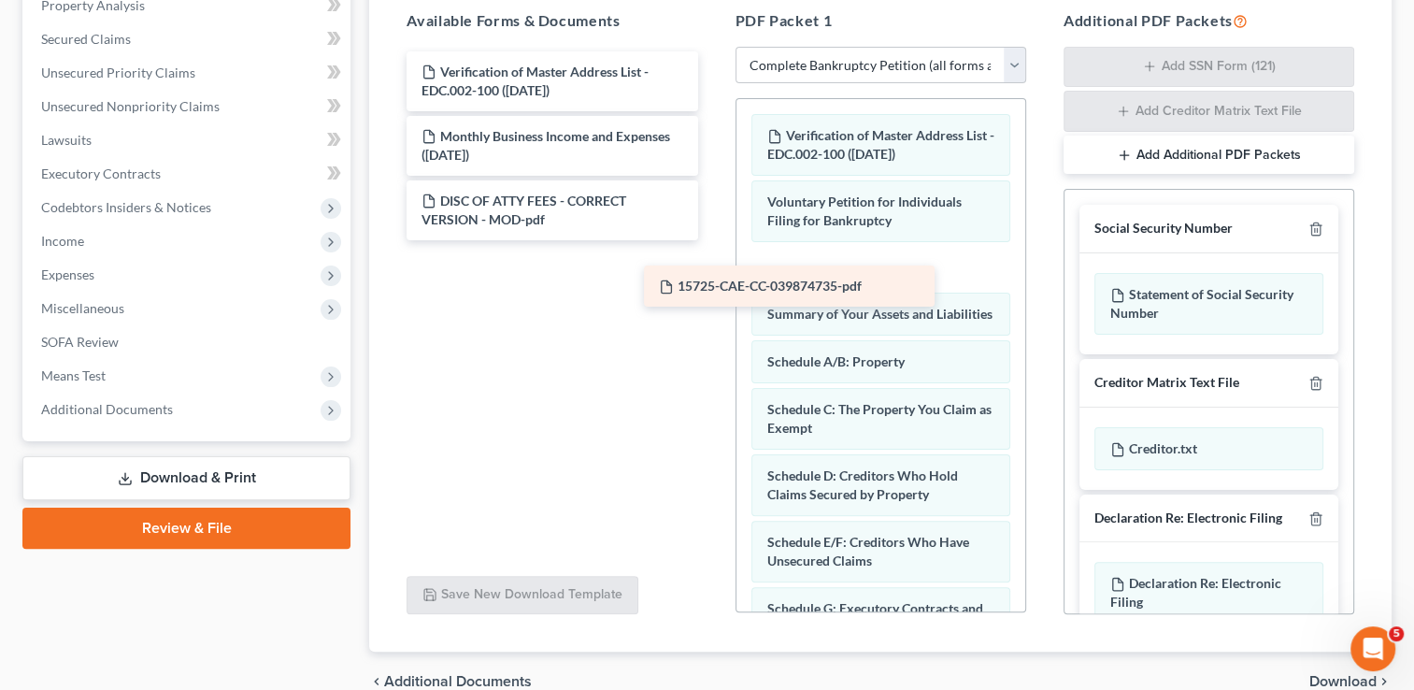
drag, startPoint x: 581, startPoint y: 246, endPoint x: 819, endPoint y: 268, distance: 238.5
click at [712, 240] on div "15725-CAE-CC-039874735-pdf Verification of Master Address List - EDC.002-100 ([…" at bounding box center [552, 145] width 321 height 189
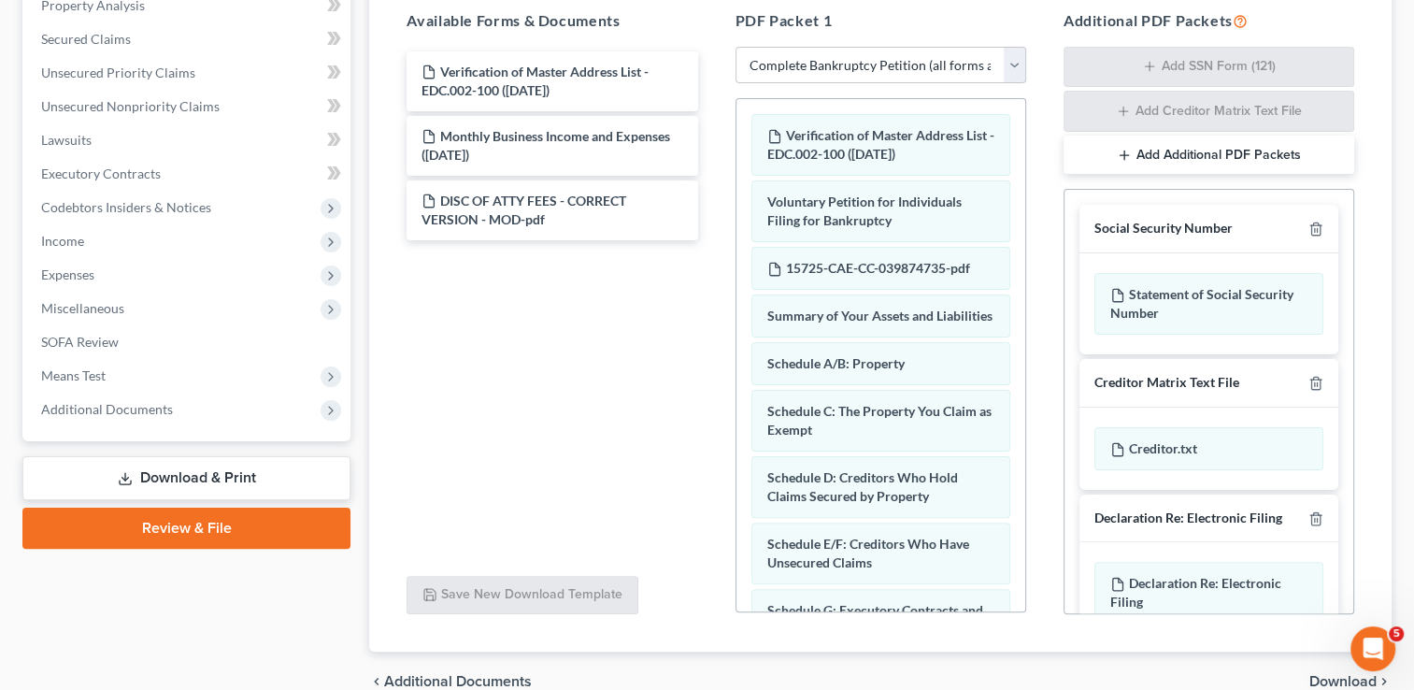
scroll to position [448, 0]
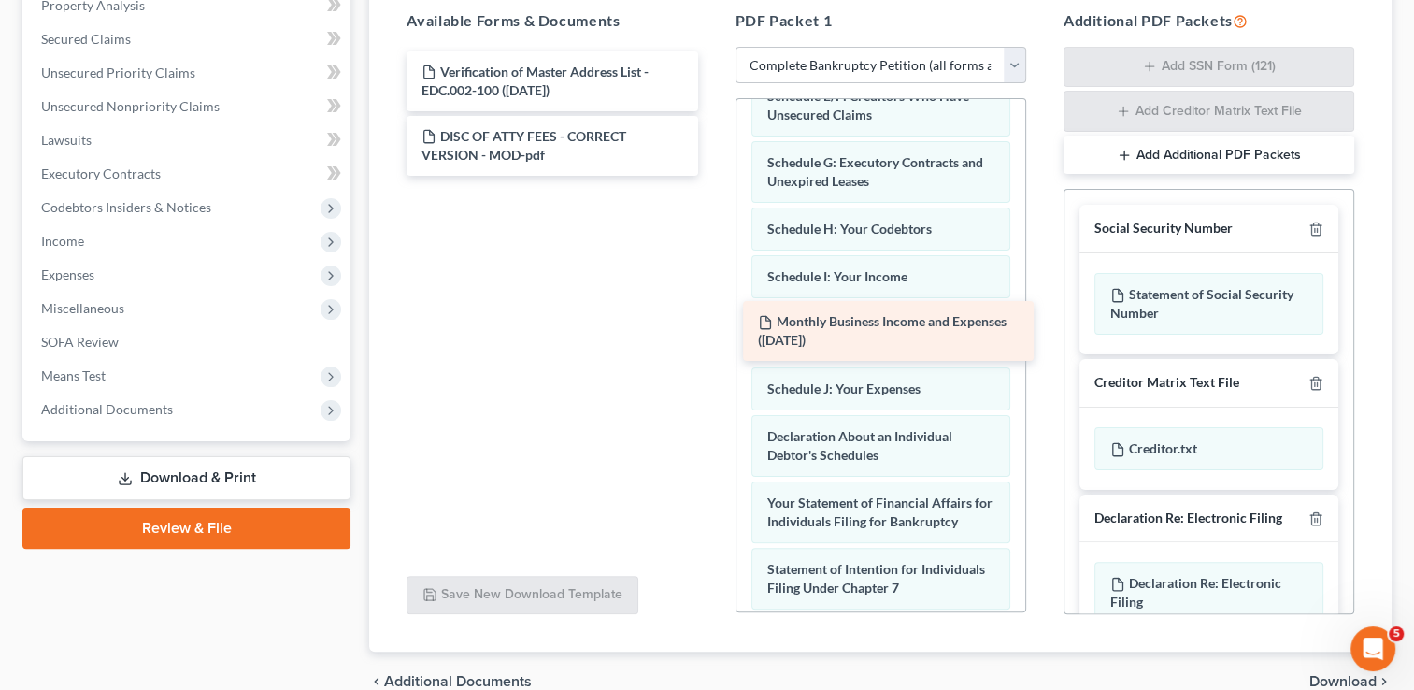
drag, startPoint x: 524, startPoint y: 140, endPoint x: 860, endPoint y: 327, distance: 385.0
click at [712, 176] on div "Monthly Business Income and Expenses ([DATE]) Verification of Master Address Li…" at bounding box center [552, 113] width 321 height 124
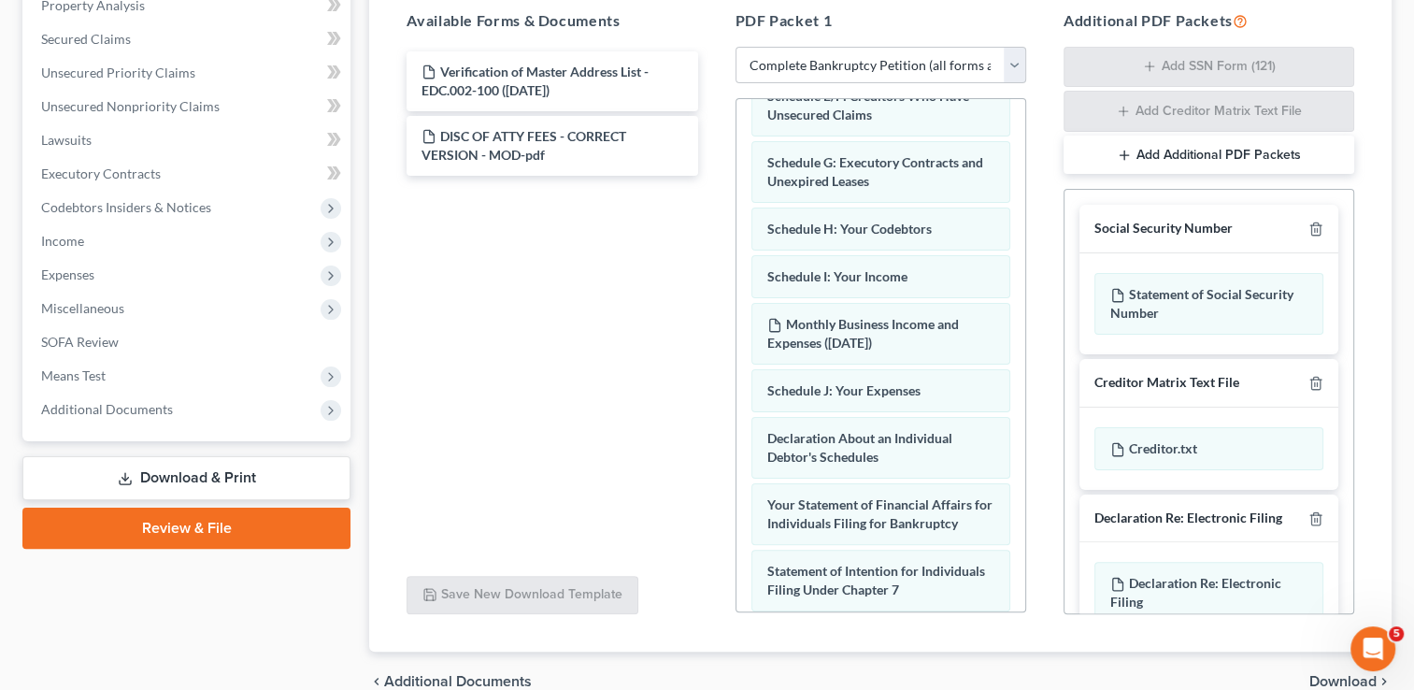
scroll to position [895, 0]
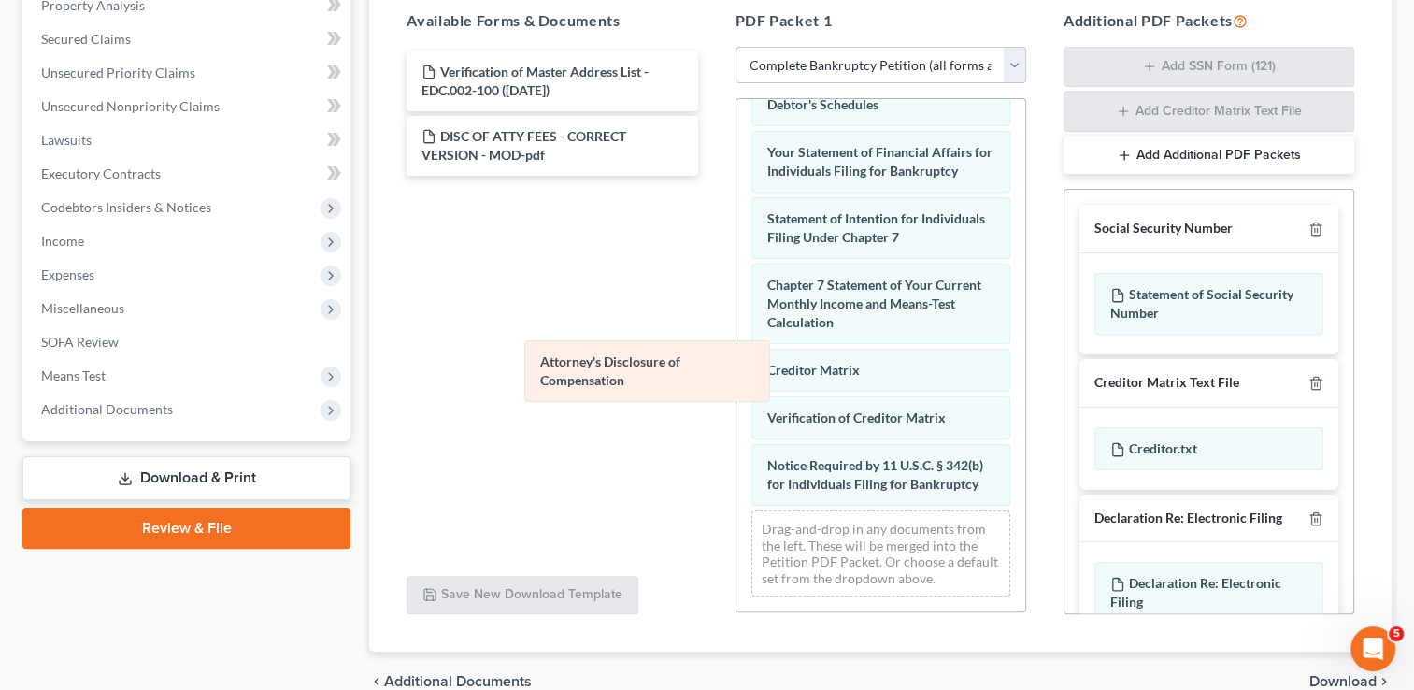
drag, startPoint x: 841, startPoint y: 479, endPoint x: 583, endPoint y: 350, distance: 288.5
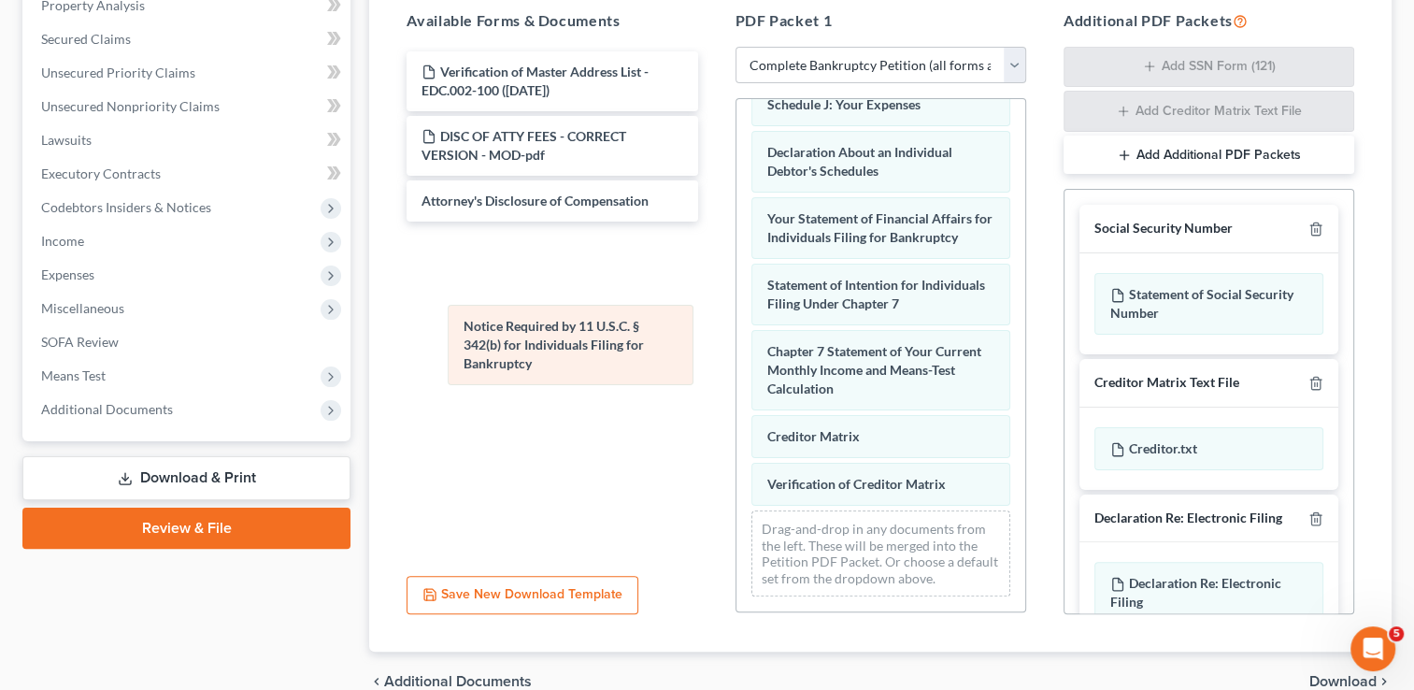
scroll to position [744, 0]
drag, startPoint x: 868, startPoint y: 471, endPoint x: 556, endPoint y: 345, distance: 335.9
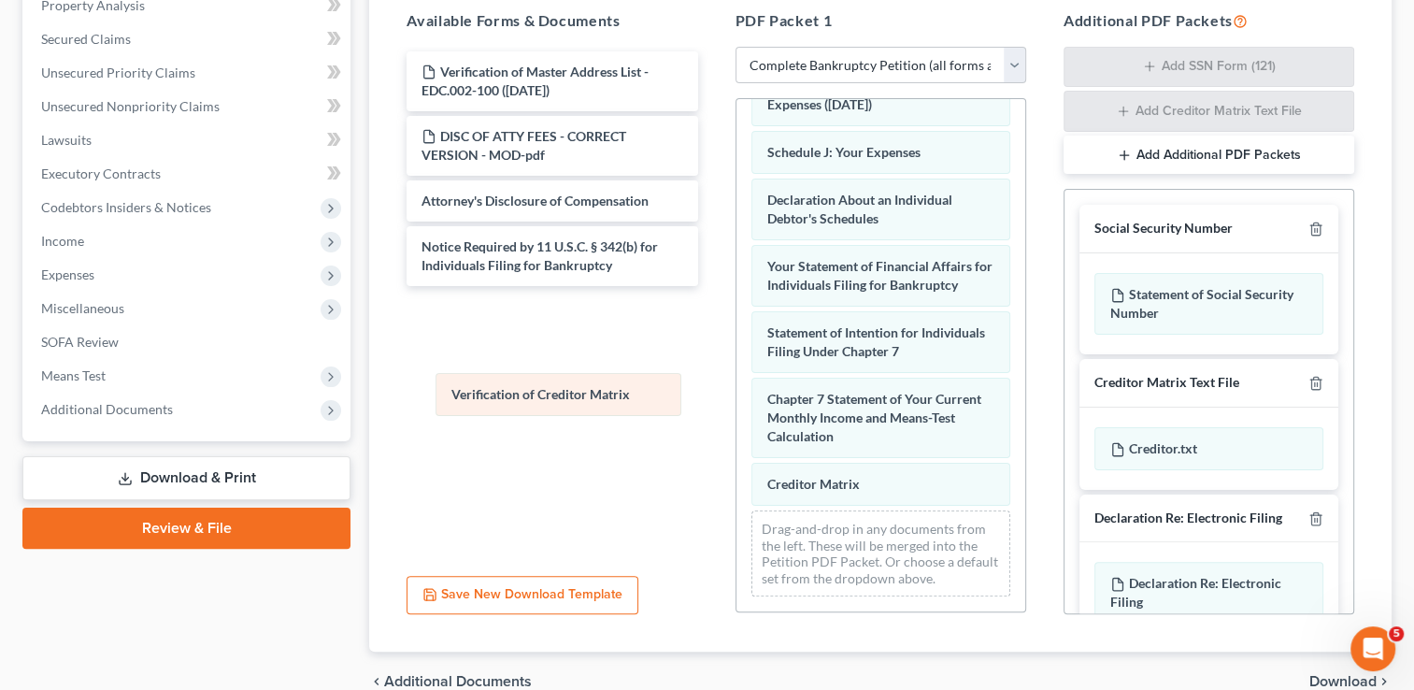
scroll to position [696, 0]
drag, startPoint x: 876, startPoint y: 491, endPoint x: 557, endPoint y: 396, distance: 332.5
click at [737, 396] on div "Verification of Creditor Matrix Verification of Master Address List - EDC.002-1…" at bounding box center [881, 12] width 289 height 1199
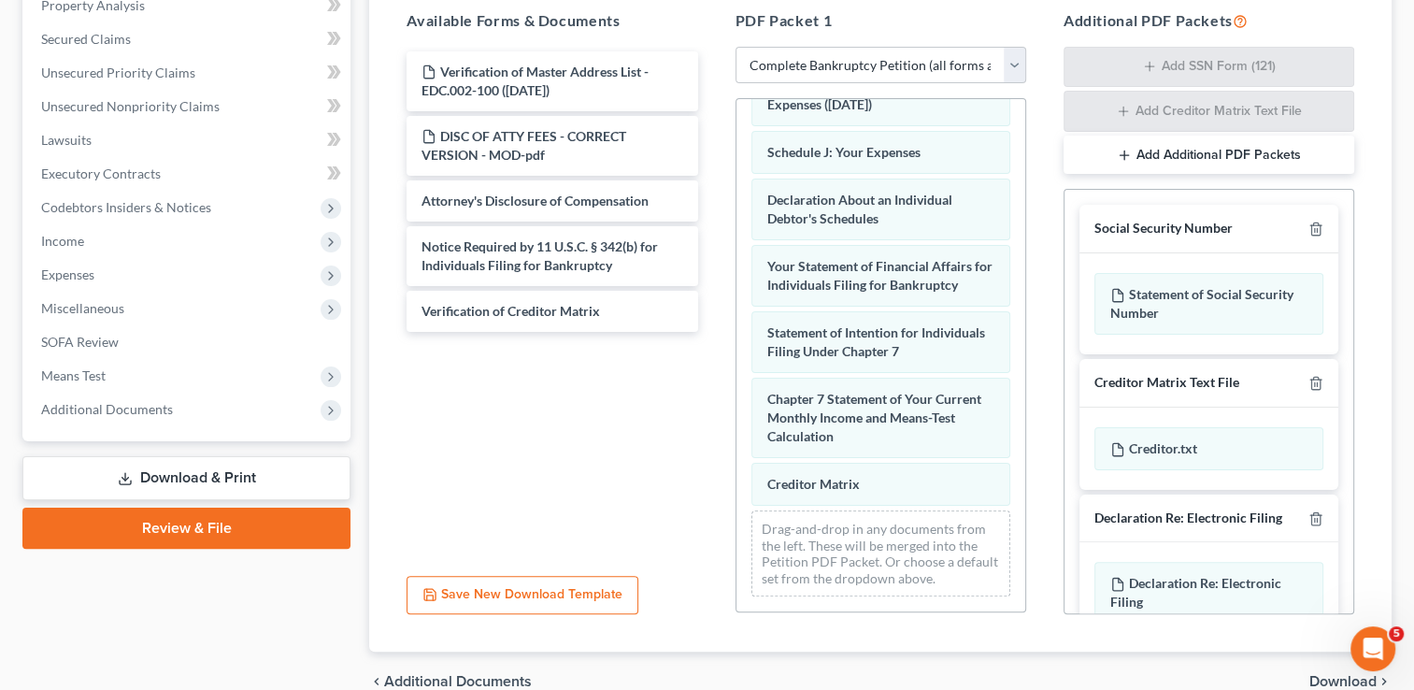
scroll to position [650, 0]
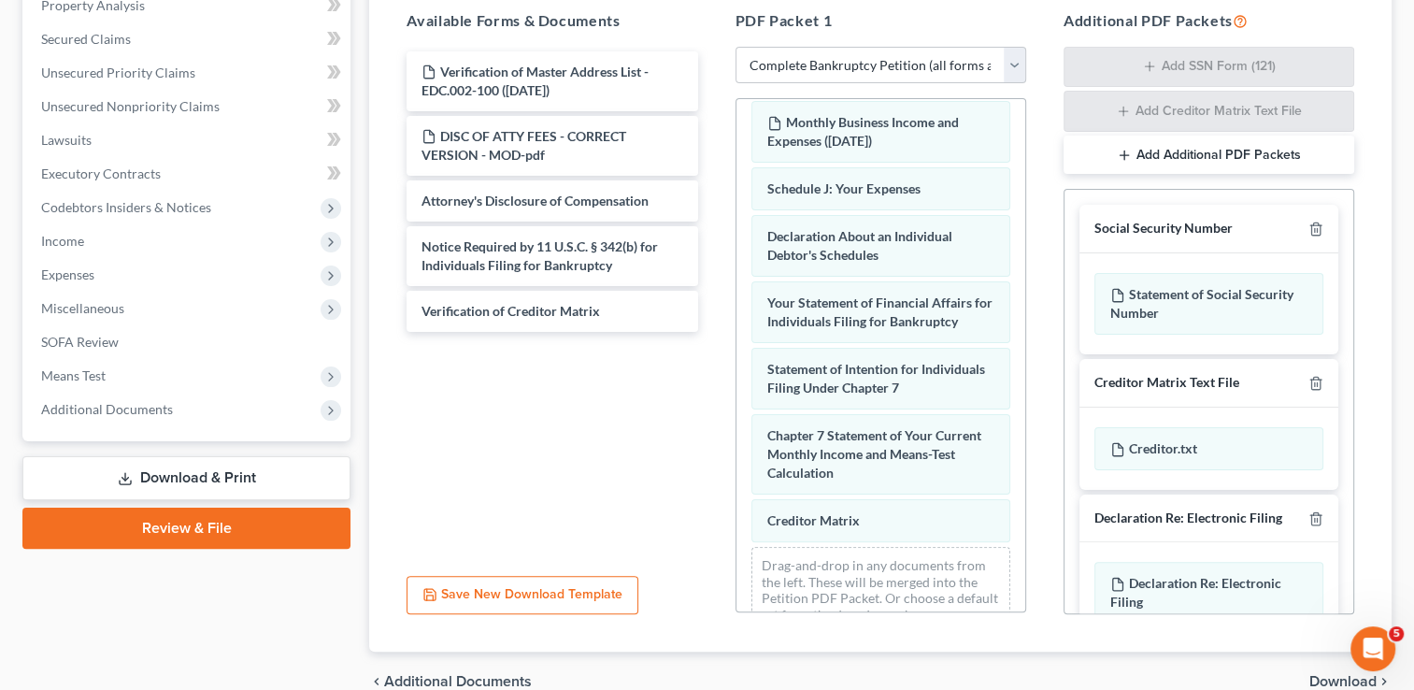
click at [737, 402] on div "Verification of Master Address List - EDC.002-100 ([DATE]) Voluntary Petition f…" at bounding box center [881, 48] width 289 height 1199
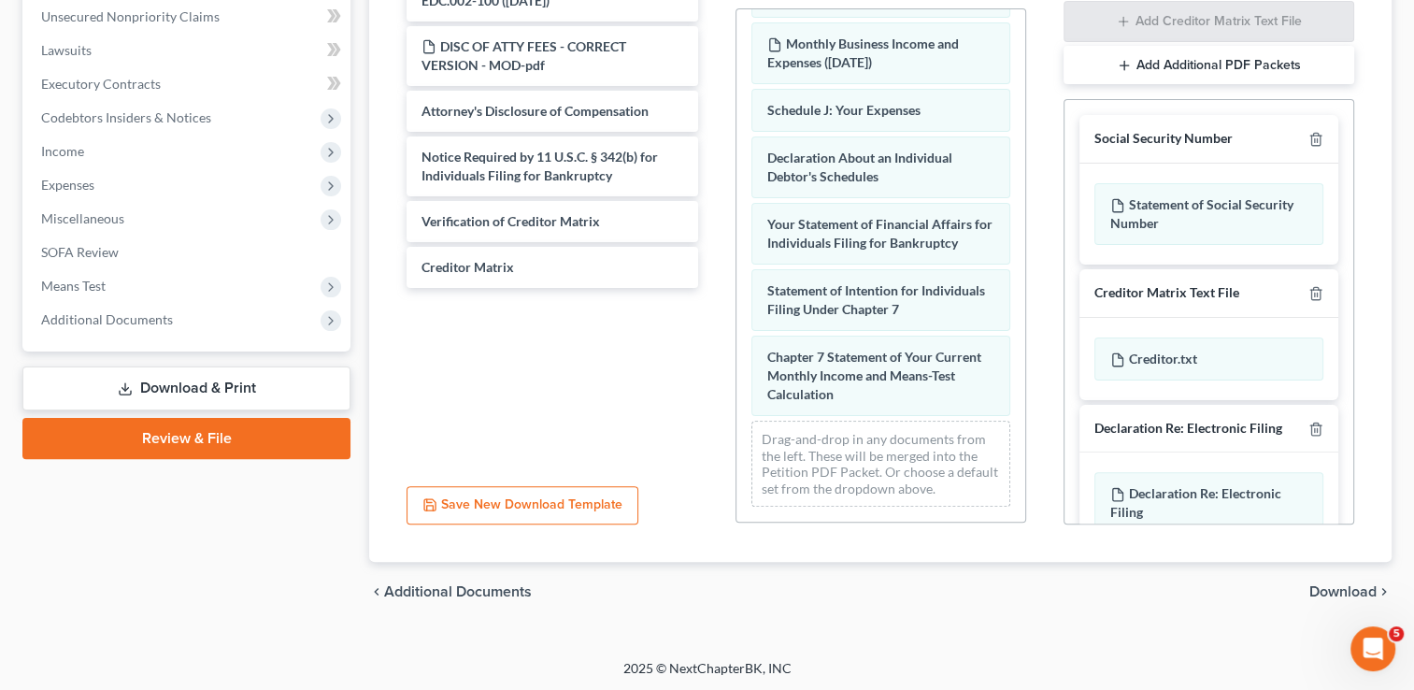
click at [1330, 584] on span "Download" at bounding box center [1343, 591] width 67 height 15
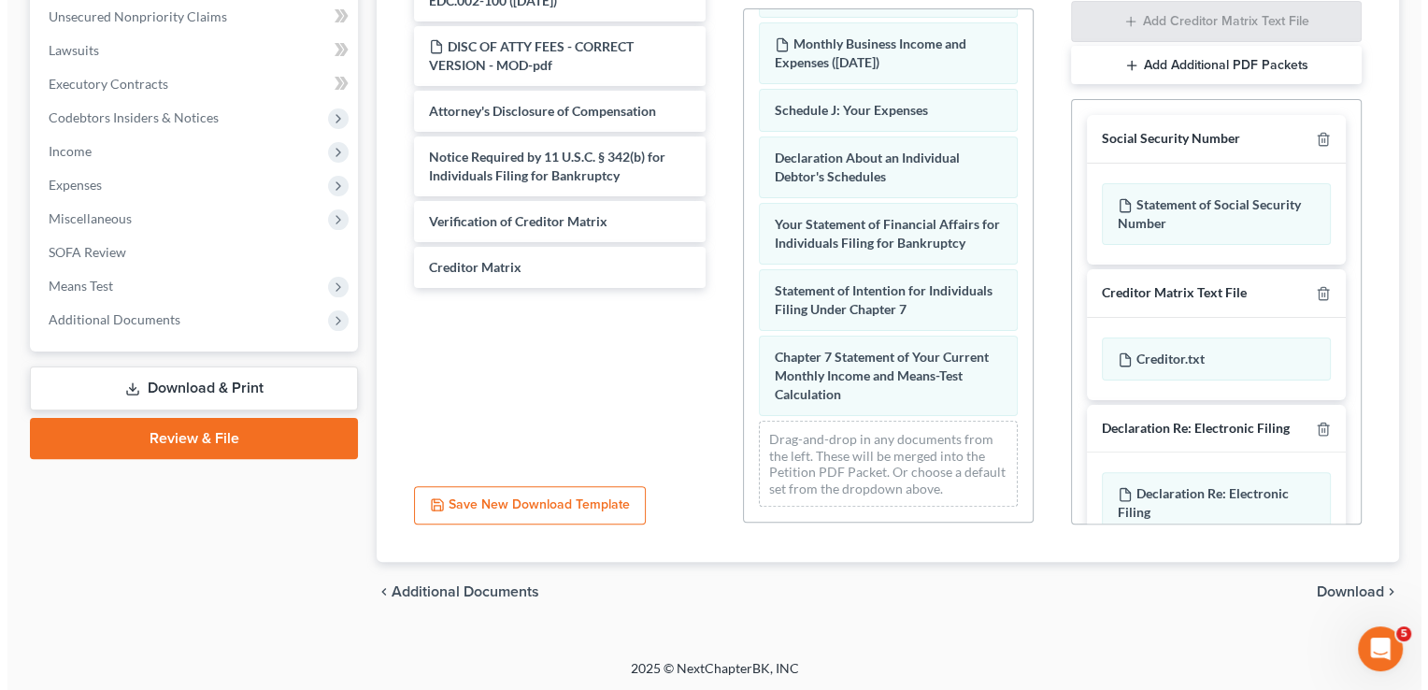
scroll to position [333, 0]
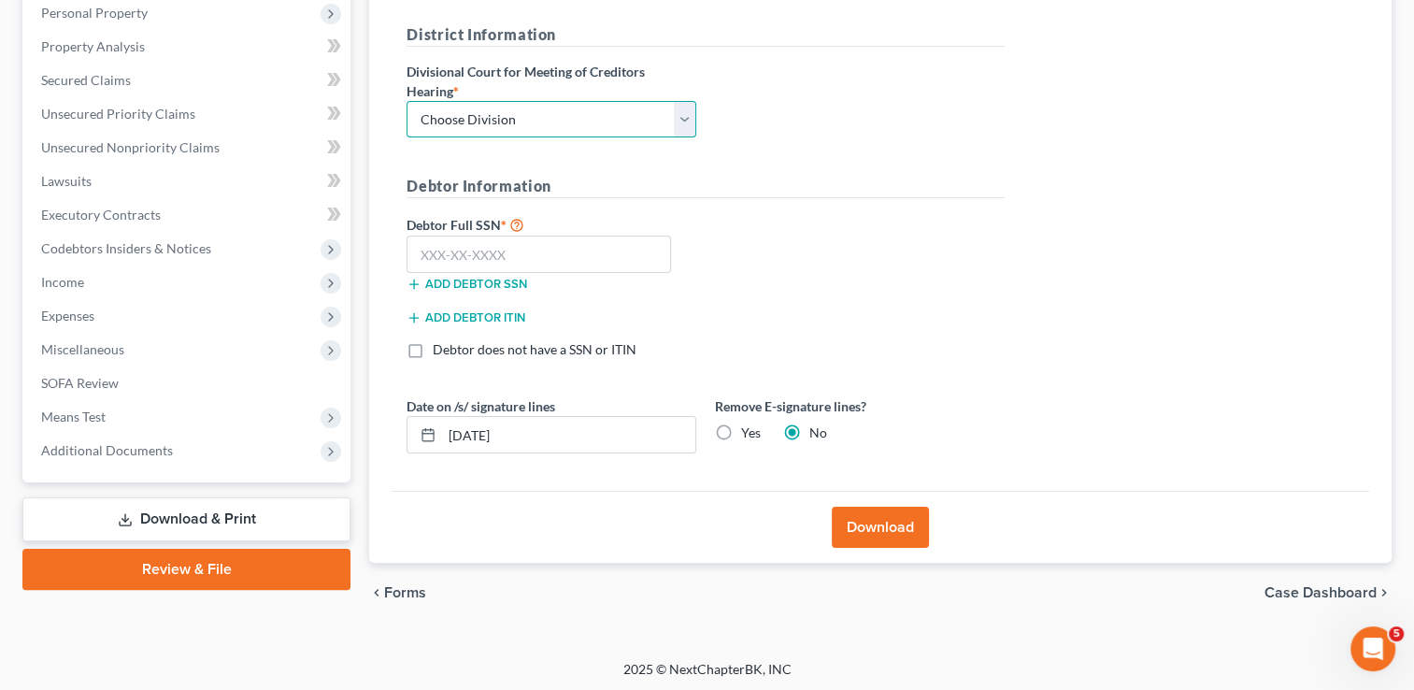
click at [475, 101] on select "Choose Division Fresno Modesto [GEOGRAPHIC_DATA]" at bounding box center [552, 119] width 290 height 37
select select "2"
click at [407, 101] on select "Choose Division Fresno Modesto [GEOGRAPHIC_DATA]" at bounding box center [552, 119] width 290 height 37
click at [523, 260] on input "text" at bounding box center [539, 254] width 265 height 37
click at [592, 252] on input "text" at bounding box center [539, 254] width 265 height 37
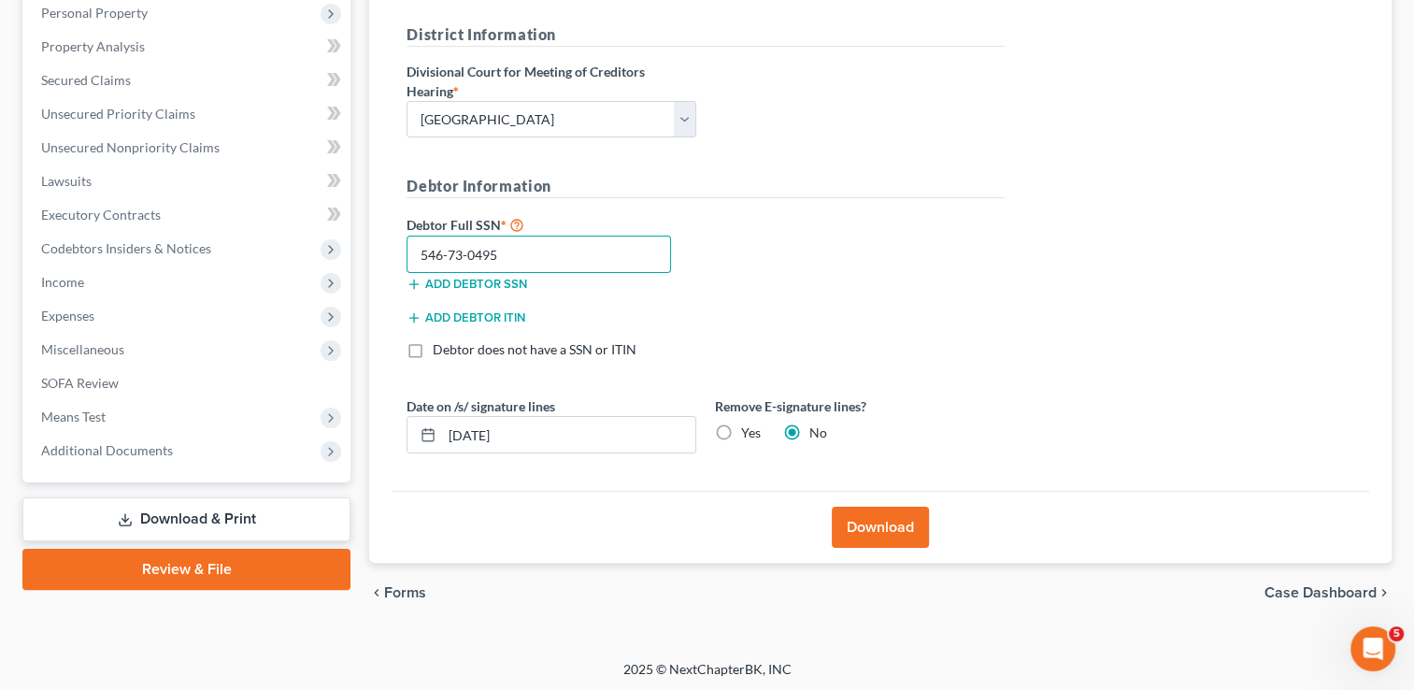
type input "546-73-0495"
click at [550, 430] on input "[DATE]" at bounding box center [568, 435] width 253 height 36
type input "0"
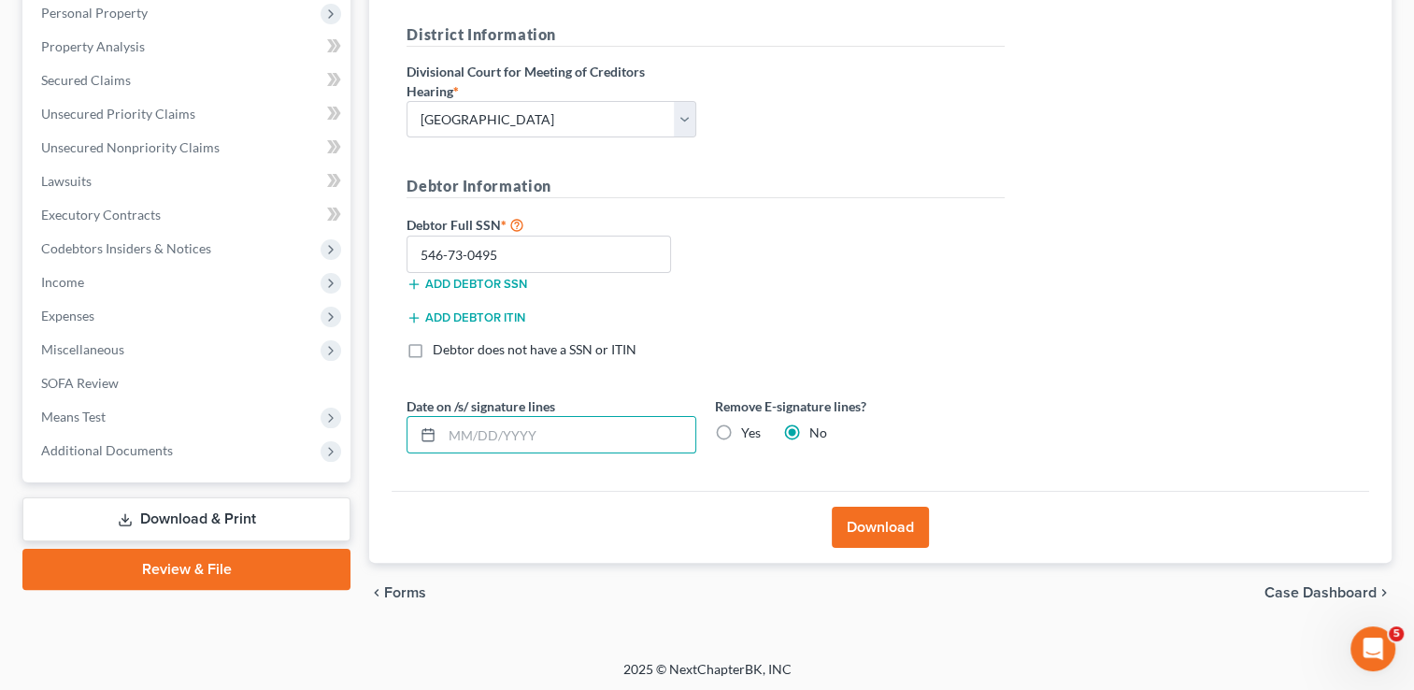
click at [741, 427] on label "Yes" at bounding box center [751, 432] width 20 height 19
click at [749, 427] on input "Yes" at bounding box center [755, 429] width 12 height 12
radio input "true"
radio input "false"
click at [874, 534] on button "Download" at bounding box center [880, 527] width 97 height 41
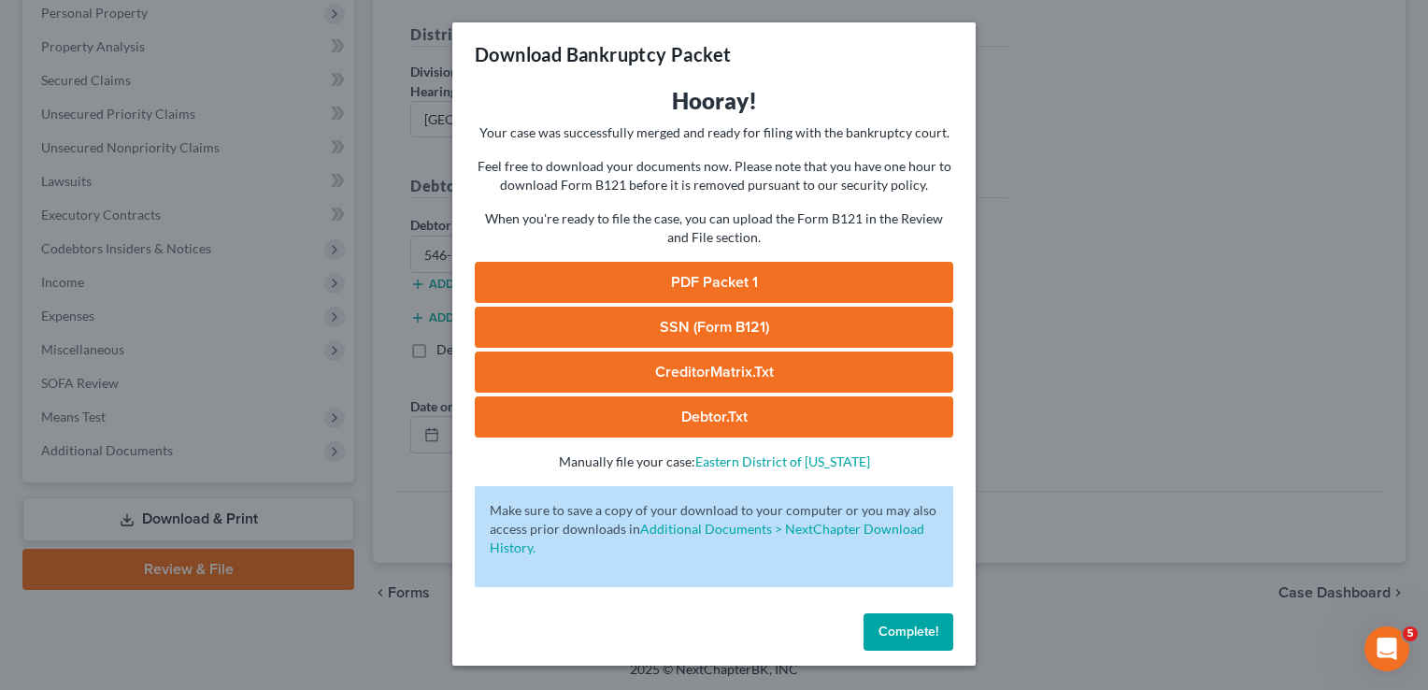
click at [778, 288] on link "PDF Packet 1" at bounding box center [714, 282] width 479 height 41
click at [778, 323] on link "SSN (Form B121)" at bounding box center [714, 327] width 479 height 41
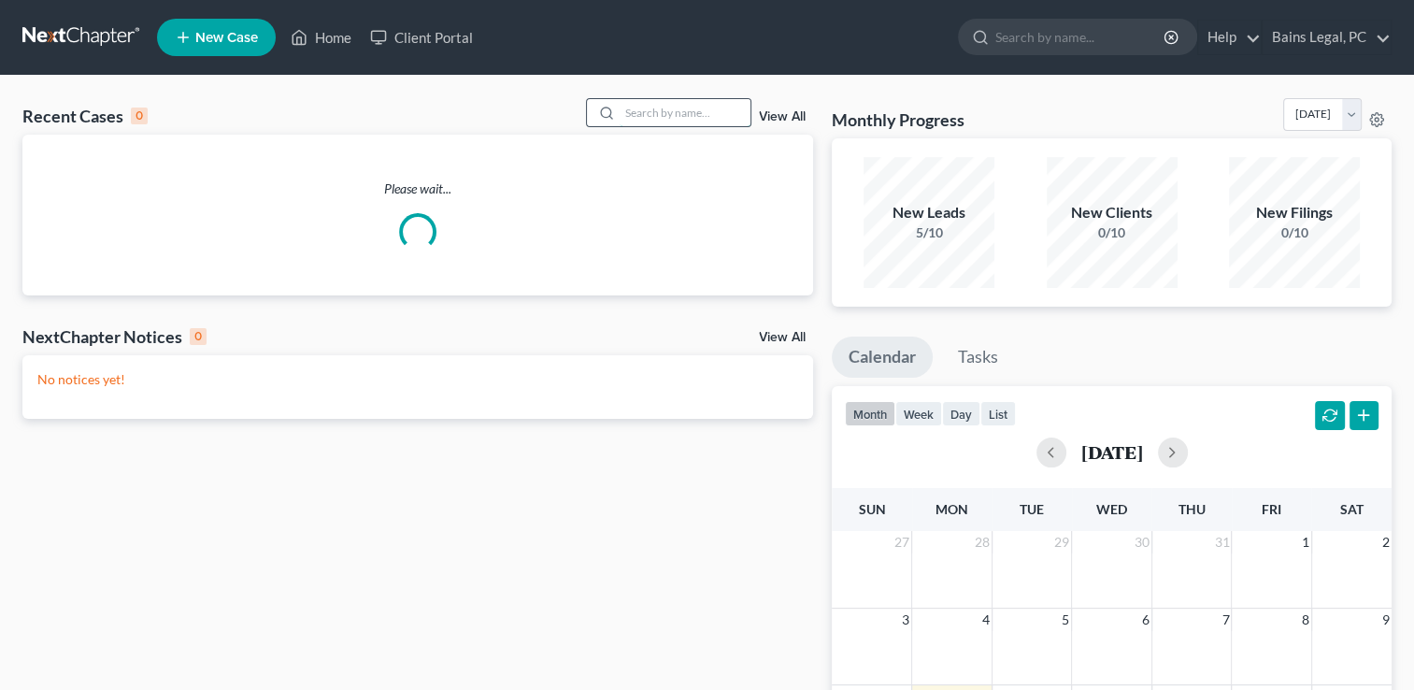
click at [664, 109] on input "search" at bounding box center [685, 112] width 131 height 27
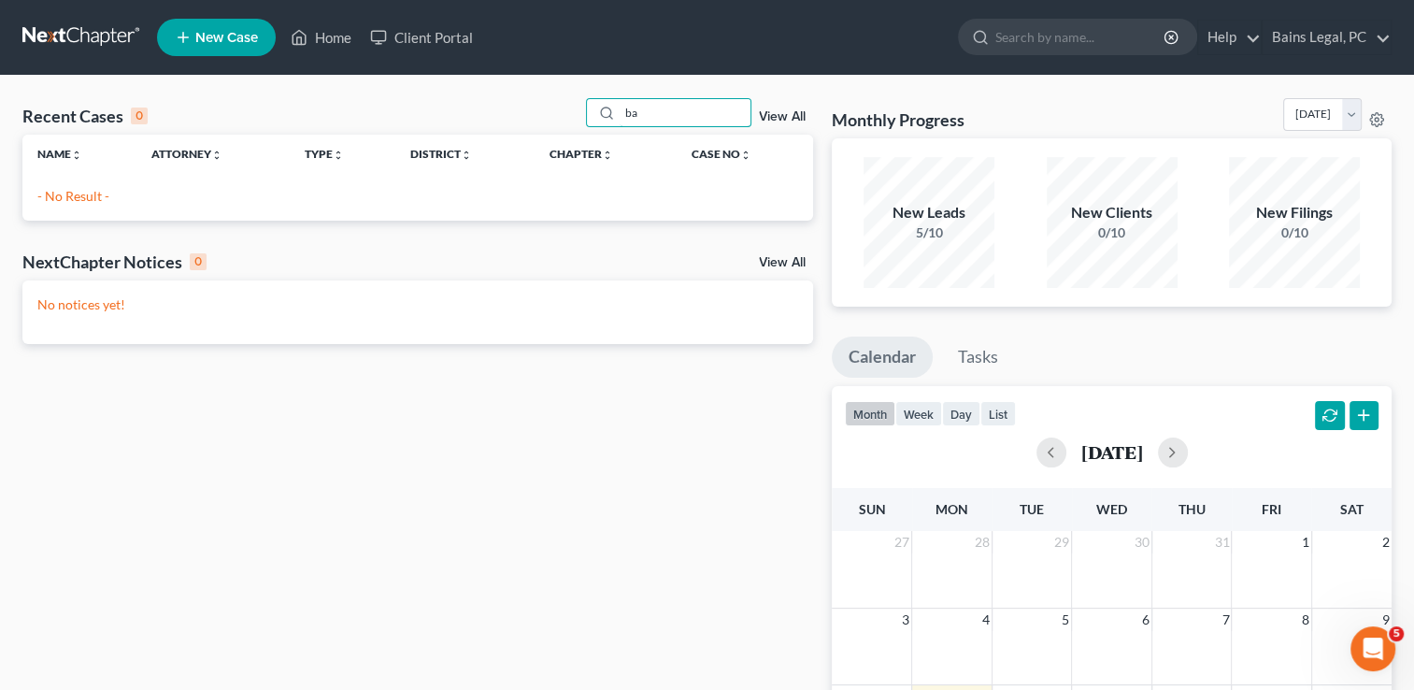
type input "b"
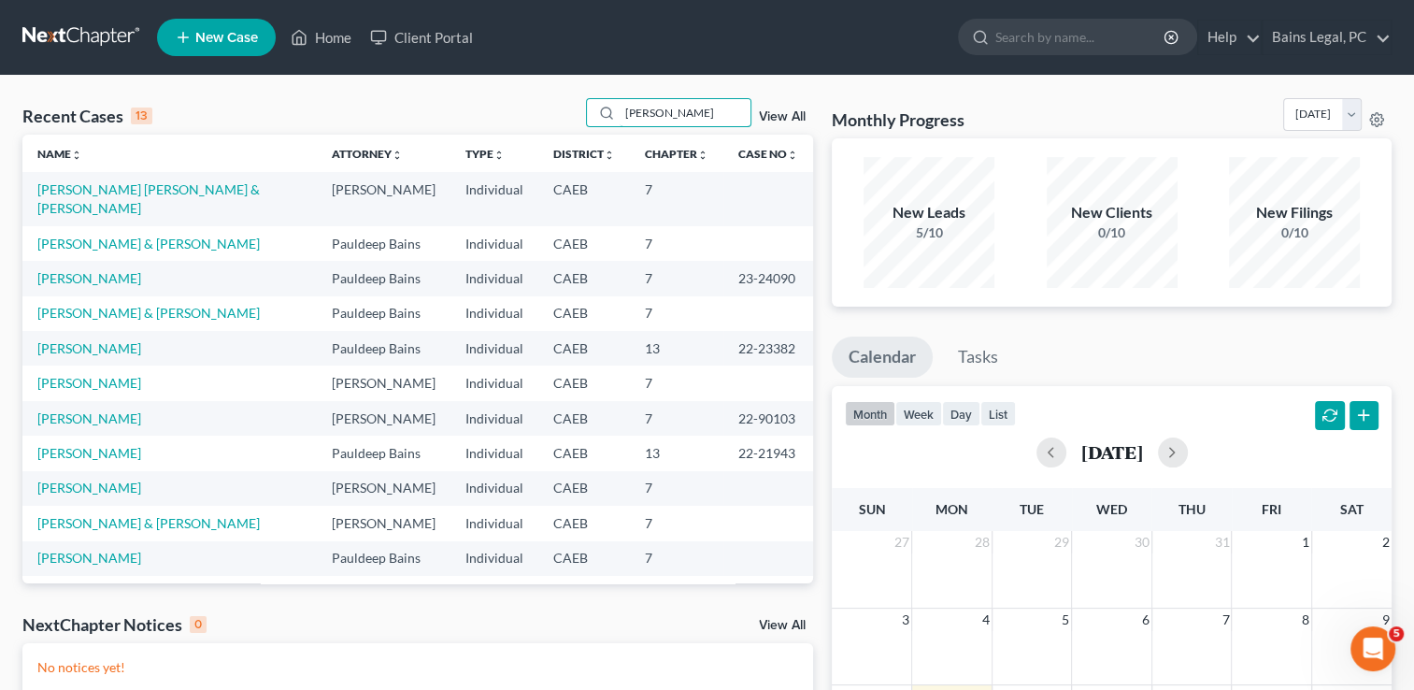
type input "christopher baker"
